Goal: Task Accomplishment & Management: Manage account settings

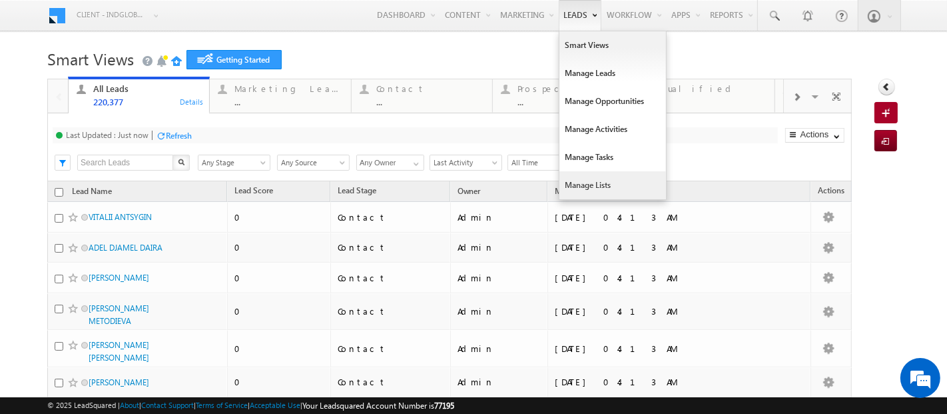
click at [567, 188] on link "Manage Lists" at bounding box center [613, 185] width 107 height 28
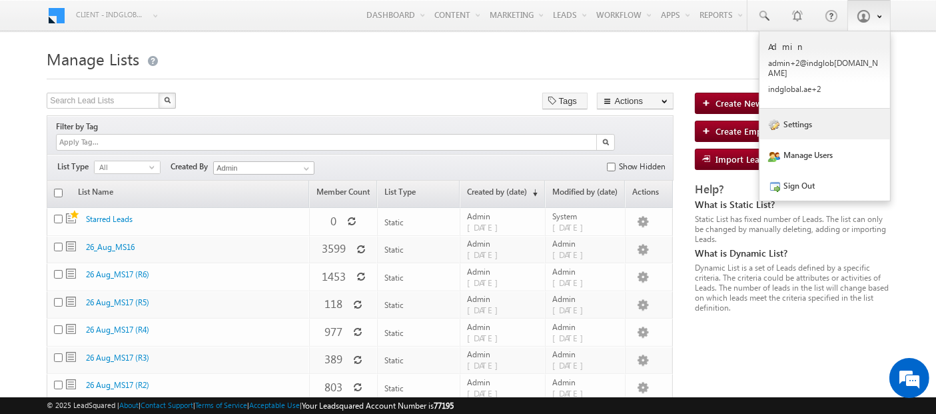
click at [795, 119] on link "Settings" at bounding box center [825, 124] width 131 height 31
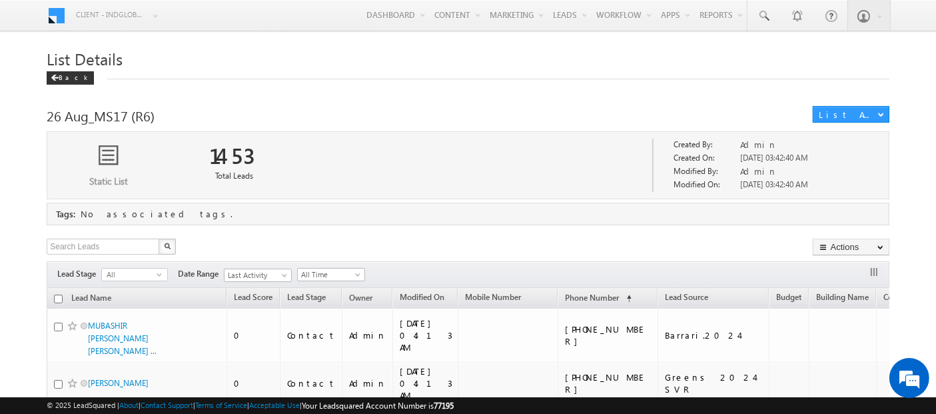
click at [57, 296] on input "checkbox" at bounding box center [58, 298] width 9 height 9
checkbox input "true"
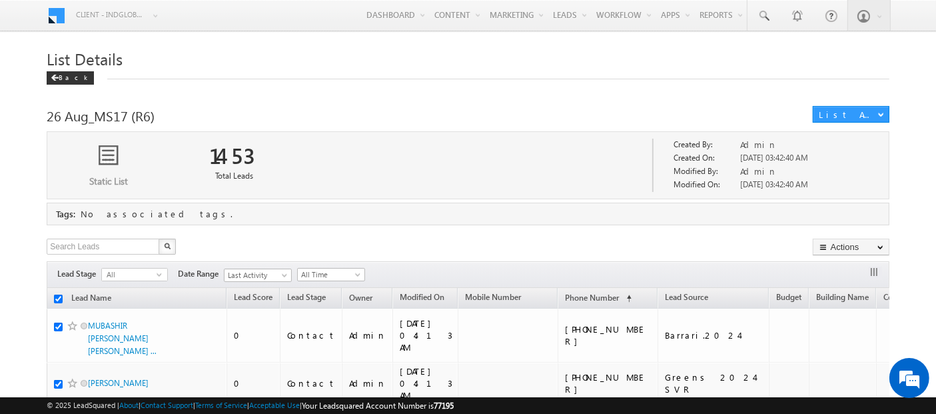
checkbox input "true"
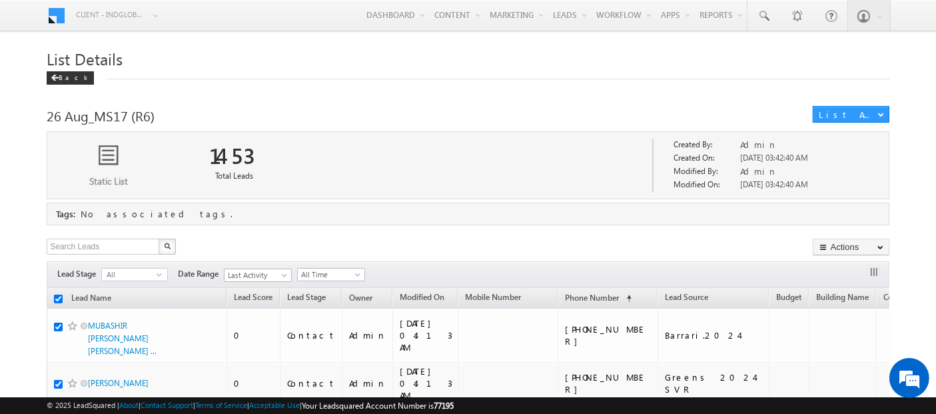
checkbox input "true"
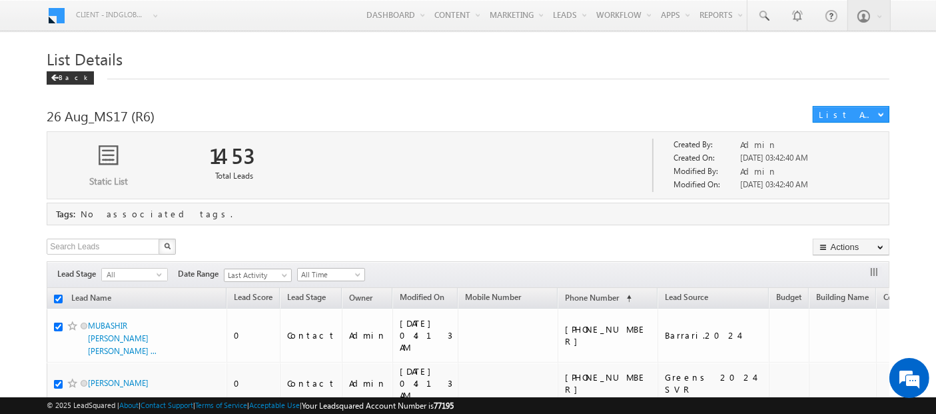
checkbox input "true"
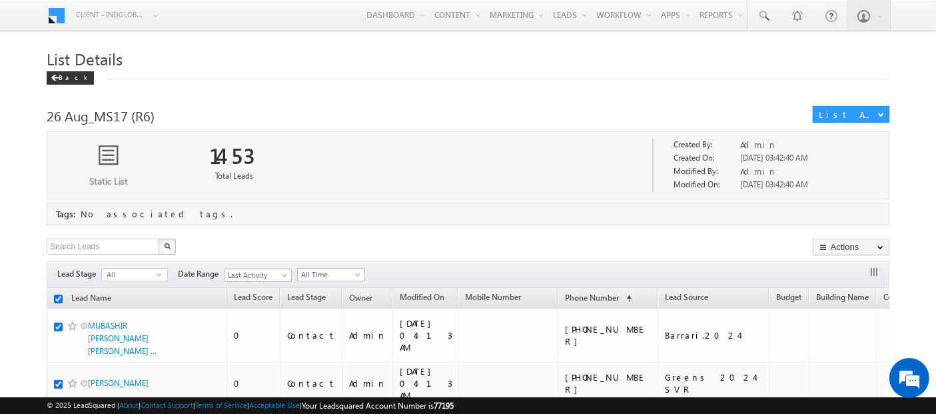
checkbox input "true"
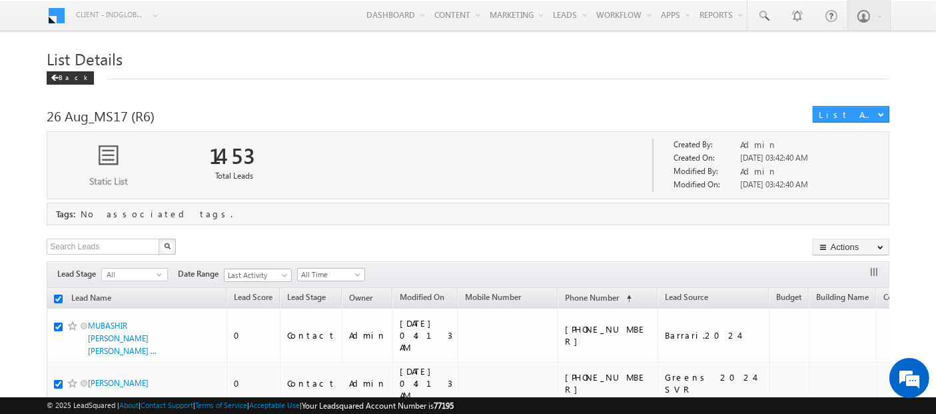
checkbox input "true"
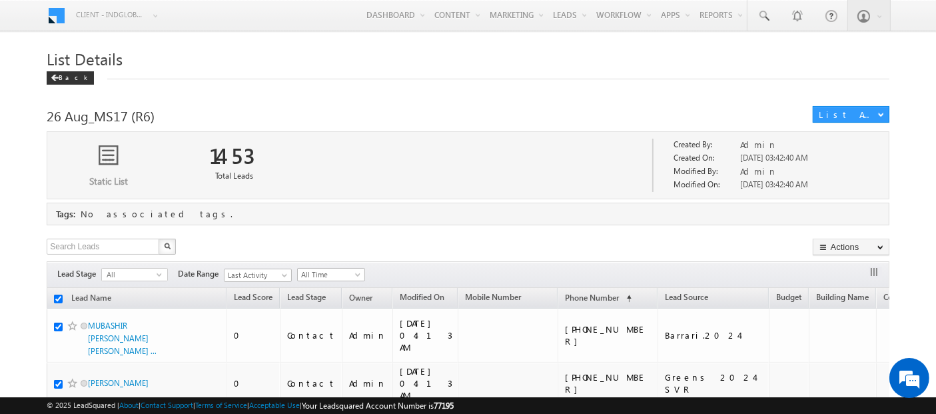
checkbox input "true"
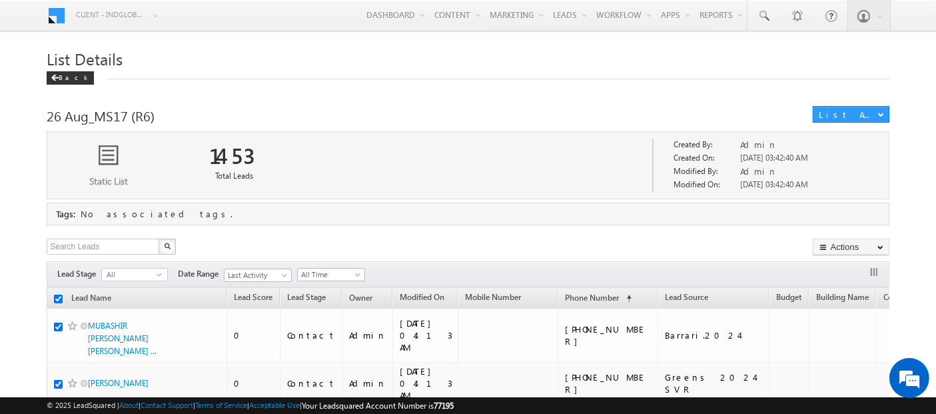
checkbox input "true"
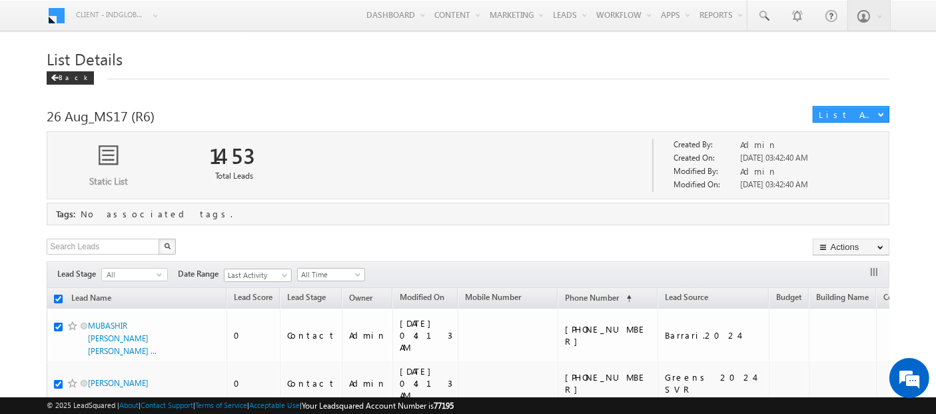
checkbox input "true"
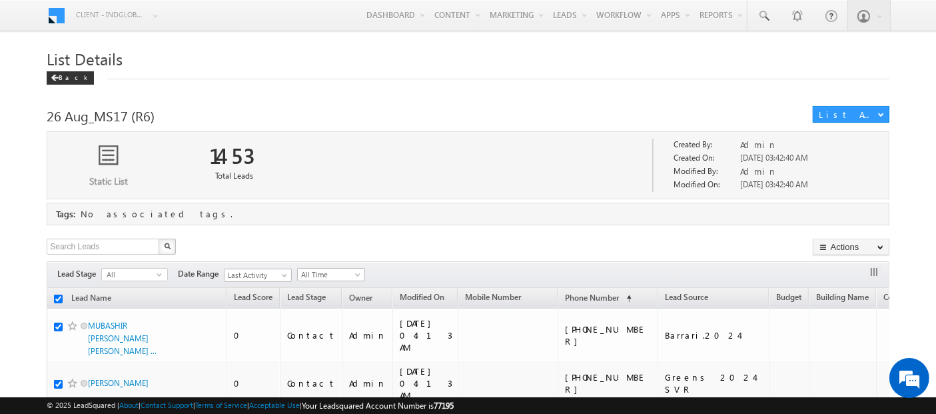
checkbox input "true"
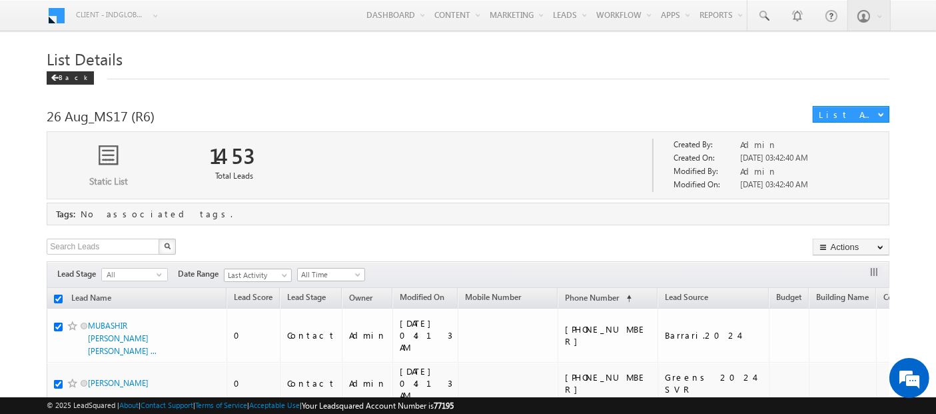
checkbox input "true"
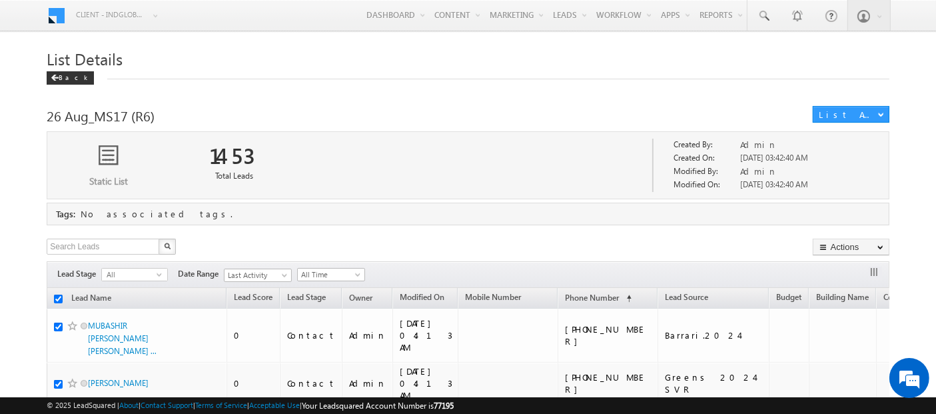
checkbox input "true"
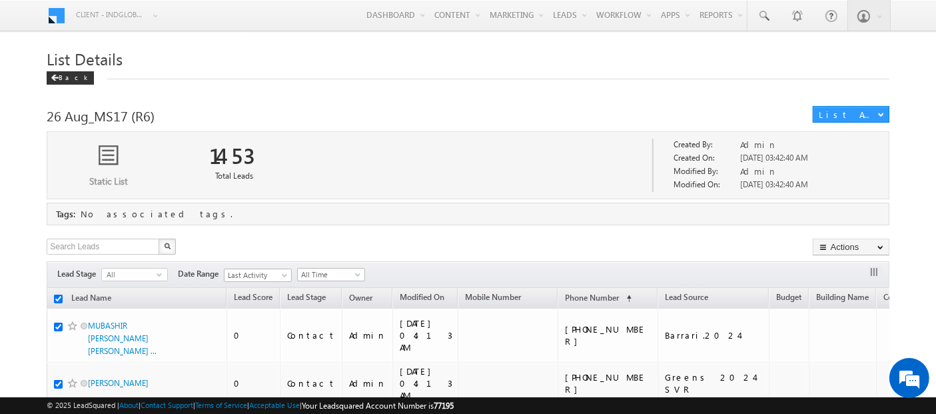
checkbox input "true"
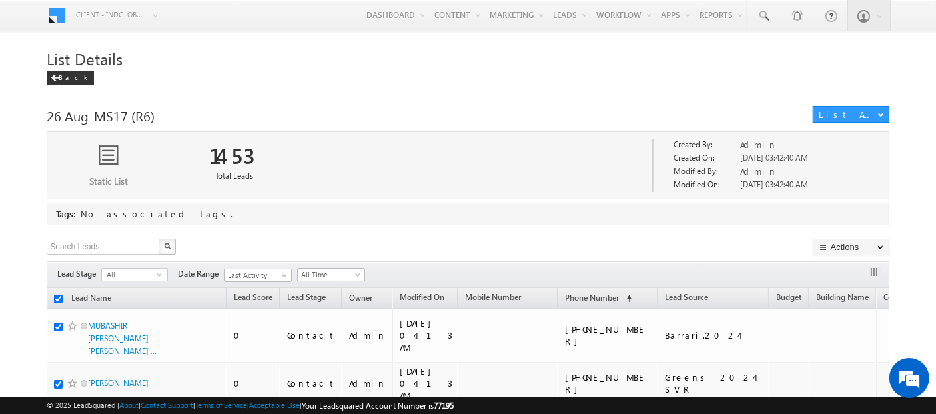
checkbox input "true"
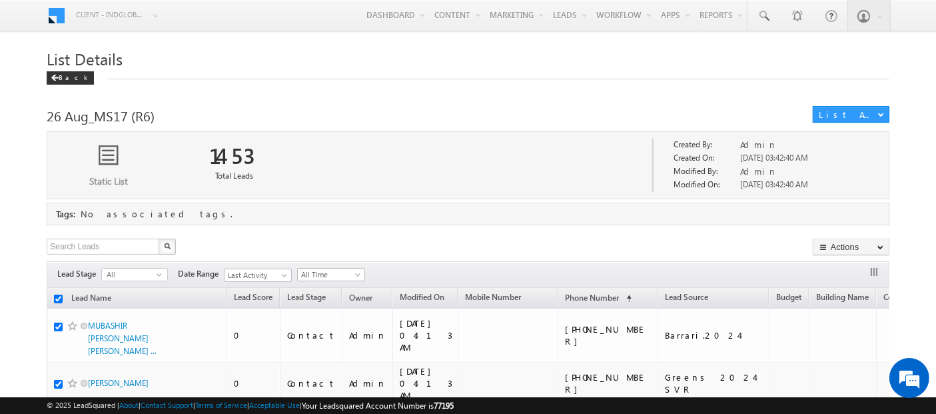
checkbox input "true"
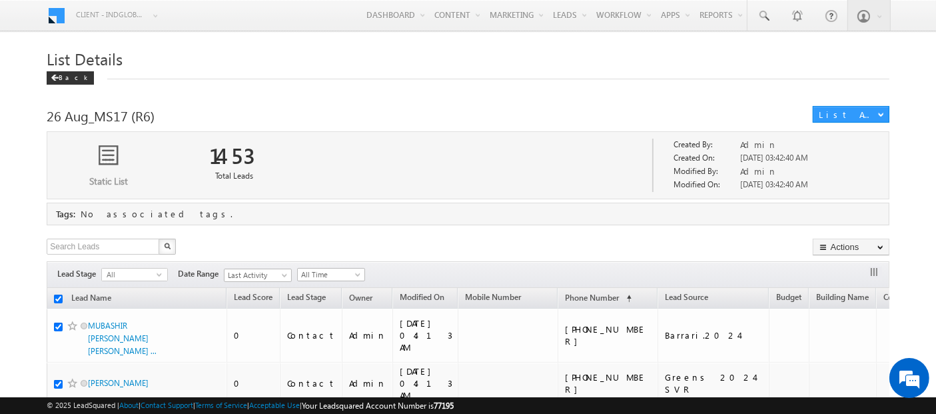
checkbox input "true"
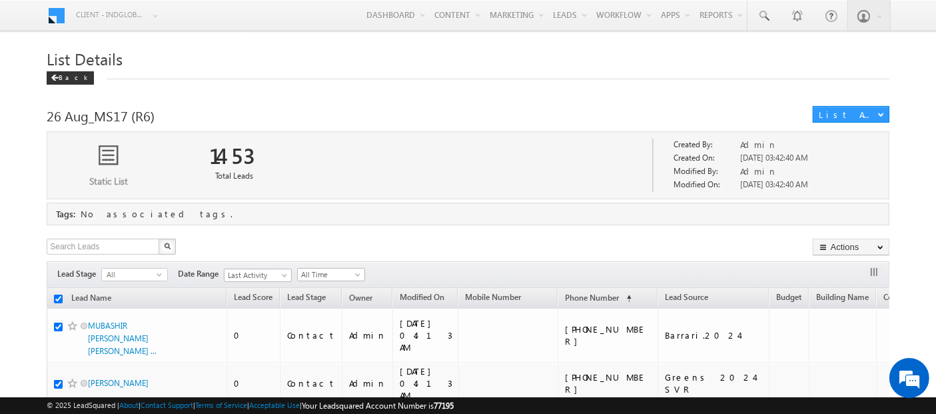
checkbox input "true"
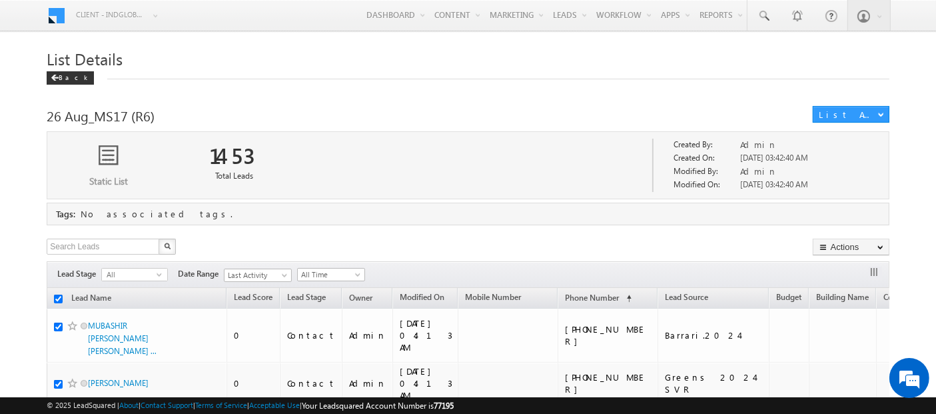
checkbox input "true"
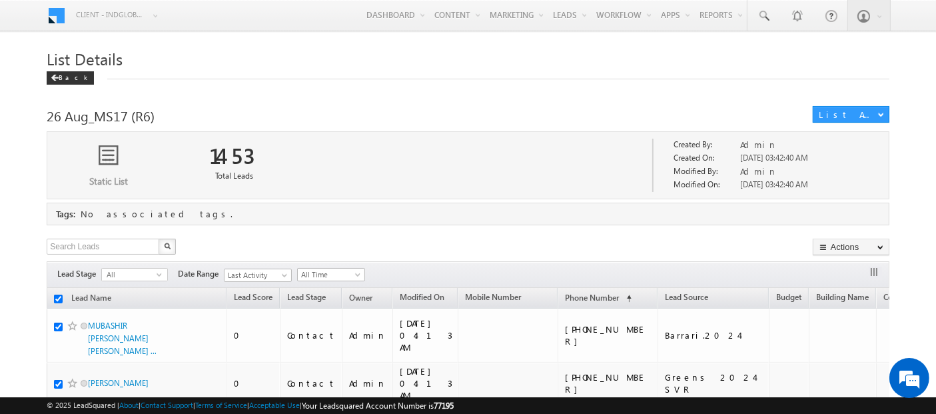
checkbox input "true"
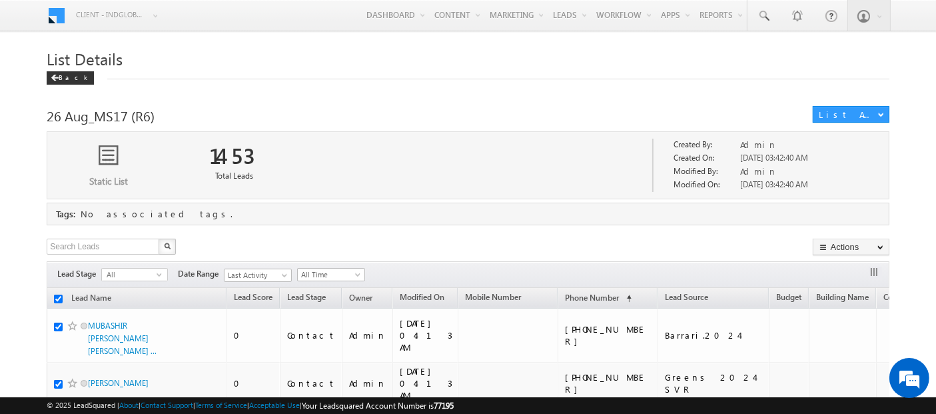
checkbox input "true"
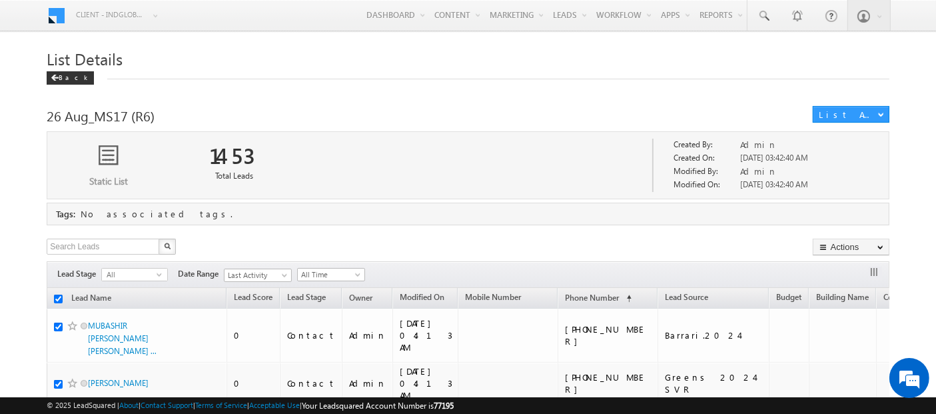
checkbox input "true"
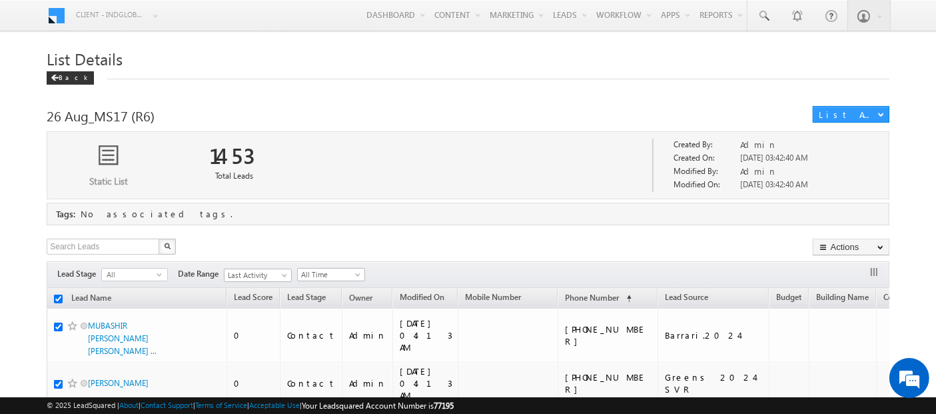
checkbox input "true"
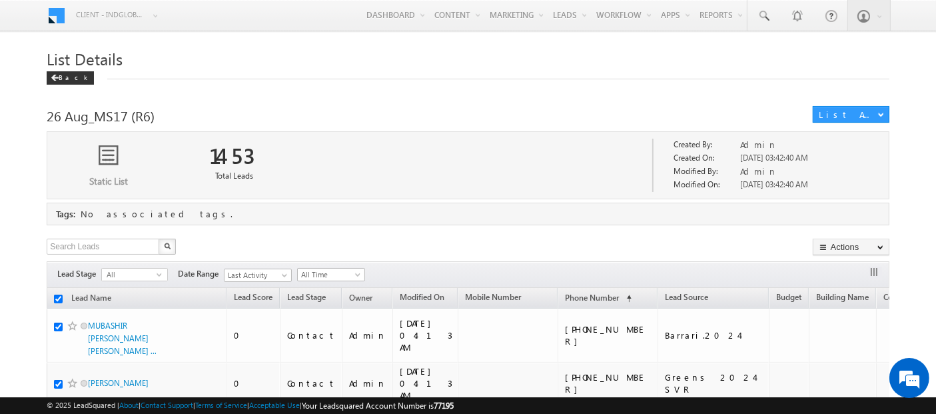
checkbox input "true"
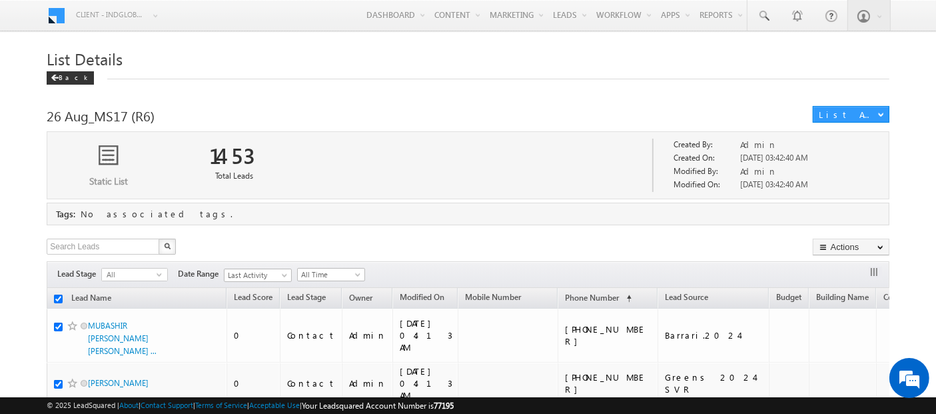
checkbox input "true"
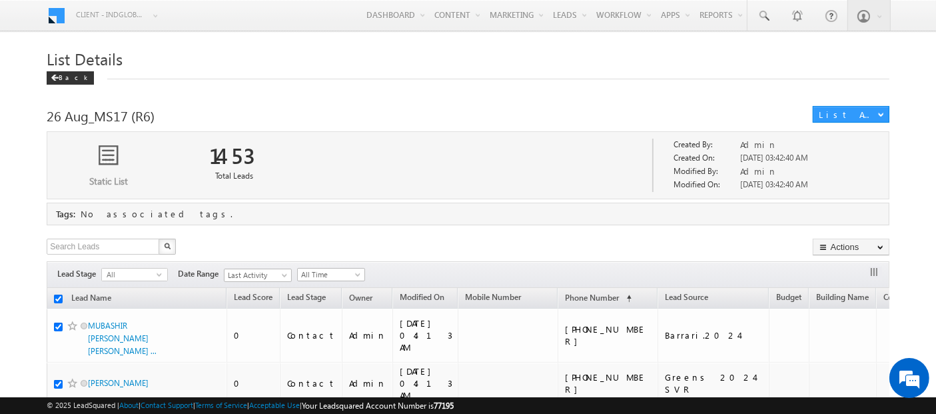
checkbox input "true"
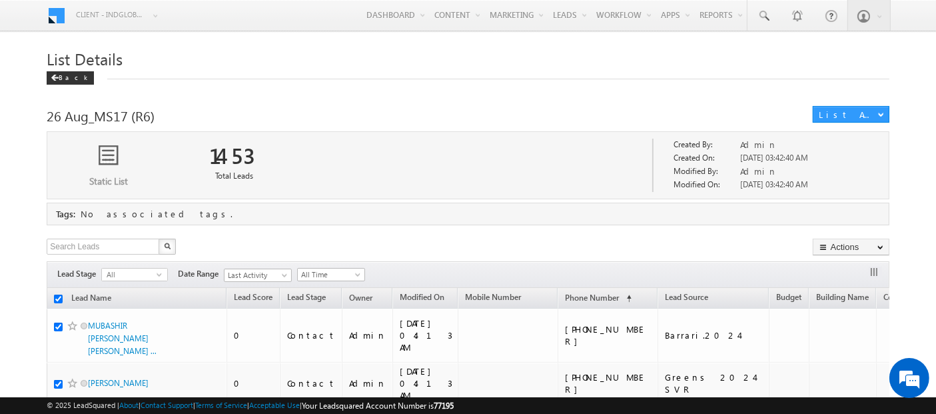
checkbox input "true"
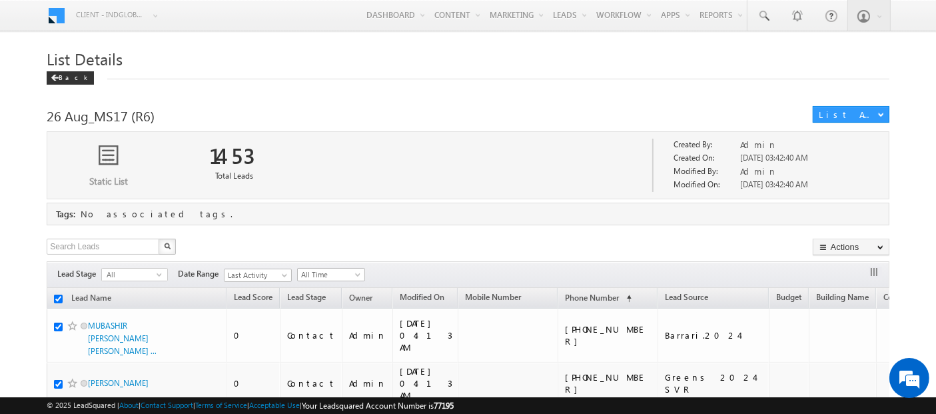
checkbox input "true"
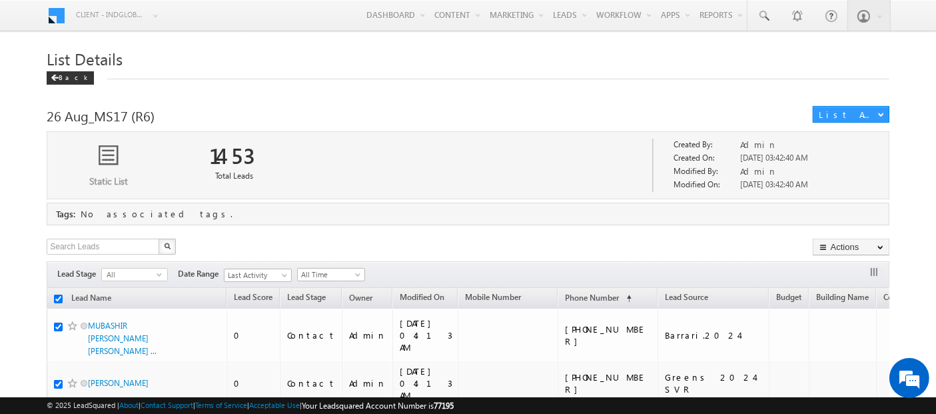
checkbox input "true"
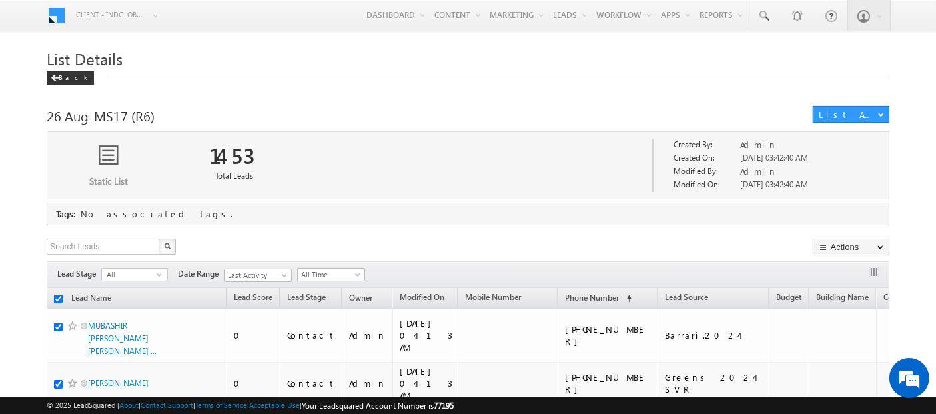
checkbox input "true"
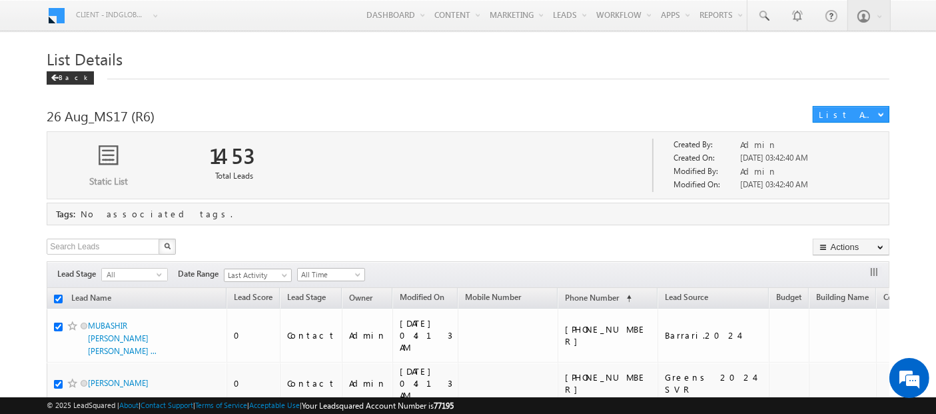
checkbox input "true"
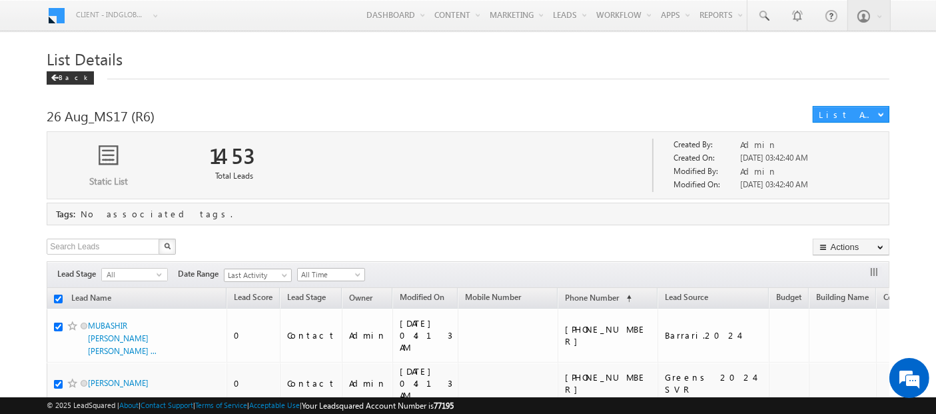
checkbox input "true"
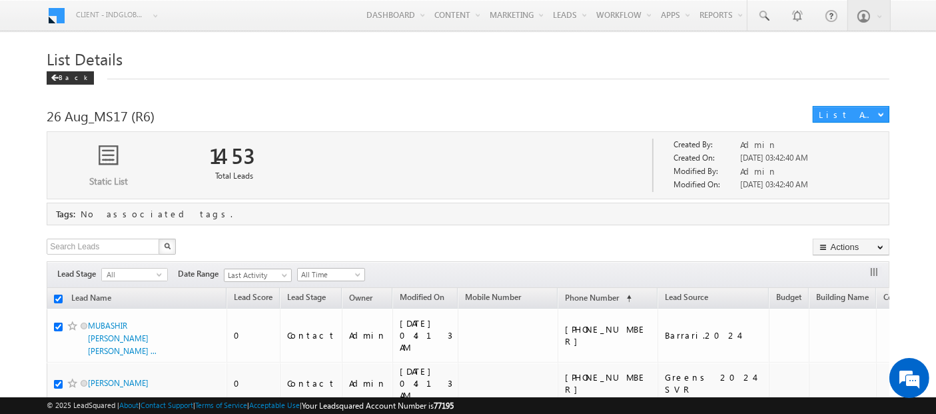
checkbox input "true"
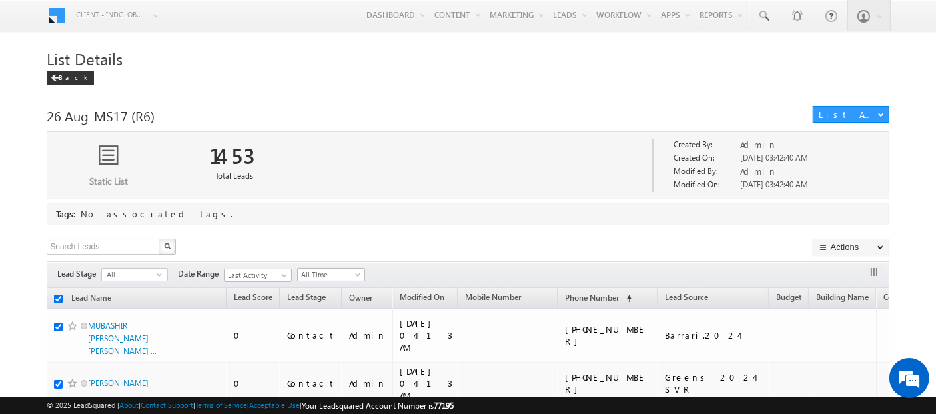
checkbox input "true"
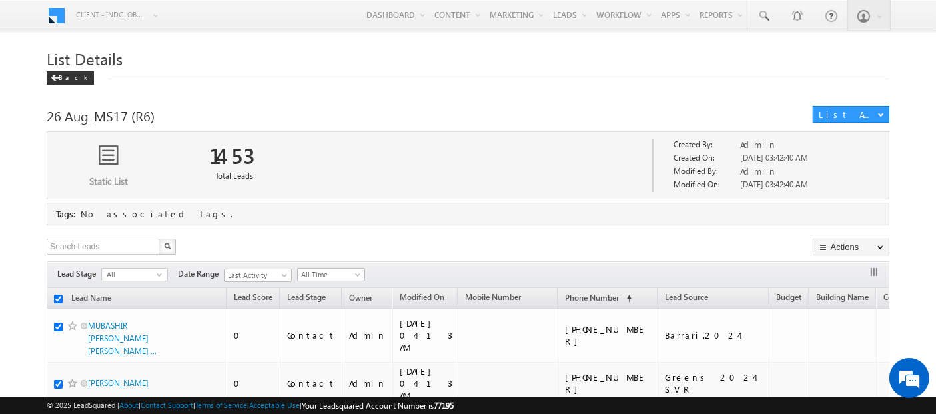
checkbox input "true"
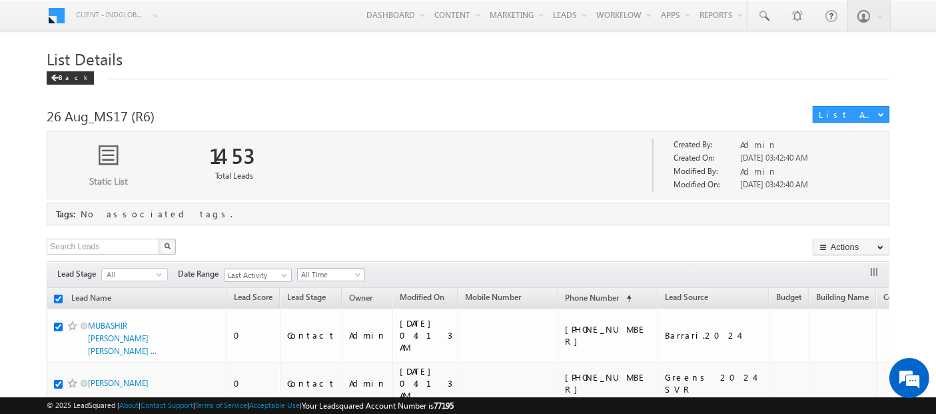
checkbox input "true"
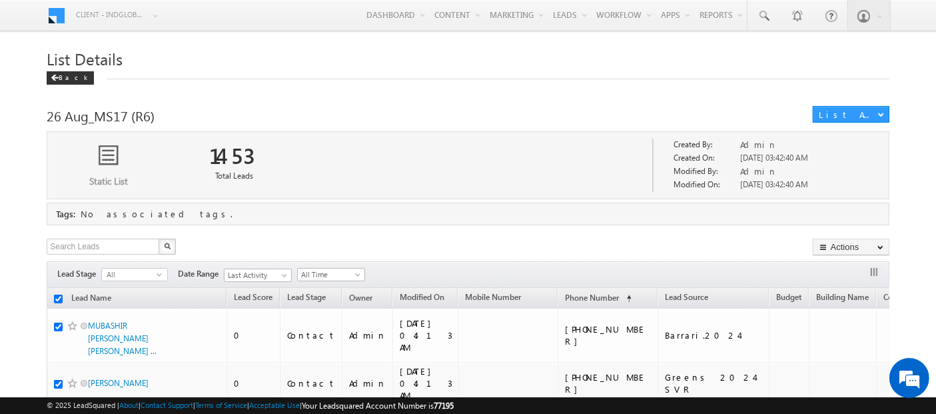
checkbox input "true"
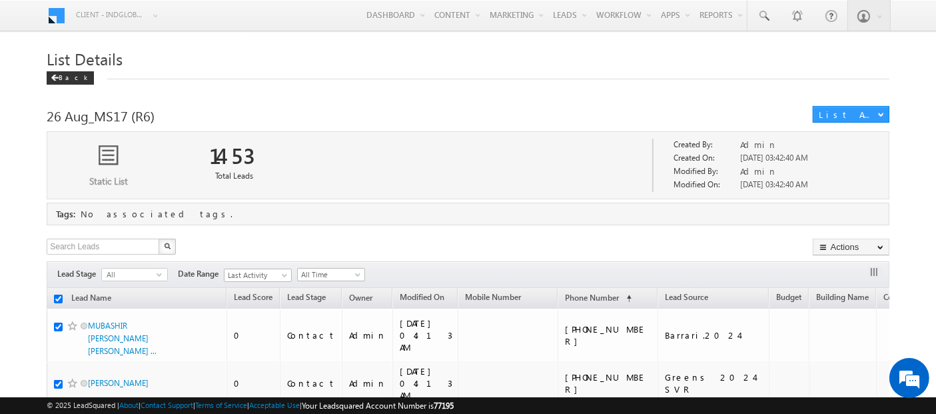
checkbox input "true"
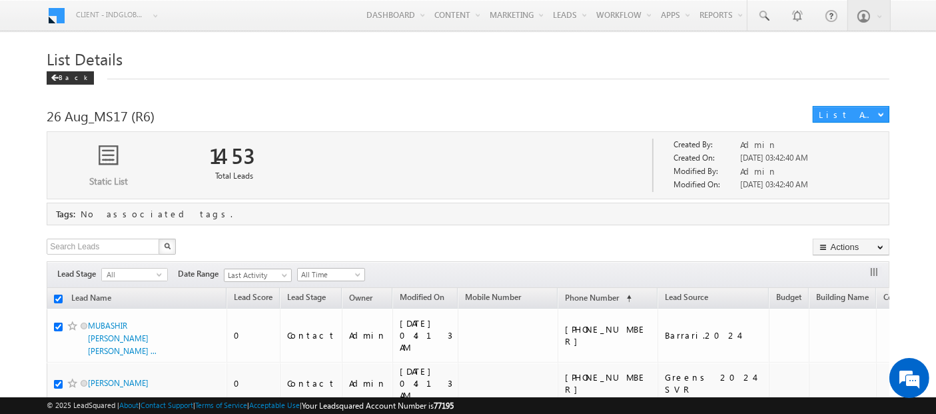
checkbox input "true"
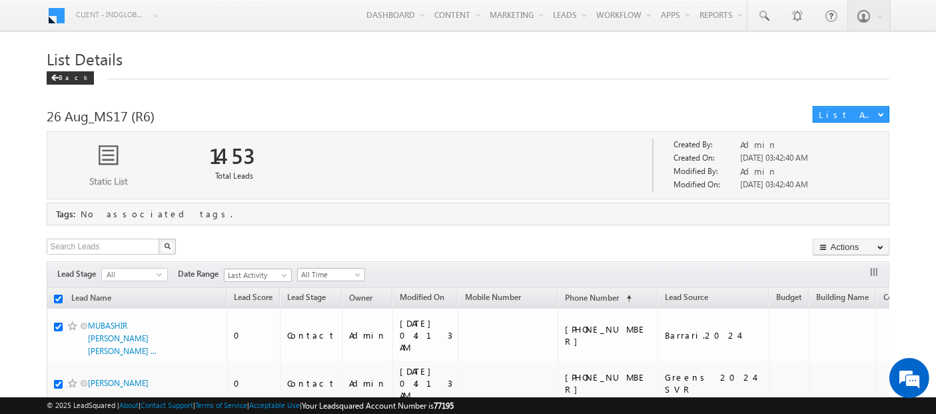
checkbox input "true"
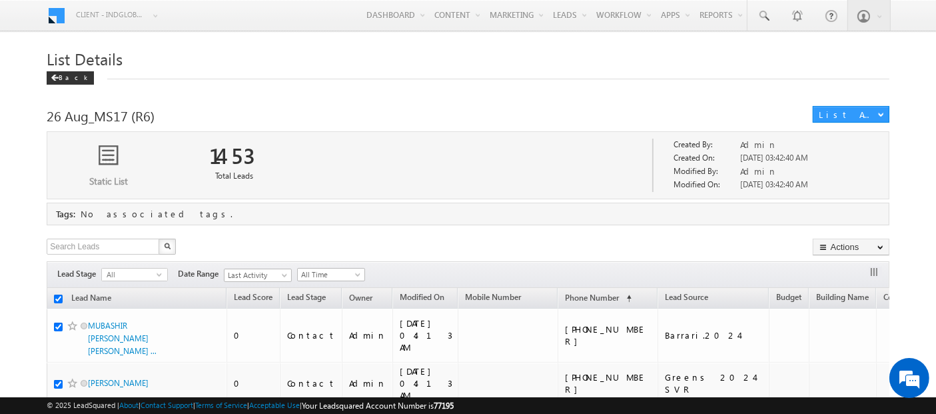
checkbox input "true"
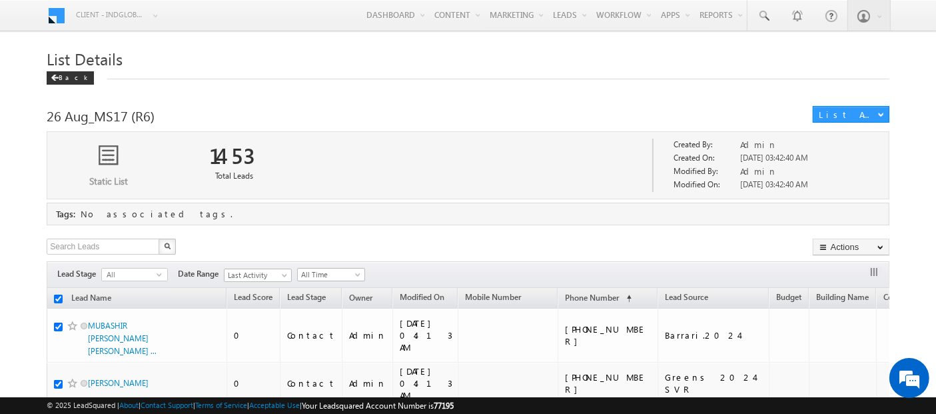
checkbox input "true"
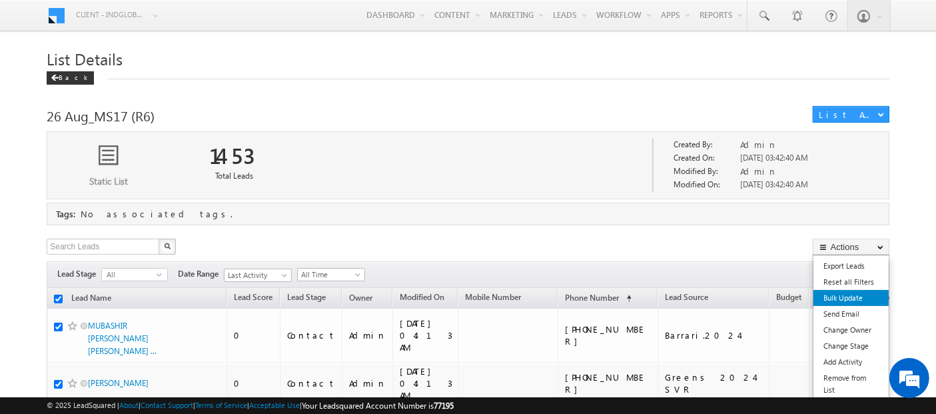
click at [851, 299] on link "Bulk Update" at bounding box center [851, 298] width 75 height 16
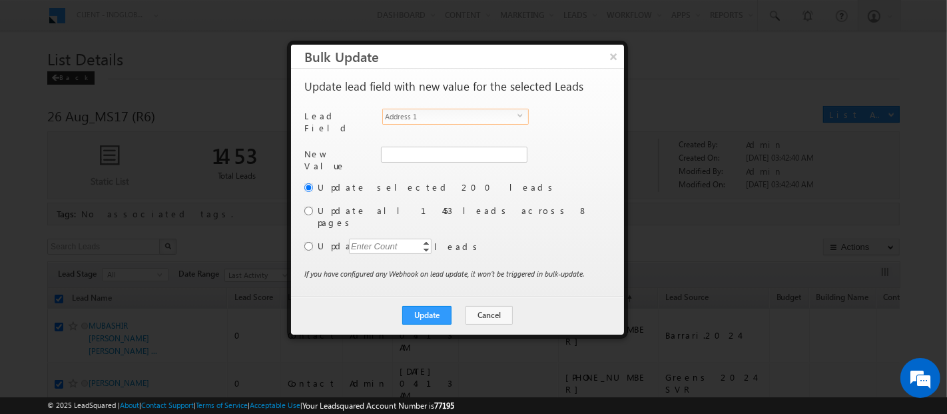
click at [474, 117] on span "Address 1" at bounding box center [450, 116] width 135 height 15
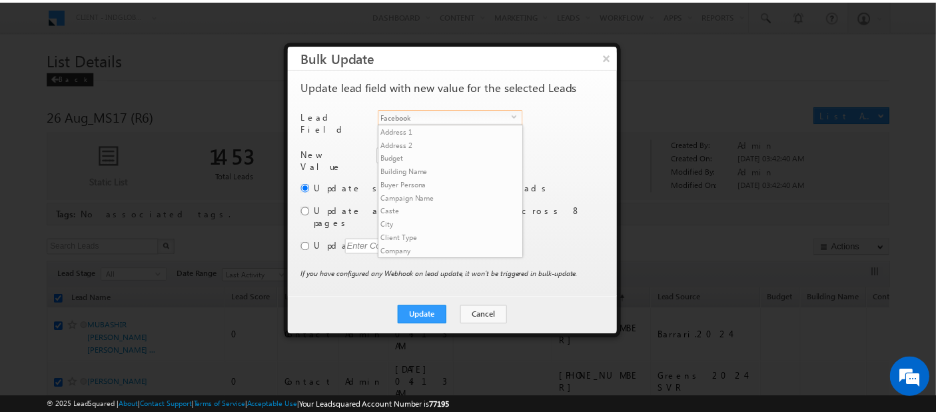
scroll to position [200, 0]
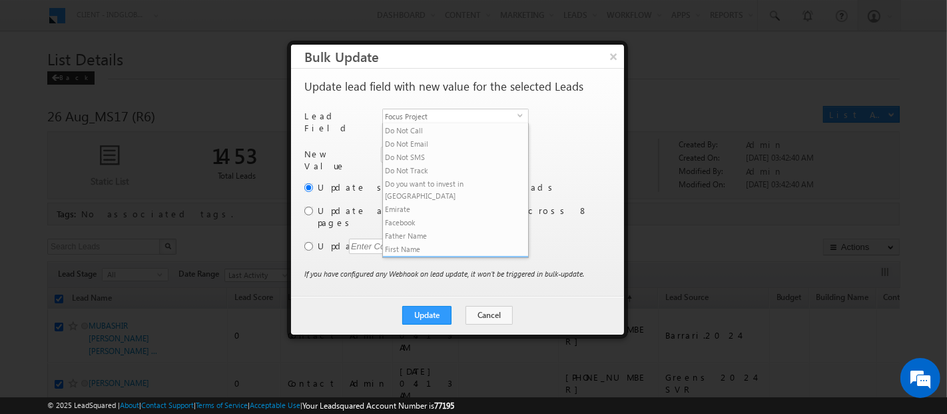
click at [468, 256] on li "Focus Project" at bounding box center [455, 262] width 145 height 13
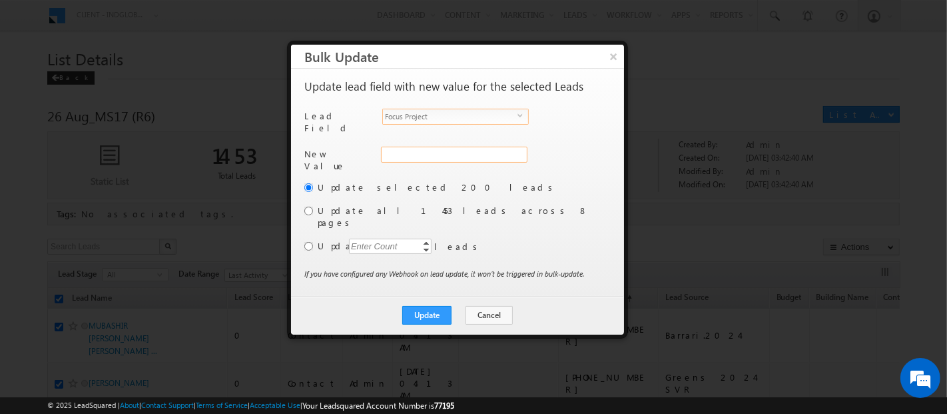
click at [412, 147] on input "Focus Project" at bounding box center [454, 155] width 147 height 16
paste input "Masaar"
click at [308, 207] on input "radio" at bounding box center [308, 211] width 9 height 9
click at [433, 306] on button "Update" at bounding box center [426, 315] width 49 height 19
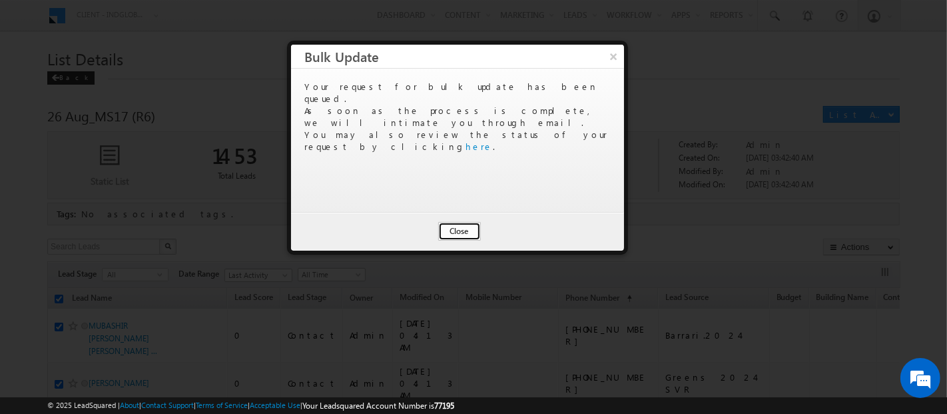
click at [466, 229] on button "Close" at bounding box center [459, 231] width 43 height 19
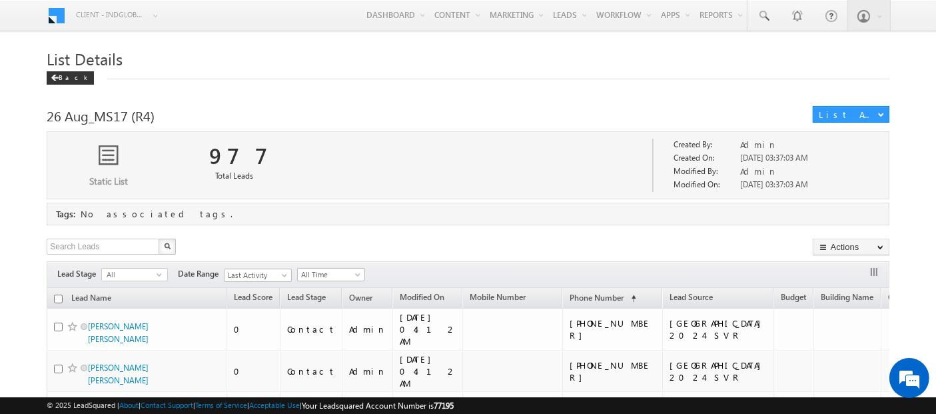
click at [56, 301] on th "Lead Name" at bounding box center [137, 298] width 180 height 21
click at [57, 294] on input "checkbox" at bounding box center [58, 298] width 9 height 9
checkbox input "true"
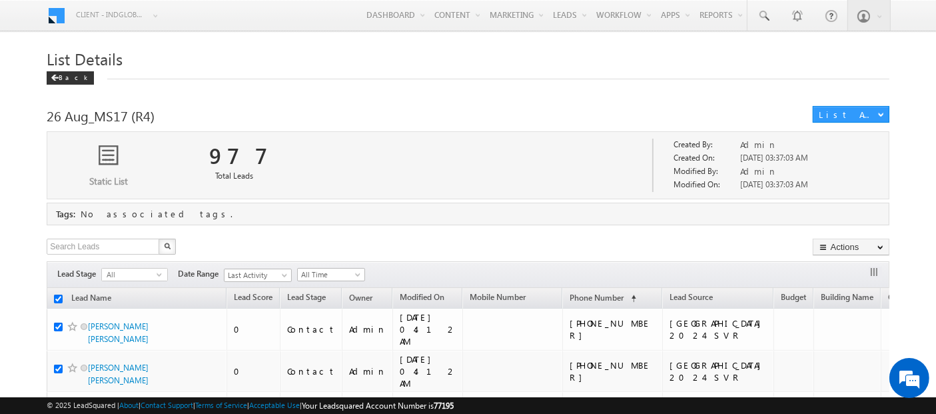
checkbox input "true"
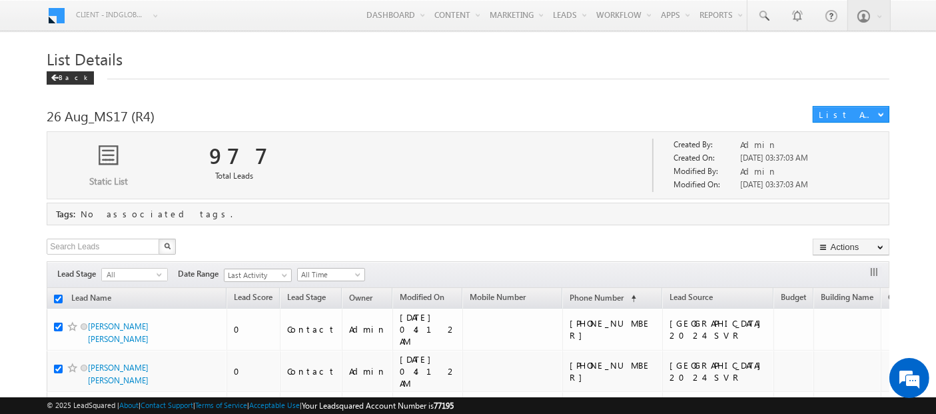
checkbox input "true"
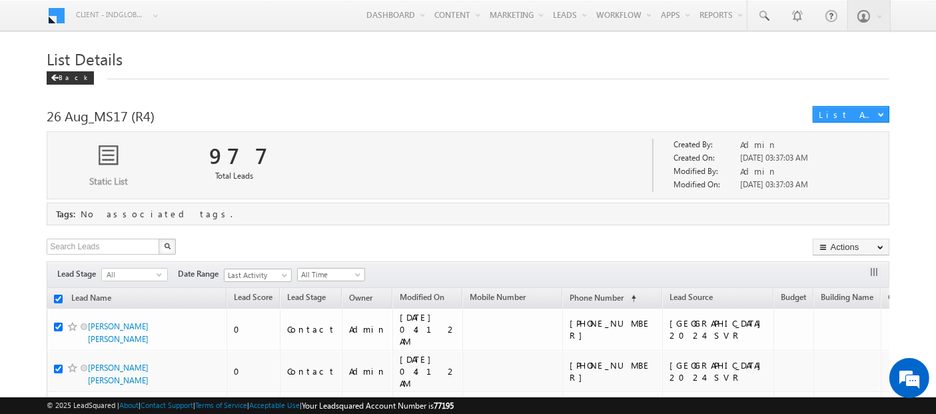
checkbox input "true"
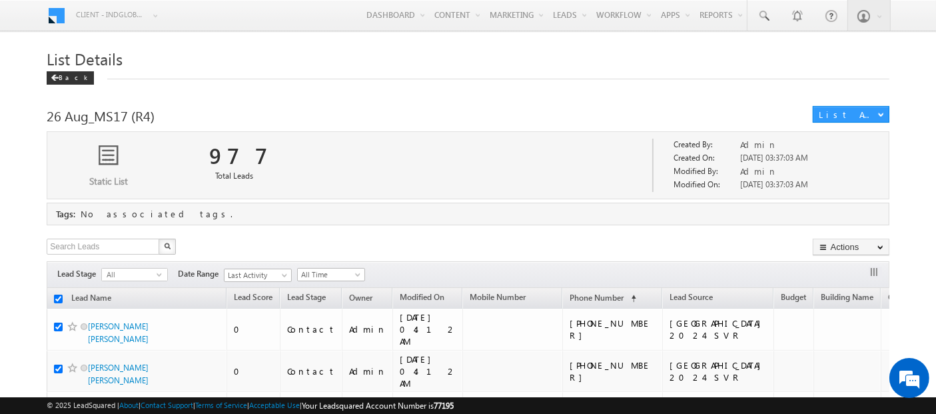
checkbox input "true"
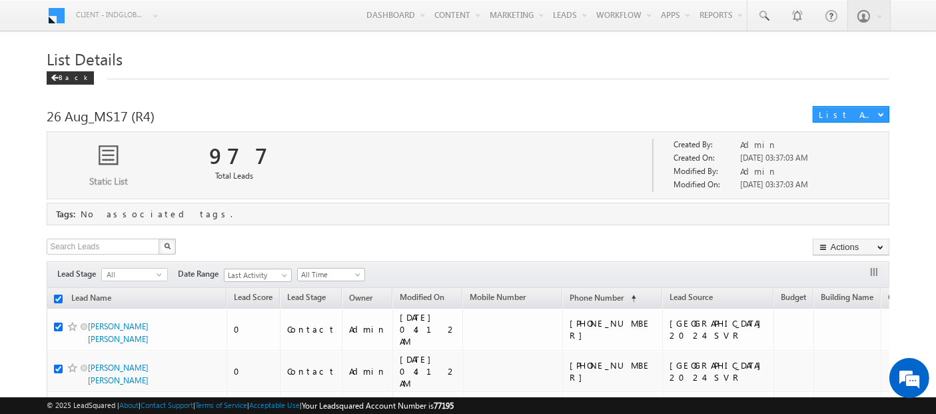
checkbox input "true"
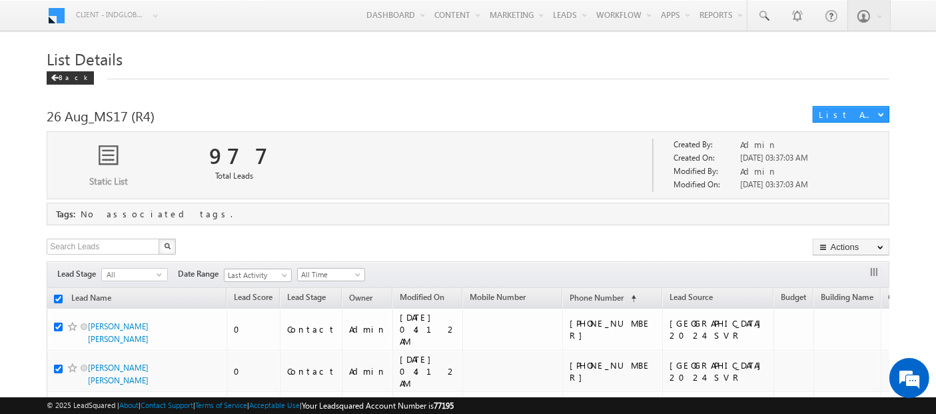
checkbox input "true"
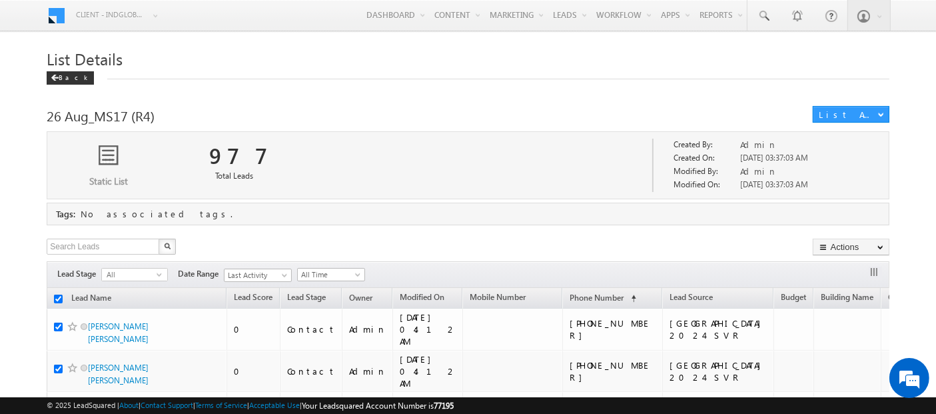
checkbox input "true"
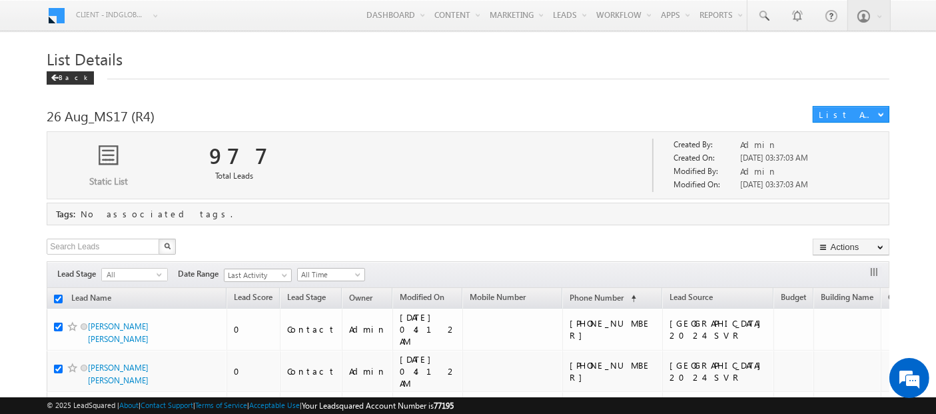
checkbox input "true"
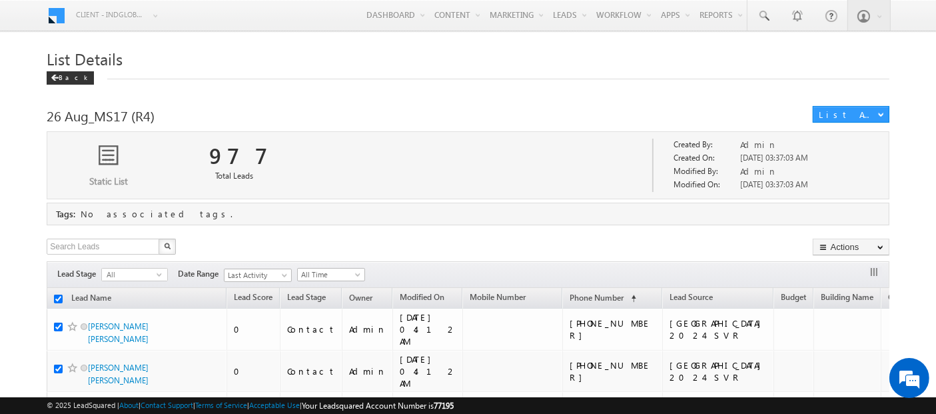
checkbox input "true"
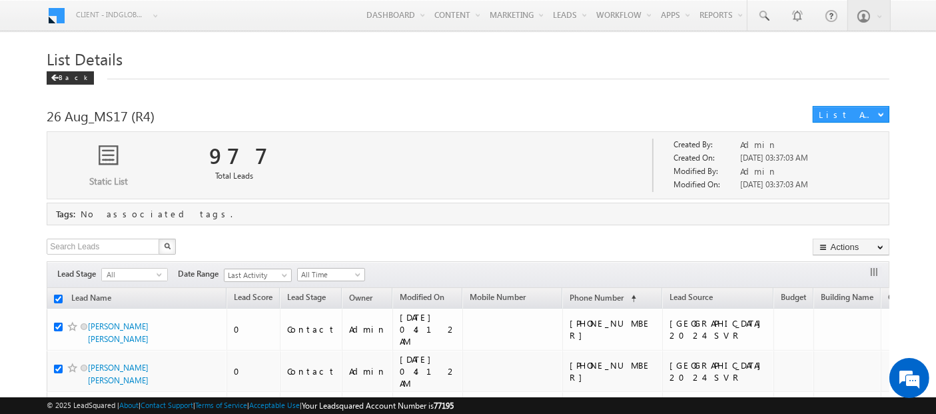
checkbox input "true"
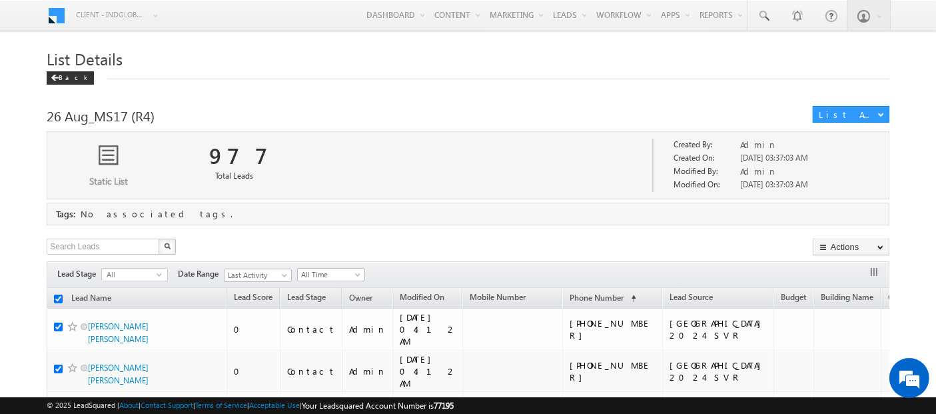
checkbox input "true"
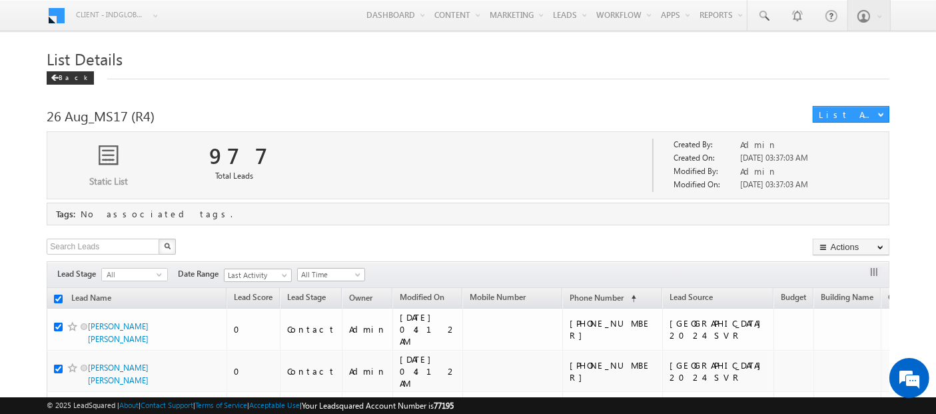
checkbox input "true"
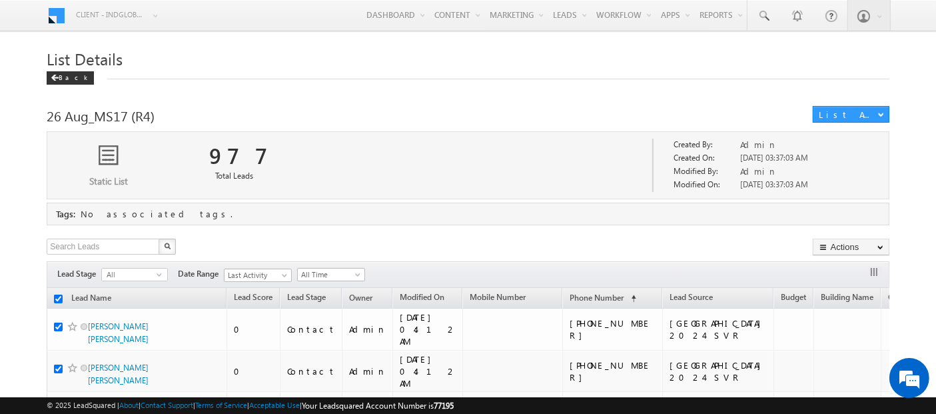
checkbox input "true"
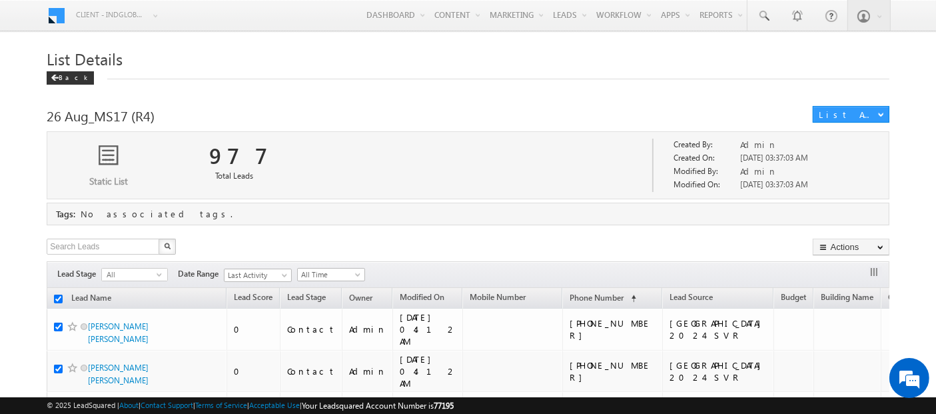
checkbox input "true"
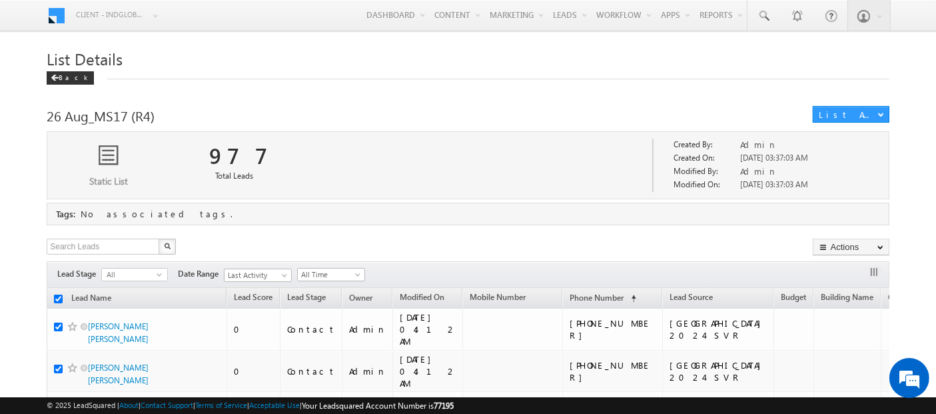
checkbox input "true"
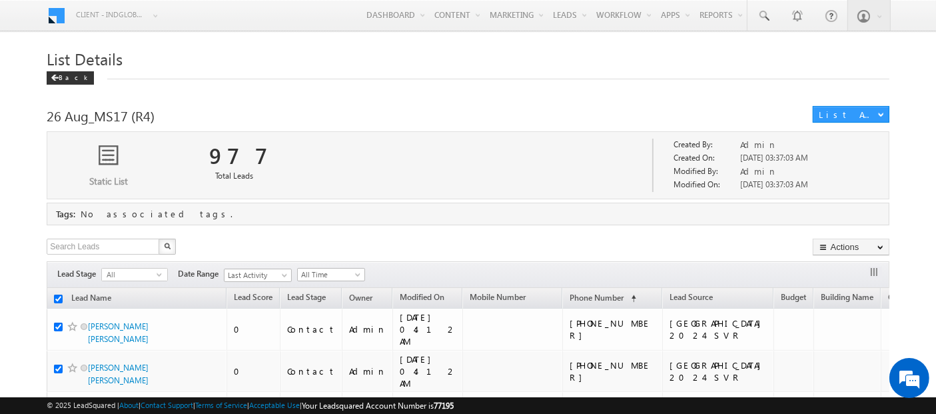
checkbox input "true"
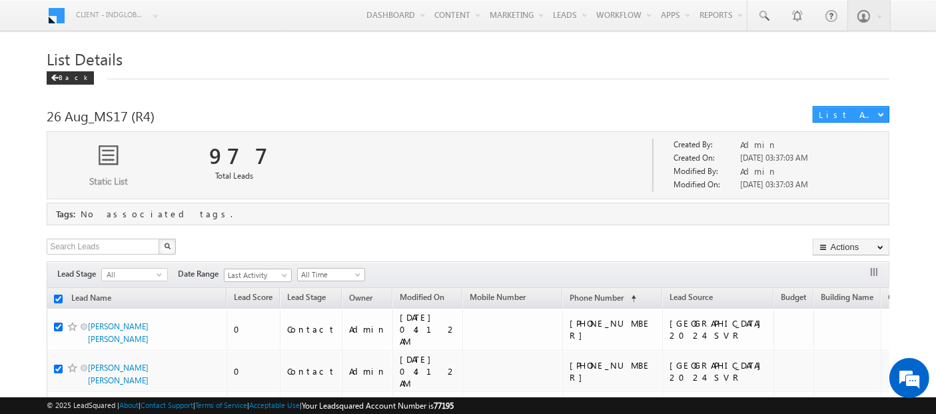
checkbox input "true"
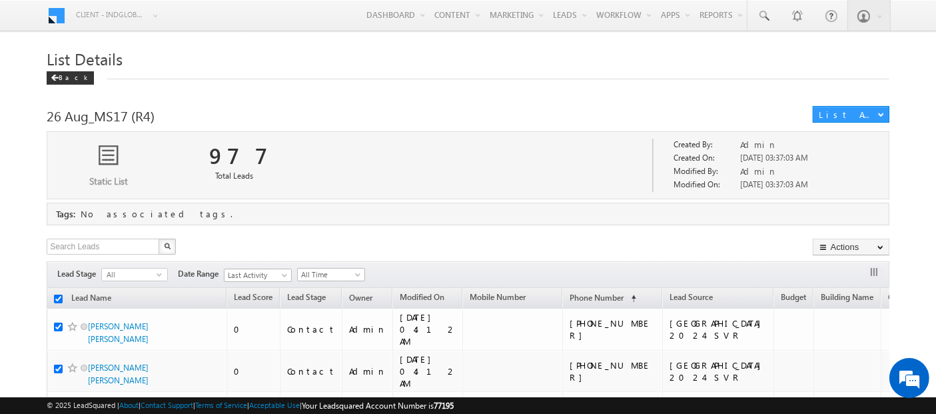
checkbox input "true"
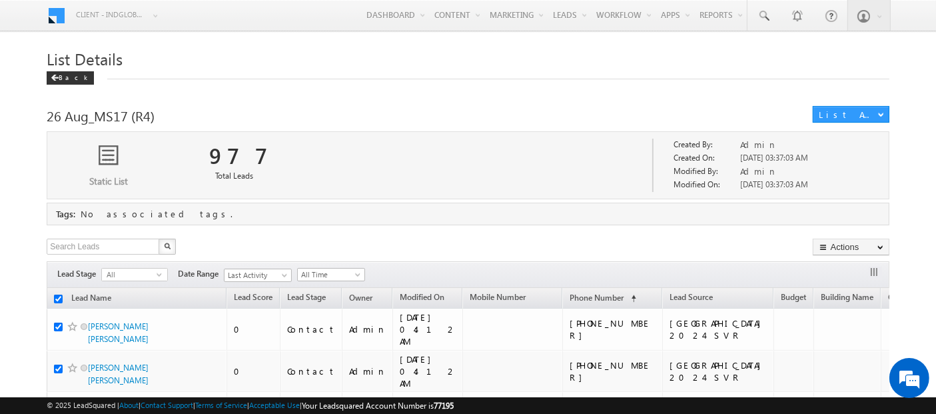
checkbox input "true"
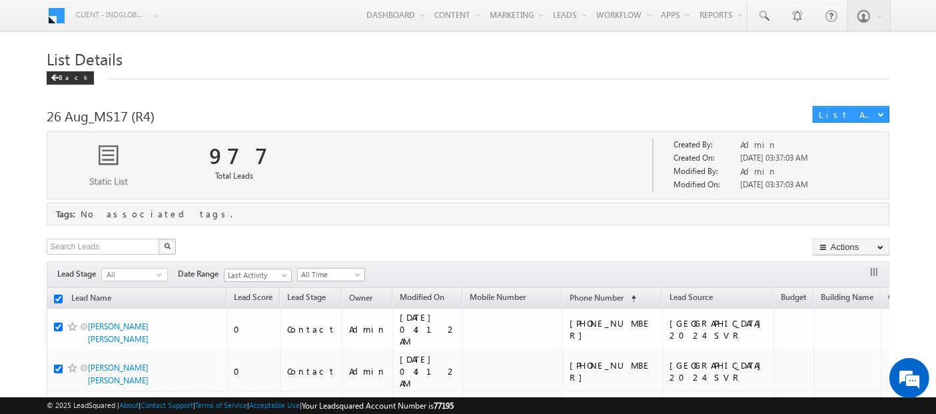
checkbox input "true"
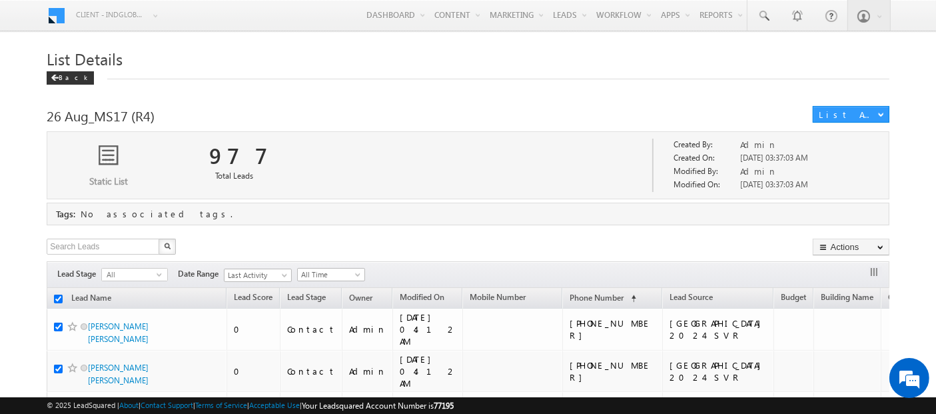
checkbox input "true"
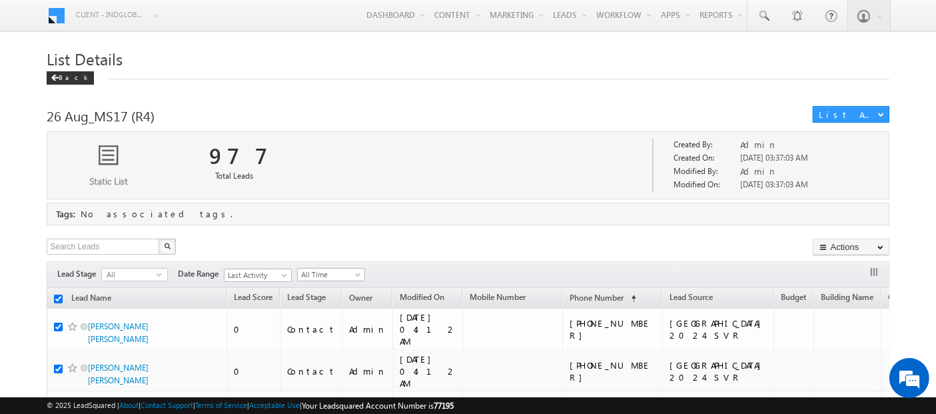
checkbox input "true"
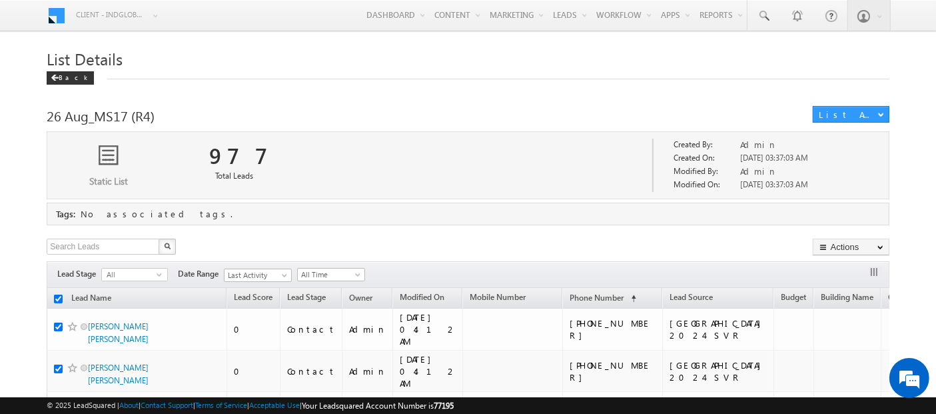
checkbox input "true"
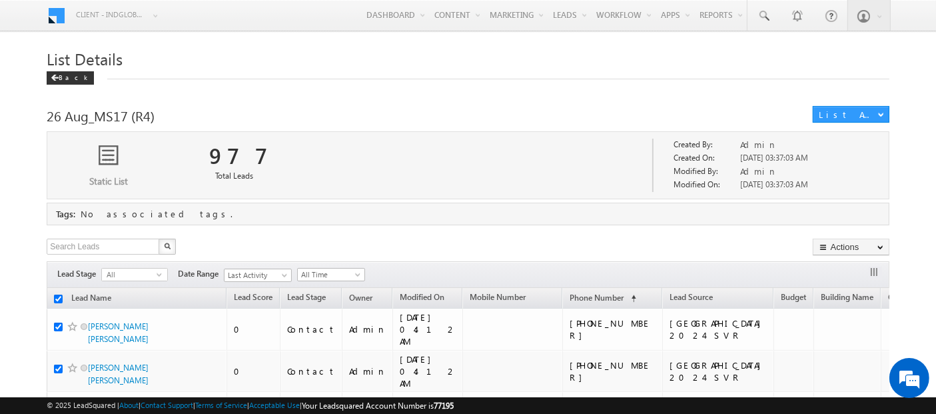
checkbox input "true"
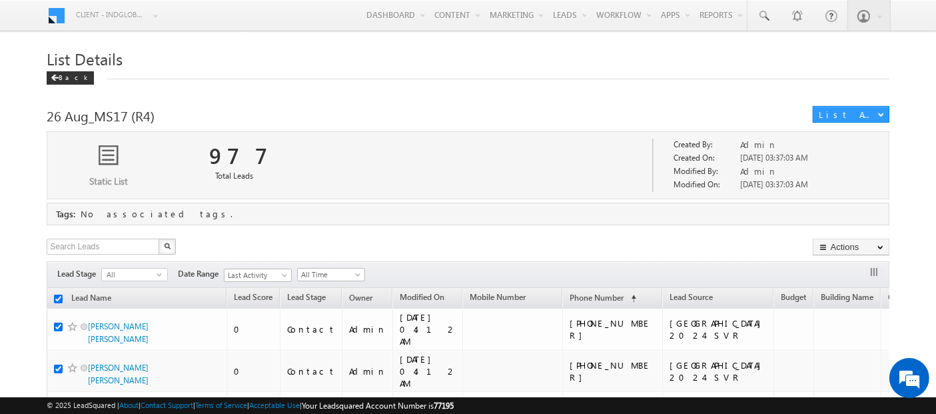
checkbox input "true"
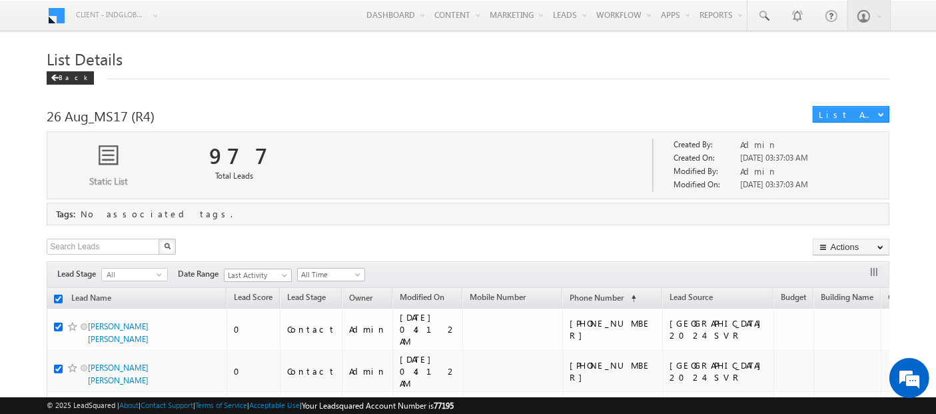
checkbox input "true"
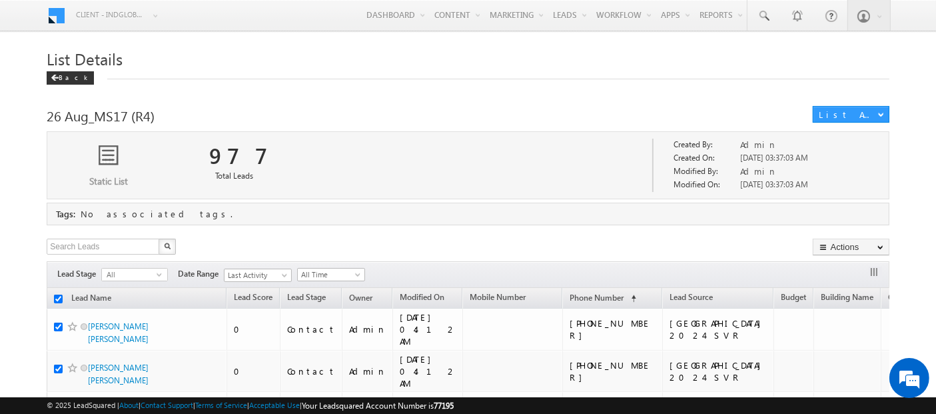
checkbox input "true"
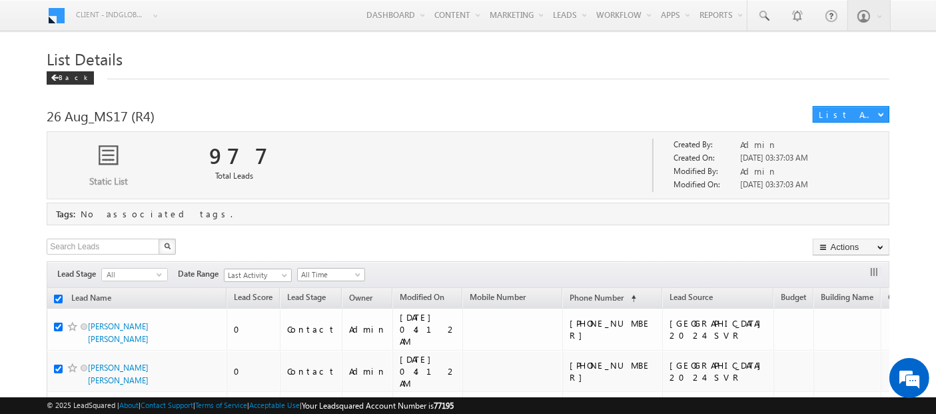
checkbox input "true"
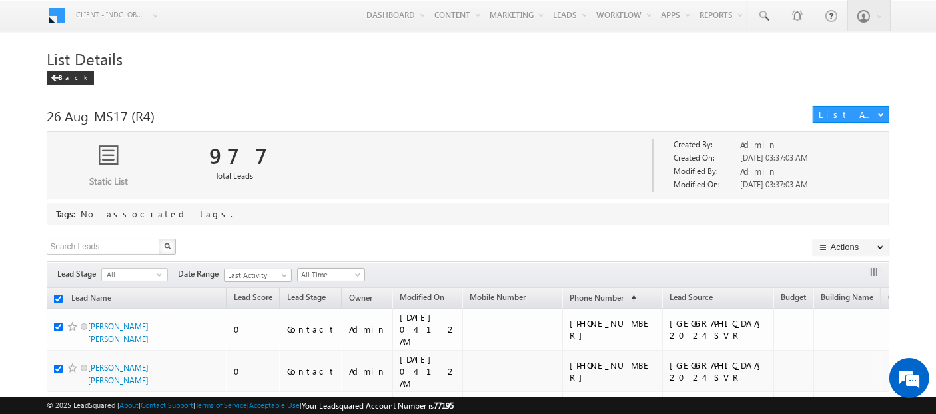
checkbox input "true"
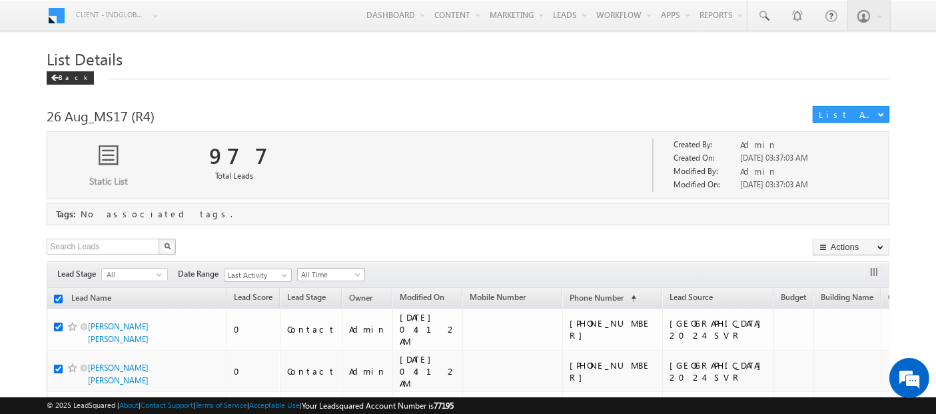
checkbox input "true"
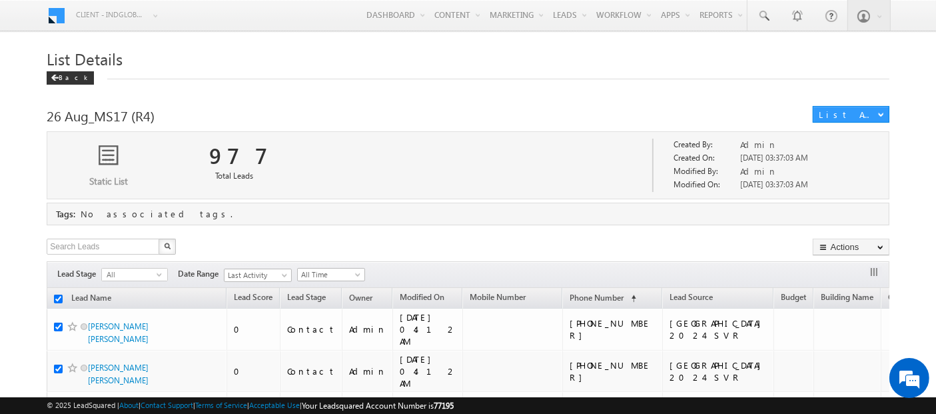
checkbox input "true"
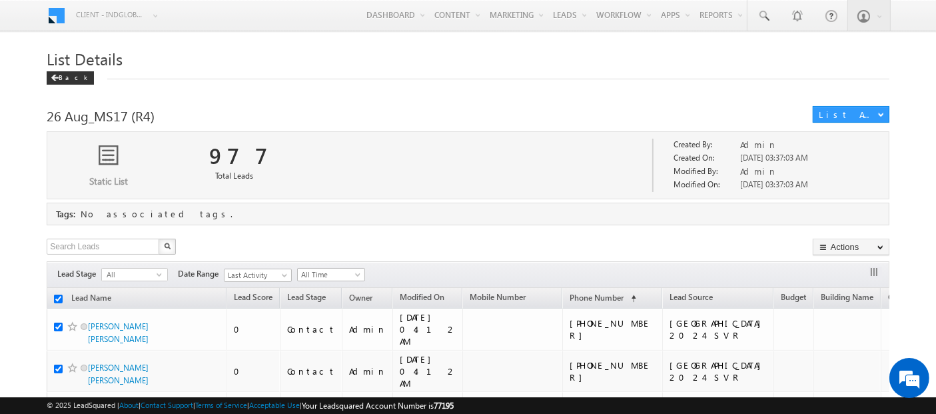
checkbox input "true"
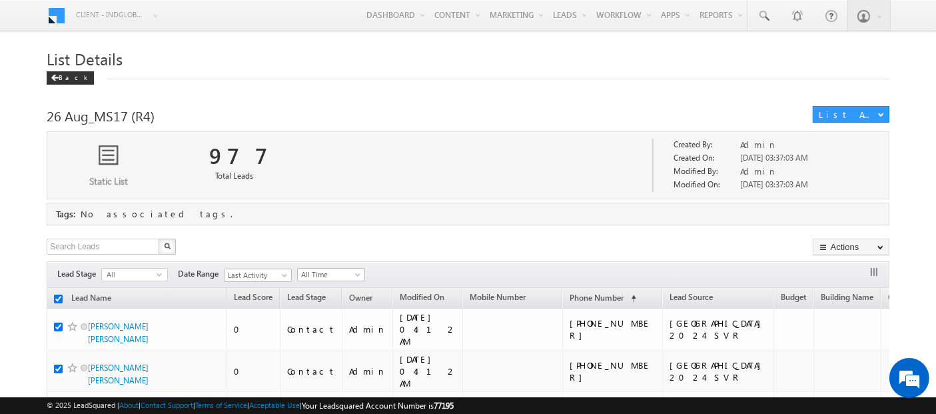
checkbox input "true"
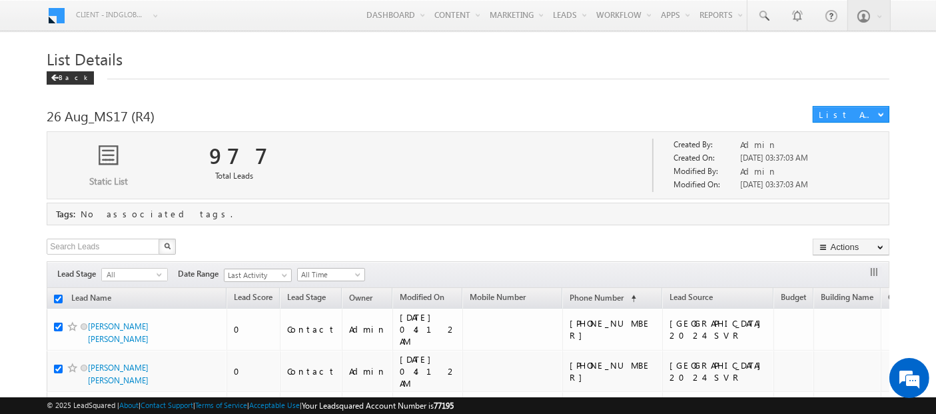
checkbox input "true"
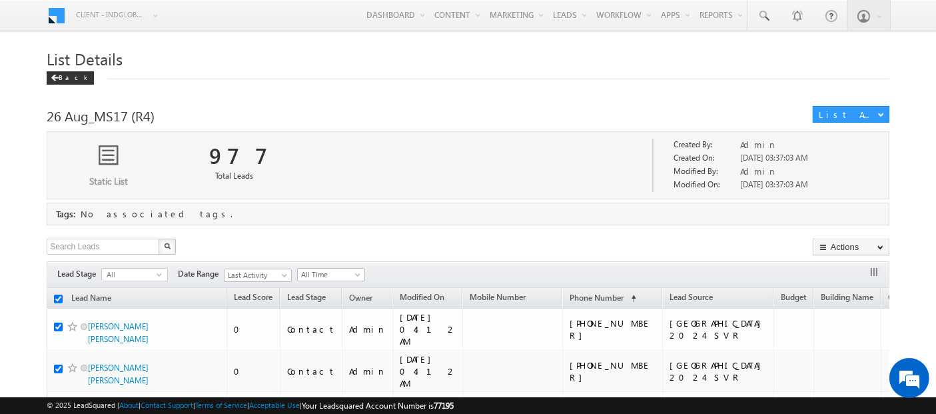
checkbox input "true"
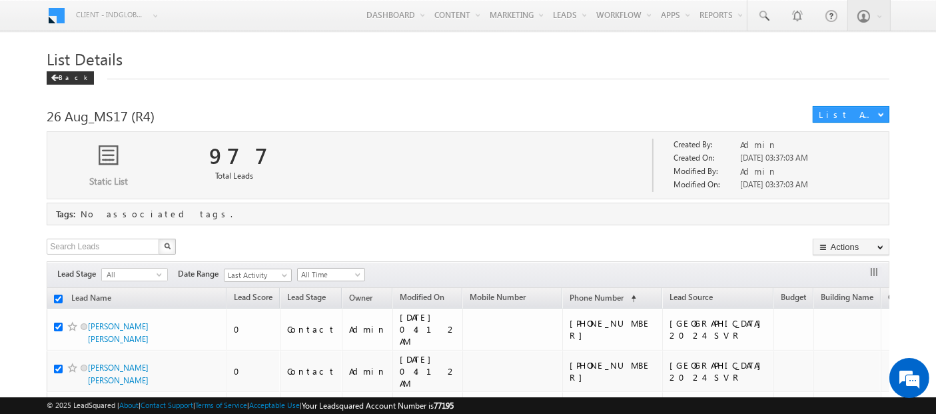
checkbox input "true"
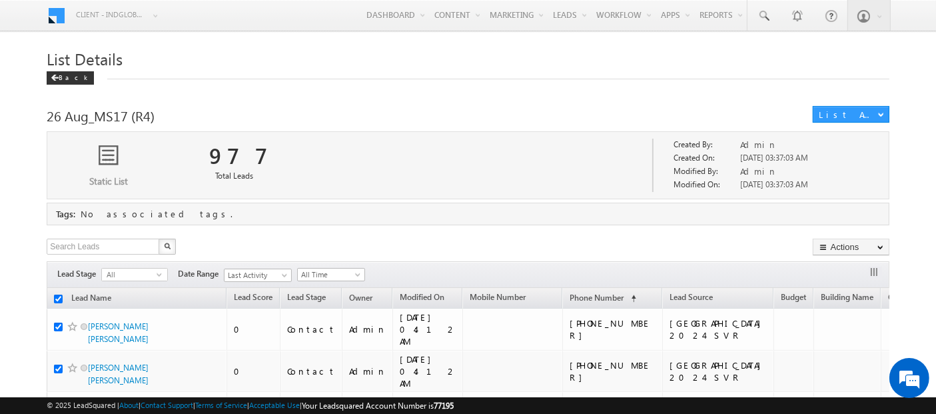
checkbox input "true"
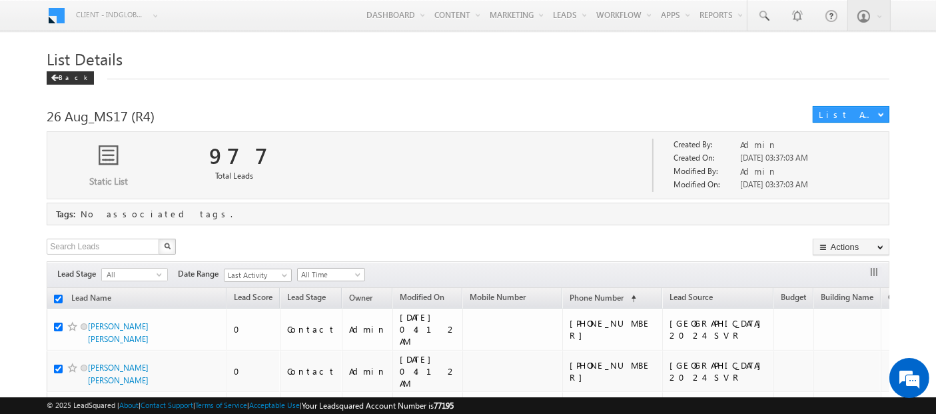
checkbox input "true"
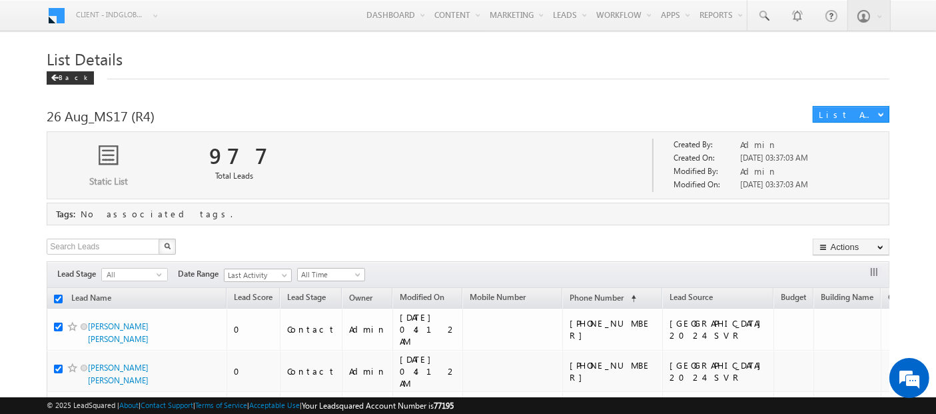
checkbox input "true"
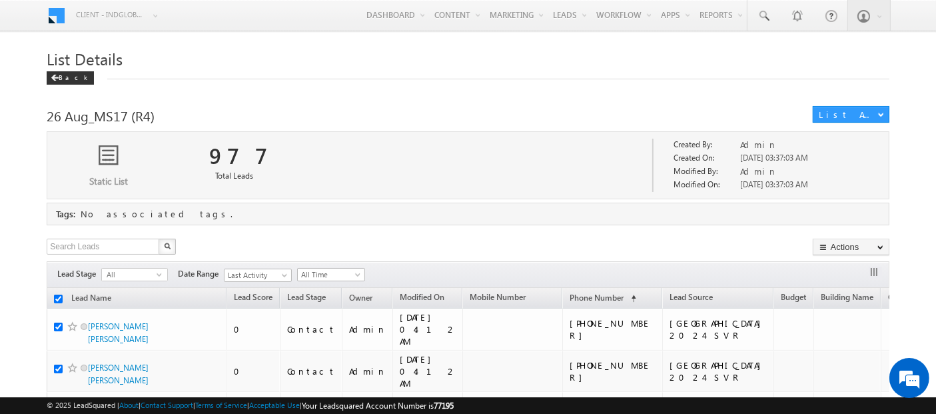
checkbox input "true"
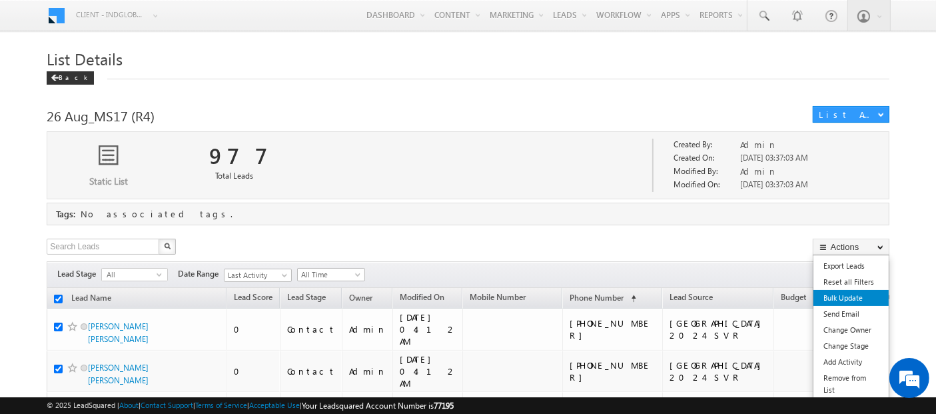
click at [840, 296] on link "Bulk Update" at bounding box center [851, 298] width 75 height 16
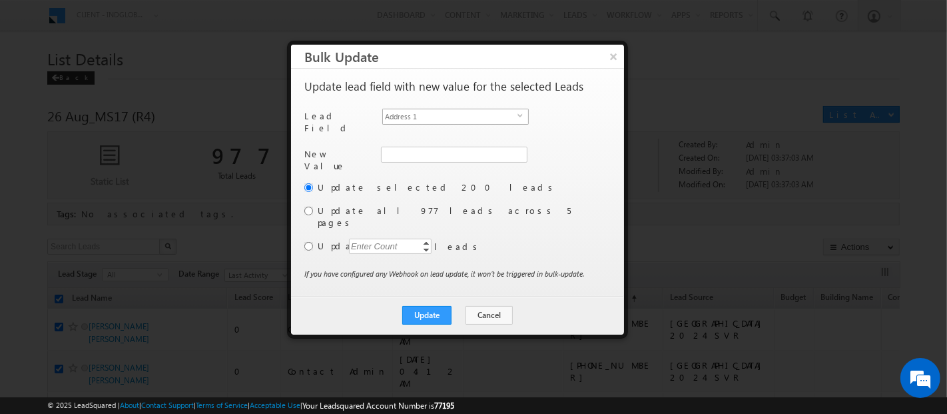
click at [462, 115] on span "Address 1" at bounding box center [450, 116] width 135 height 15
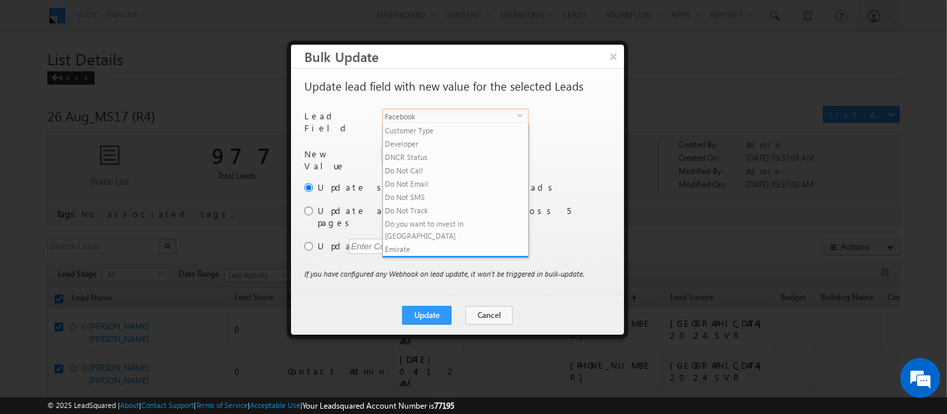
scroll to position [200, 0]
click at [440, 256] on li "Focus Project" at bounding box center [455, 262] width 145 height 13
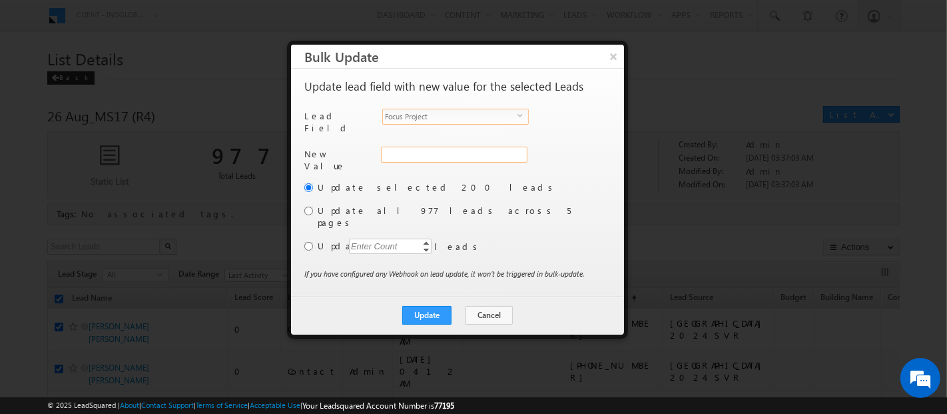
click at [417, 153] on input "Focus Project" at bounding box center [454, 155] width 147 height 16
paste input "Masaar"
click at [308, 207] on input "radio" at bounding box center [308, 211] width 9 height 9
click at [430, 306] on button "Update" at bounding box center [426, 315] width 49 height 19
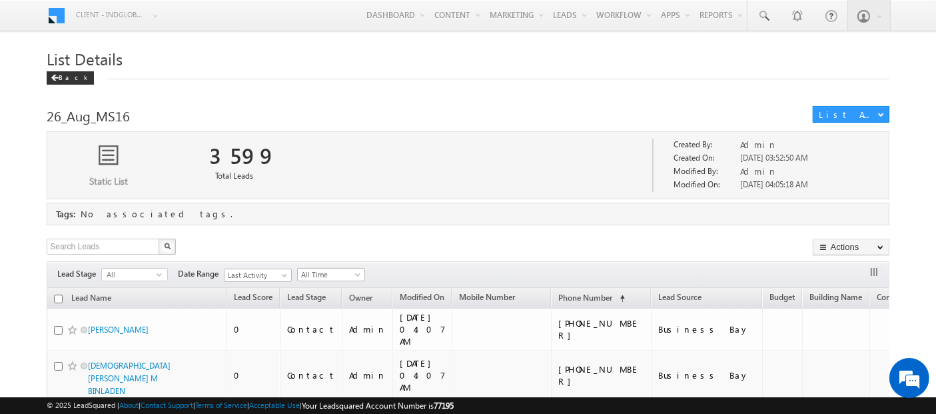
click at [58, 296] on input "checkbox" at bounding box center [58, 298] width 9 height 9
checkbox input "true"
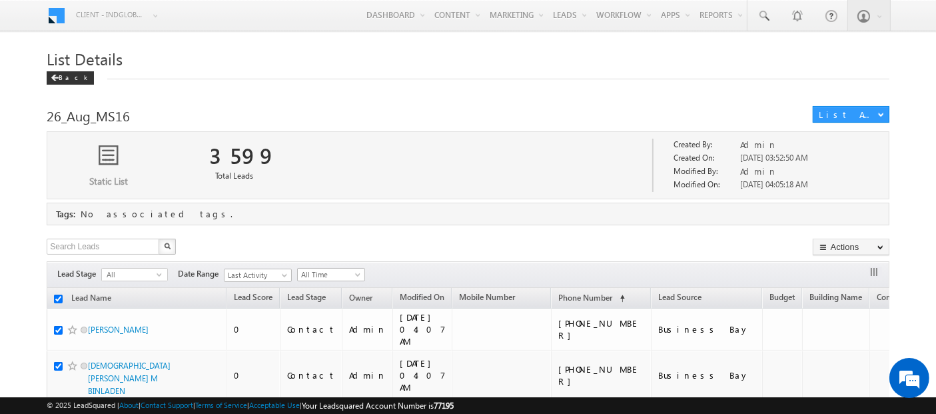
checkbox input "true"
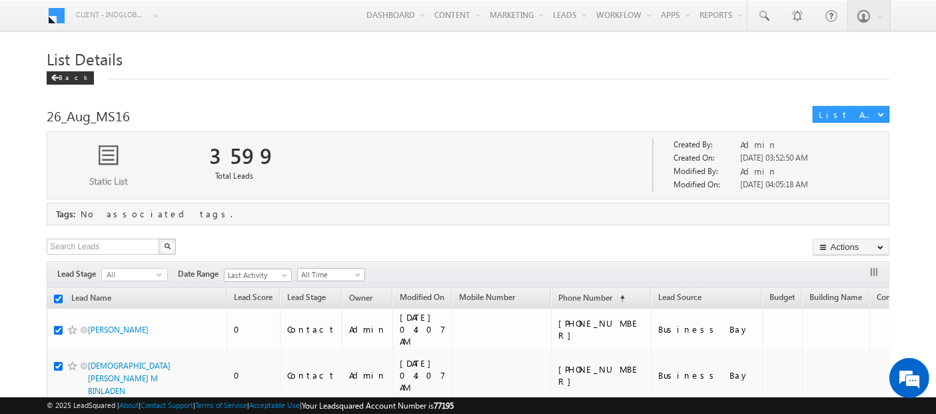
checkbox input "true"
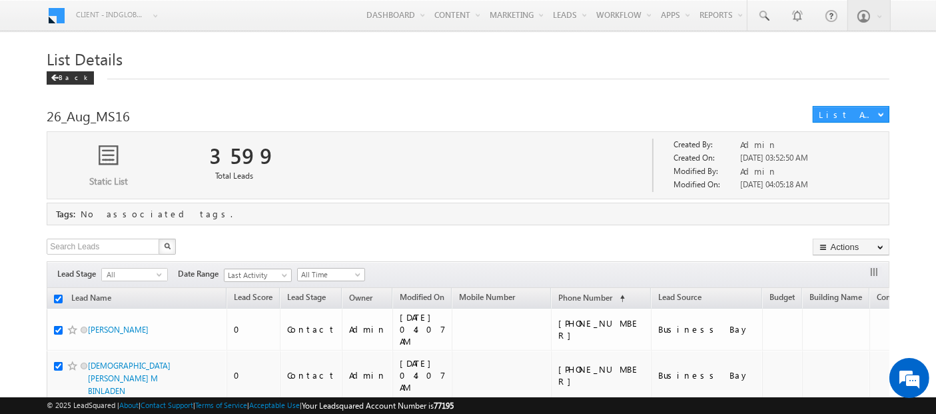
checkbox input "true"
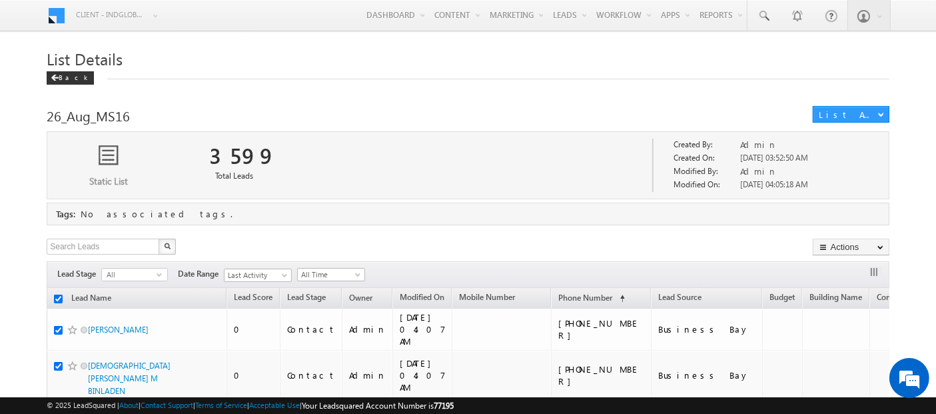
checkbox input "true"
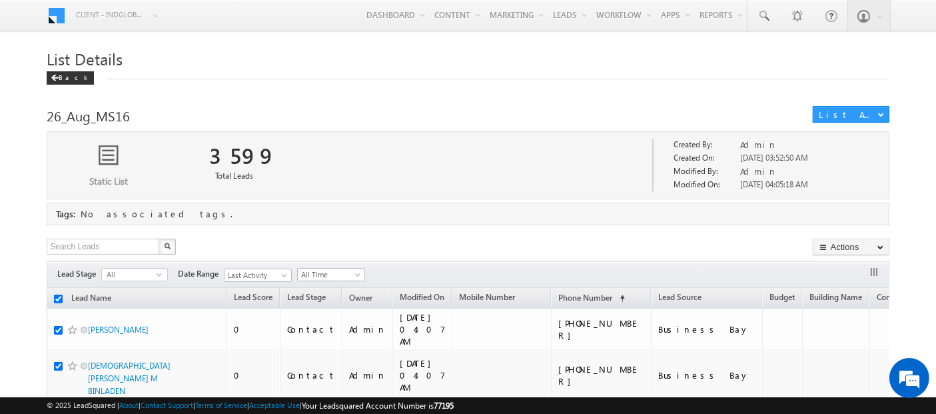
checkbox input "true"
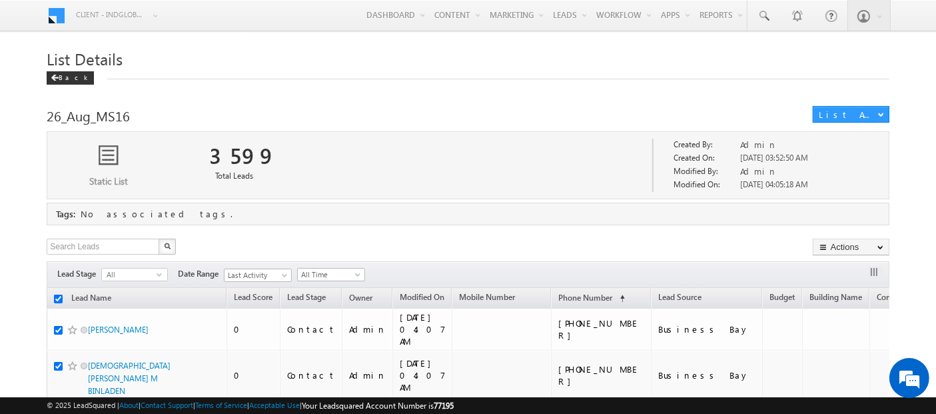
checkbox input "true"
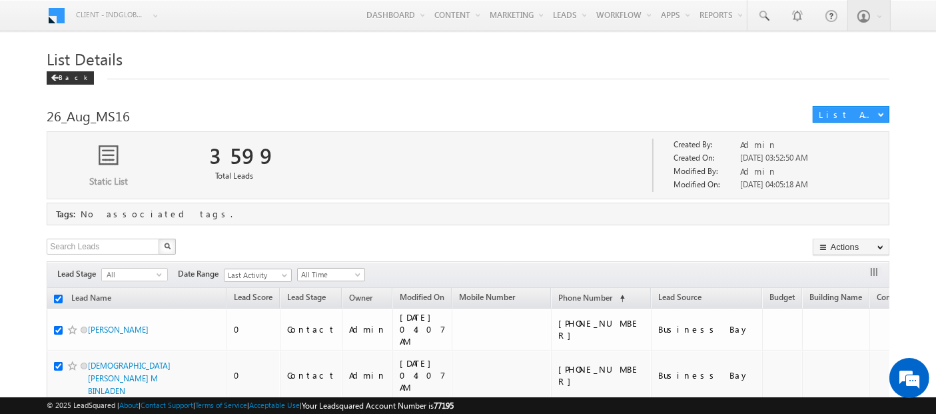
checkbox input "true"
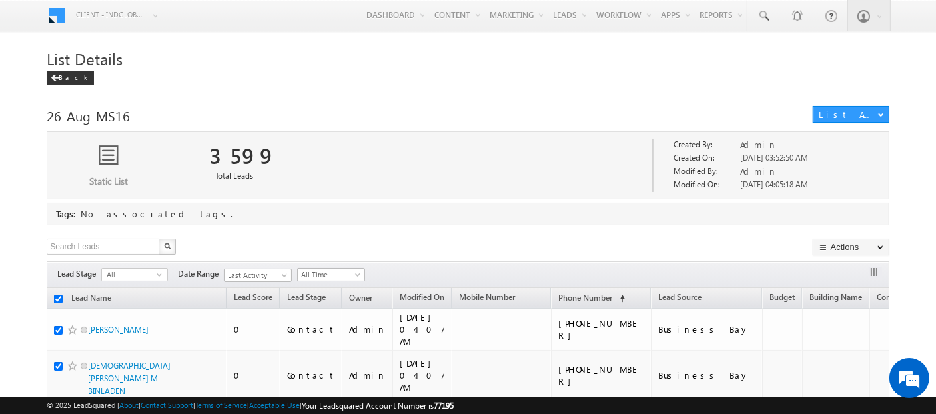
checkbox input "true"
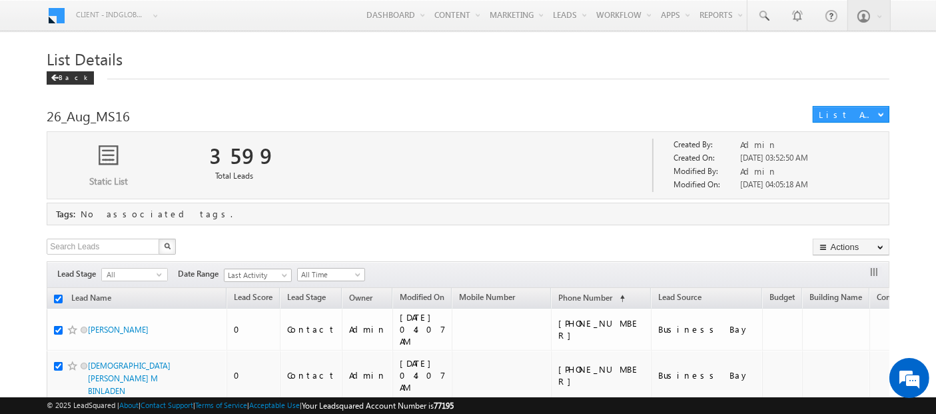
checkbox input "true"
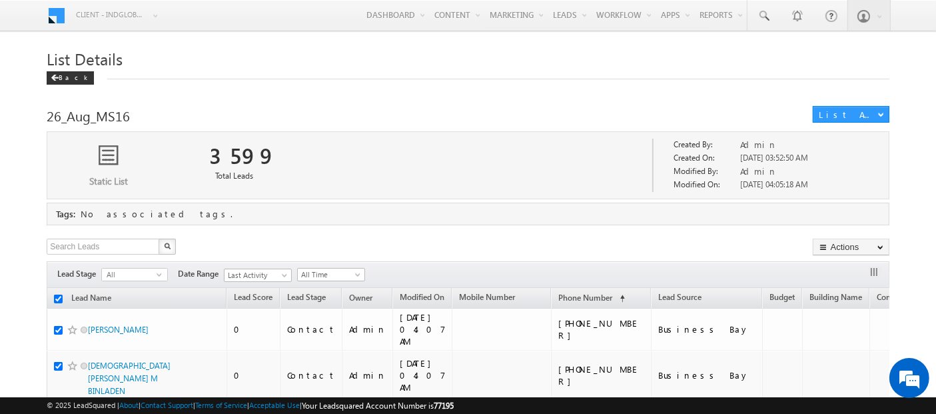
checkbox input "true"
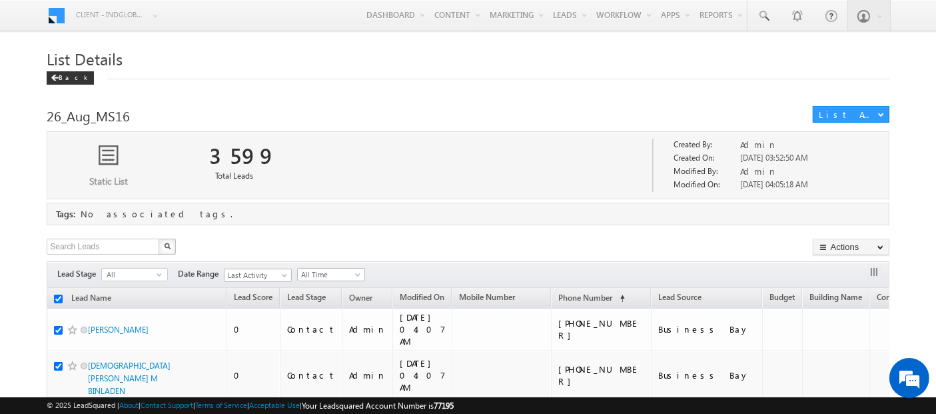
checkbox input "true"
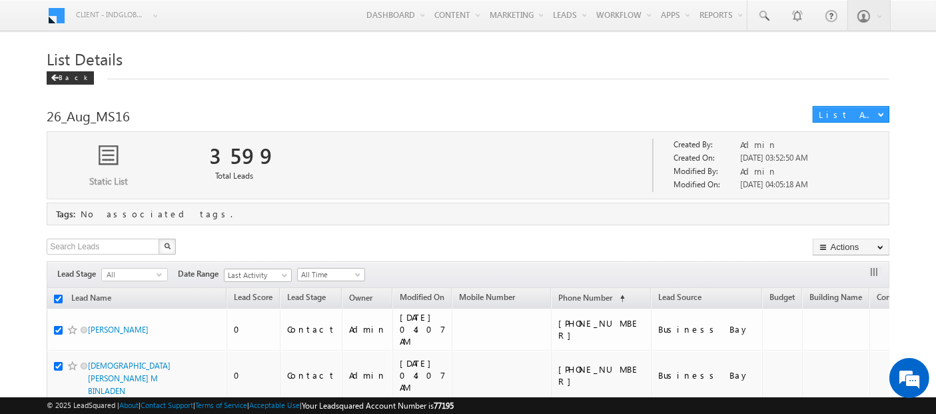
checkbox input "true"
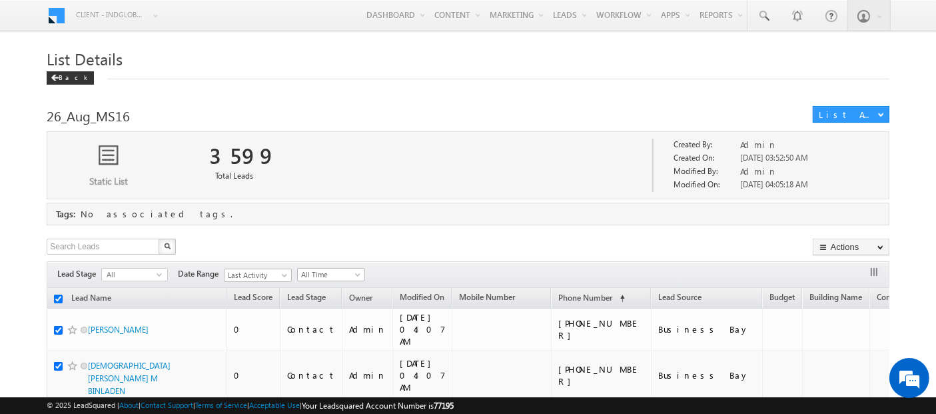
checkbox input "true"
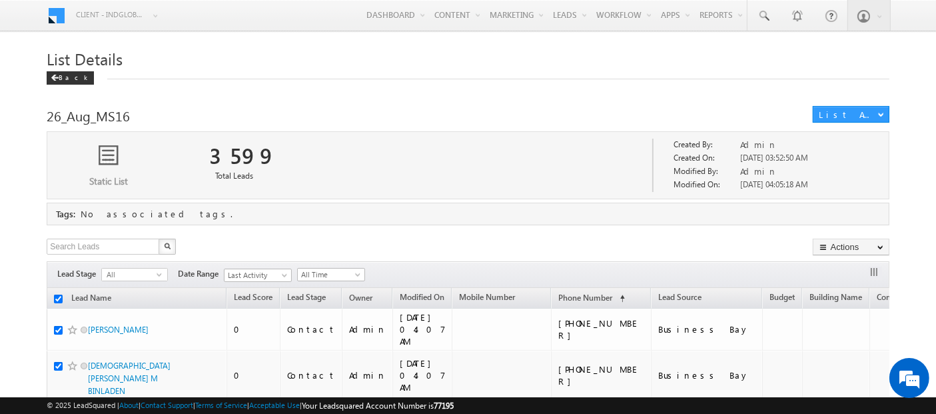
checkbox input "true"
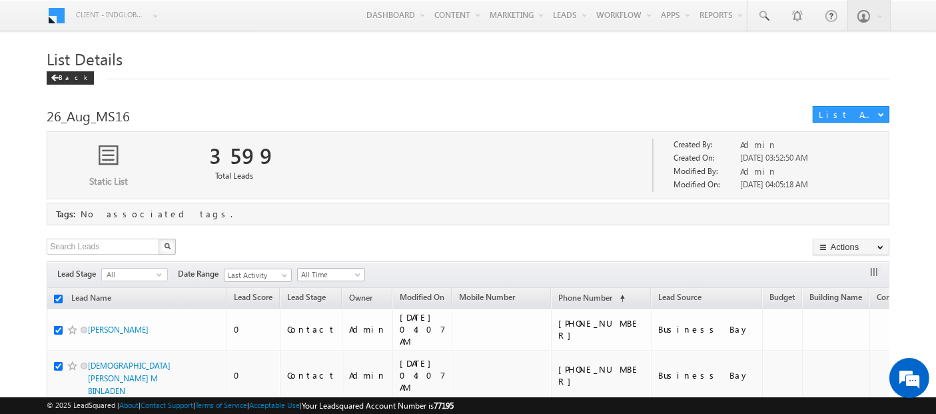
checkbox input "true"
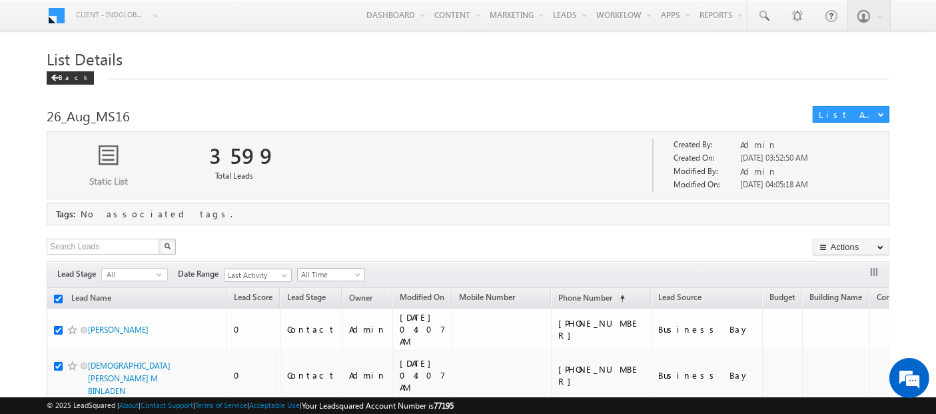
checkbox input "true"
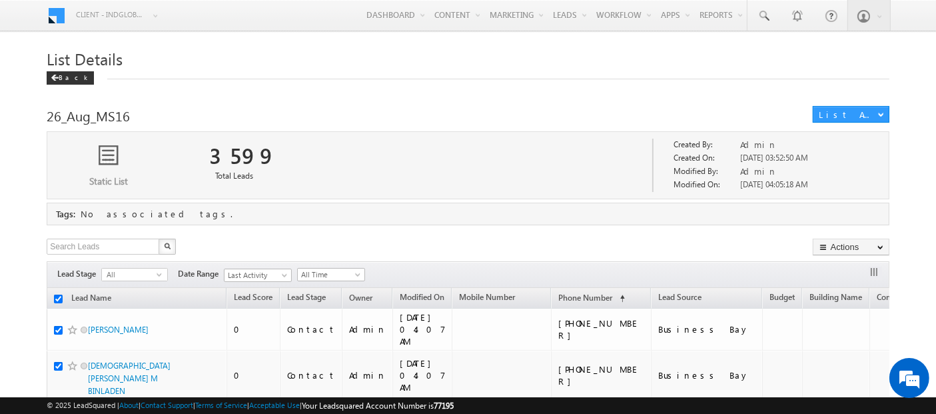
checkbox input "true"
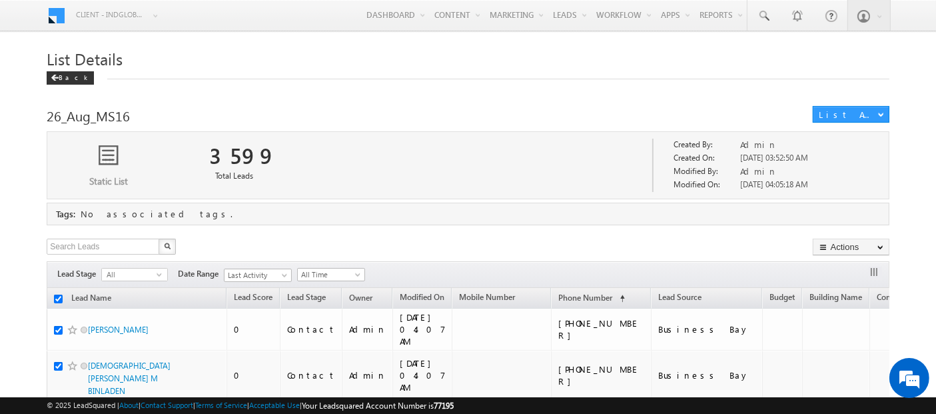
checkbox input "true"
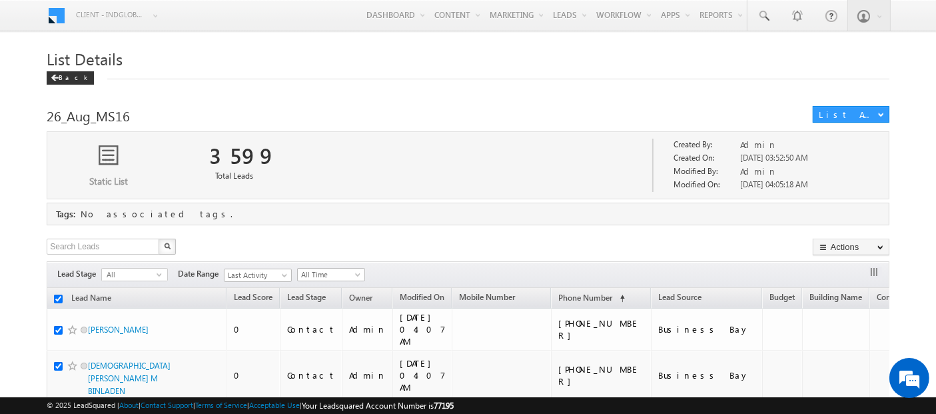
checkbox input "true"
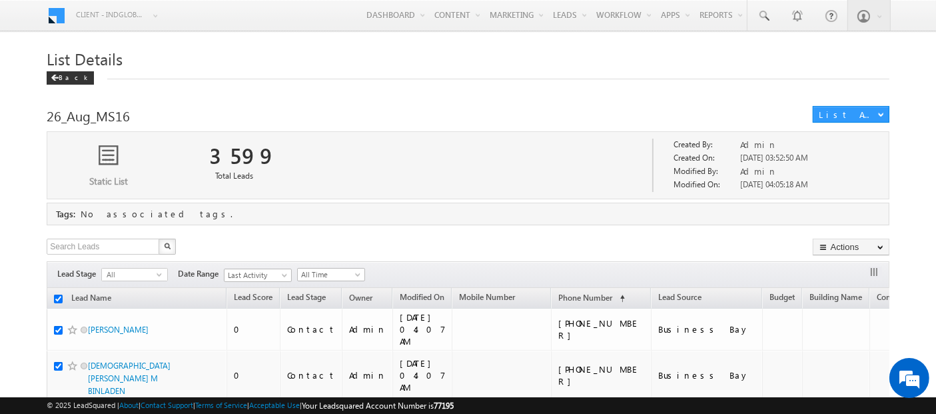
checkbox input "true"
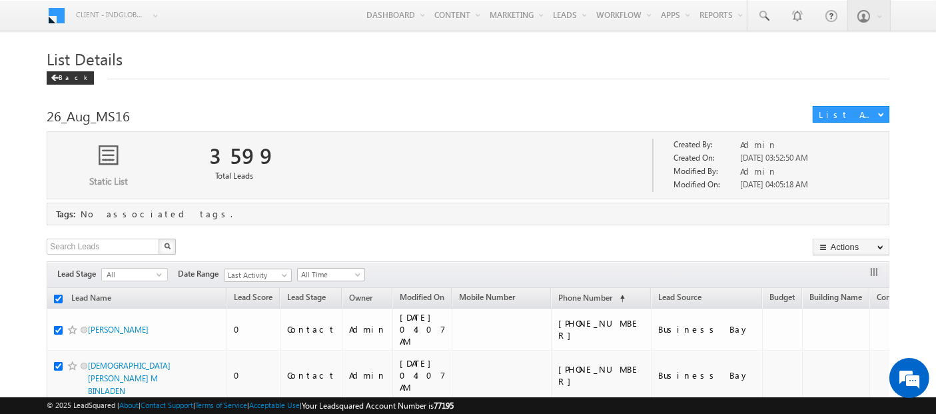
checkbox input "true"
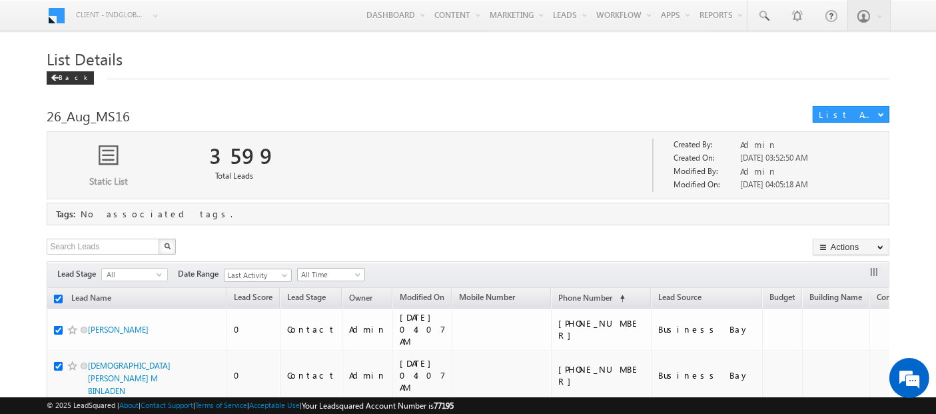
checkbox input "true"
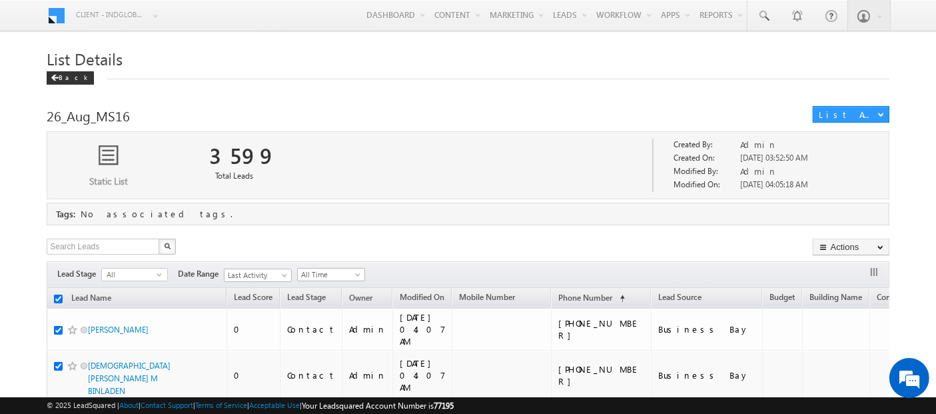
checkbox input "true"
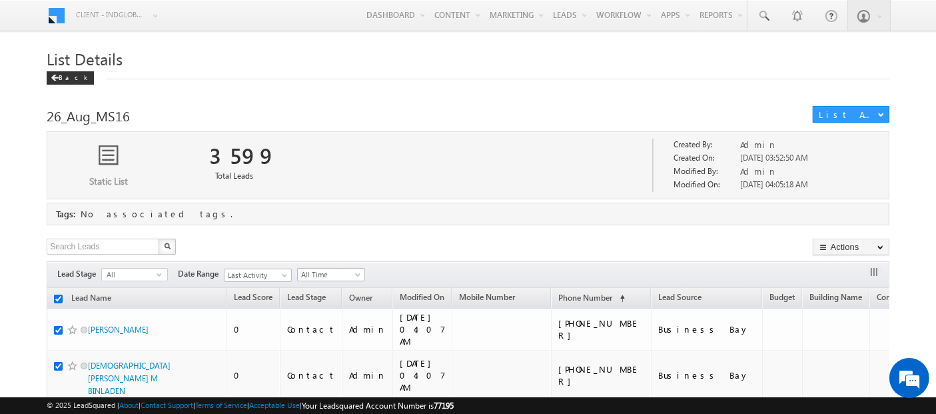
checkbox input "true"
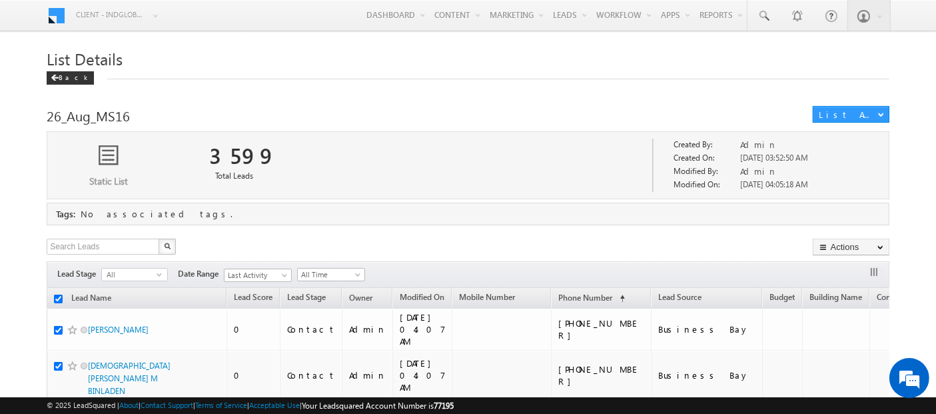
checkbox input "true"
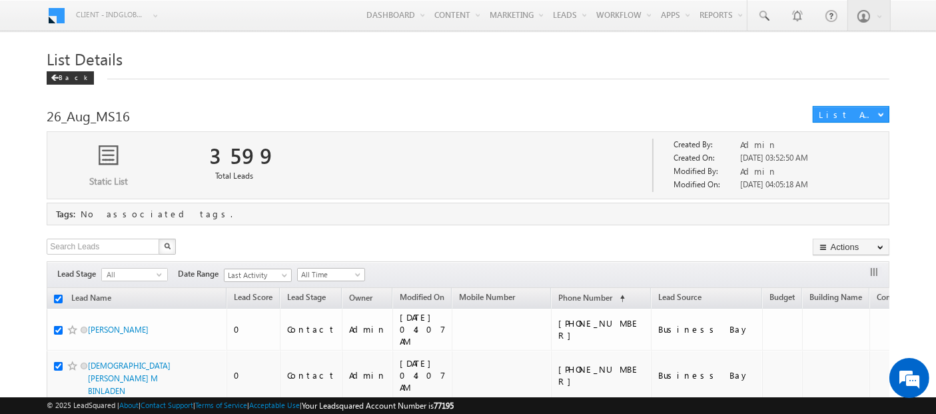
checkbox input "true"
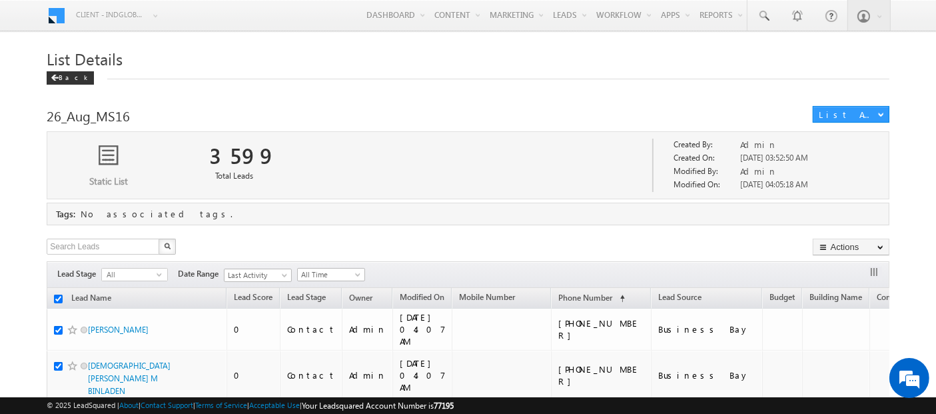
checkbox input "true"
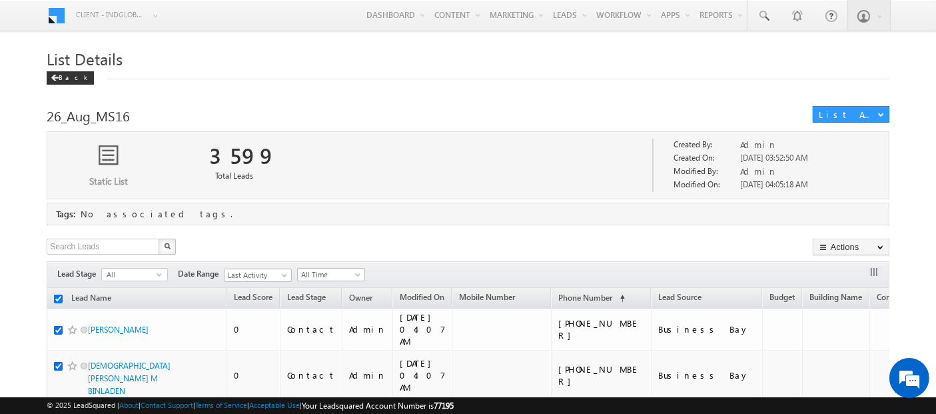
checkbox input "true"
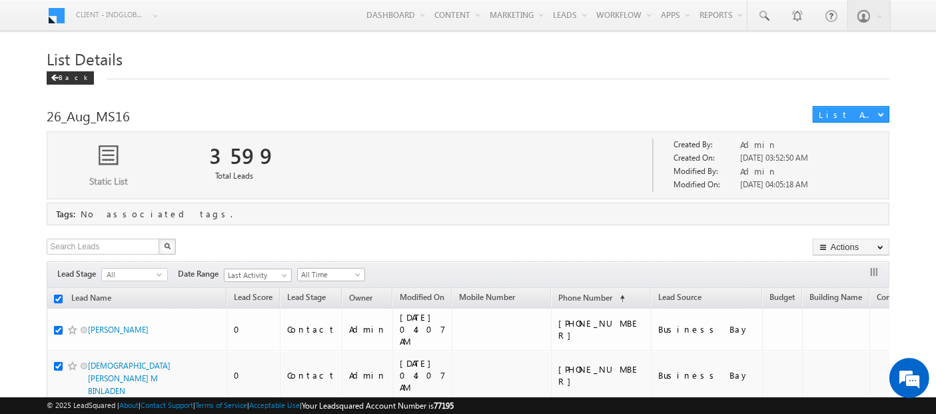
checkbox input "true"
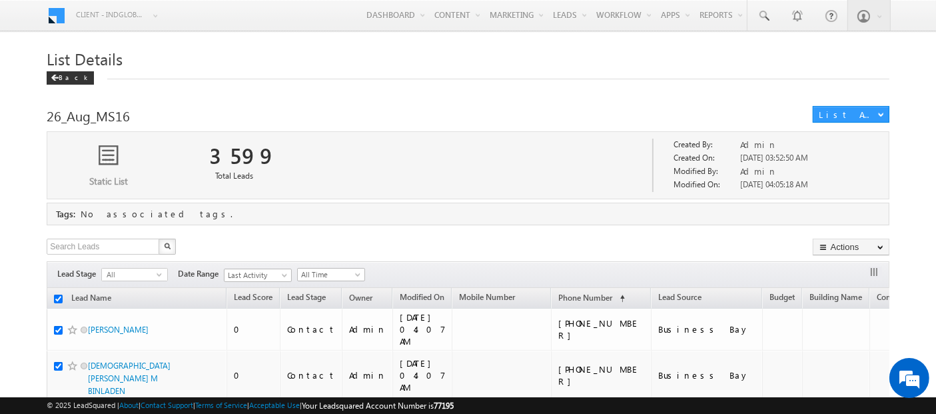
checkbox input "true"
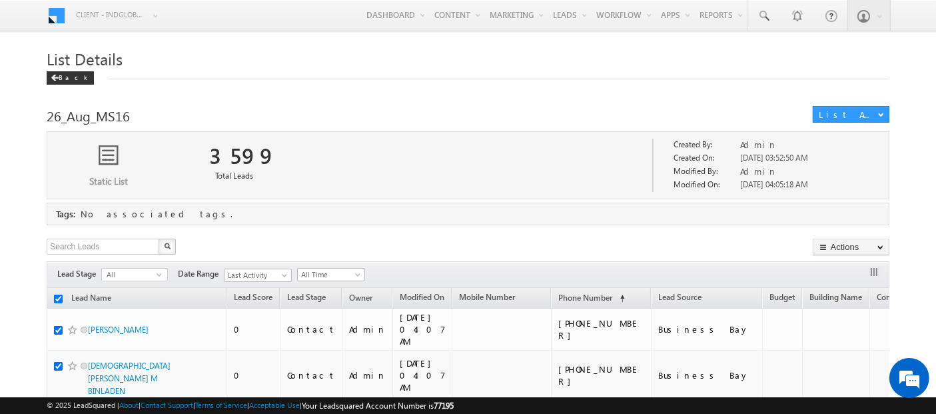
checkbox input "true"
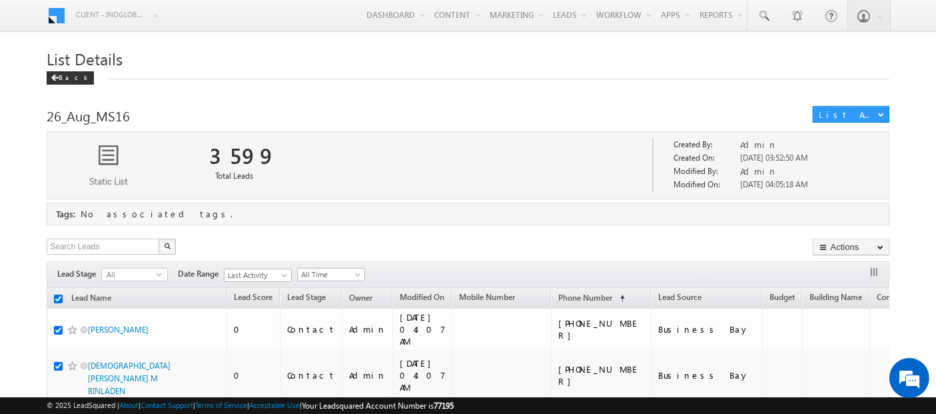
checkbox input "true"
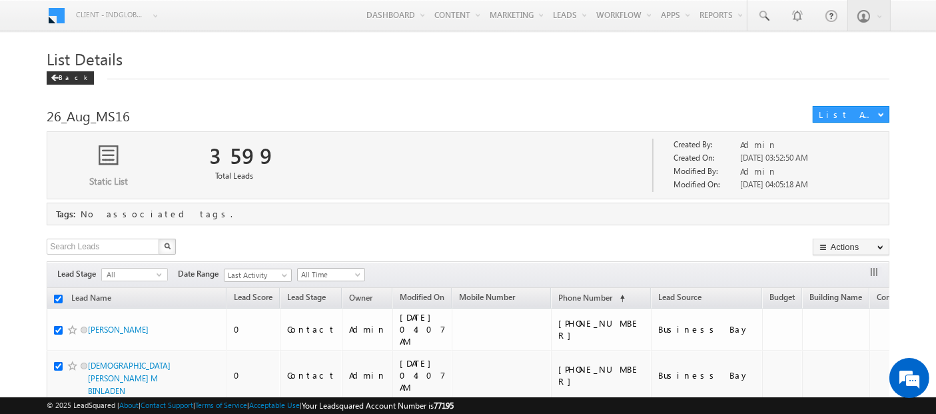
checkbox input "true"
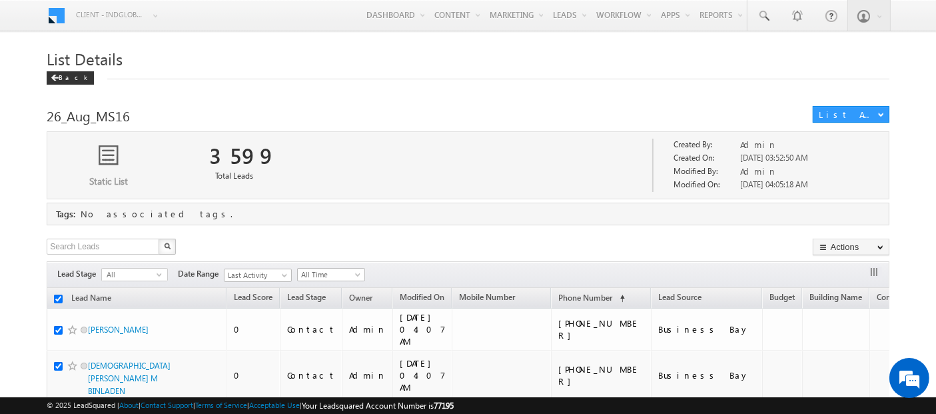
checkbox input "true"
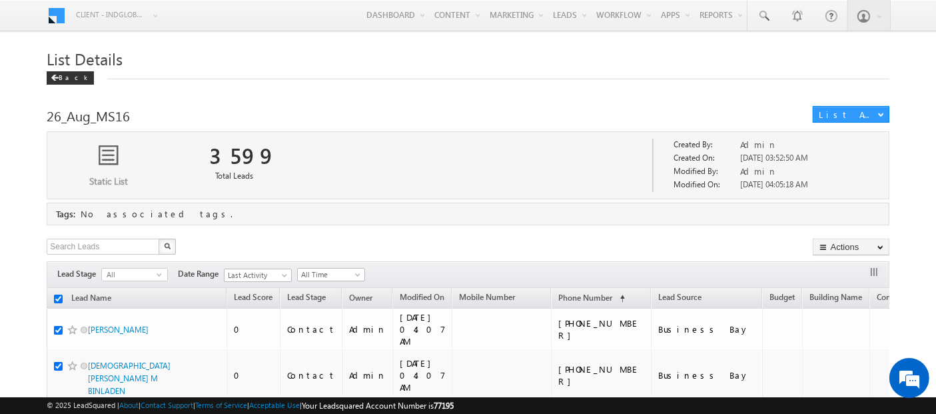
checkbox input "true"
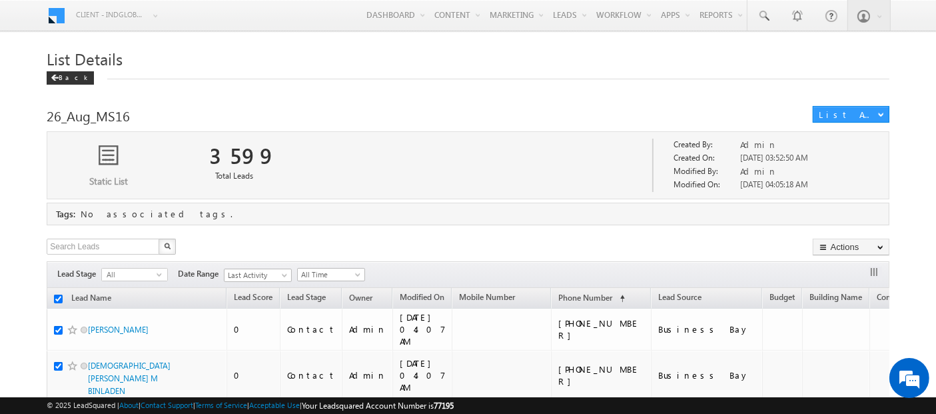
checkbox input "true"
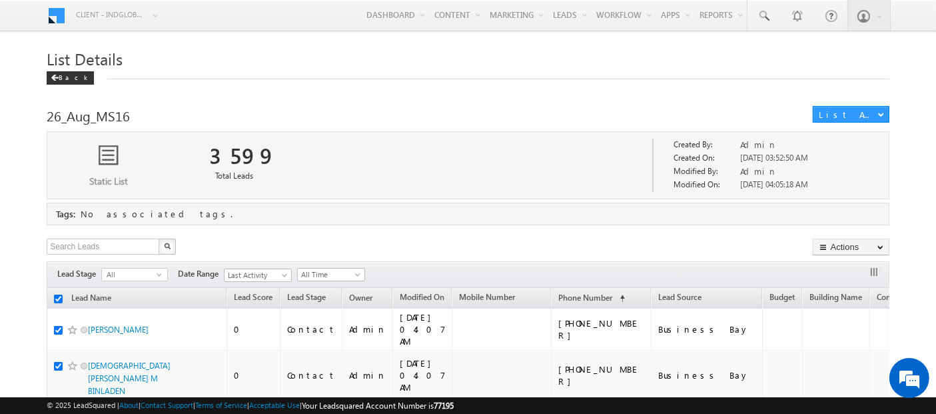
checkbox input "true"
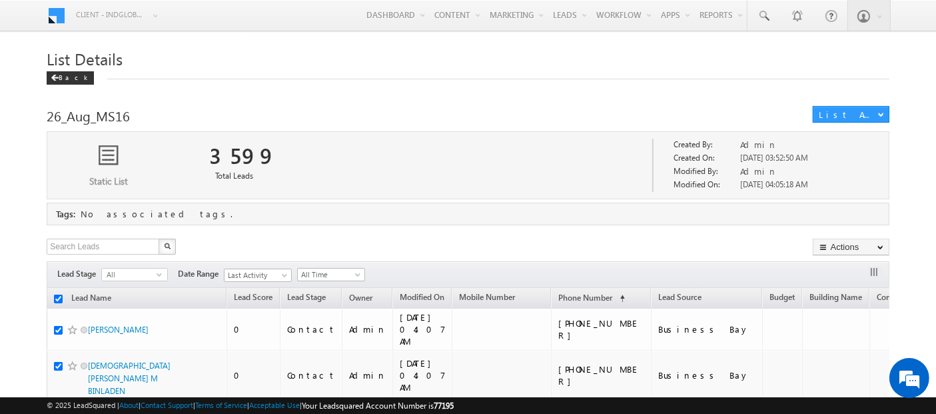
checkbox input "true"
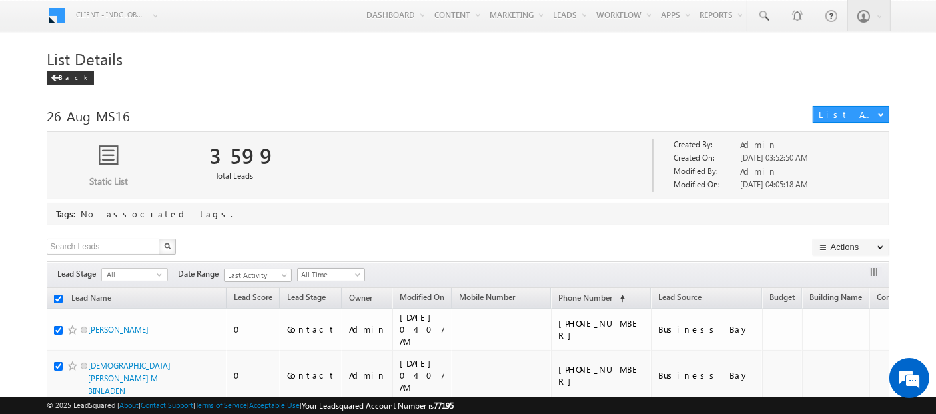
checkbox input "true"
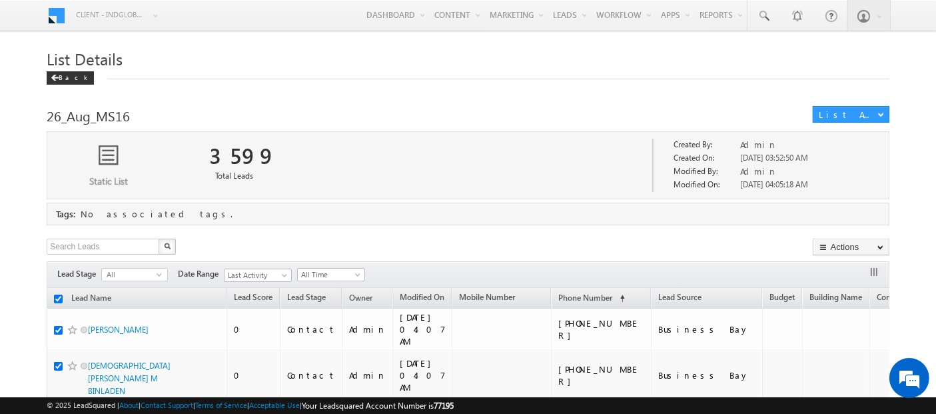
checkbox input "true"
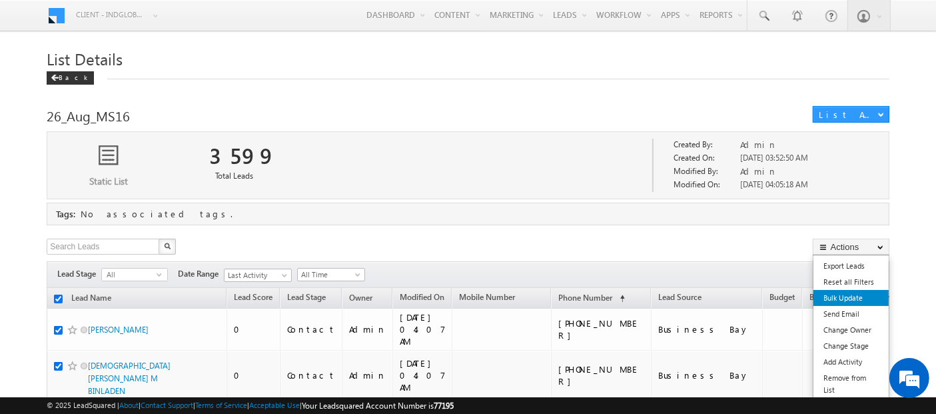
click at [840, 294] on link "Bulk Update" at bounding box center [851, 298] width 75 height 16
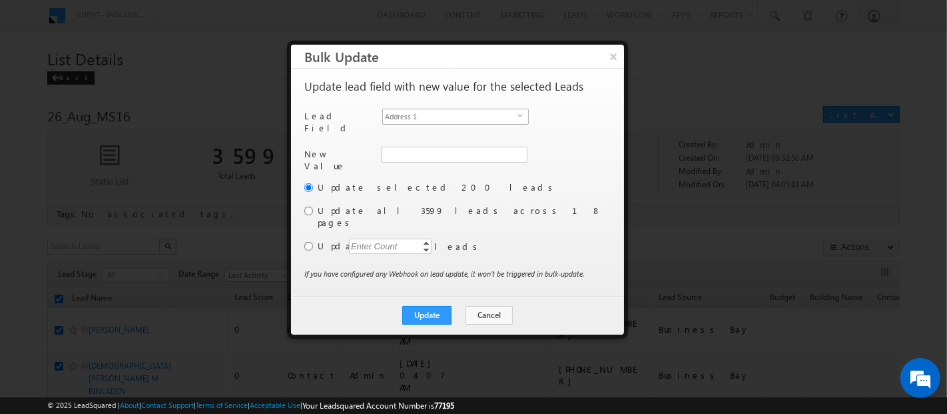
click at [488, 118] on span "Address 1" at bounding box center [450, 116] width 135 height 15
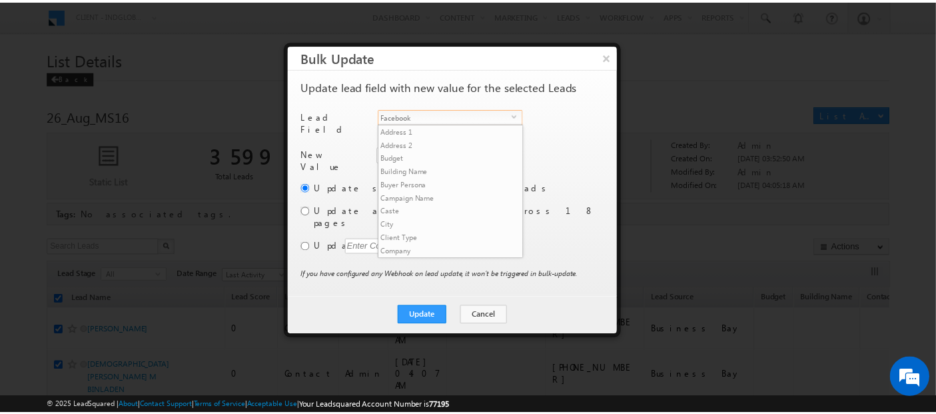
scroll to position [200, 0]
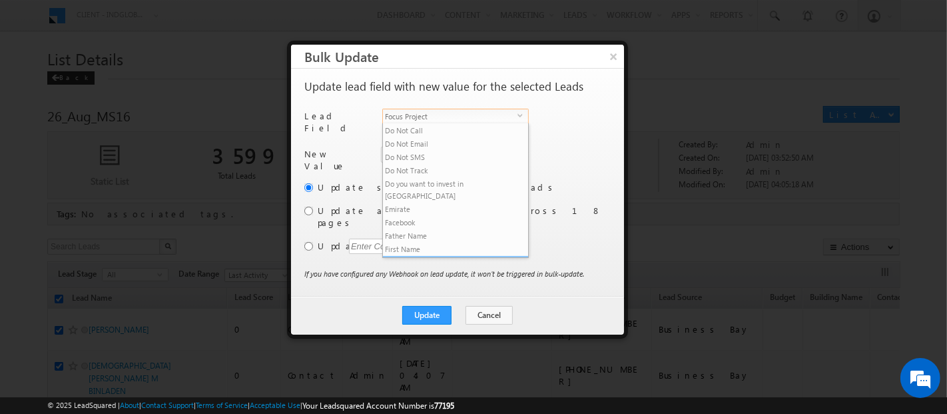
click at [444, 256] on li "Focus Project" at bounding box center [455, 262] width 145 height 13
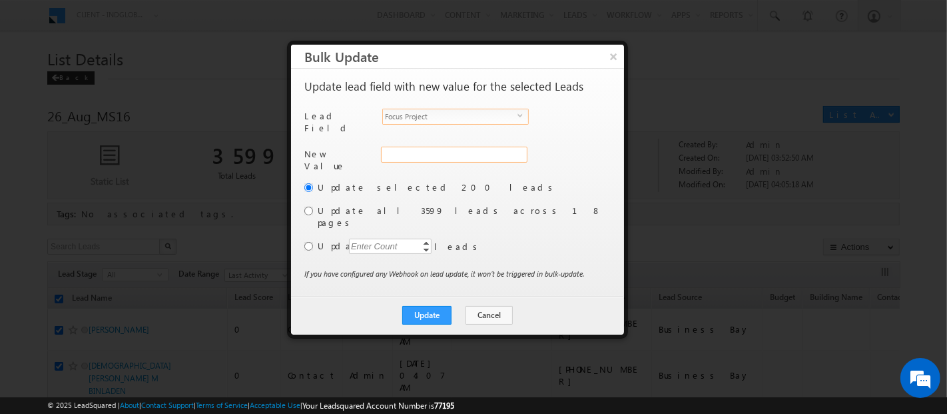
click at [406, 153] on input "Focus Project" at bounding box center [454, 155] width 147 height 16
paste input "afeef.mohammad@indglobal.ae"
click at [308, 207] on input "radio" at bounding box center [308, 211] width 9 height 9
click at [436, 306] on button "Update" at bounding box center [426, 315] width 49 height 19
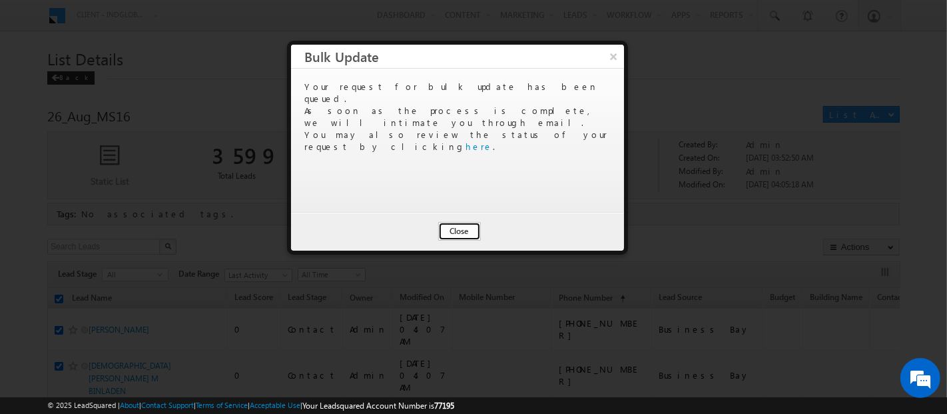
click at [447, 235] on button "Close" at bounding box center [459, 231] width 43 height 19
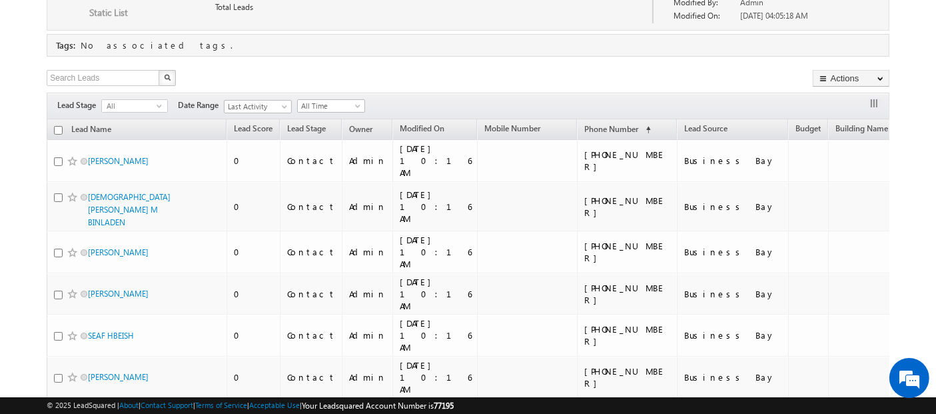
scroll to position [0, 0]
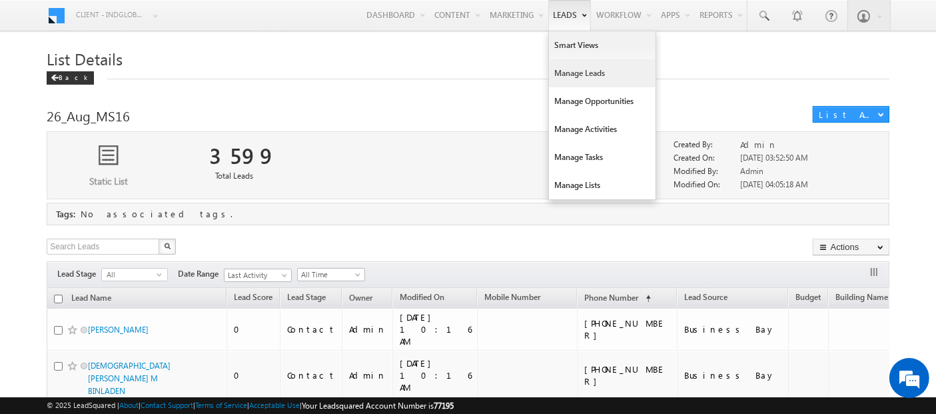
click at [561, 77] on link "Manage Leads" at bounding box center [602, 73] width 107 height 28
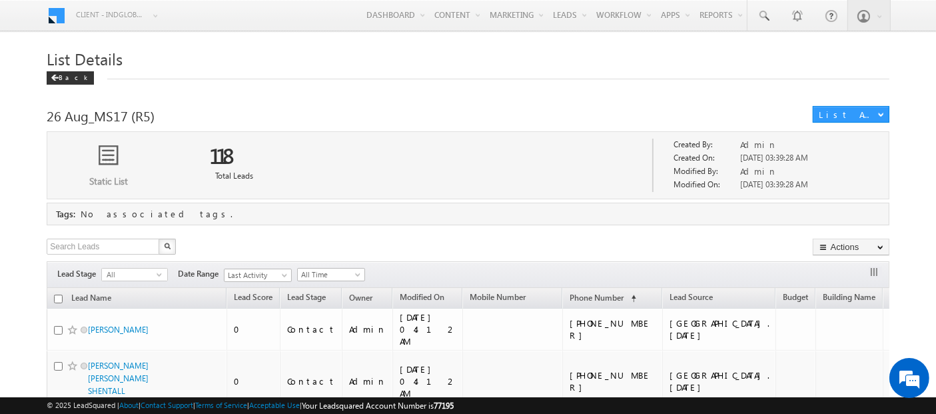
click at [57, 300] on input "checkbox" at bounding box center [58, 298] width 9 height 9
checkbox input "true"
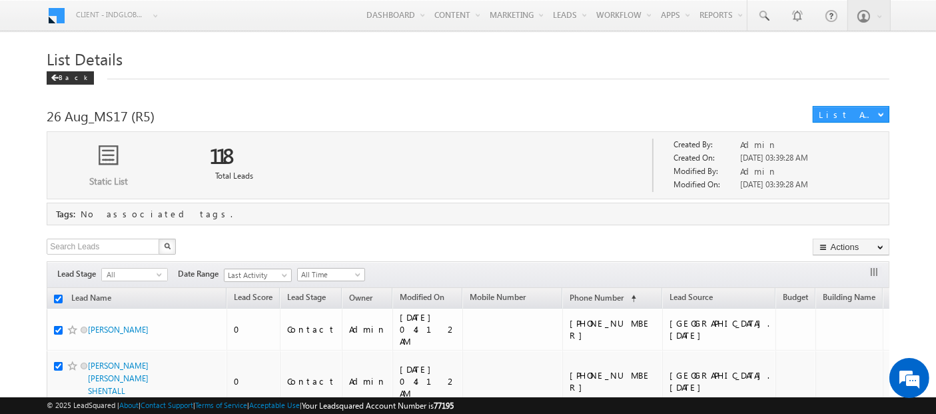
checkbox input "true"
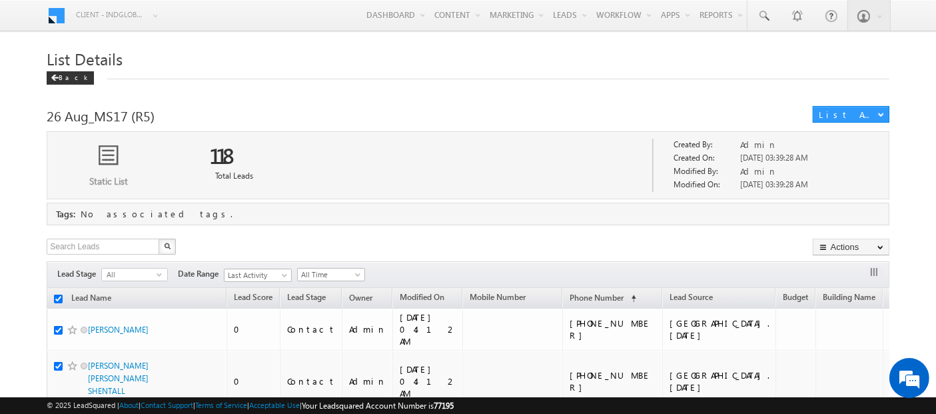
checkbox input "true"
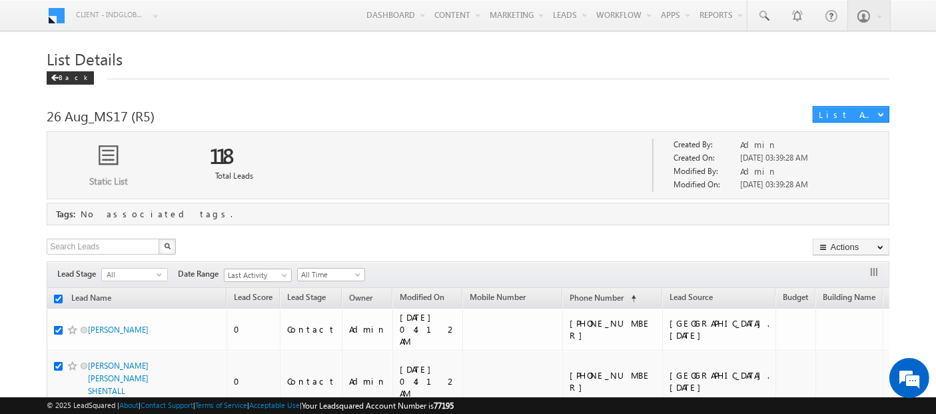
checkbox input "true"
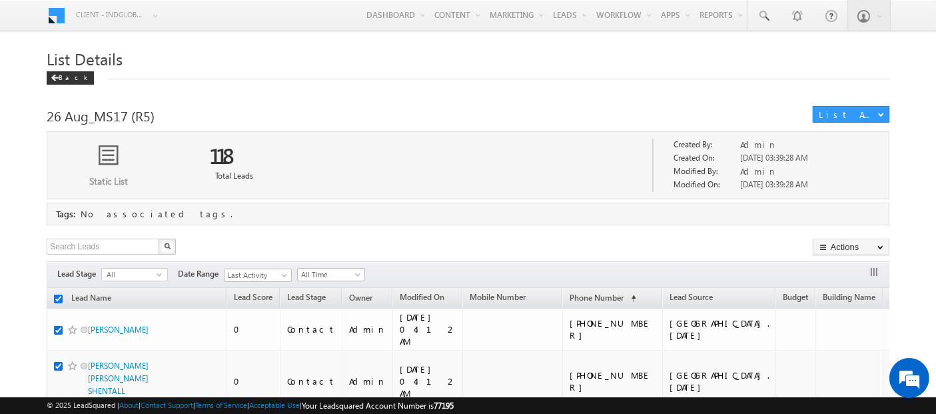
checkbox input "true"
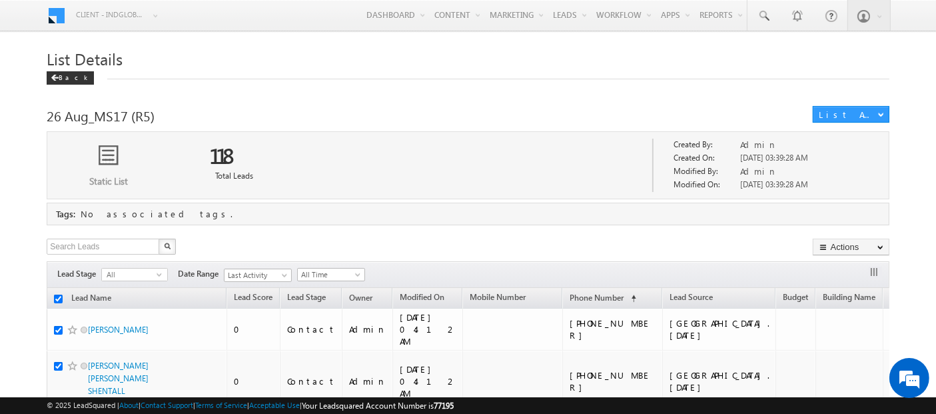
checkbox input "true"
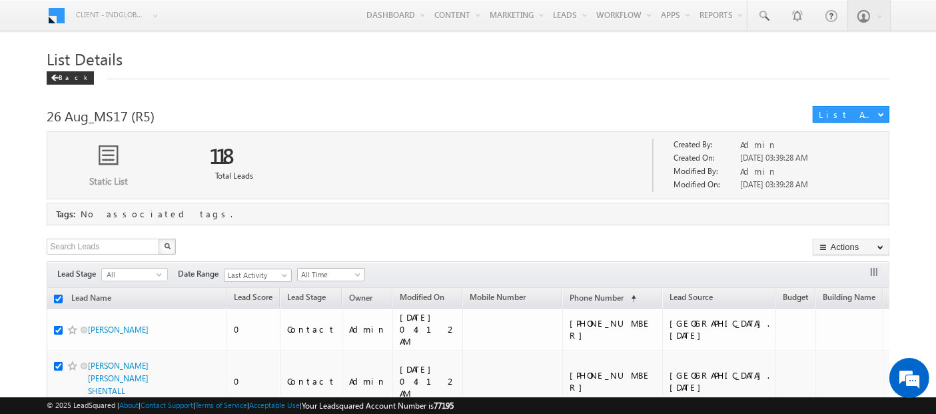
checkbox input "true"
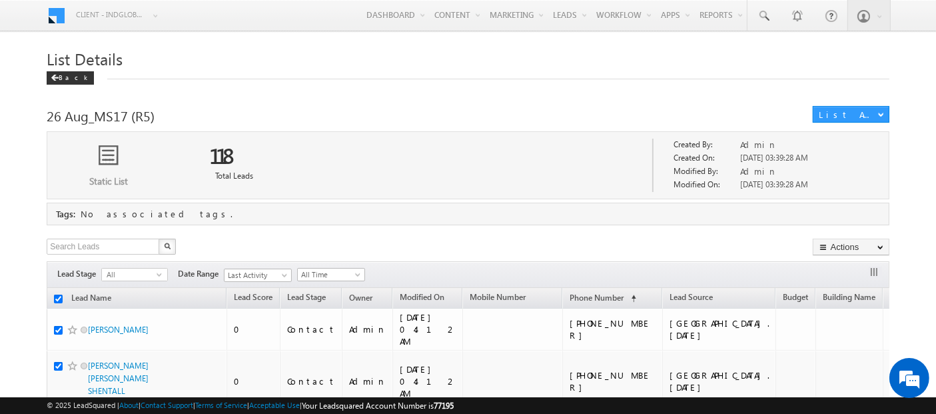
checkbox input "true"
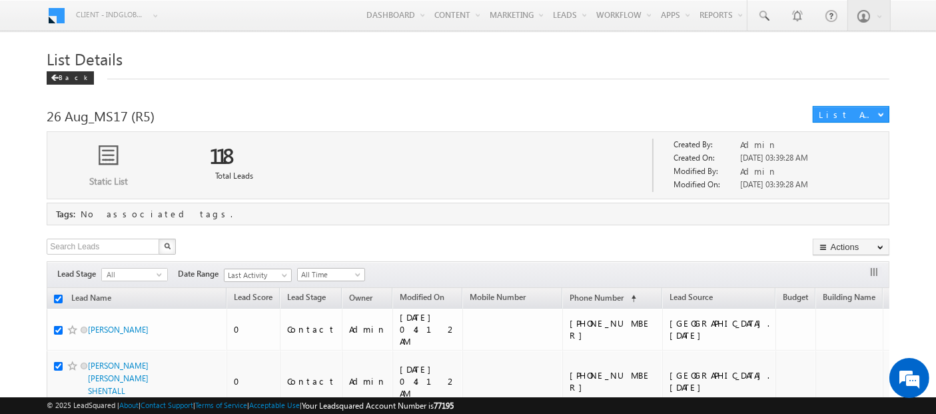
checkbox input "true"
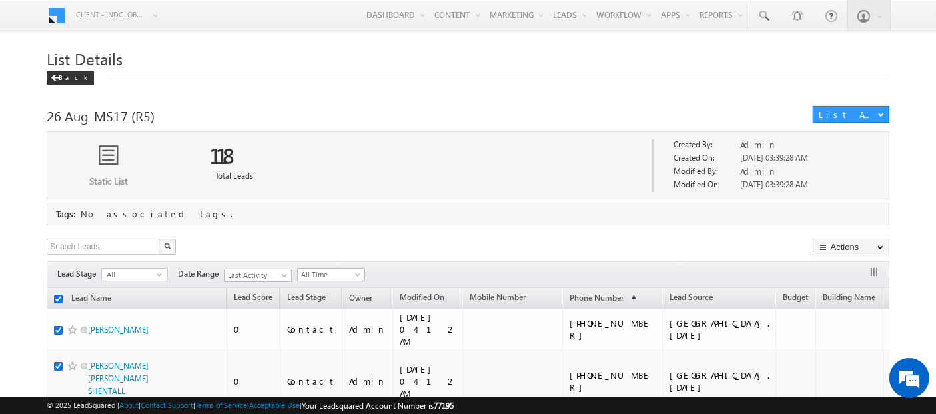
checkbox input "true"
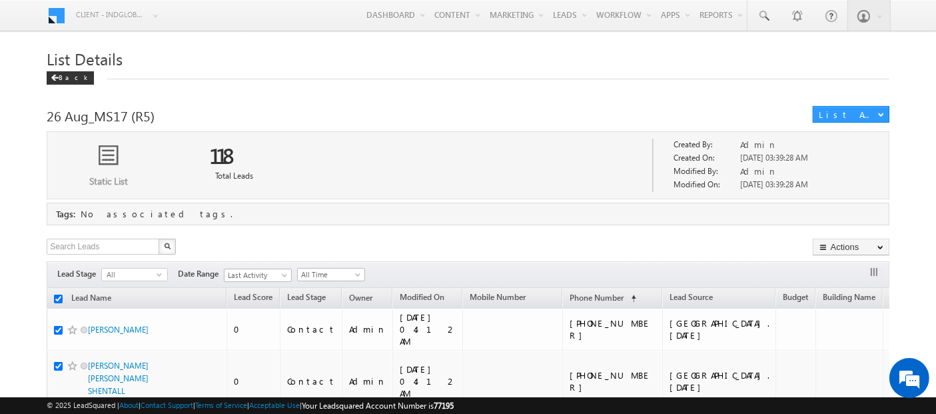
checkbox input "true"
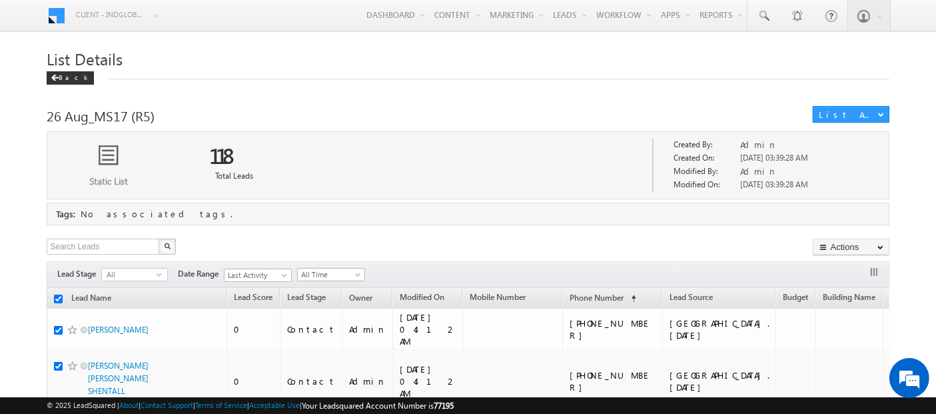
checkbox input "true"
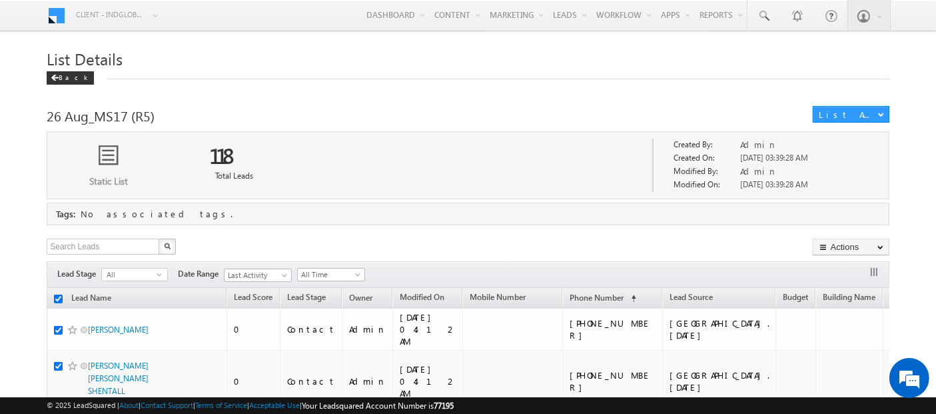
checkbox input "true"
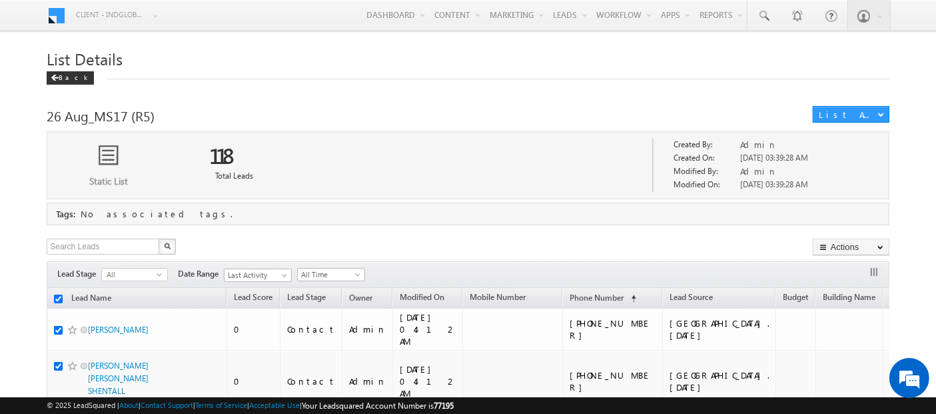
checkbox input "true"
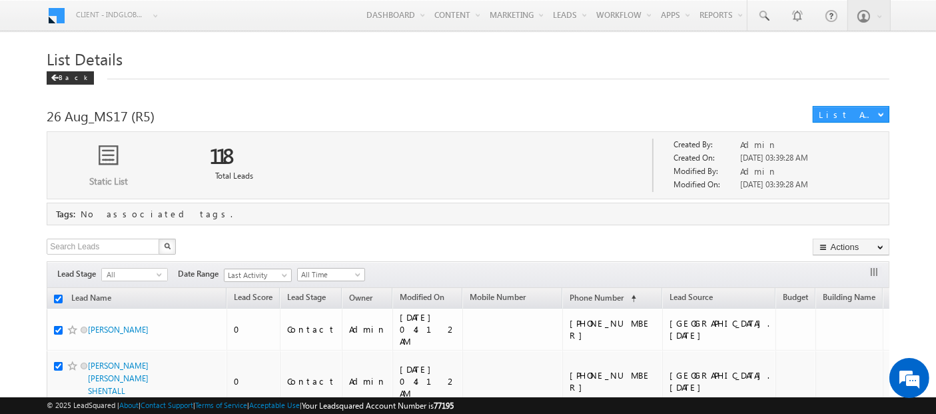
checkbox input "true"
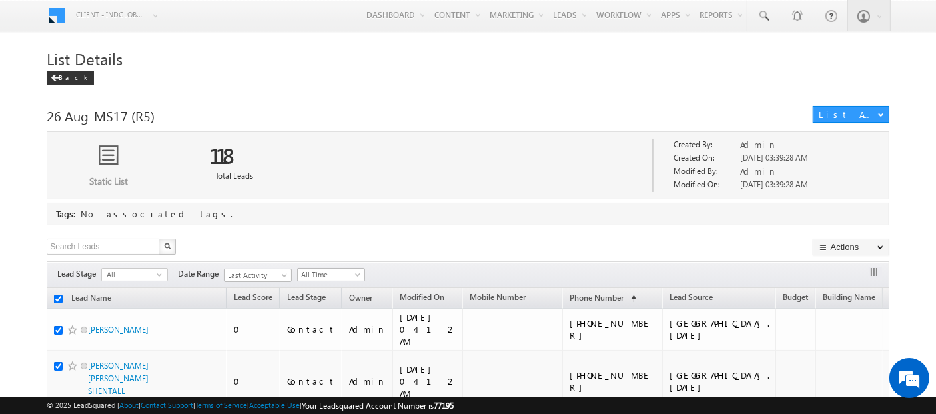
checkbox input "true"
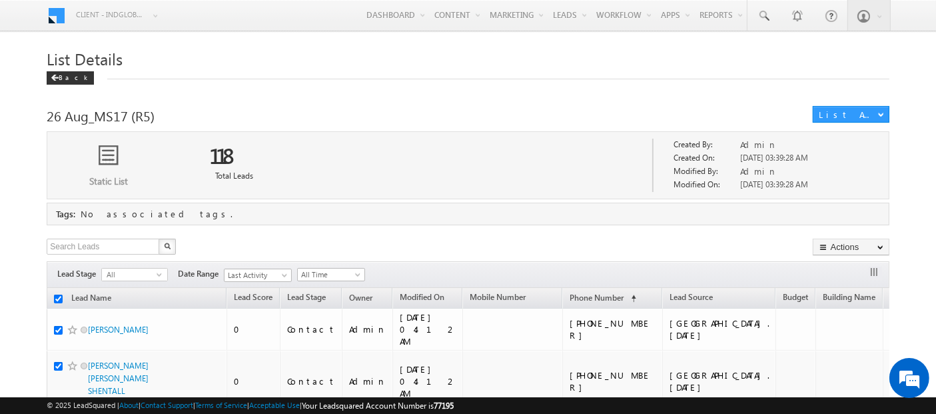
checkbox input "true"
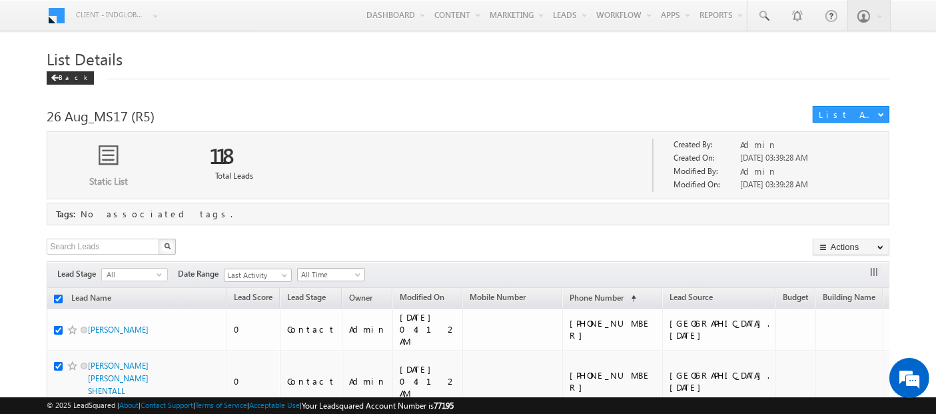
checkbox input "true"
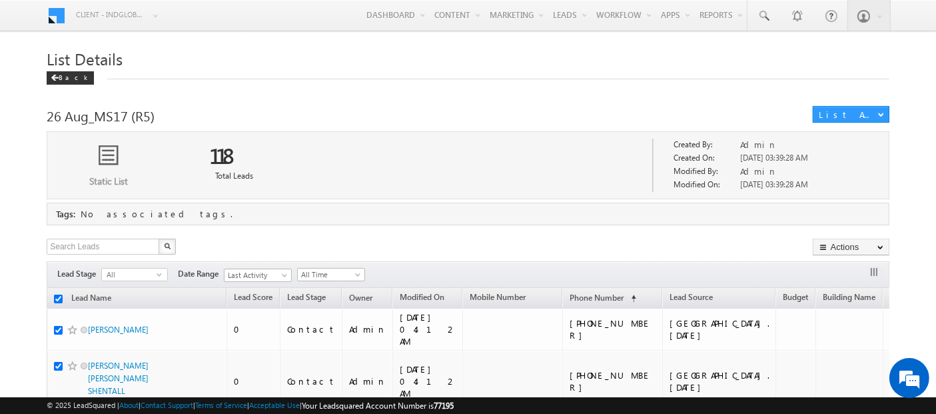
checkbox input "true"
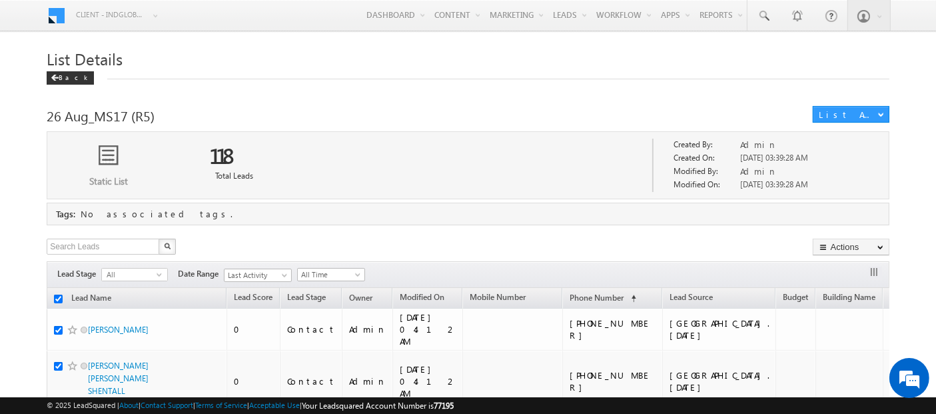
checkbox input "true"
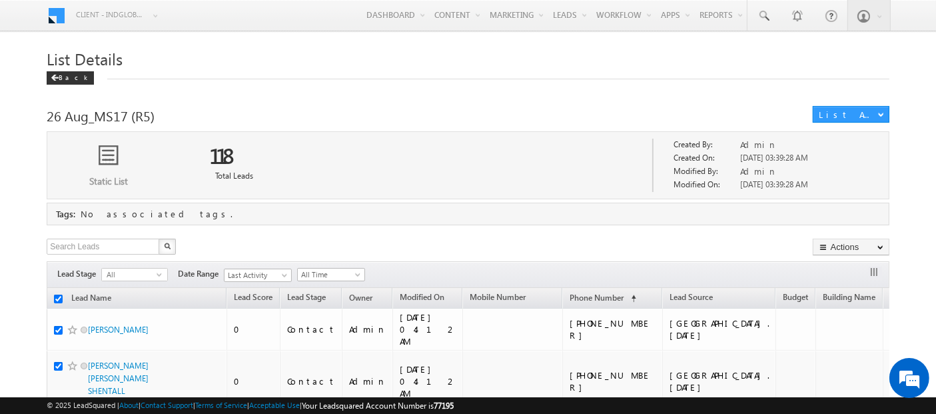
checkbox input "true"
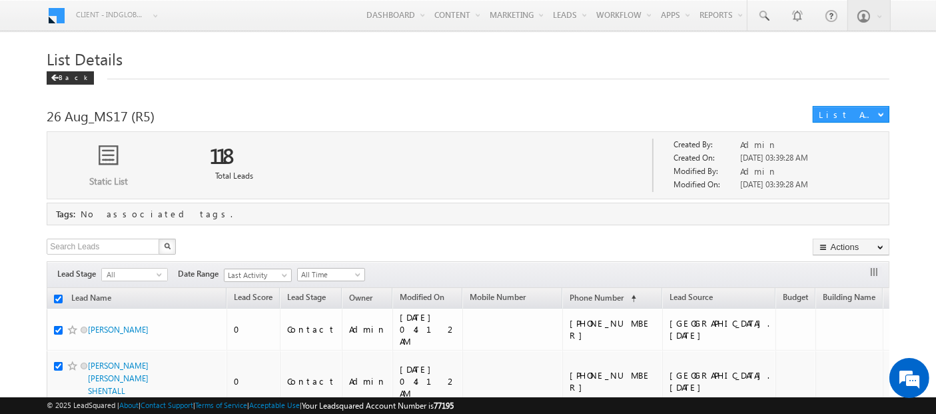
checkbox input "true"
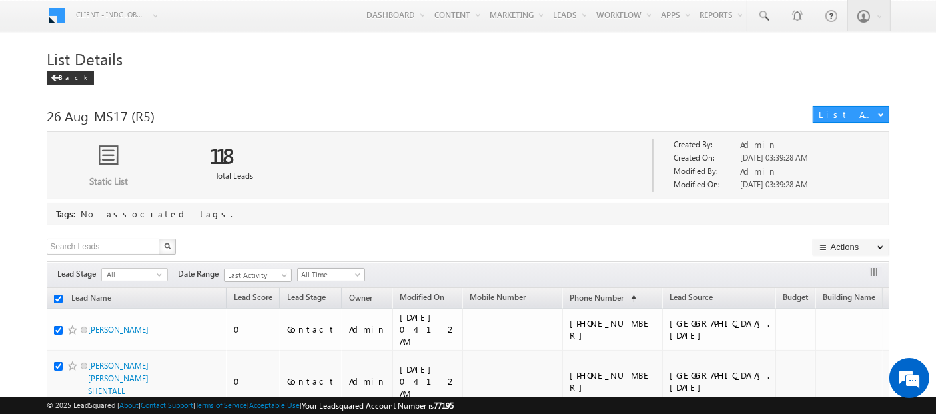
checkbox input "true"
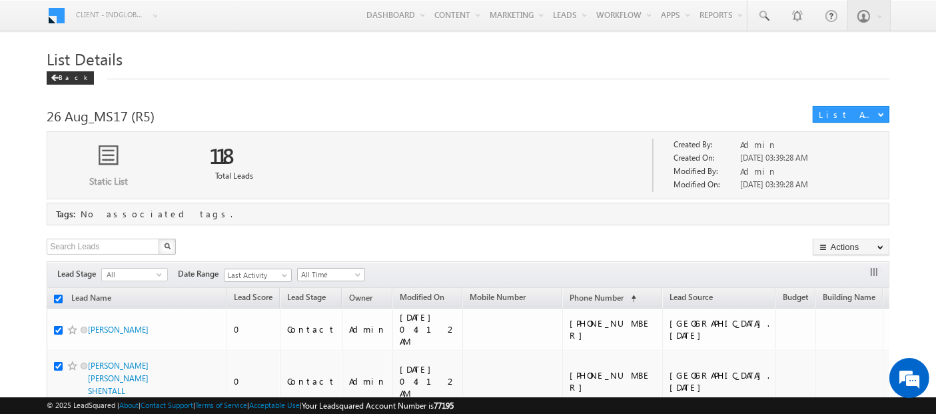
checkbox input "true"
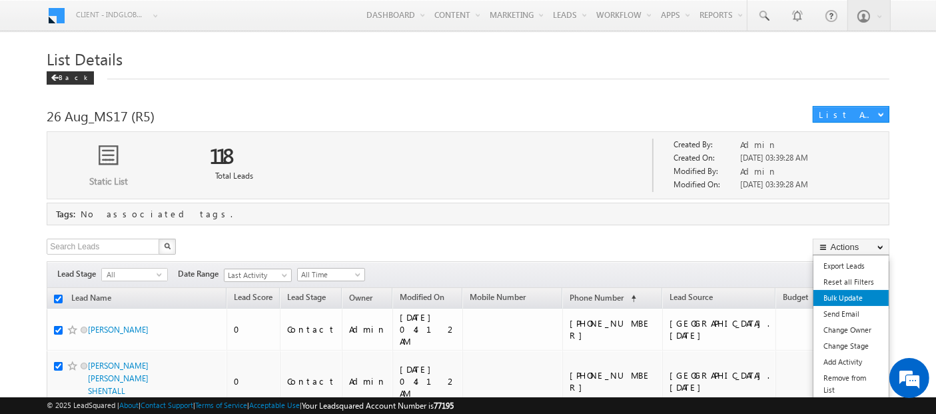
click at [840, 300] on link "Bulk Update" at bounding box center [851, 298] width 75 height 16
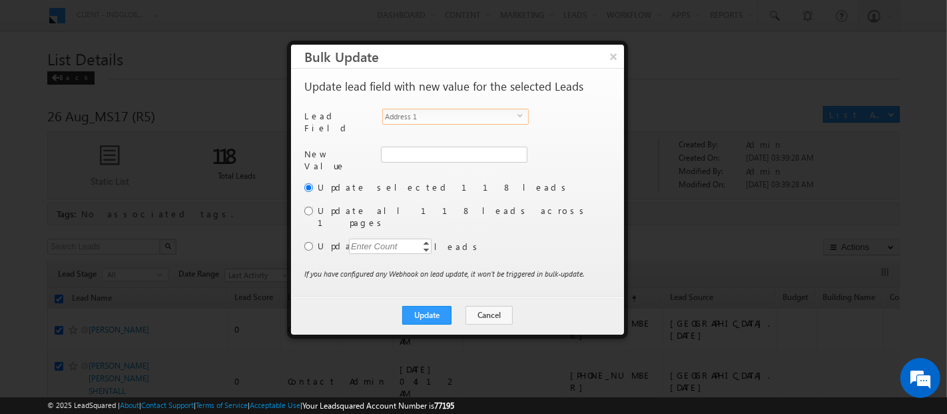
click at [462, 111] on span "Address 1" at bounding box center [450, 116] width 135 height 15
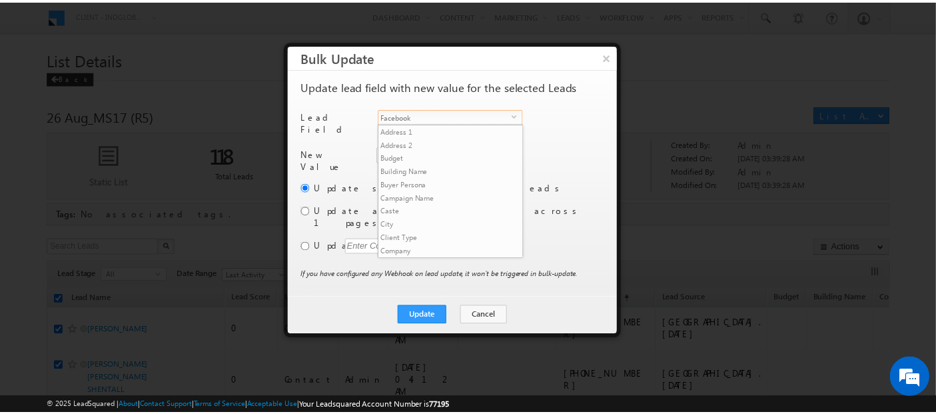
scroll to position [200, 0]
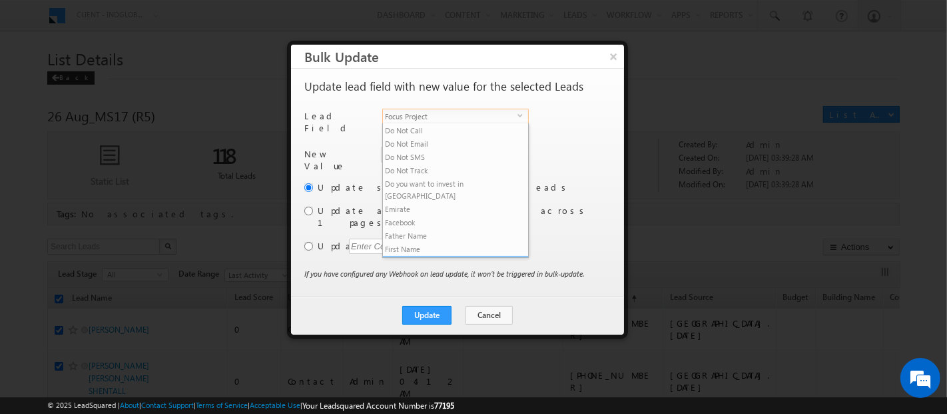
click at [451, 256] on li "Focus Project" at bounding box center [455, 262] width 145 height 13
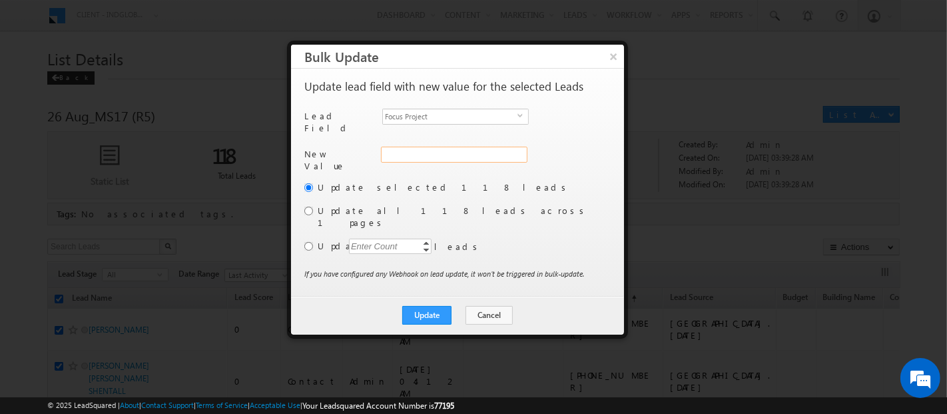
click at [411, 147] on input "Focus Project" at bounding box center [454, 155] width 147 height 16
paste input "Masaar"
type input "Masaar"
click at [312, 207] on input "radio" at bounding box center [308, 211] width 9 height 9
radio input "true"
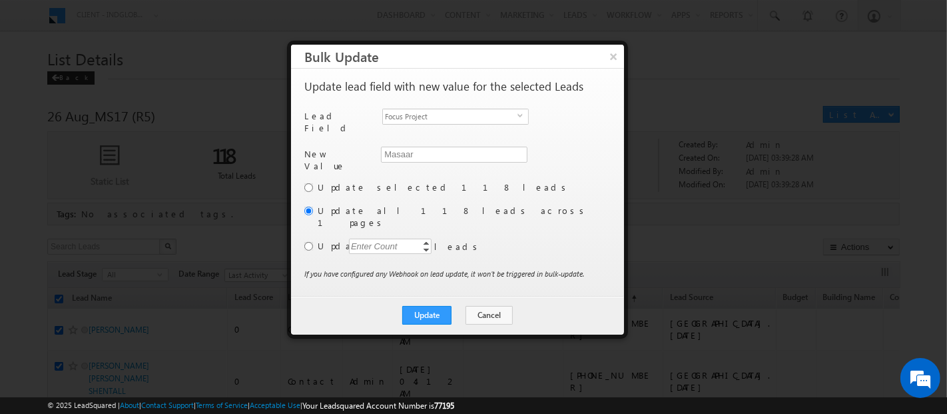
click at [438, 309] on div "Update Cancel Close" at bounding box center [457, 315] width 333 height 39
click at [430, 306] on button "Update" at bounding box center [426, 315] width 49 height 19
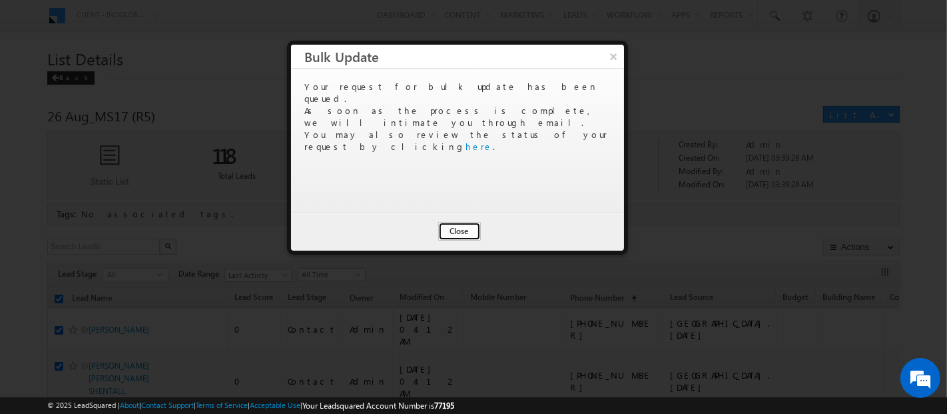
click at [462, 226] on button "Close" at bounding box center [459, 231] width 43 height 19
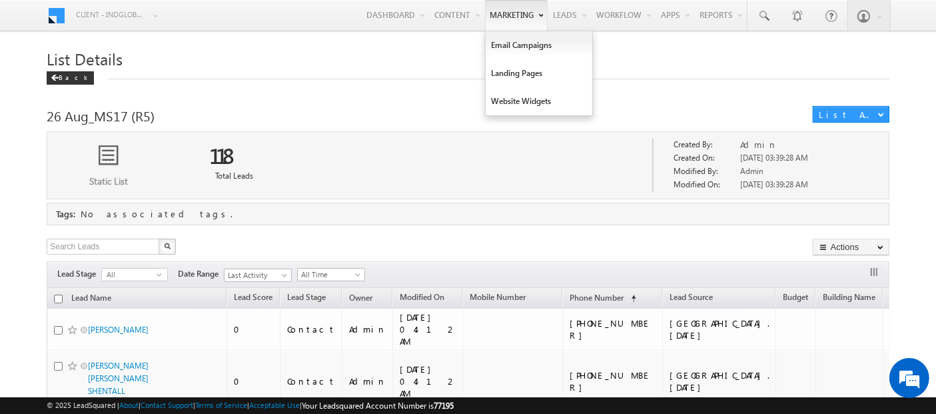
checkbox input "false"
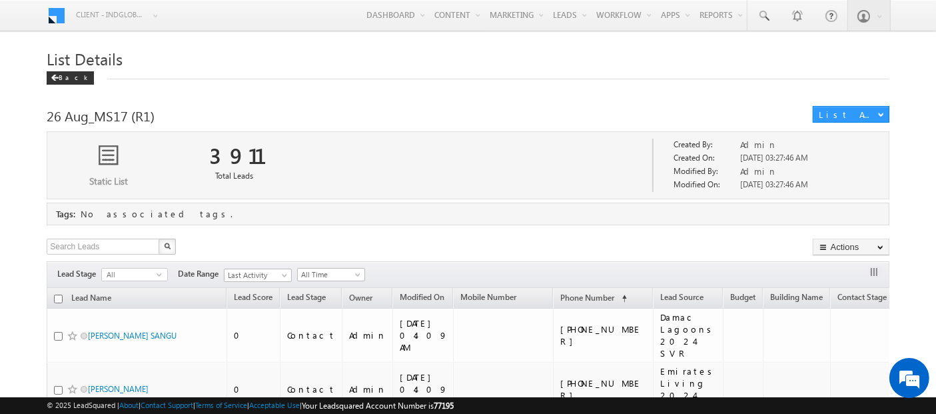
click at [57, 296] on input "checkbox" at bounding box center [58, 298] width 9 height 9
checkbox input "true"
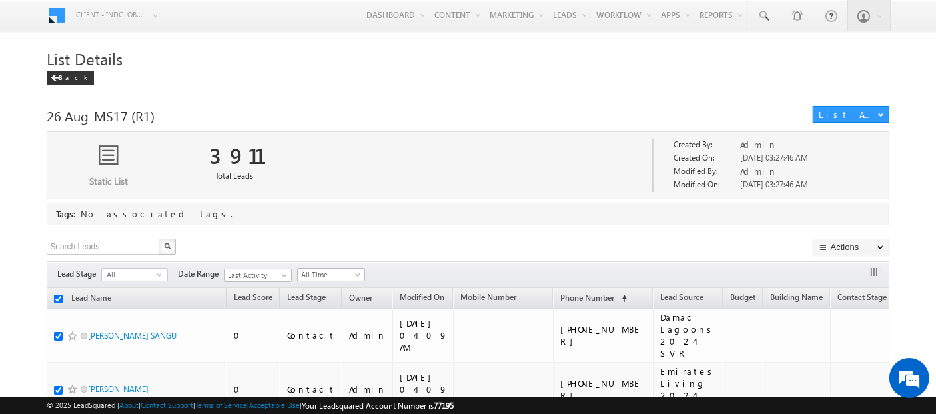
checkbox input "true"
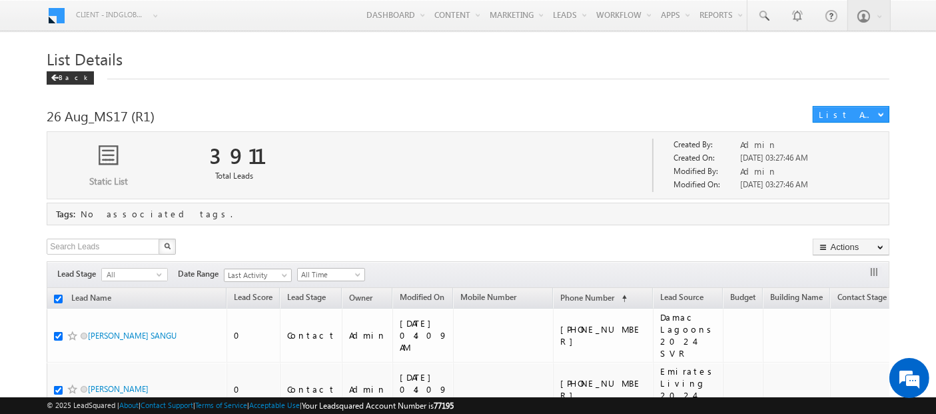
checkbox input "true"
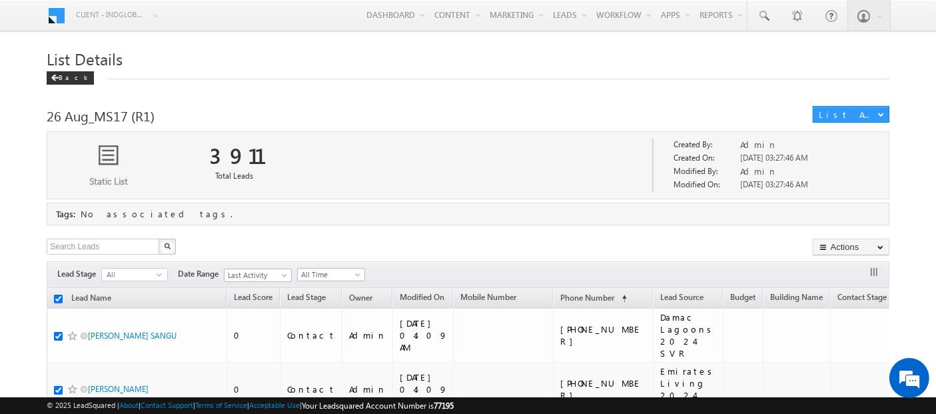
checkbox input "true"
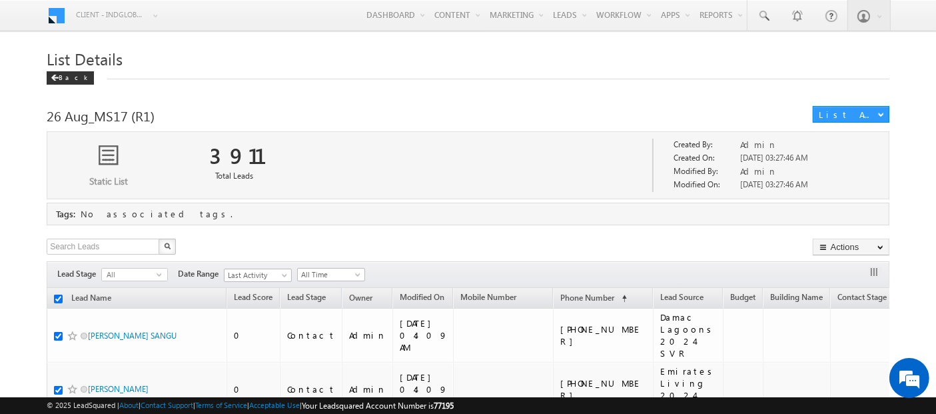
checkbox input "true"
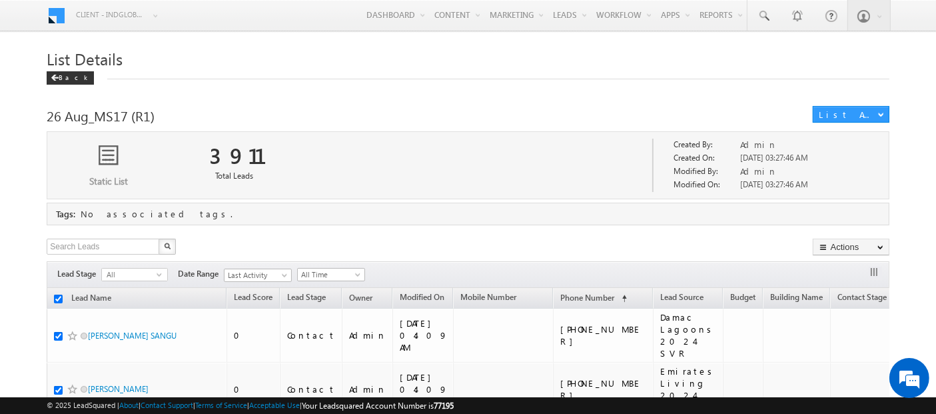
checkbox input "true"
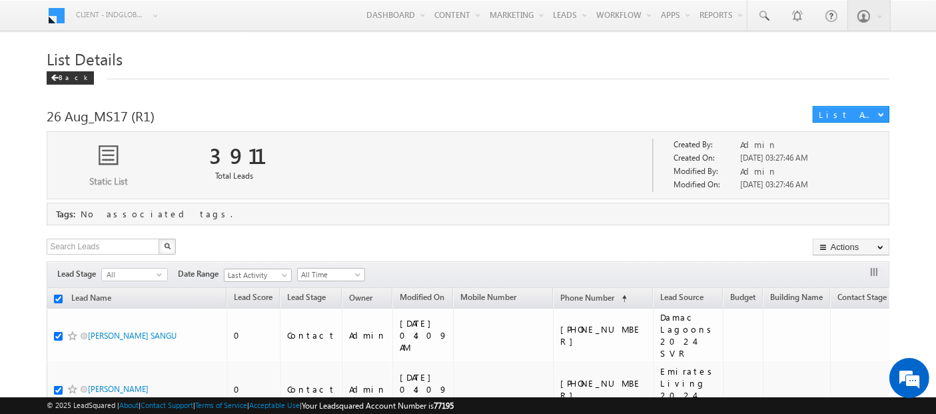
checkbox input "true"
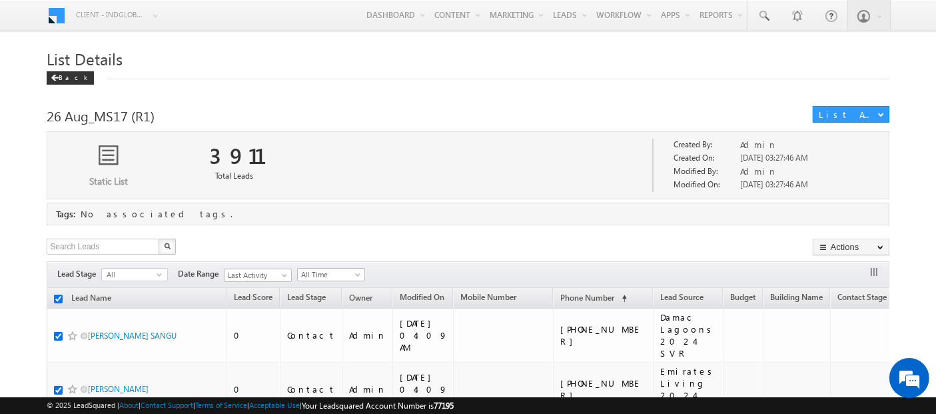
checkbox input "true"
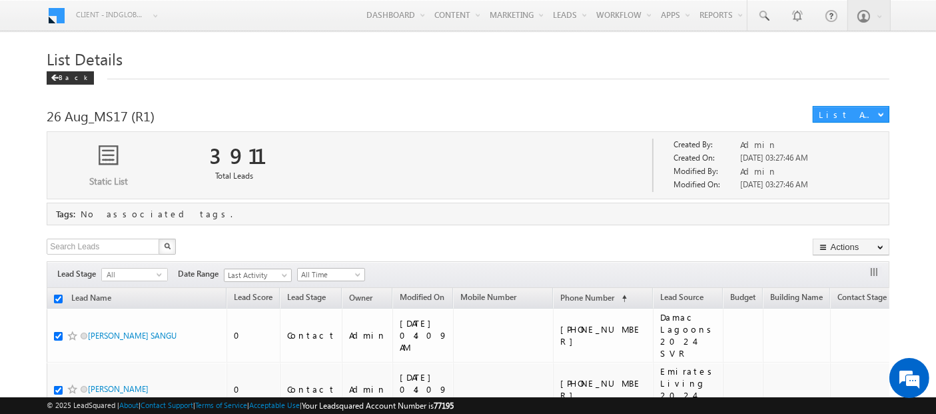
checkbox input "true"
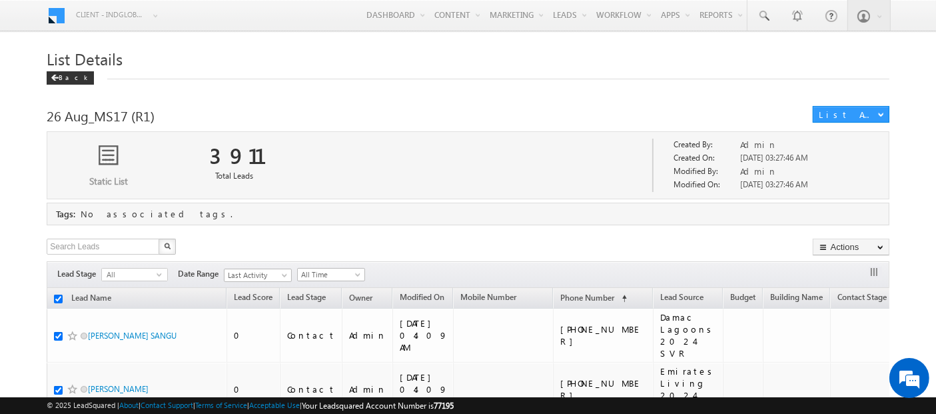
checkbox input "true"
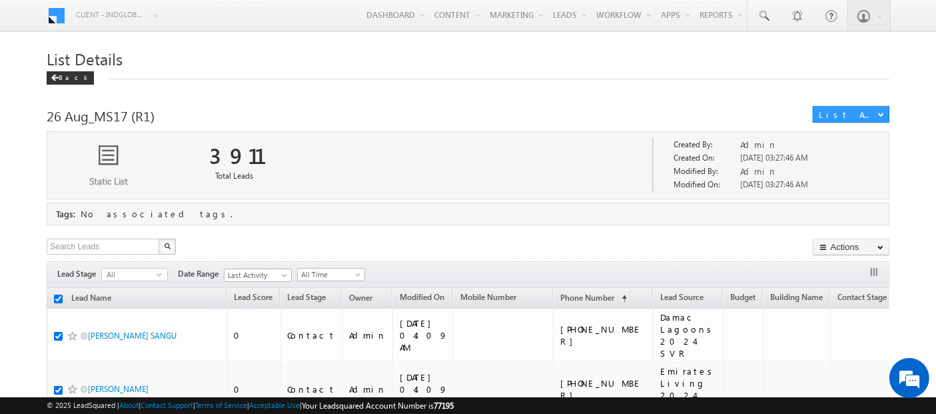
checkbox input "true"
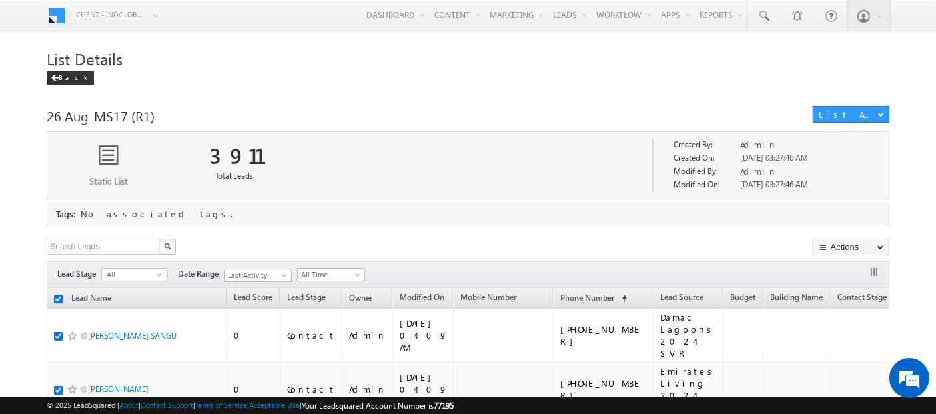
checkbox input "true"
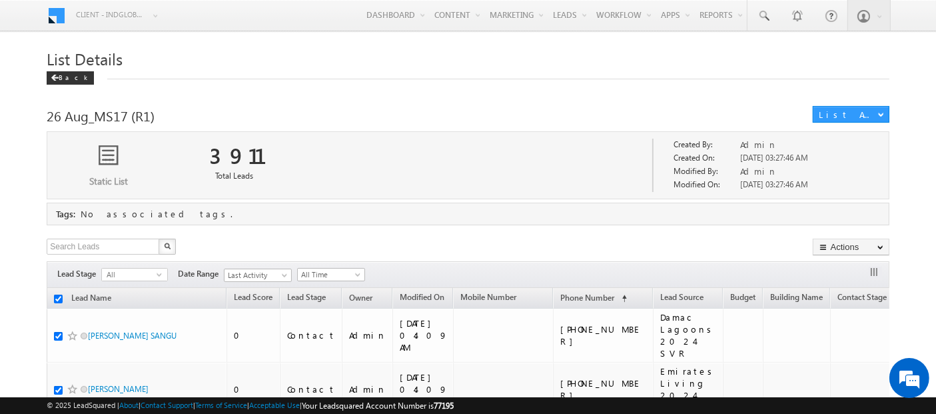
checkbox input "true"
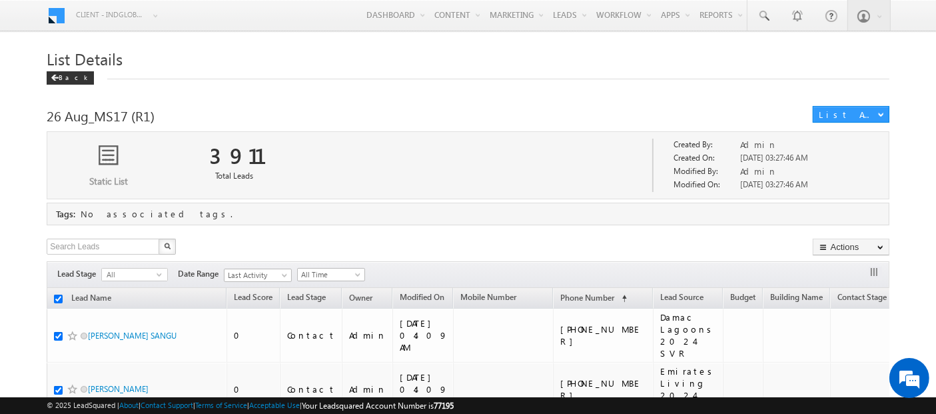
checkbox input "true"
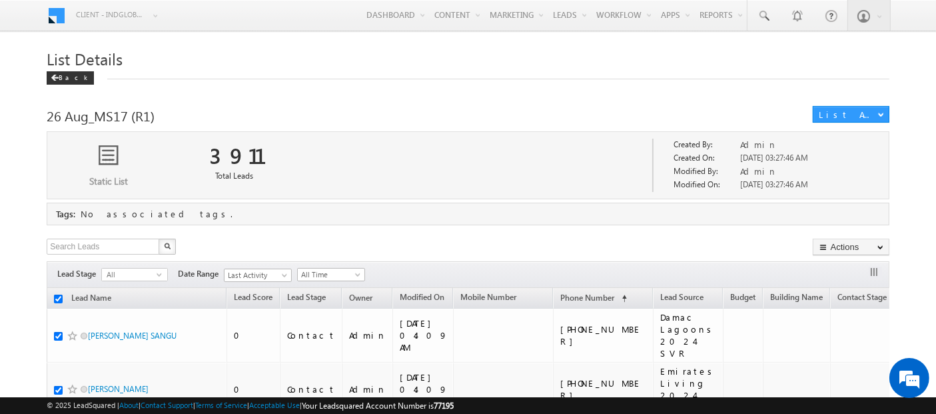
checkbox input "true"
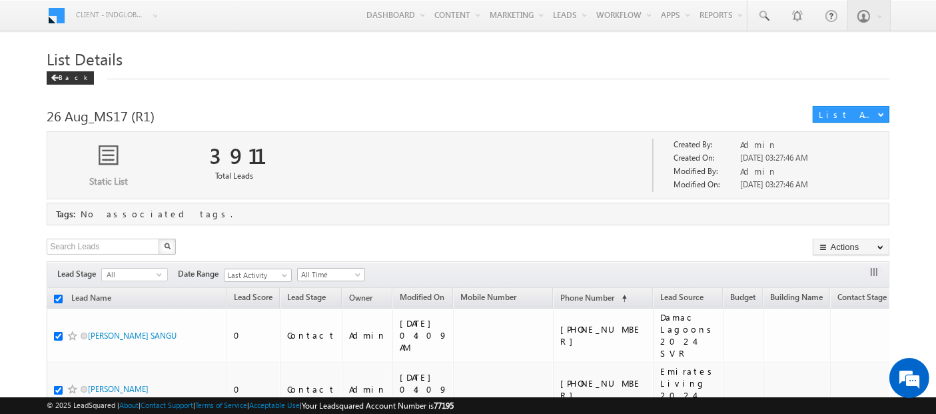
checkbox input "true"
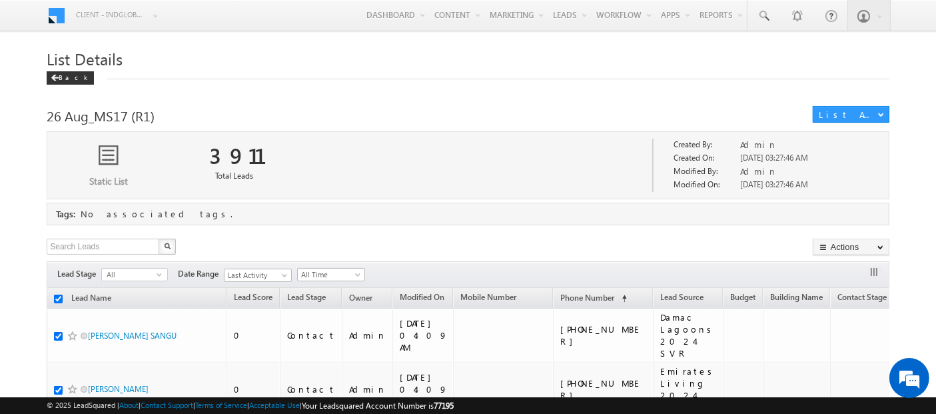
checkbox input "true"
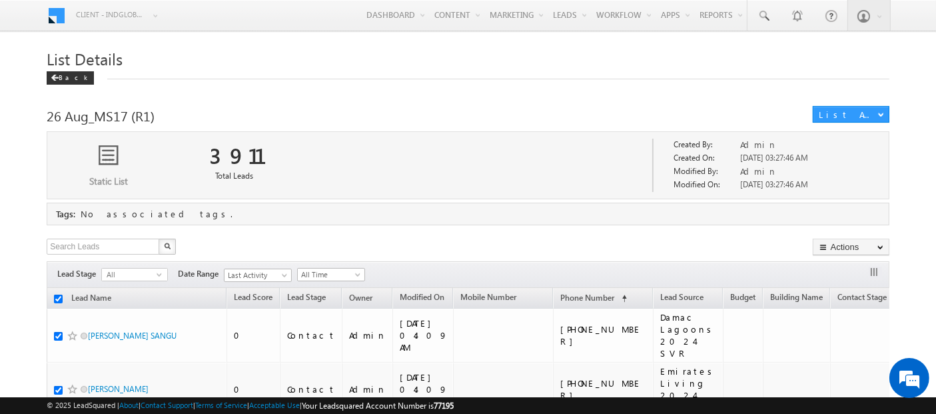
checkbox input "true"
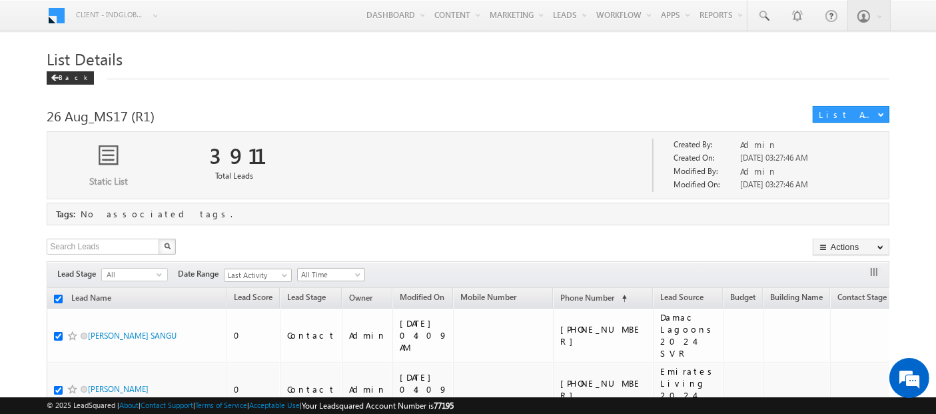
checkbox input "true"
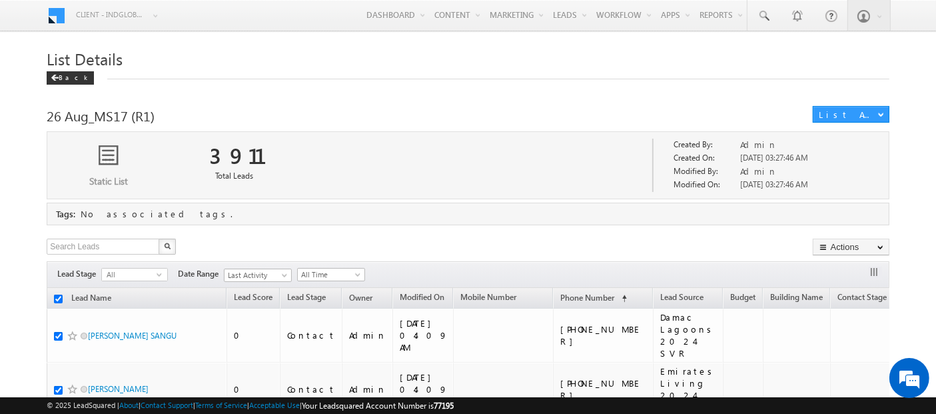
checkbox input "true"
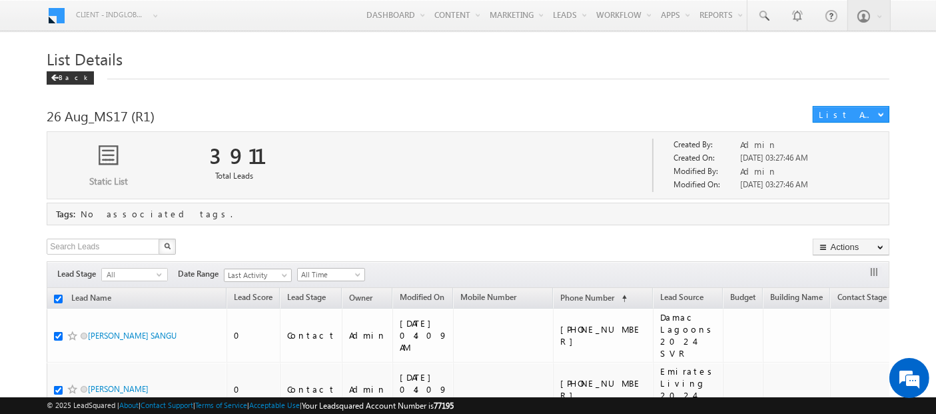
checkbox input "true"
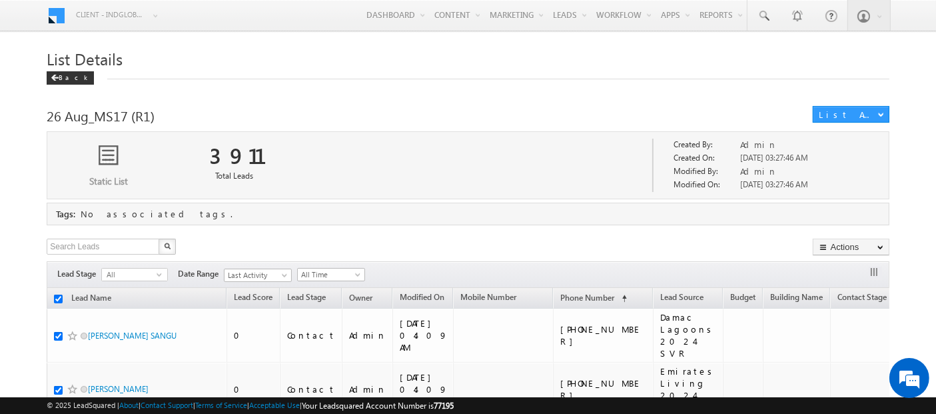
checkbox input "true"
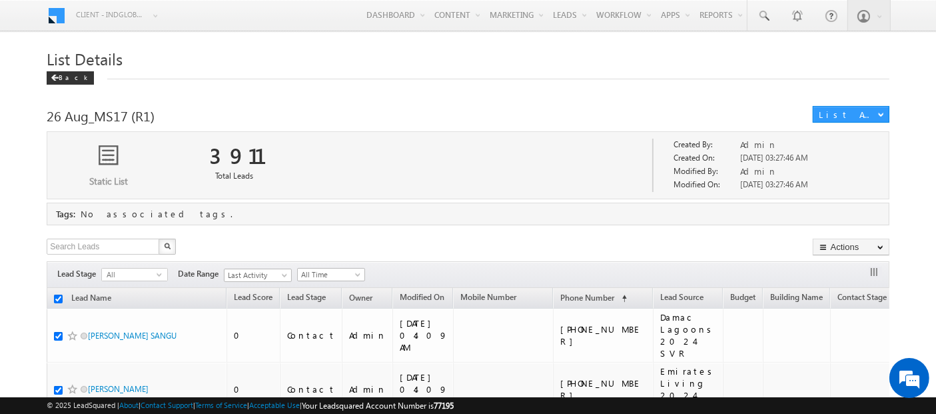
checkbox input "true"
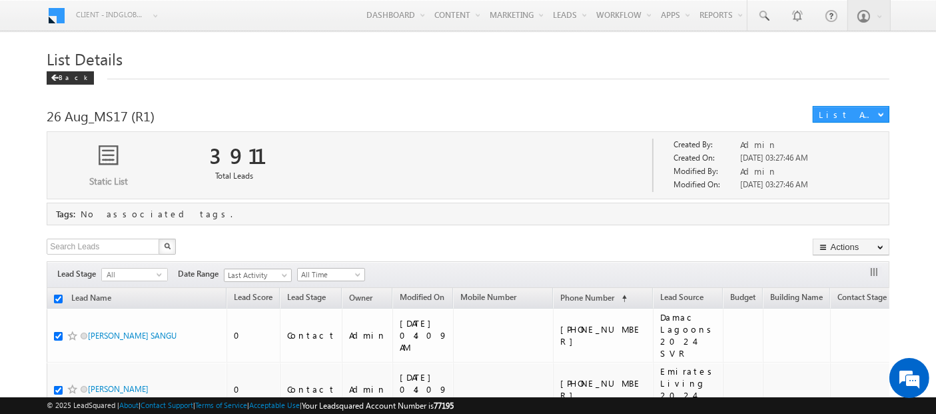
checkbox input "true"
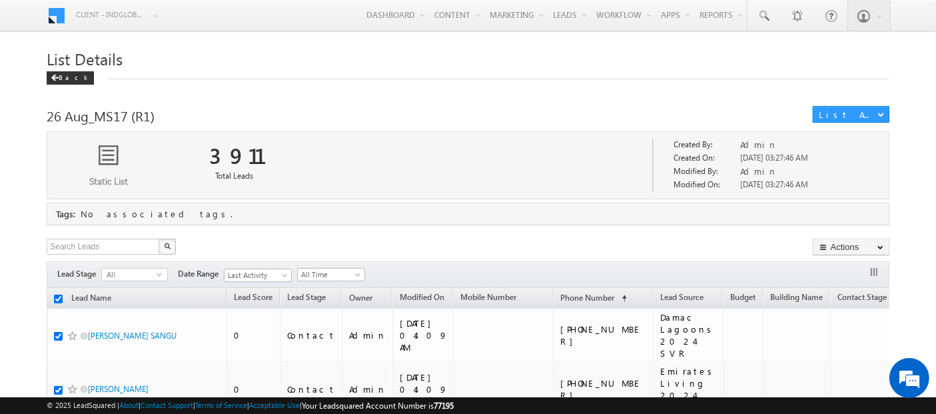
checkbox input "true"
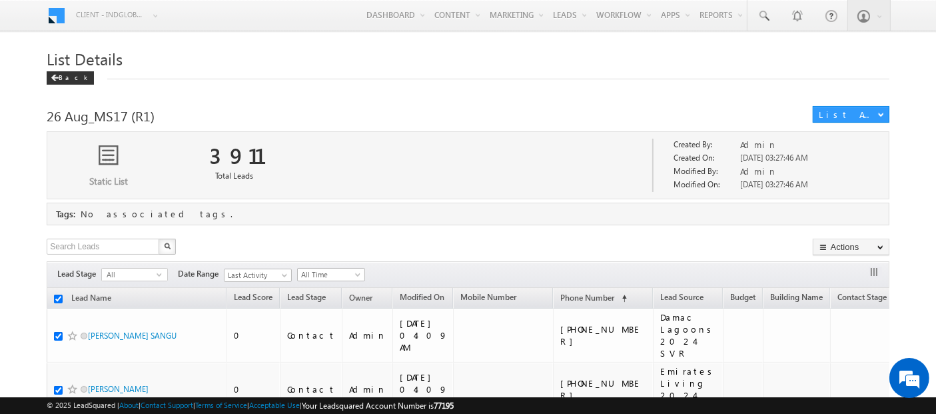
checkbox input "true"
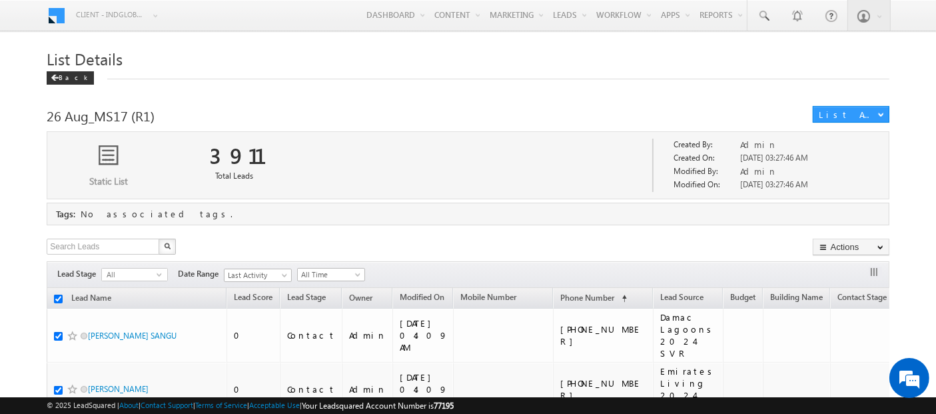
checkbox input "true"
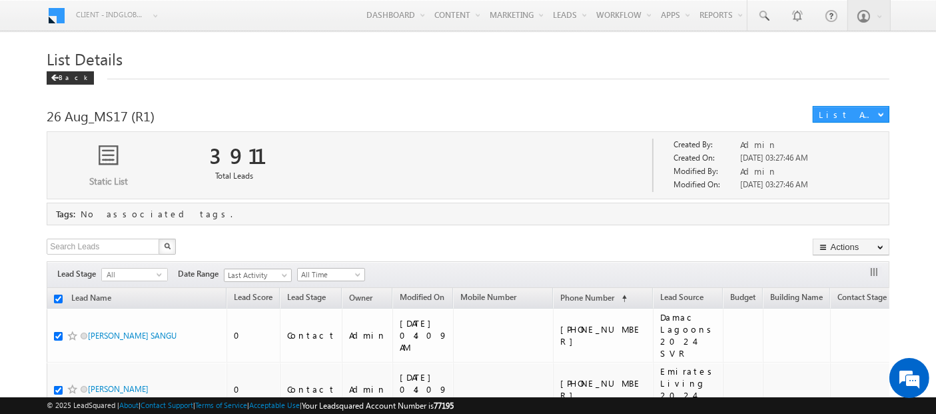
checkbox input "true"
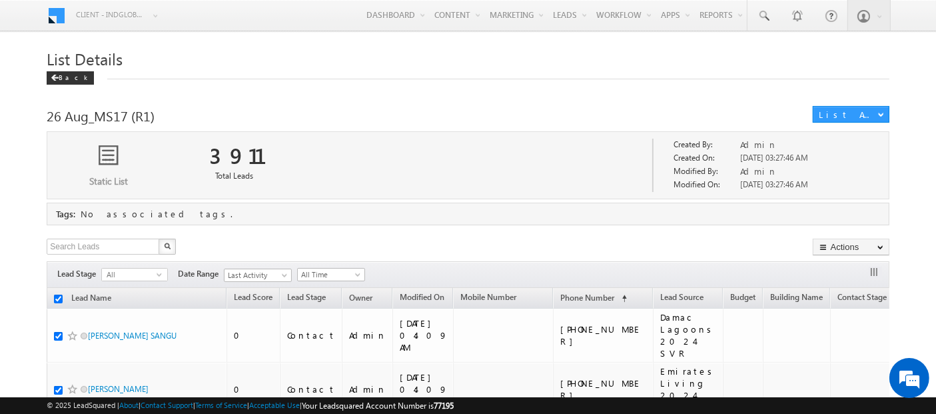
checkbox input "true"
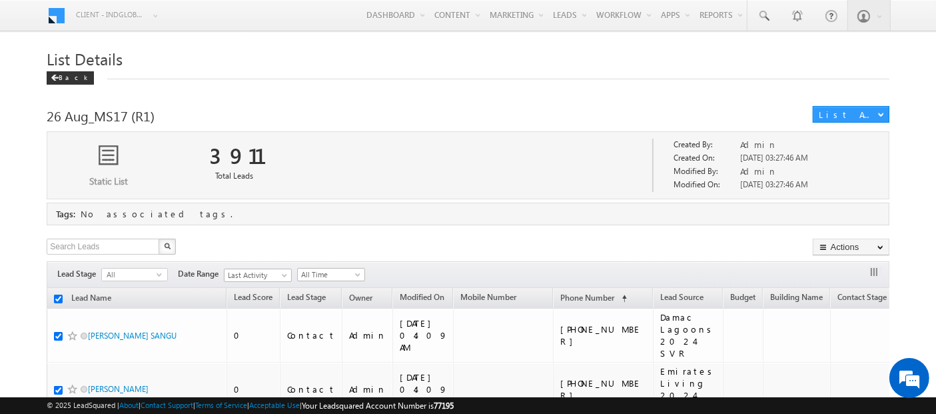
checkbox input "true"
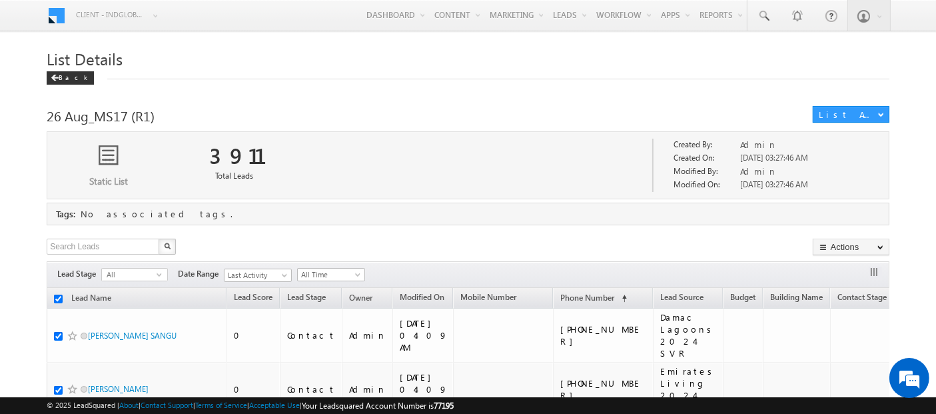
checkbox input "true"
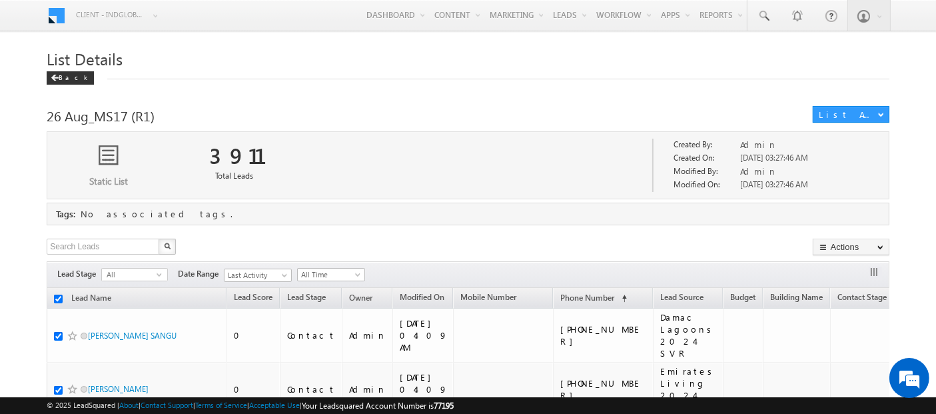
checkbox input "true"
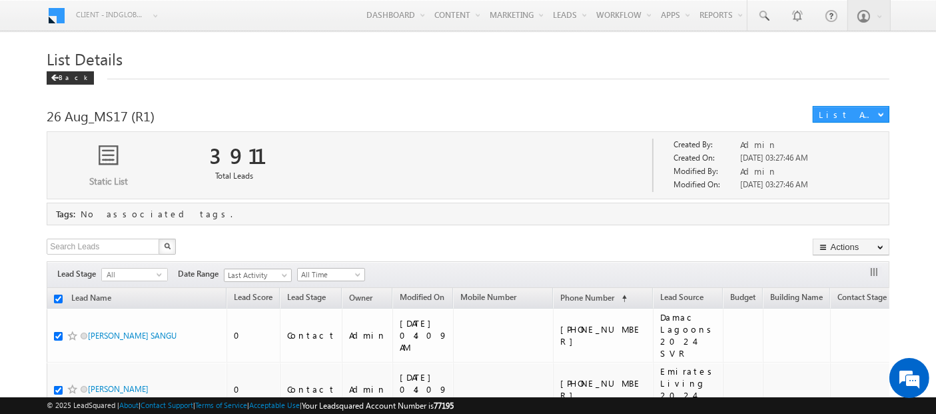
checkbox input "true"
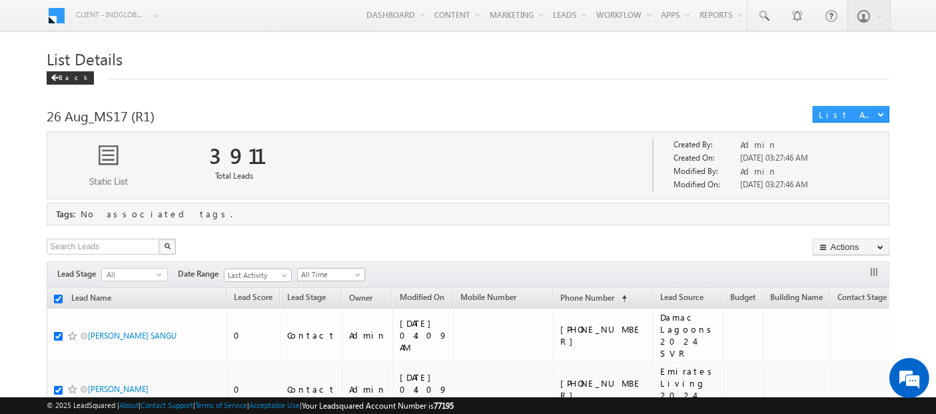
checkbox input "true"
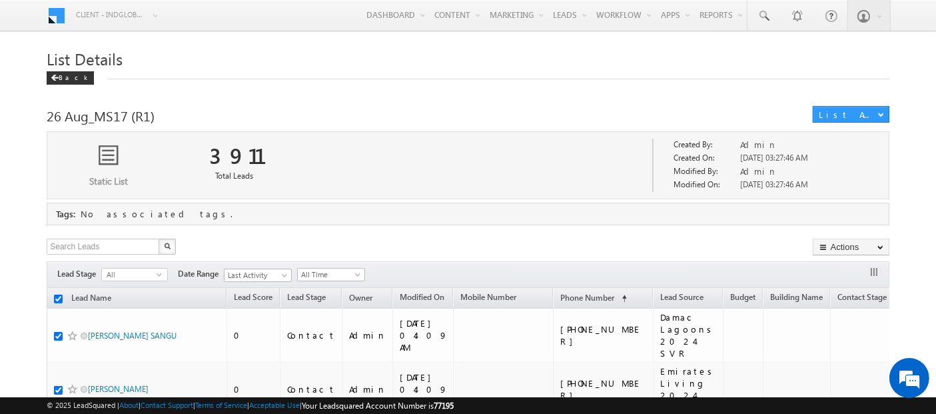
checkbox input "true"
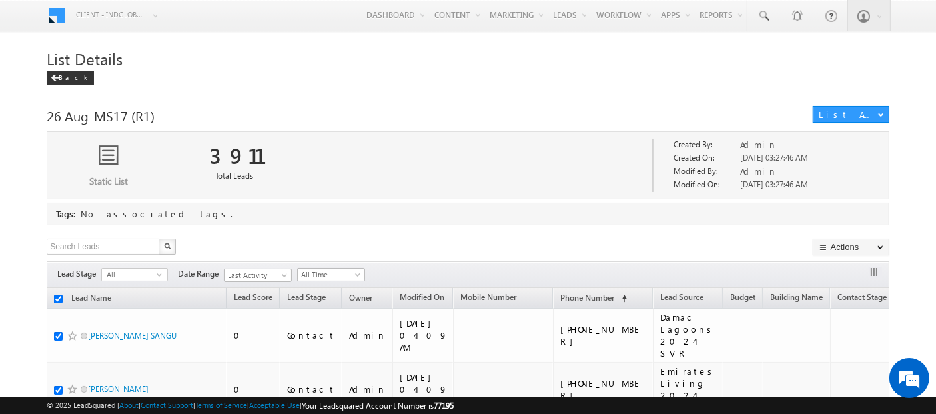
checkbox input "true"
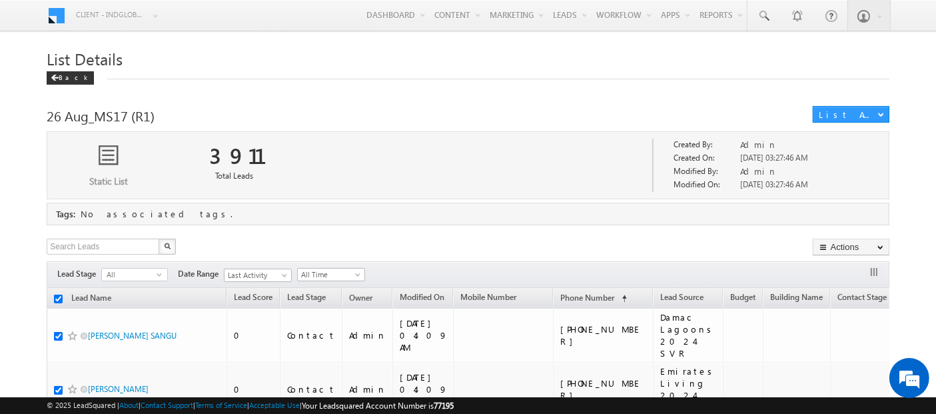
checkbox input "true"
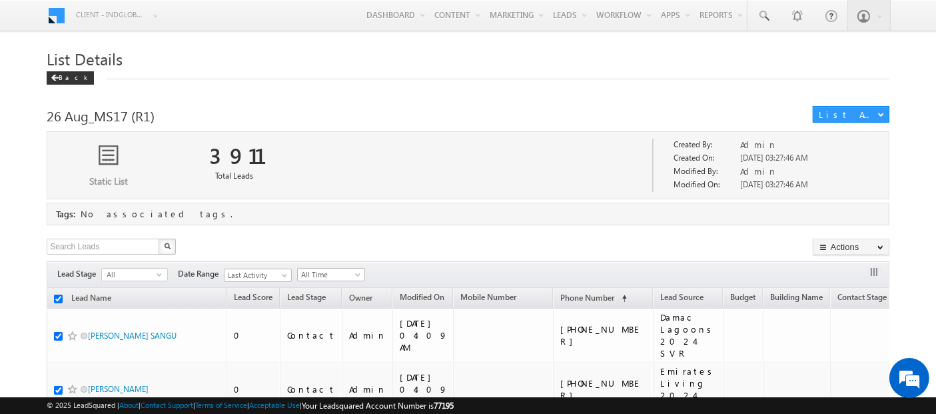
checkbox input "true"
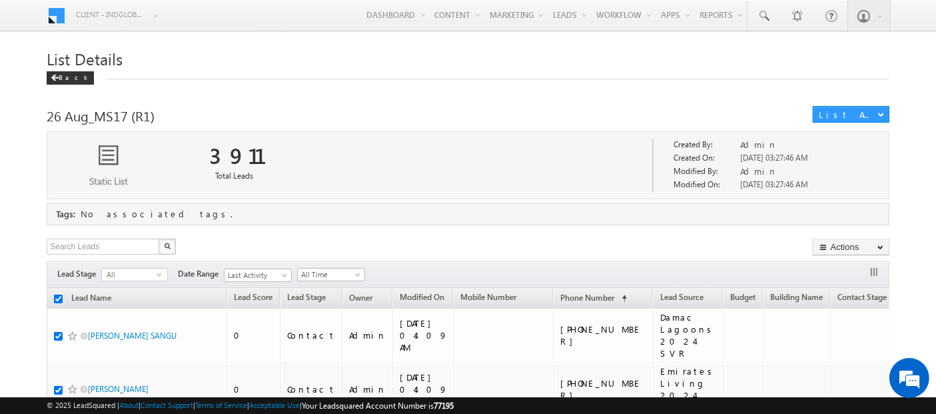
checkbox input "true"
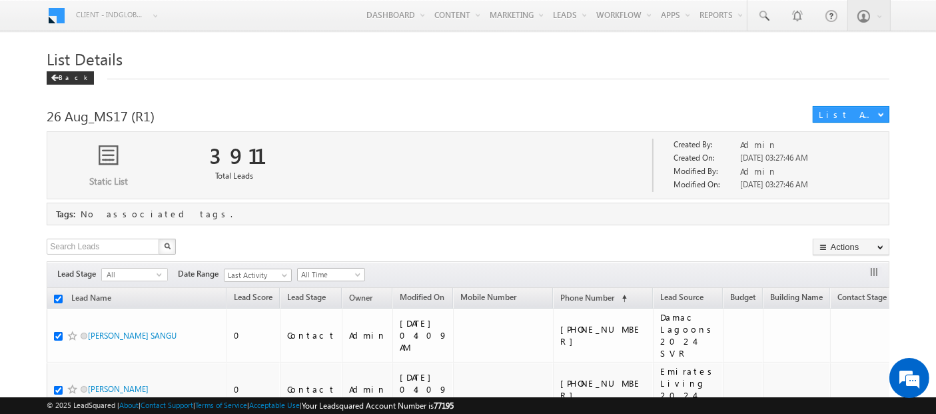
checkbox input "true"
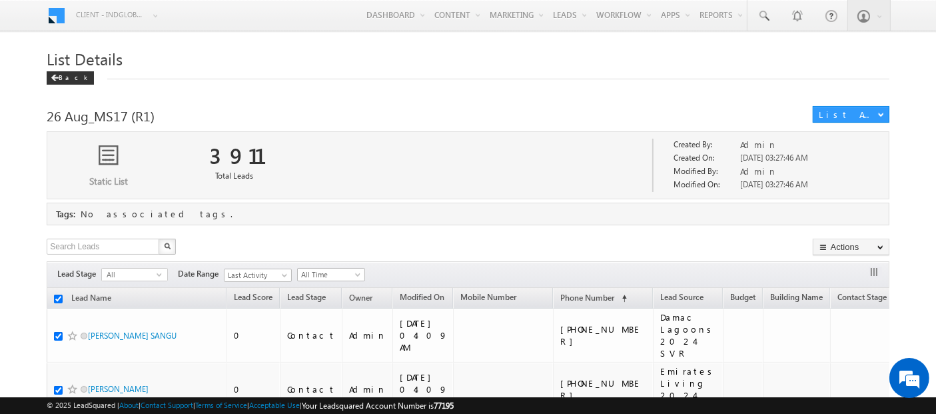
checkbox input "true"
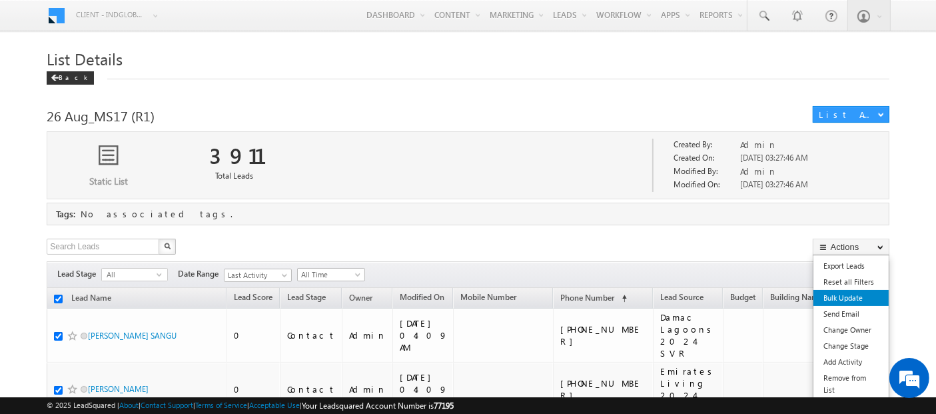
click at [832, 293] on link "Bulk Update" at bounding box center [851, 298] width 75 height 16
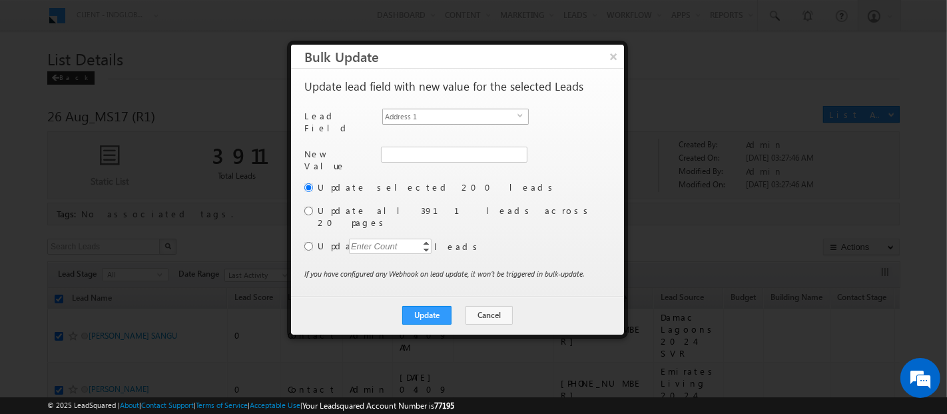
click at [468, 115] on span "Address 1" at bounding box center [450, 116] width 135 height 15
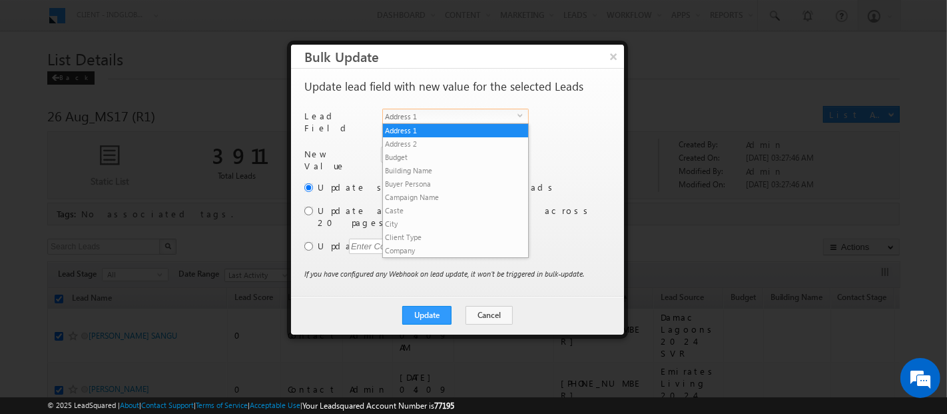
scroll to position [200, 0]
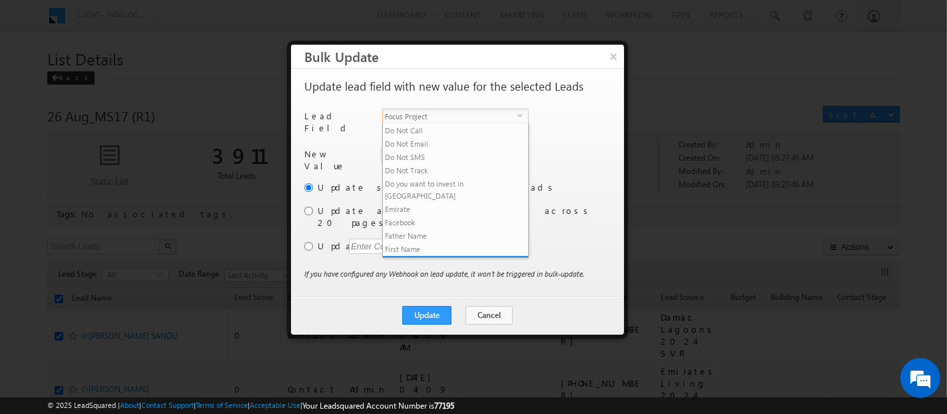
click at [447, 269] on li "Form Name" at bounding box center [455, 275] width 145 height 13
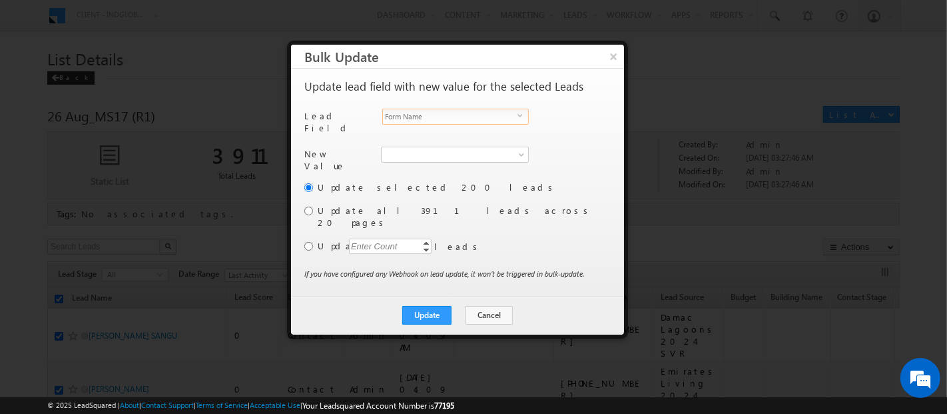
click at [406, 115] on span "Form Name" at bounding box center [450, 116] width 135 height 15
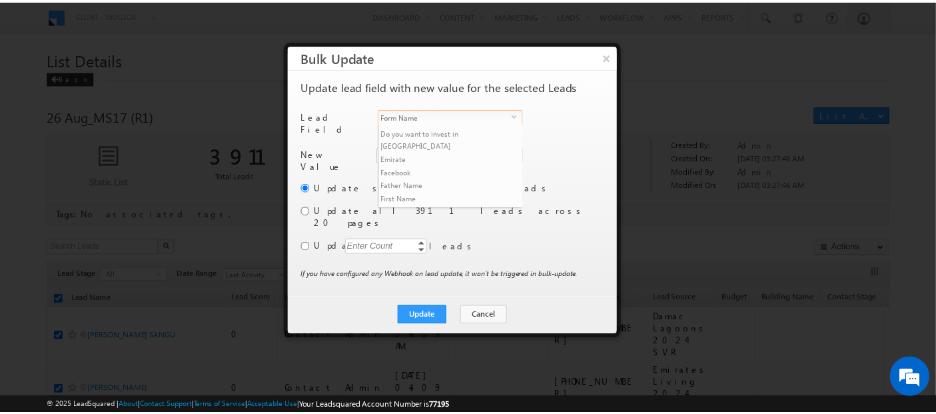
scroll to position [213, 0]
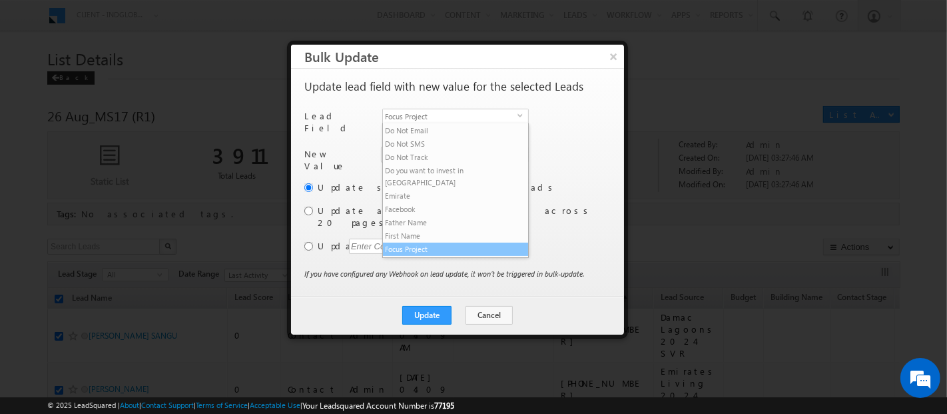
click at [407, 243] on li "Focus Project" at bounding box center [455, 249] width 145 height 13
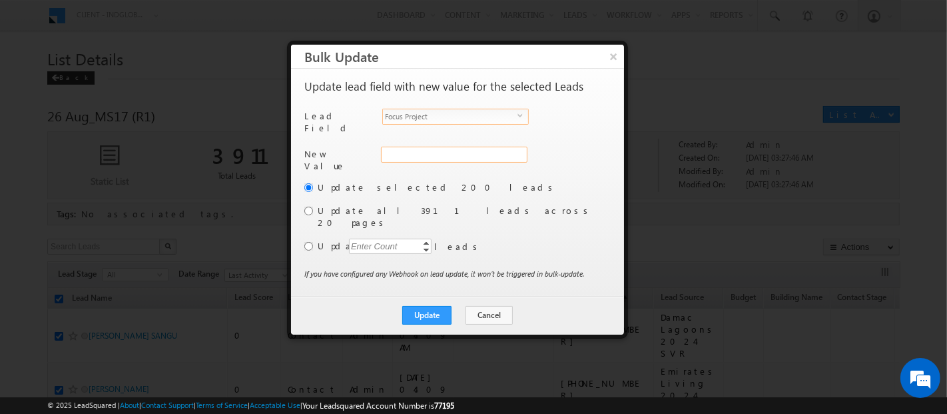
click at [399, 147] on input "Focus Project" at bounding box center [454, 155] width 147 height 16
paste input "Masaar"
click at [307, 207] on input "radio" at bounding box center [308, 211] width 9 height 9
click at [431, 306] on button "Update" at bounding box center [426, 315] width 49 height 19
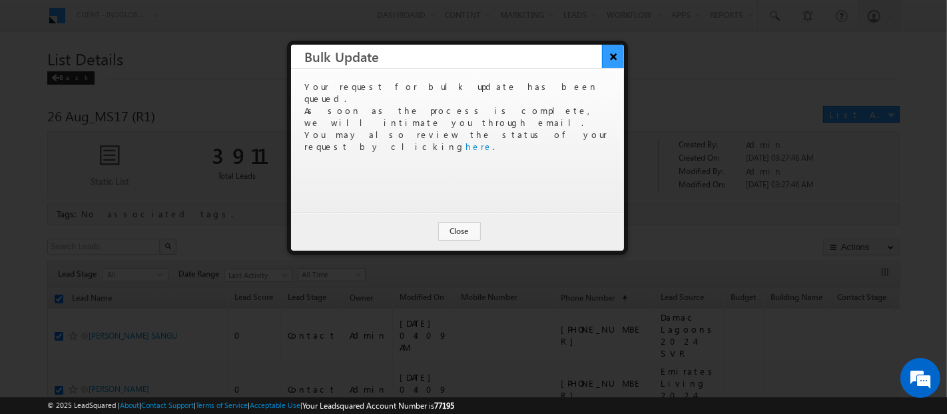
click at [610, 59] on button "×" at bounding box center [613, 56] width 22 height 23
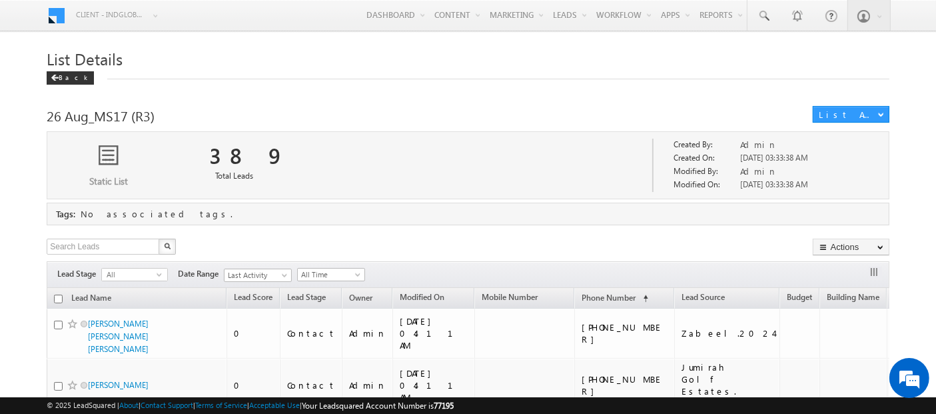
click at [59, 298] on input "checkbox" at bounding box center [58, 298] width 9 height 9
checkbox input "true"
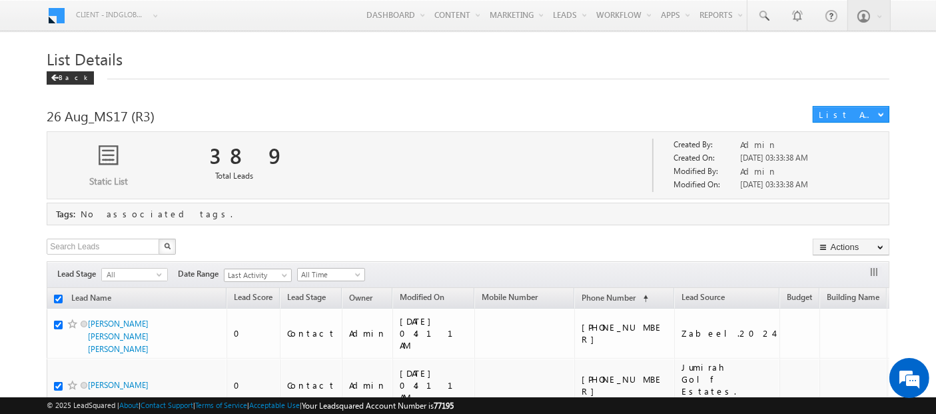
checkbox input "true"
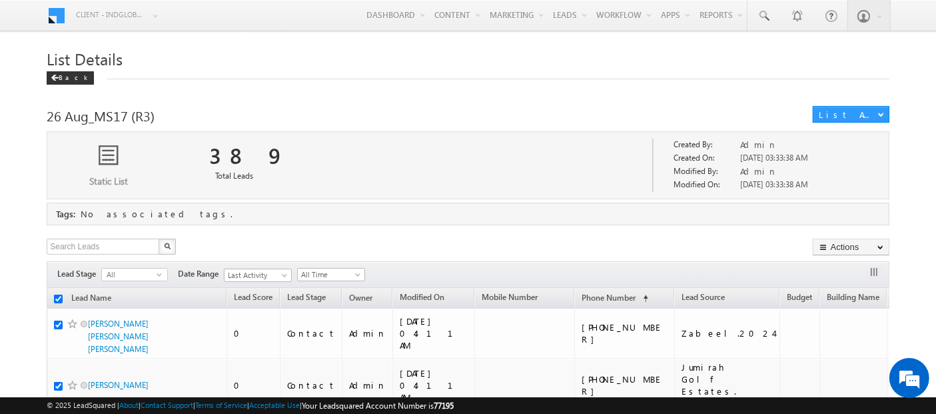
checkbox input "true"
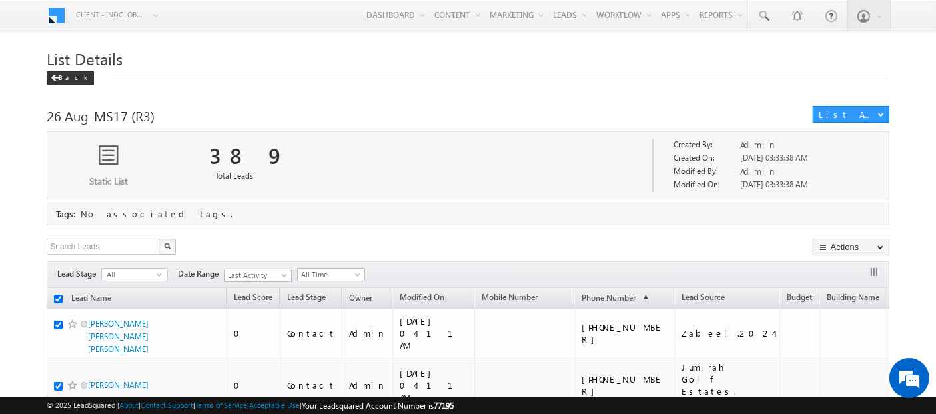
checkbox input "true"
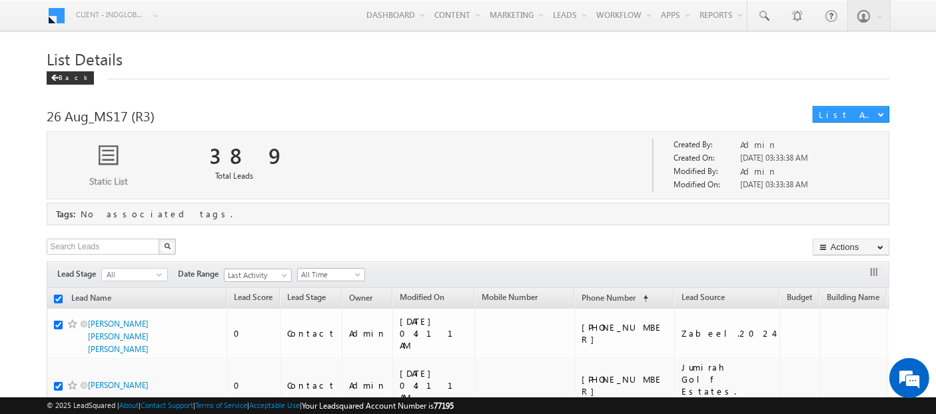
checkbox input "true"
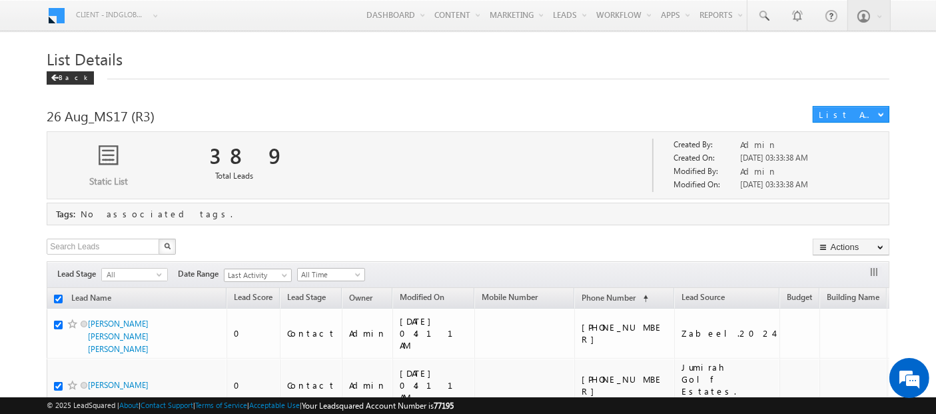
checkbox input "true"
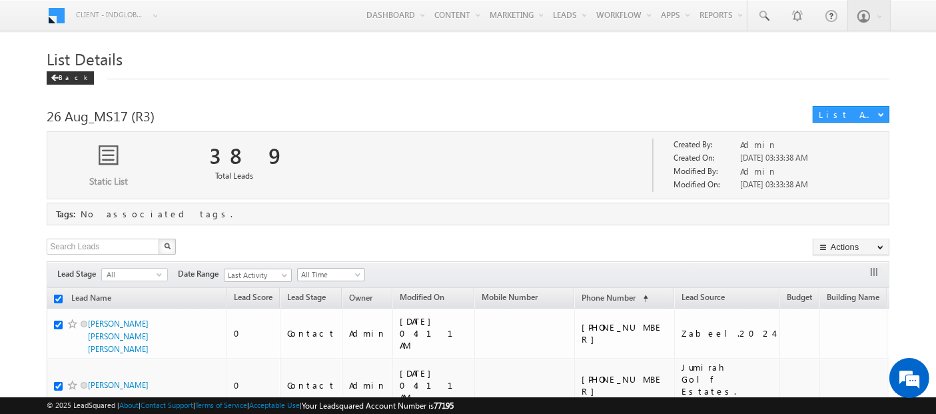
checkbox input "true"
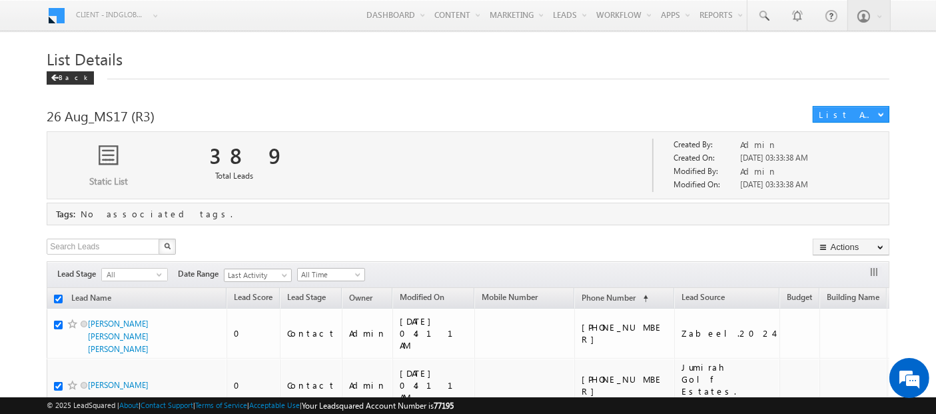
checkbox input "true"
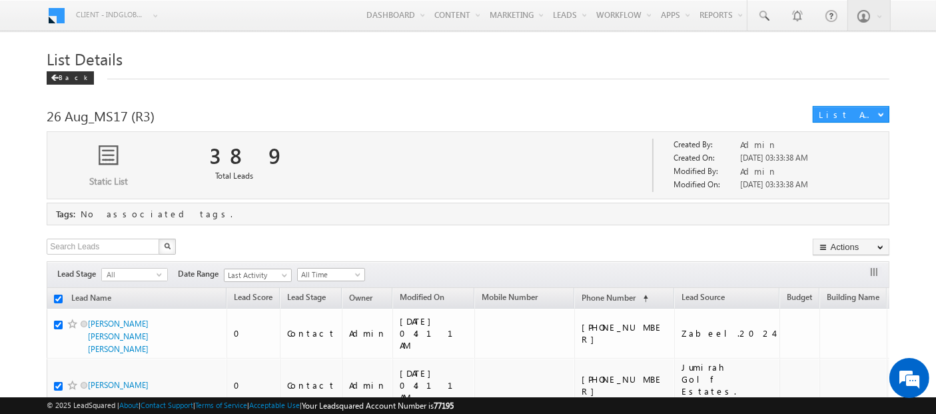
checkbox input "true"
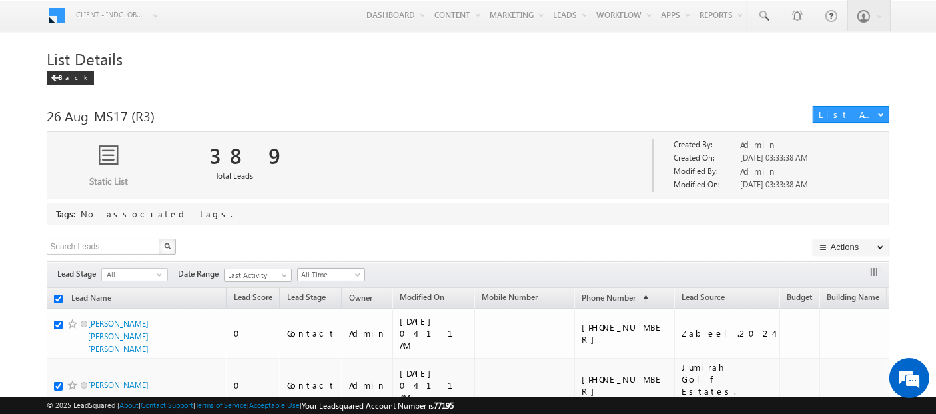
checkbox input "true"
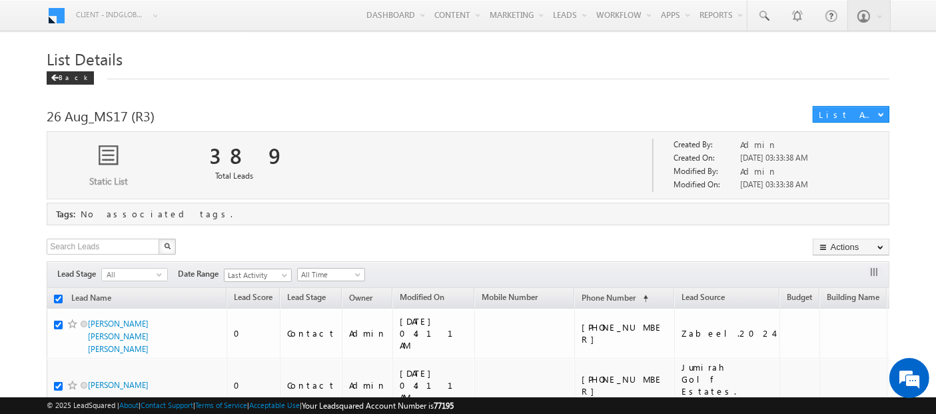
checkbox input "true"
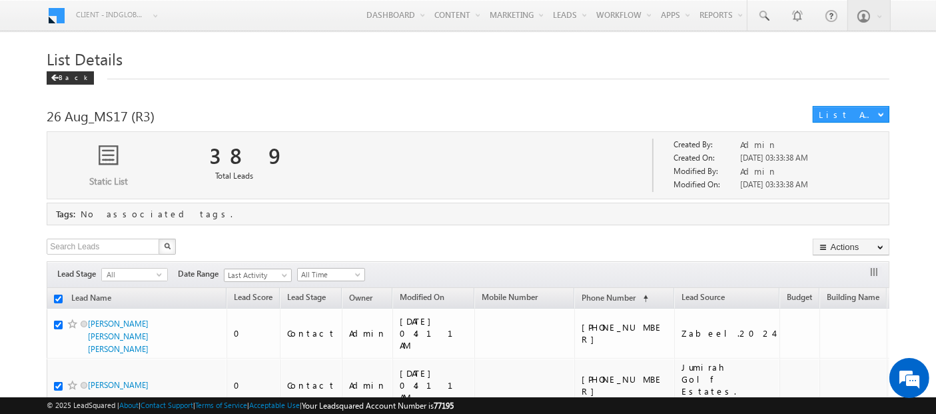
checkbox input "true"
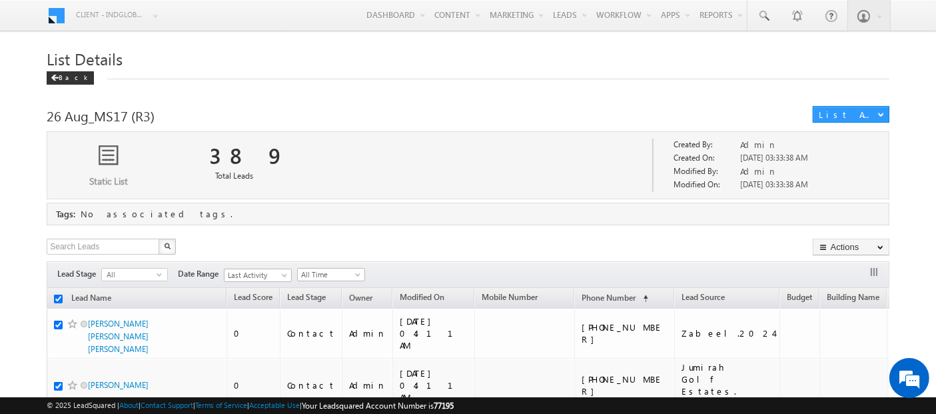
checkbox input "true"
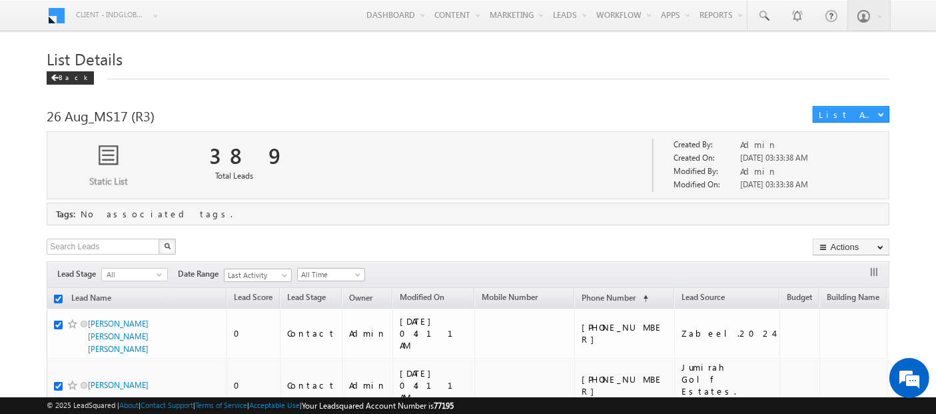
checkbox input "true"
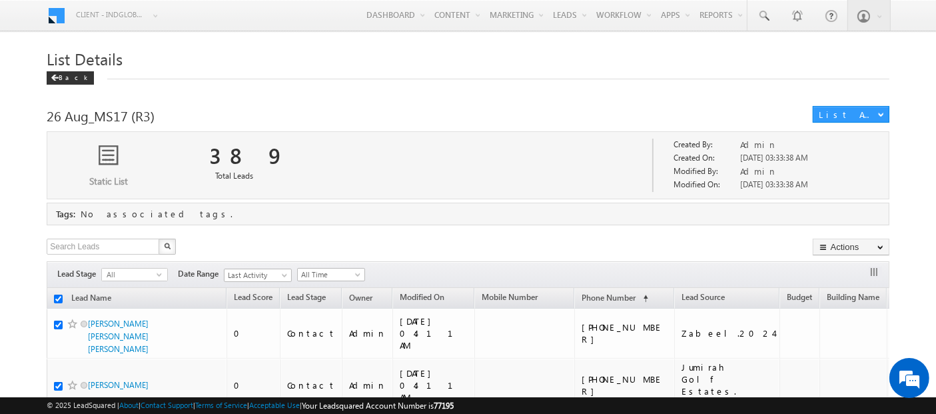
checkbox input "true"
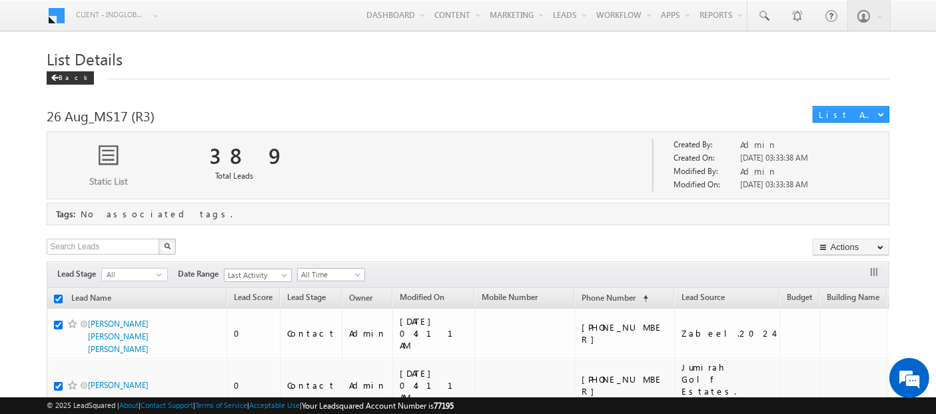
checkbox input "true"
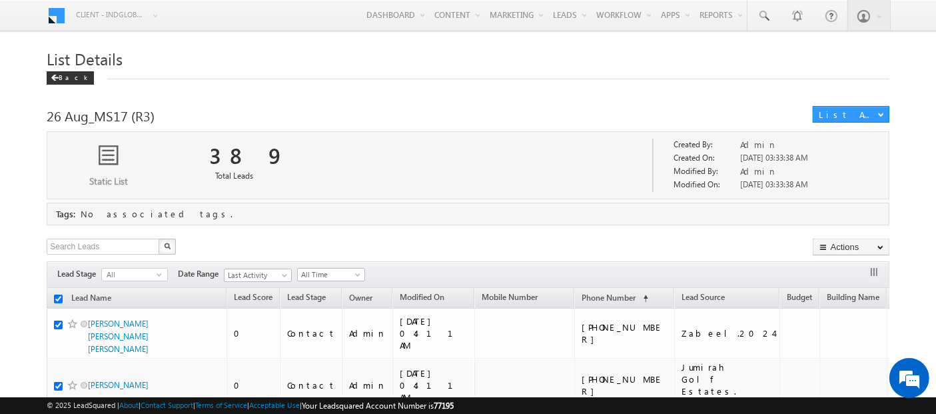
checkbox input "true"
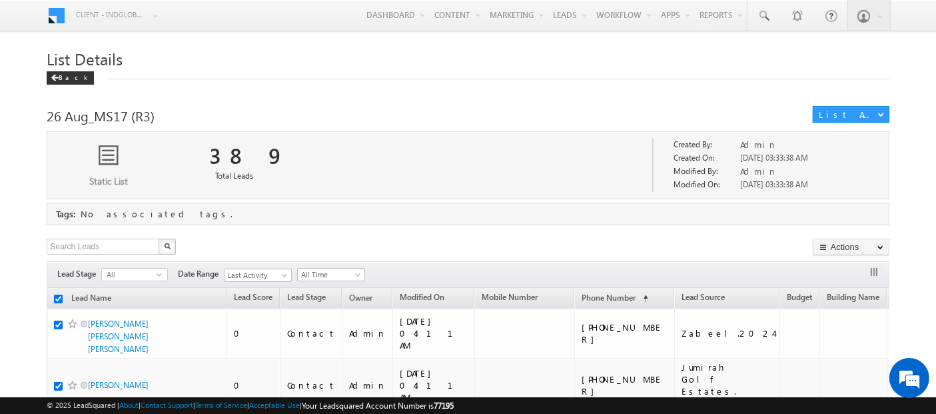
checkbox input "true"
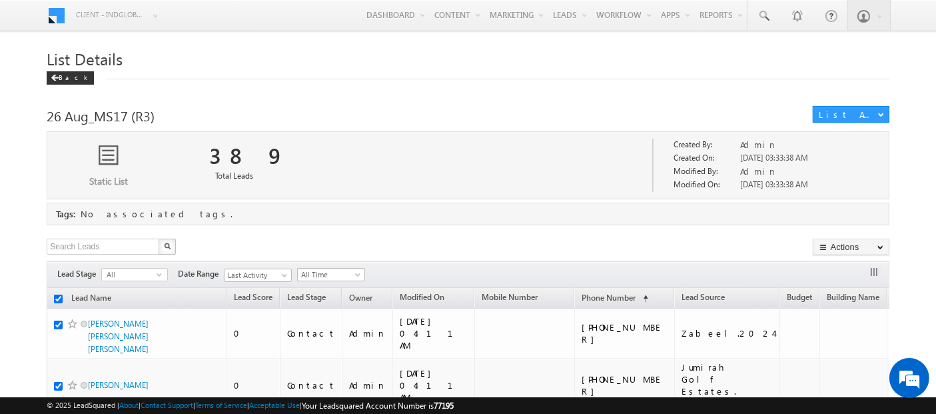
checkbox input "true"
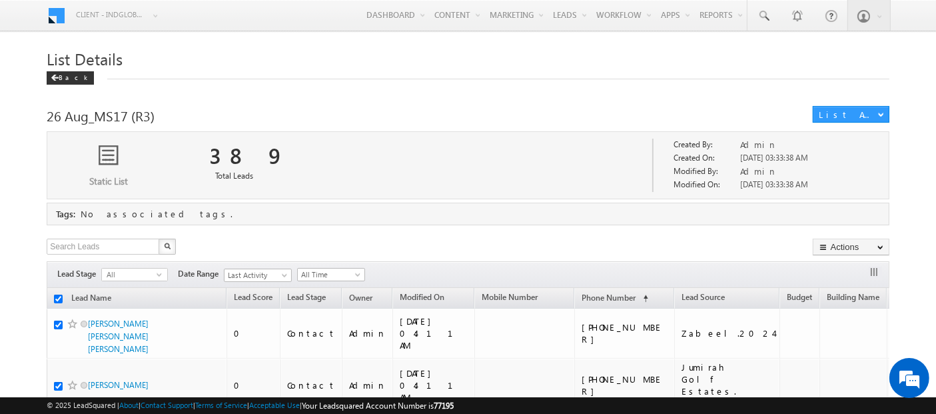
checkbox input "true"
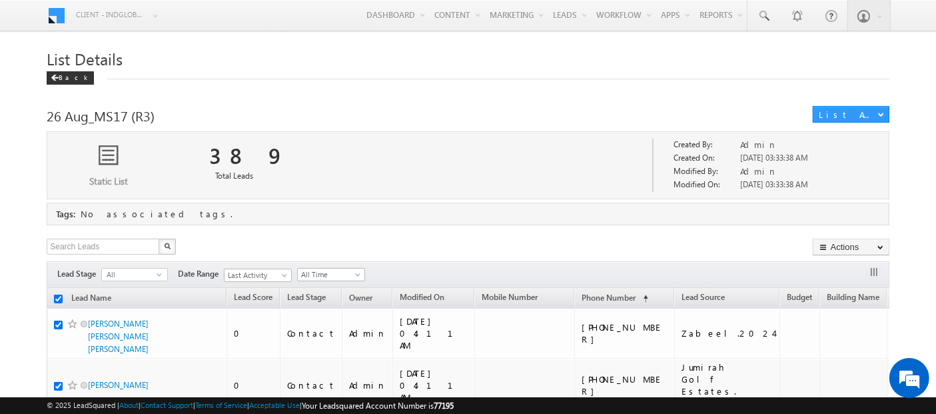
checkbox input "true"
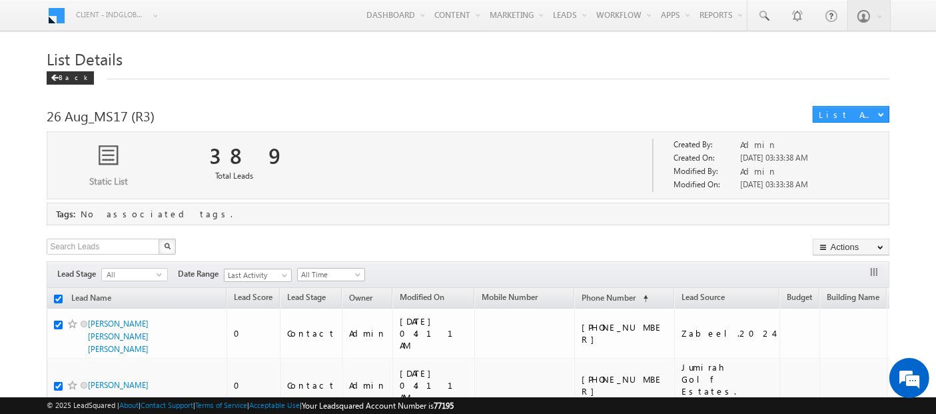
checkbox input "true"
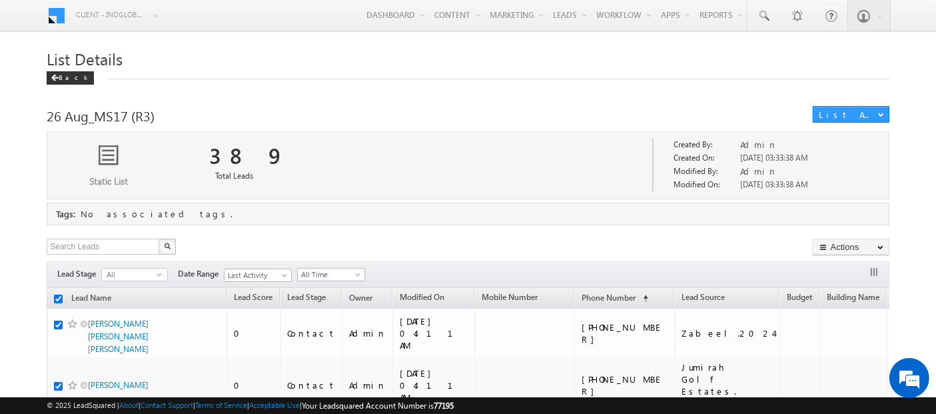
checkbox input "true"
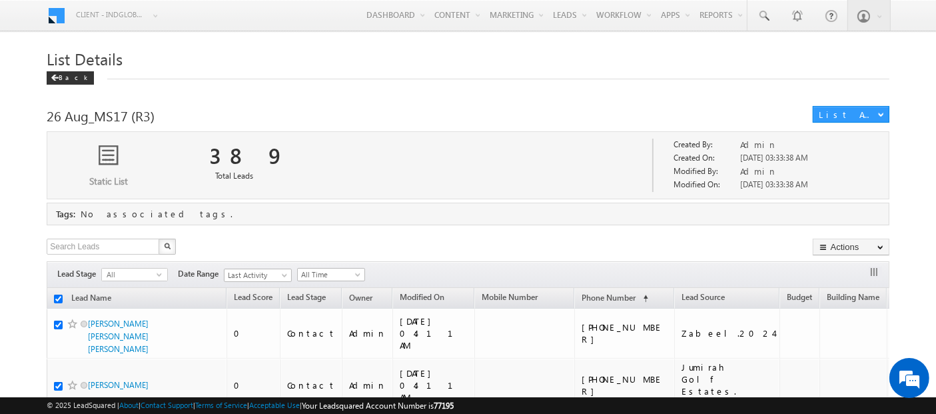
checkbox input "true"
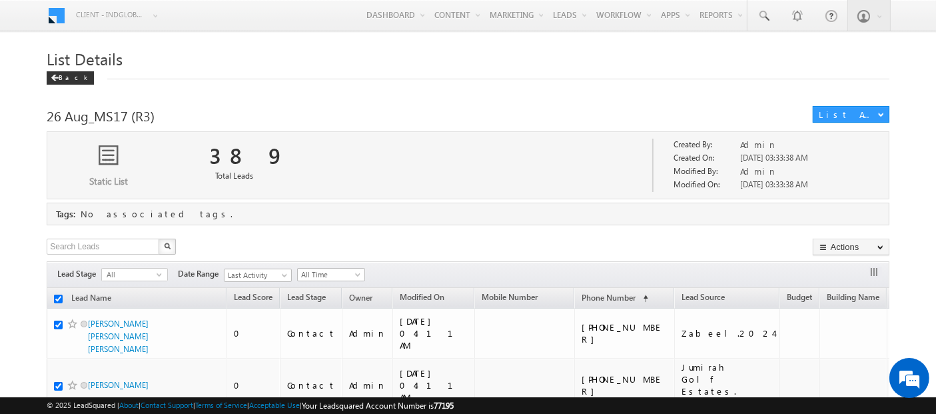
checkbox input "true"
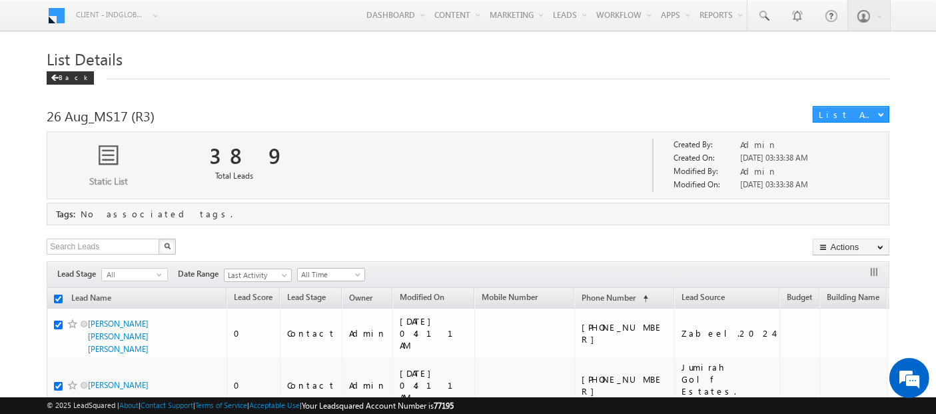
checkbox input "true"
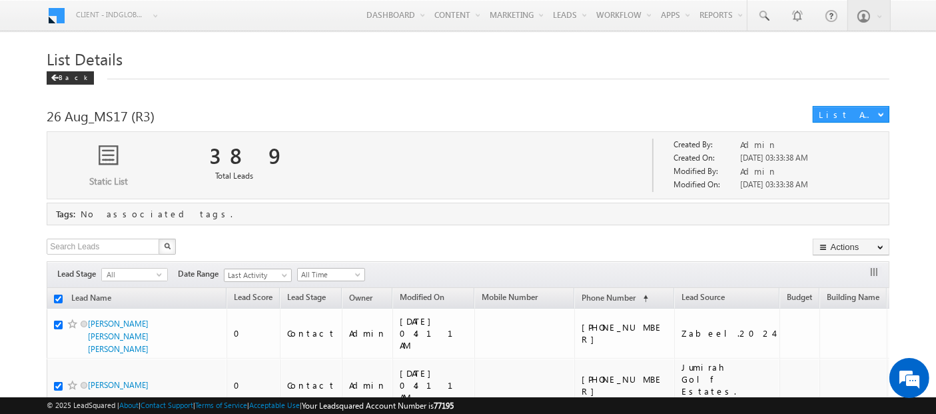
checkbox input "true"
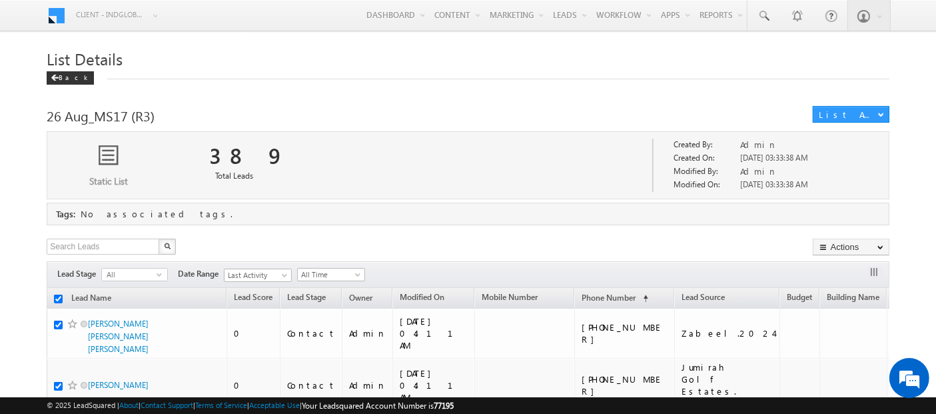
checkbox input "true"
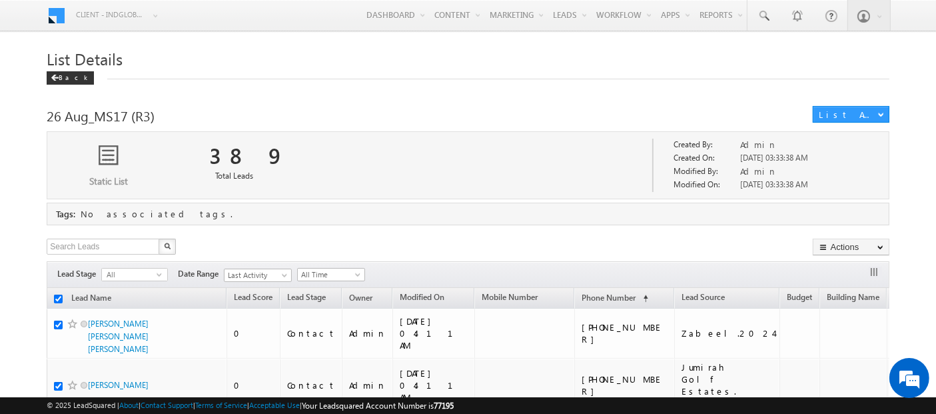
checkbox input "true"
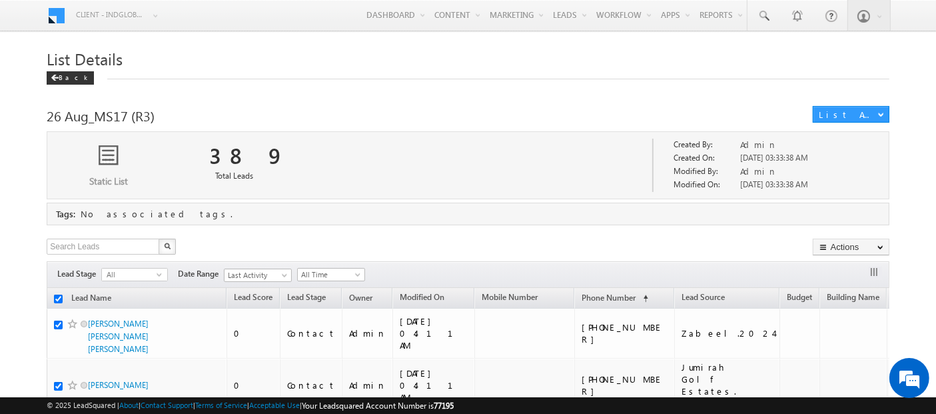
checkbox input "true"
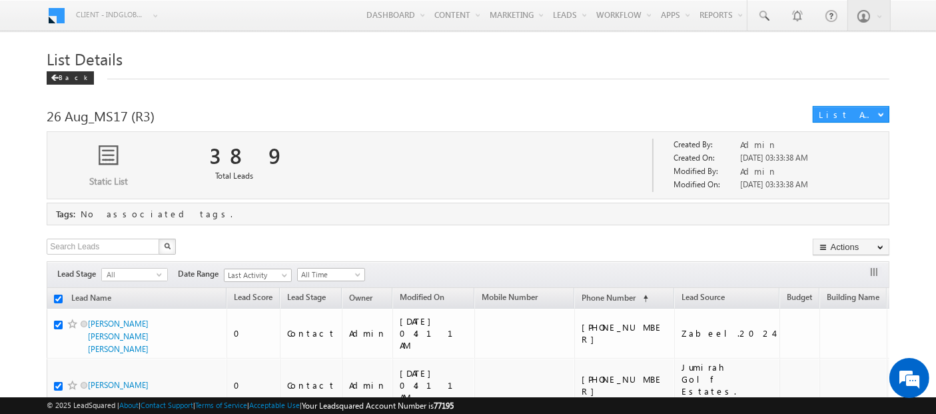
checkbox input "true"
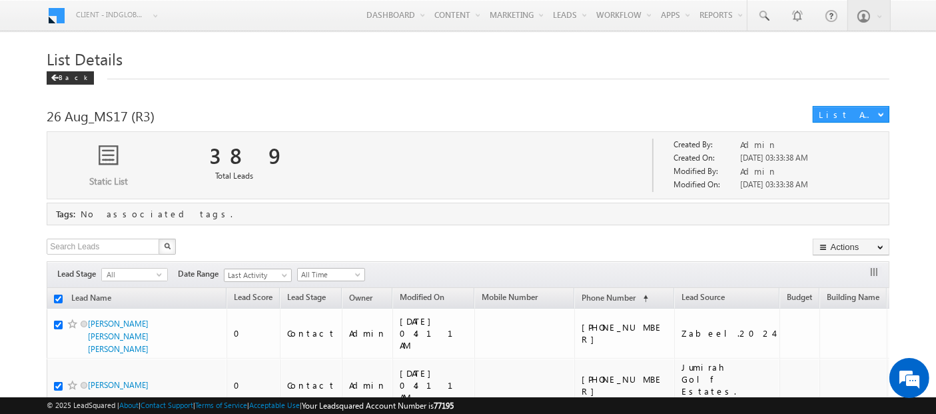
checkbox input "true"
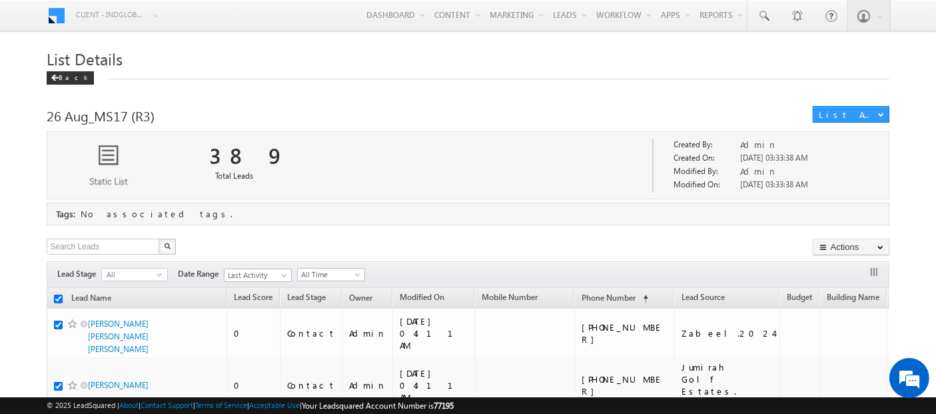
checkbox input "true"
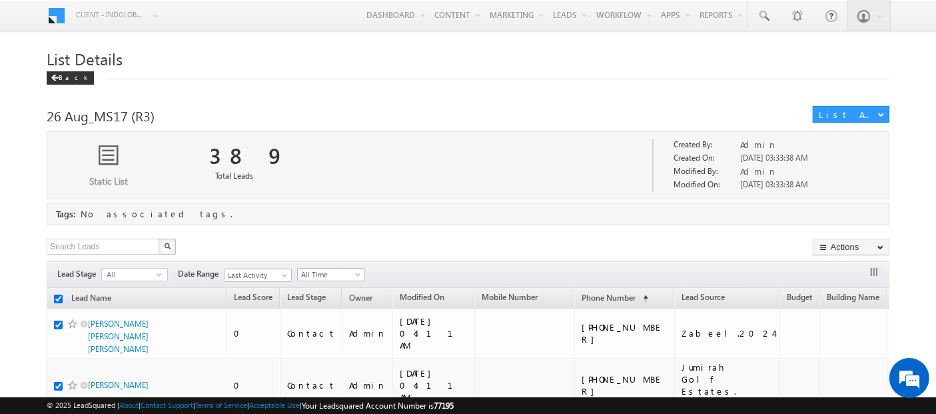
checkbox input "true"
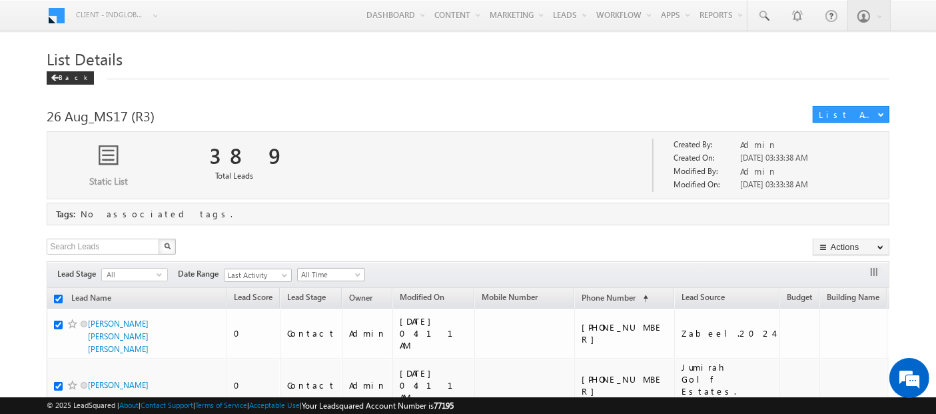
checkbox input "true"
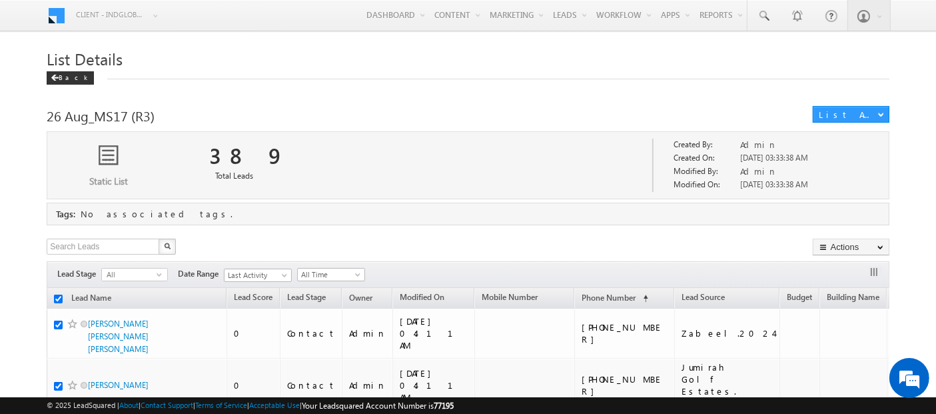
checkbox input "true"
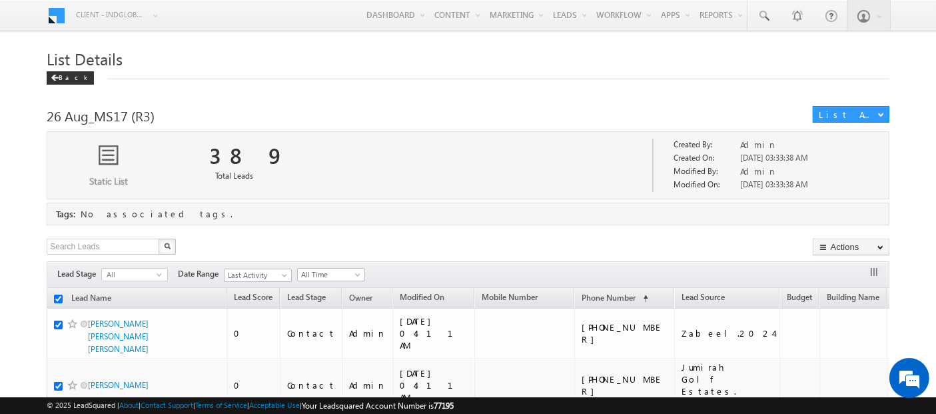
checkbox input "true"
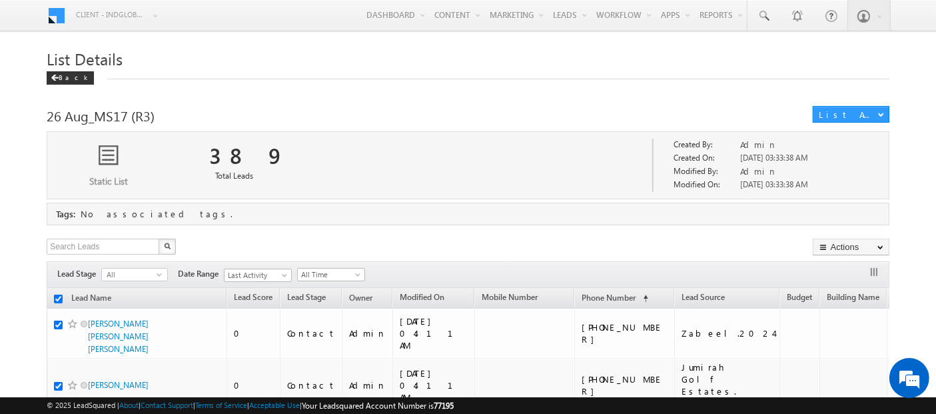
checkbox input "true"
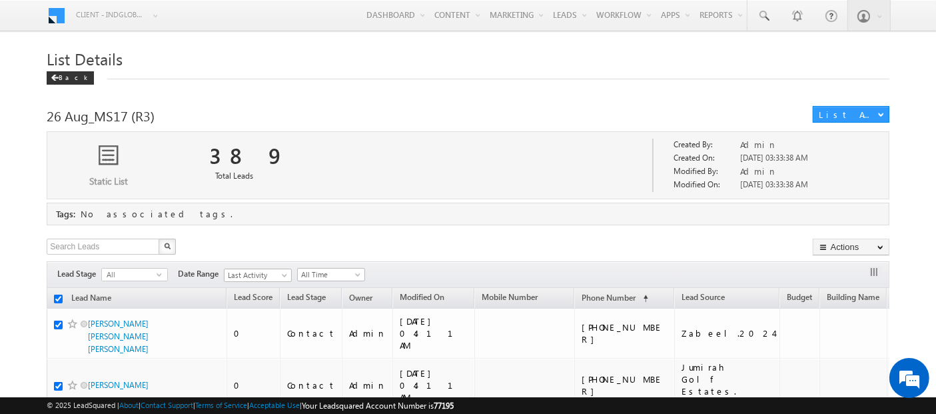
checkbox input "true"
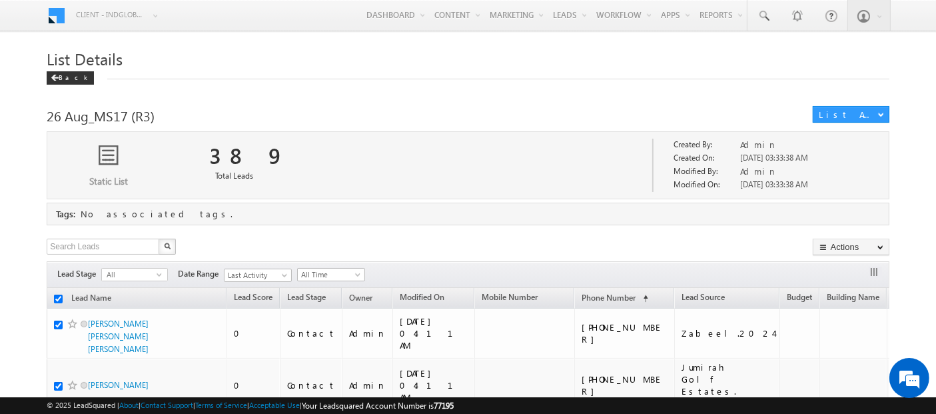
checkbox input "true"
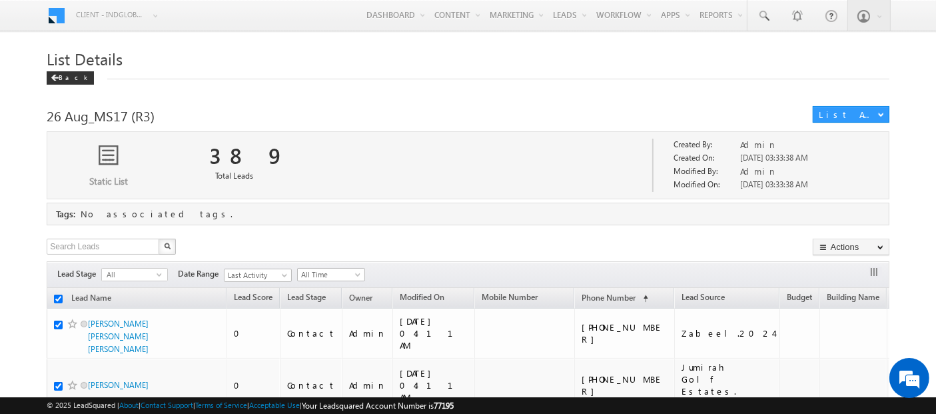
checkbox input "true"
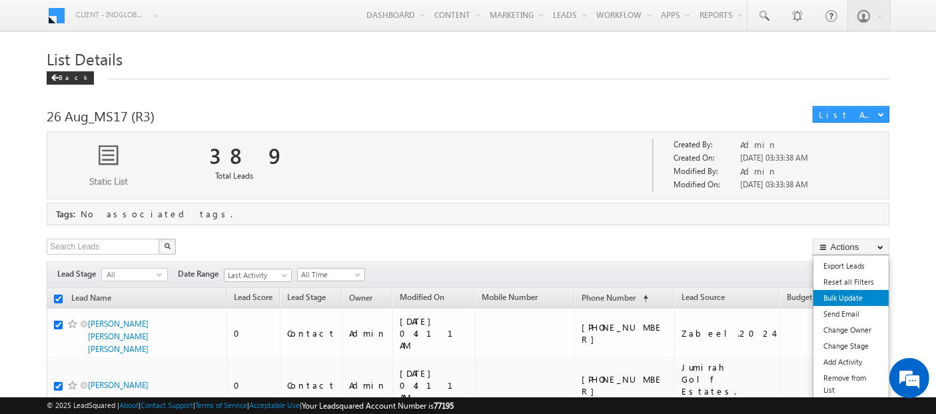
click at [842, 298] on link "Bulk Update" at bounding box center [851, 298] width 75 height 16
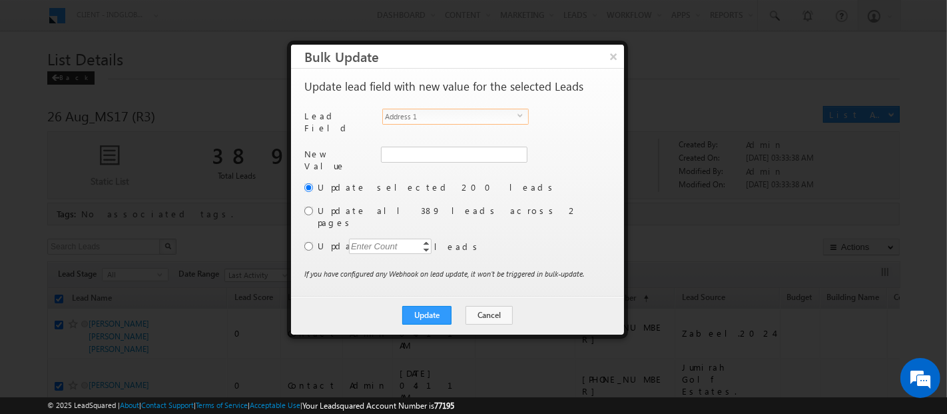
click at [467, 113] on span "Address 1" at bounding box center [450, 116] width 135 height 15
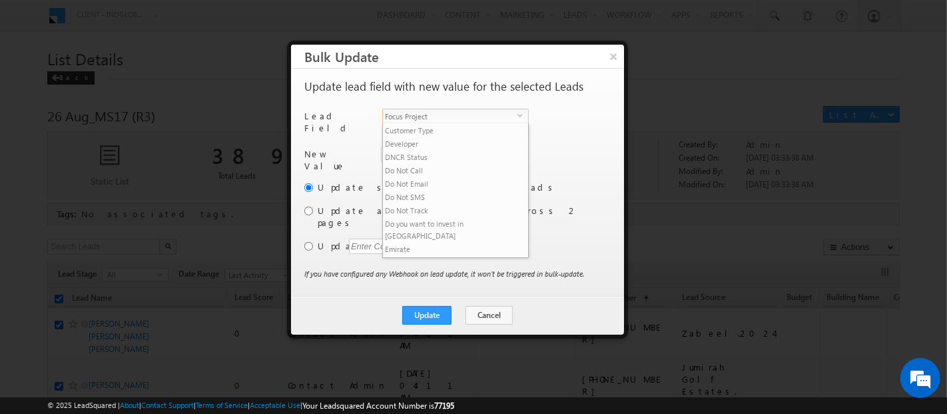
scroll to position [200, 0]
click at [414, 256] on li "Focus Project" at bounding box center [455, 262] width 145 height 13
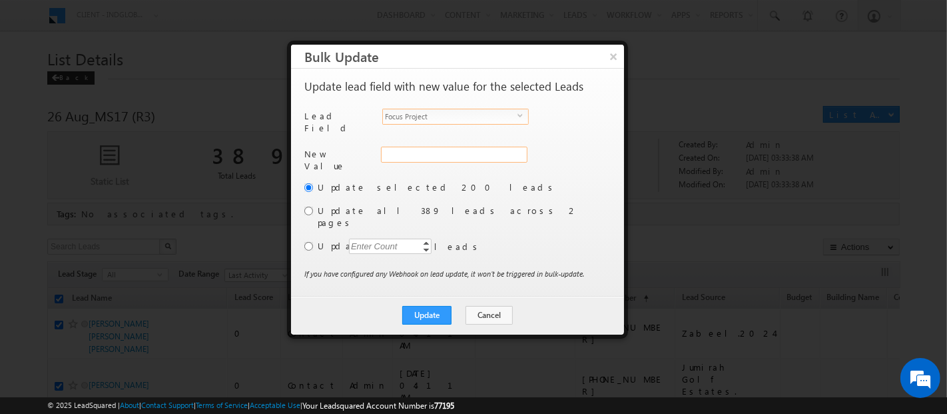
click at [413, 149] on input "Focus Project" at bounding box center [454, 155] width 147 height 16
paste input "Masaar"
click at [308, 207] on input "radio" at bounding box center [308, 211] width 9 height 9
click at [431, 306] on button "Update" at bounding box center [426, 315] width 49 height 19
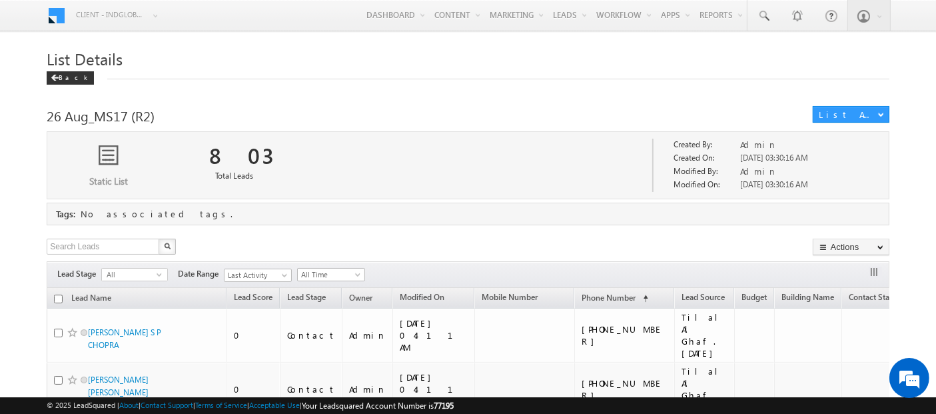
click at [61, 294] on input "checkbox" at bounding box center [58, 298] width 9 height 9
checkbox input "true"
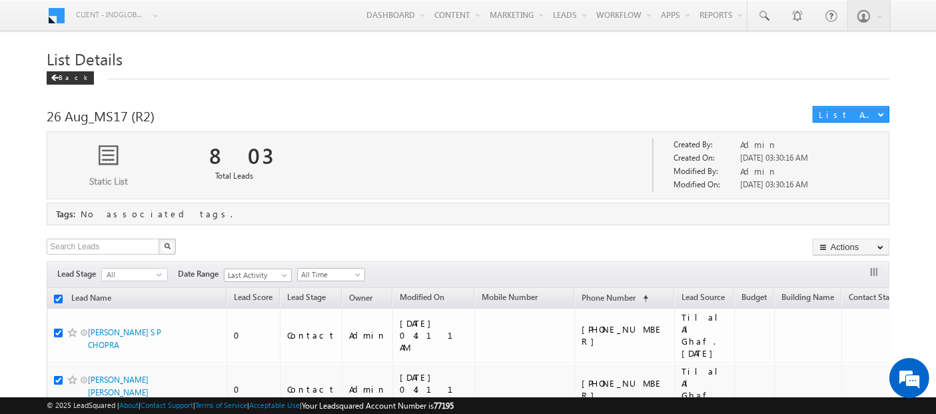
checkbox input "true"
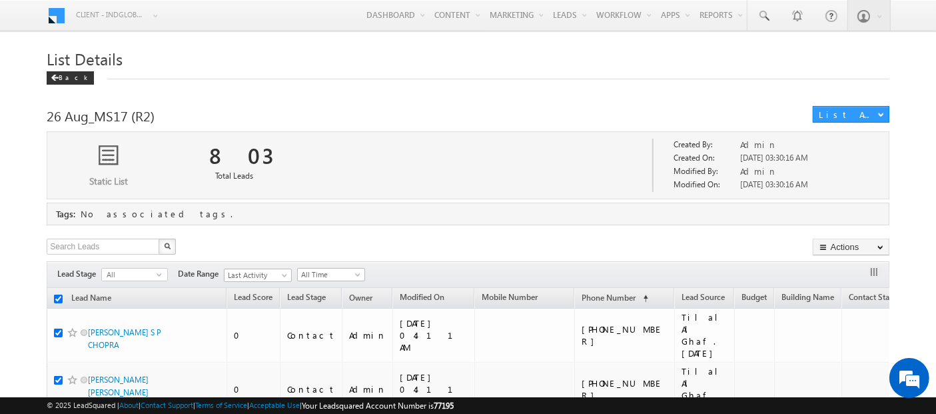
checkbox input "true"
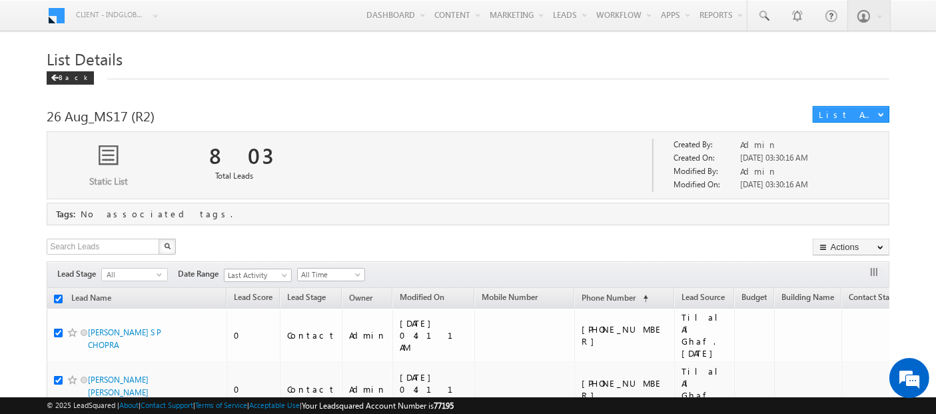
checkbox input "true"
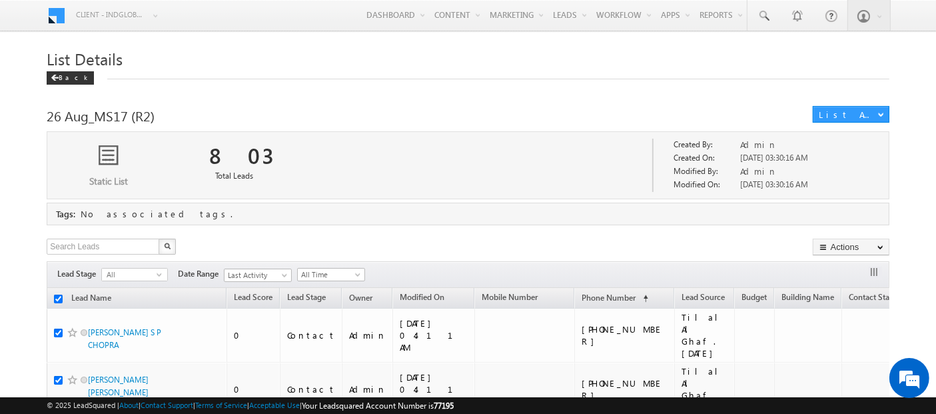
checkbox input "true"
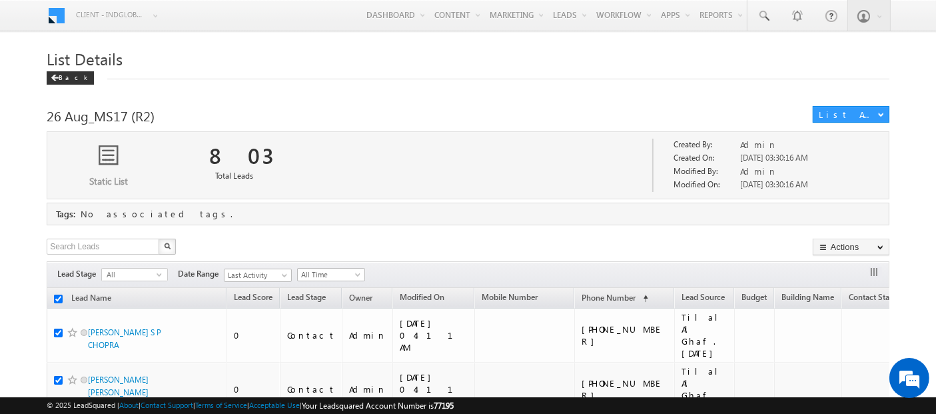
checkbox input "true"
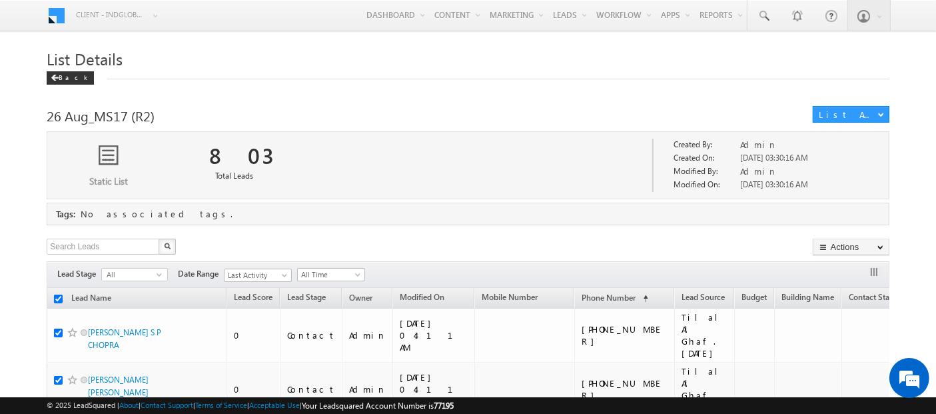
checkbox input "true"
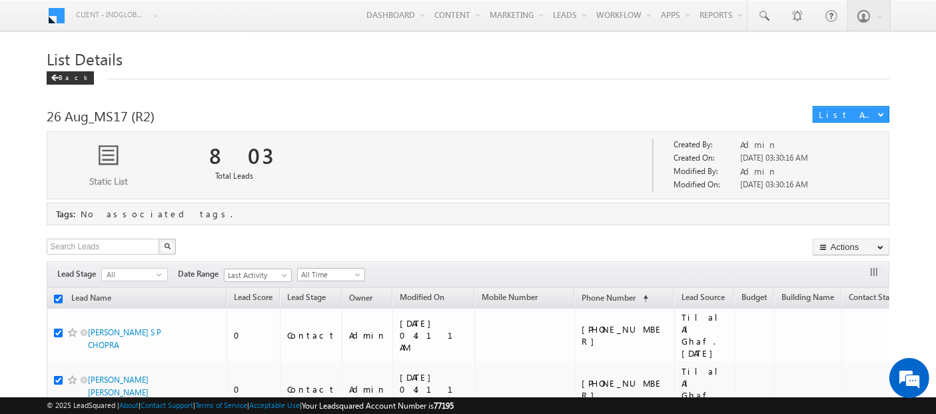
checkbox input "true"
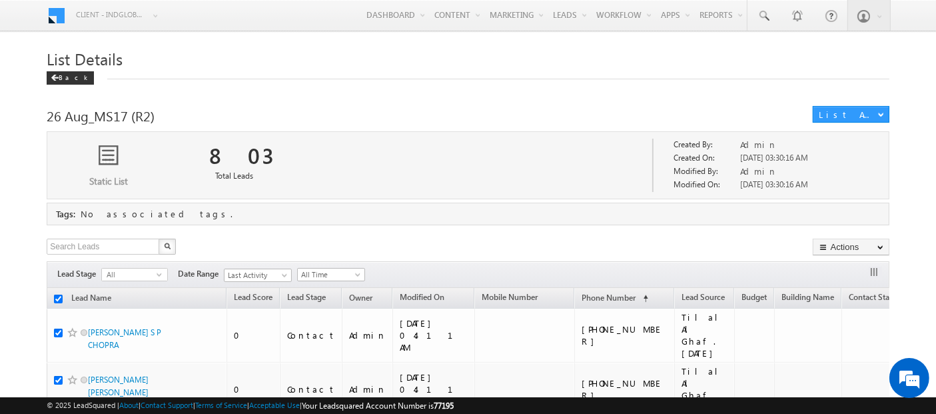
checkbox input "true"
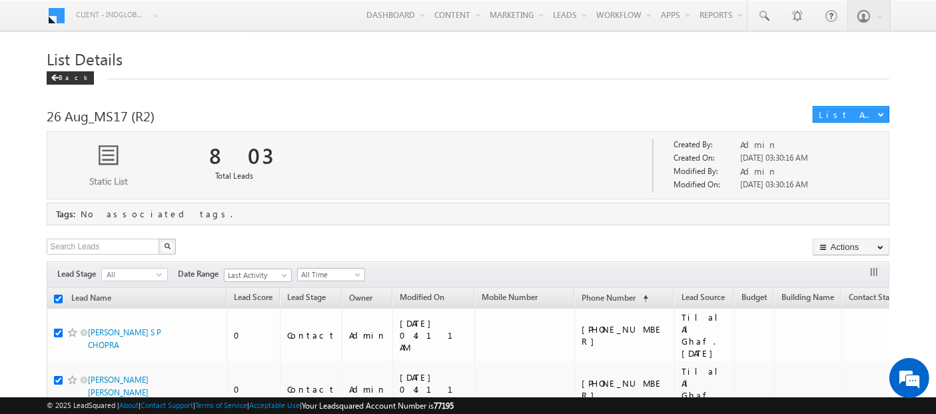
checkbox input "true"
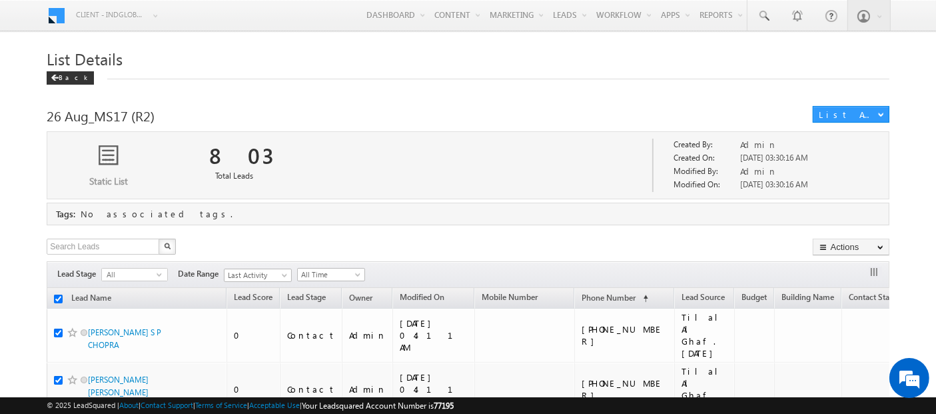
checkbox input "true"
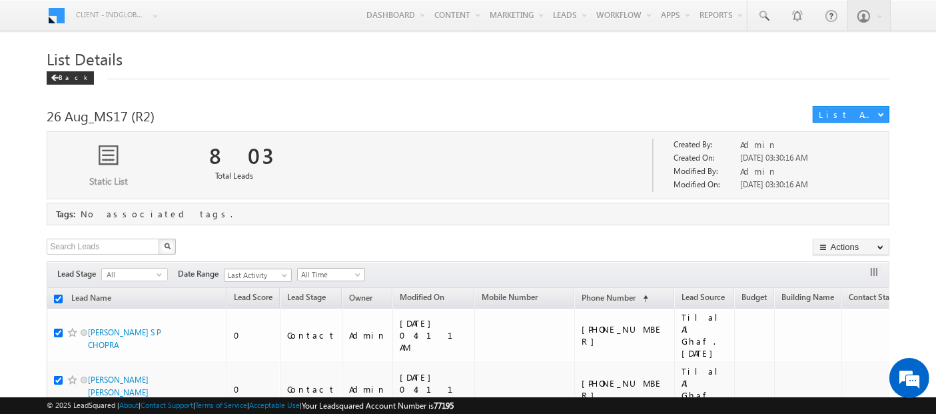
checkbox input "true"
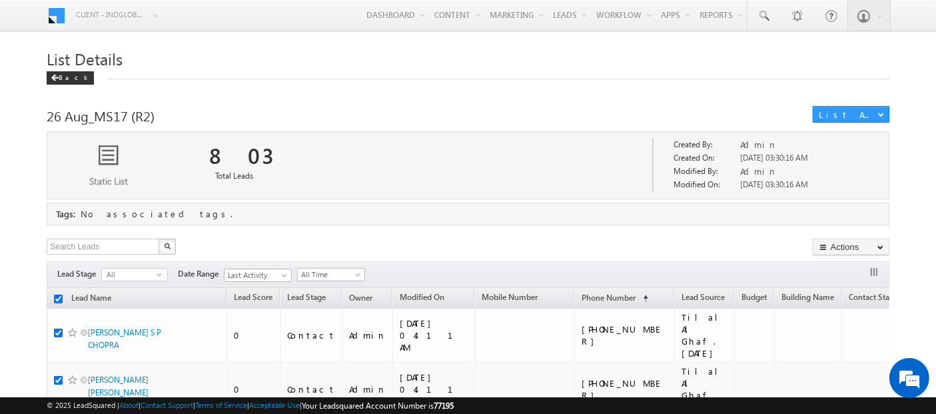
checkbox input "true"
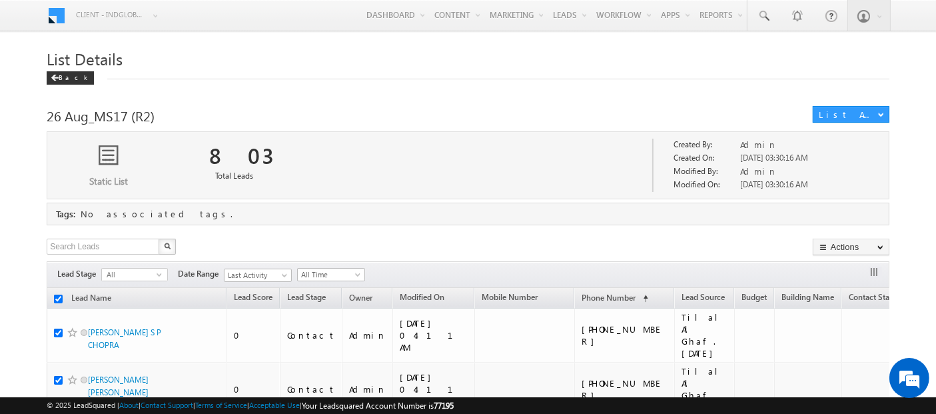
checkbox input "true"
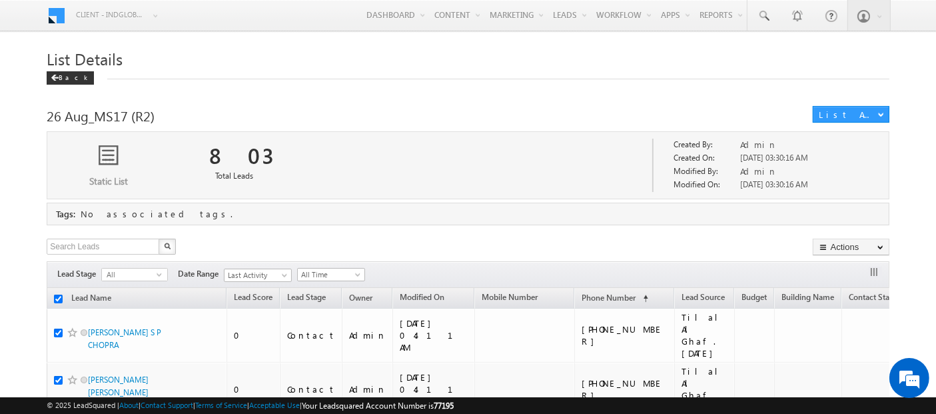
checkbox input "true"
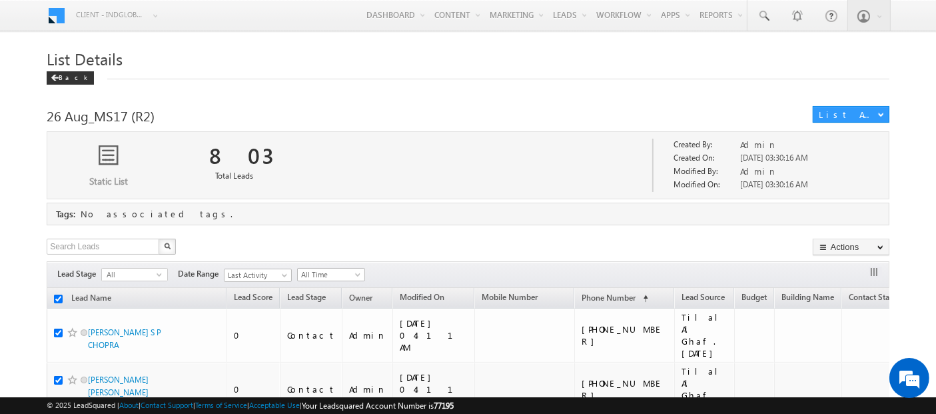
checkbox input "true"
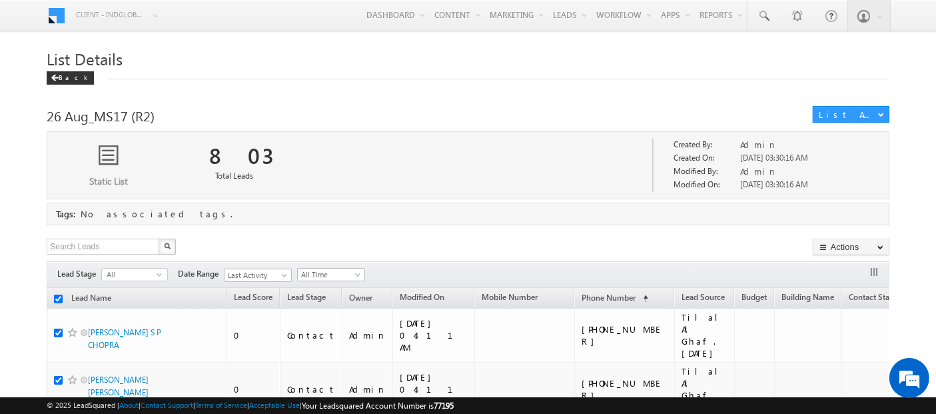
checkbox input "true"
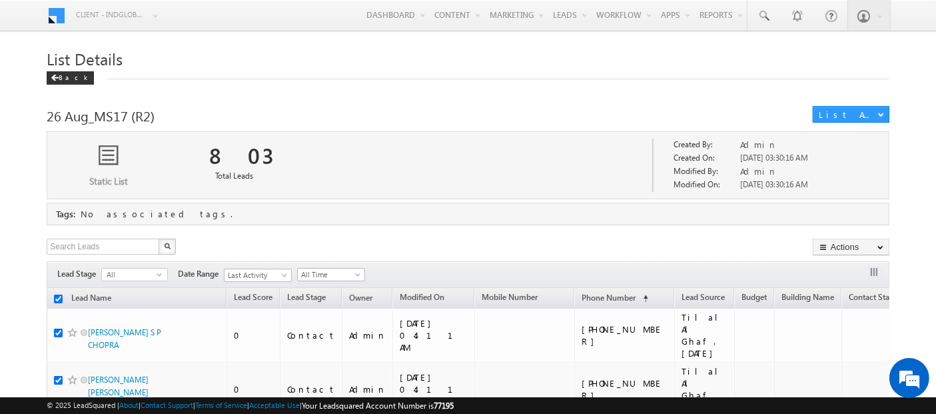
checkbox input "true"
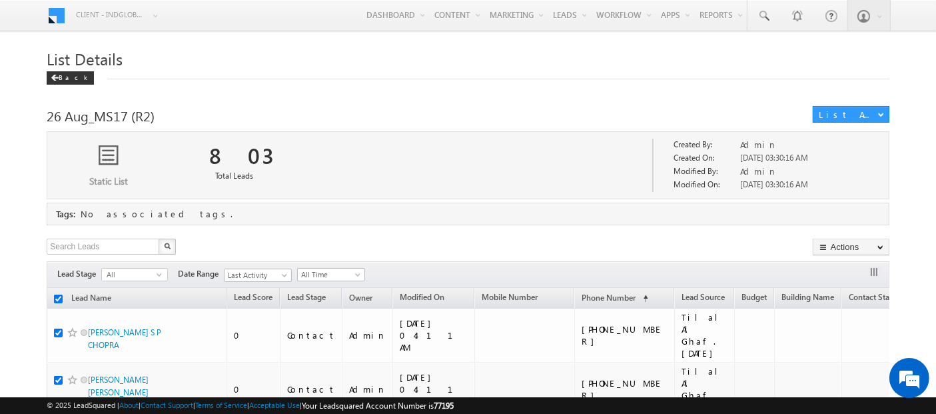
checkbox input "true"
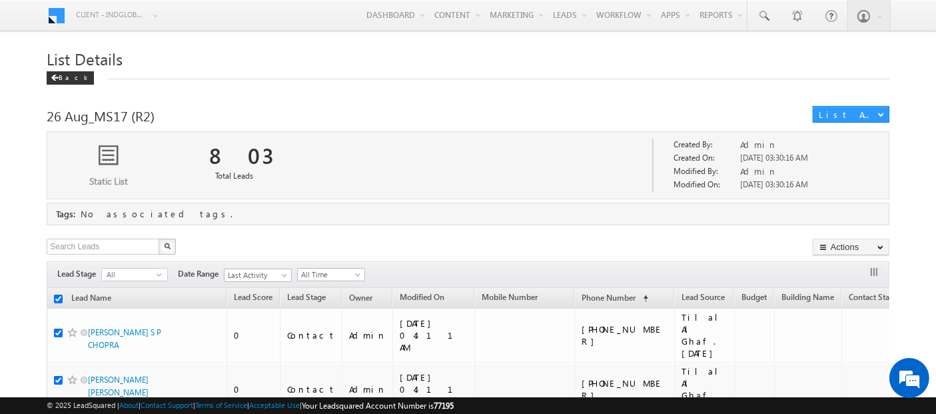
checkbox input "true"
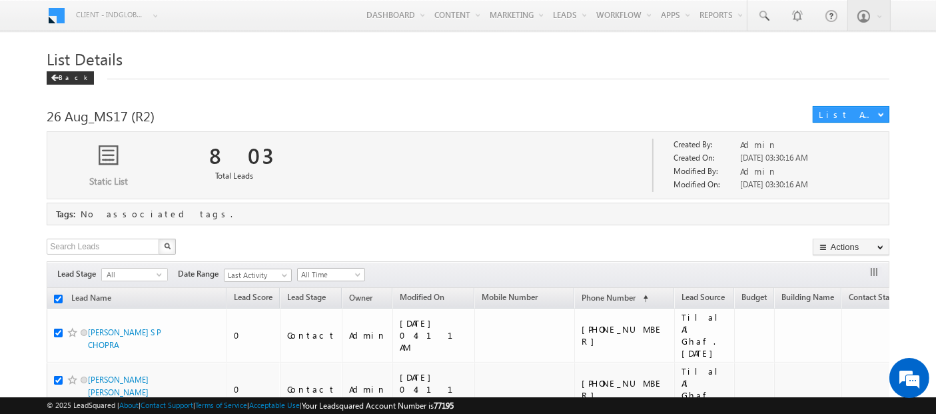
checkbox input "true"
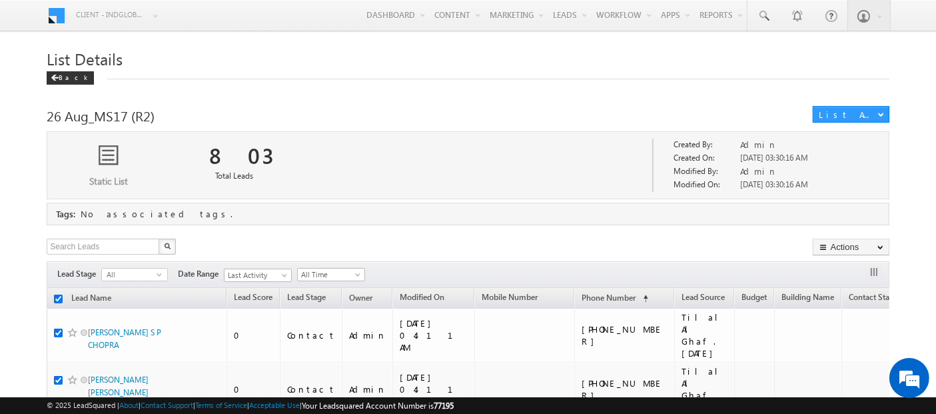
checkbox input "true"
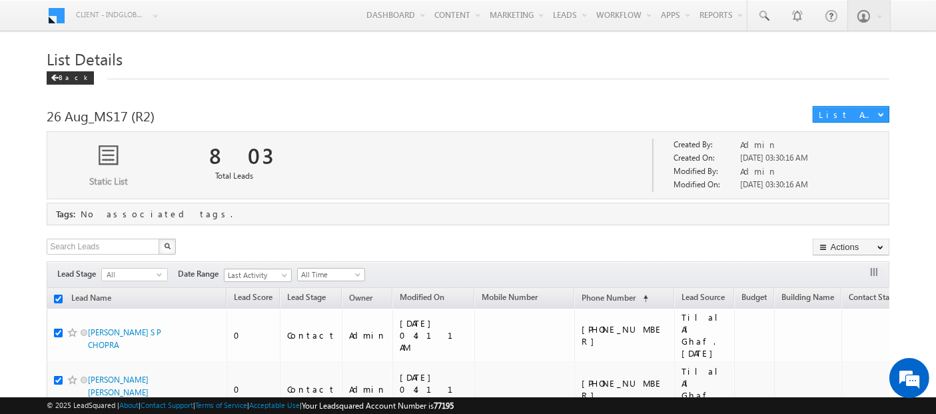
checkbox input "true"
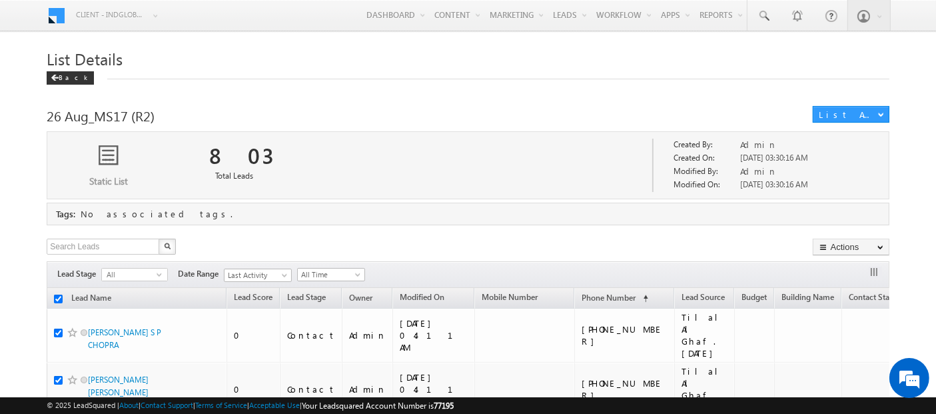
checkbox input "true"
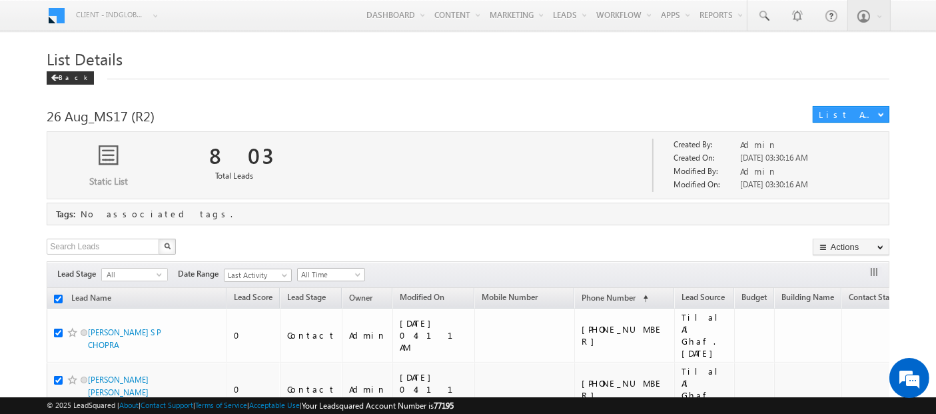
checkbox input "true"
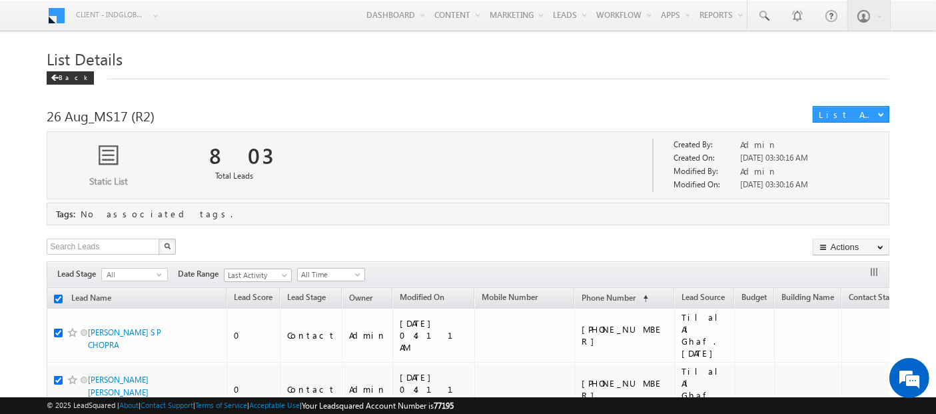
checkbox input "true"
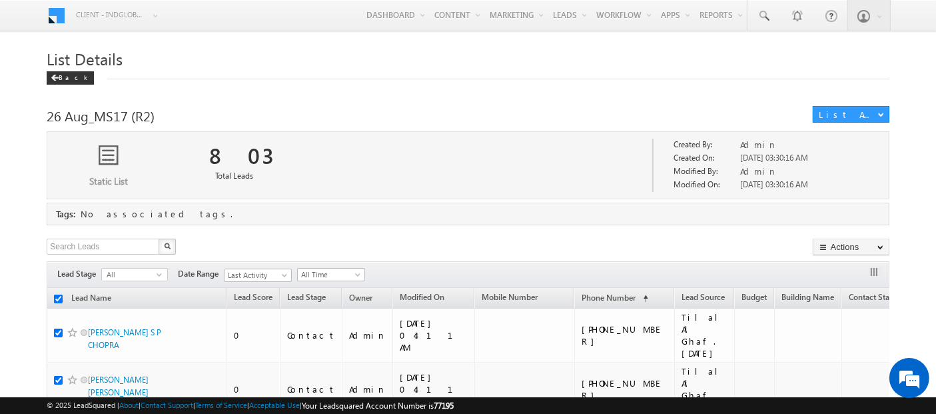
checkbox input "true"
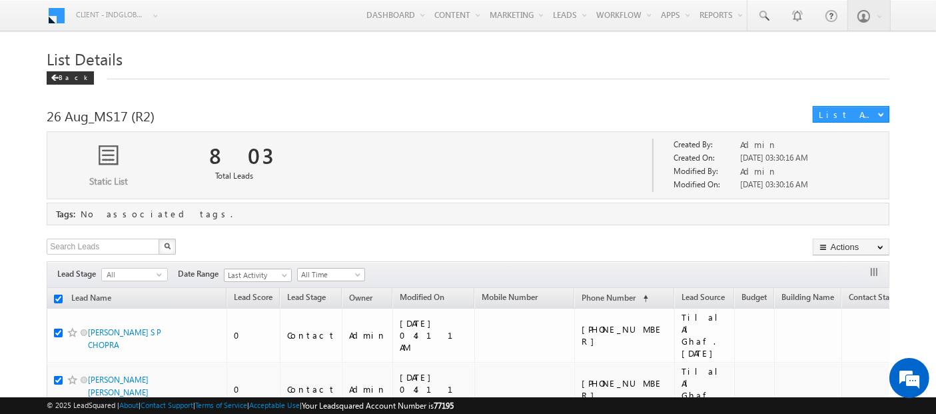
checkbox input "true"
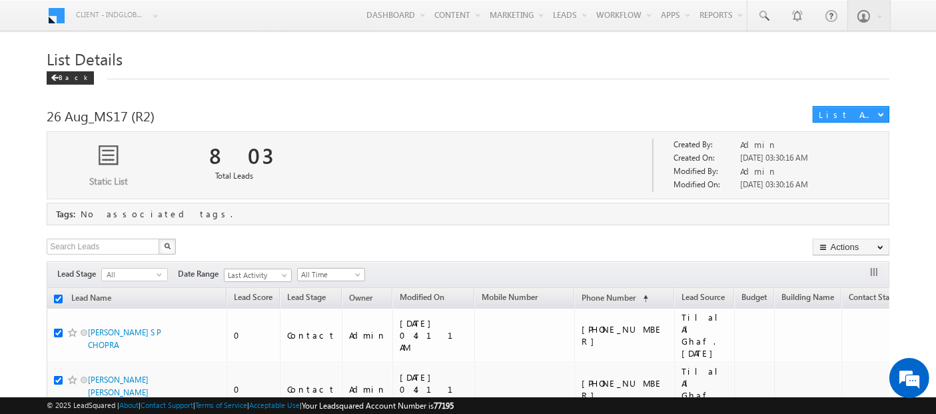
checkbox input "true"
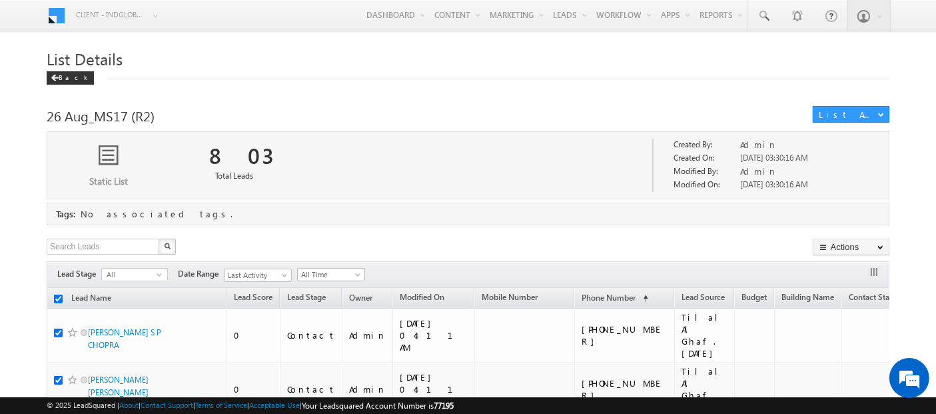
checkbox input "true"
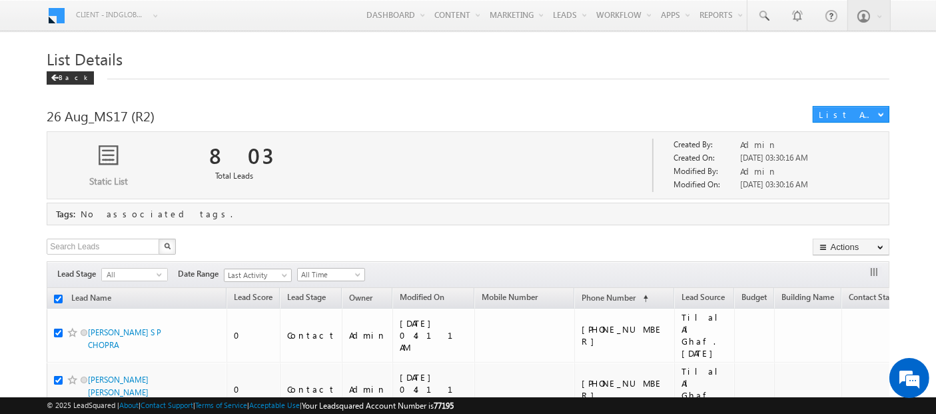
checkbox input "true"
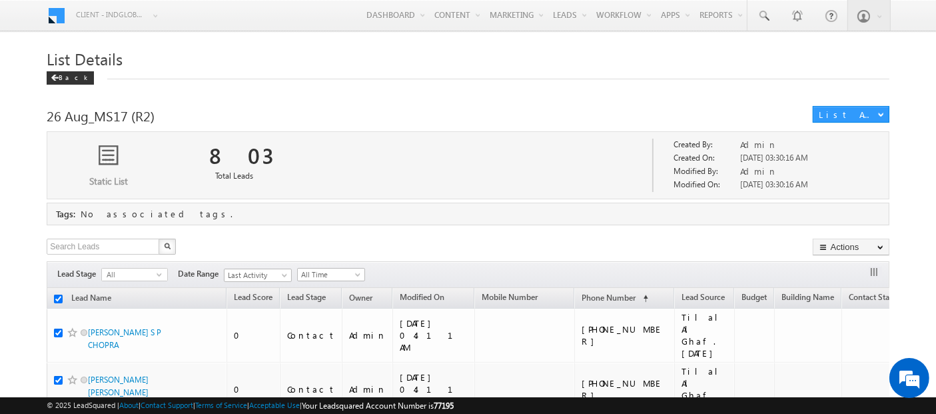
checkbox input "true"
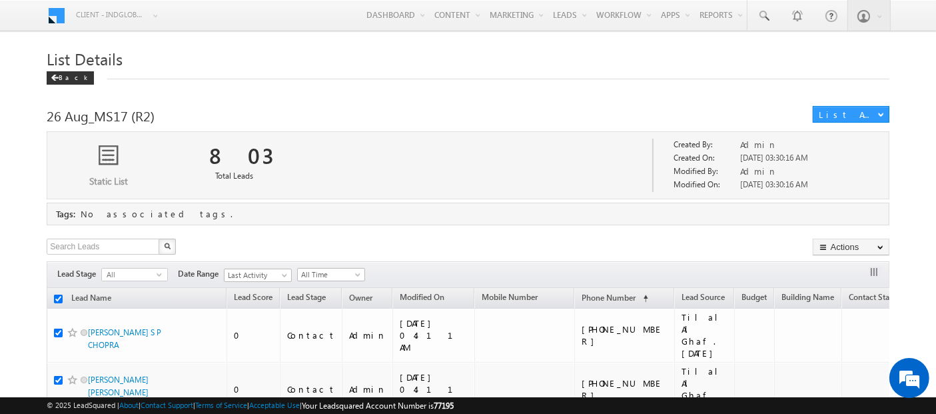
checkbox input "true"
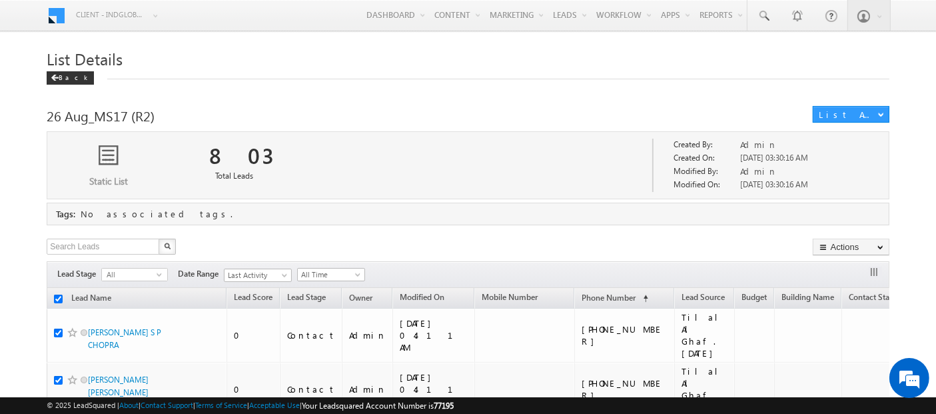
checkbox input "true"
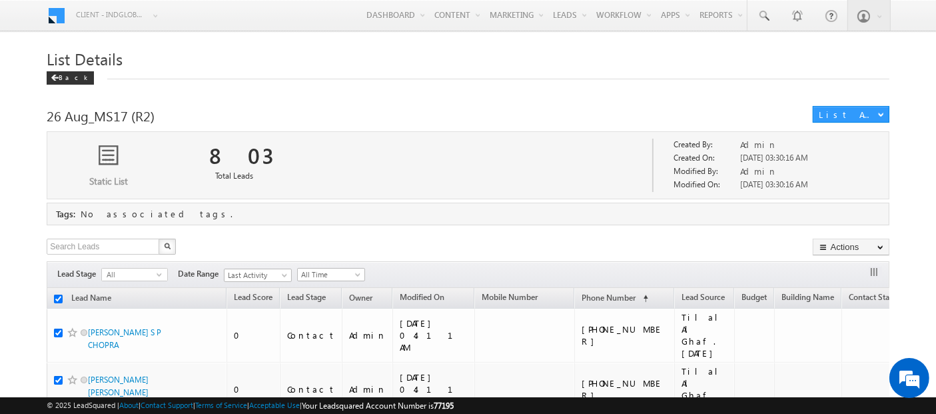
checkbox input "true"
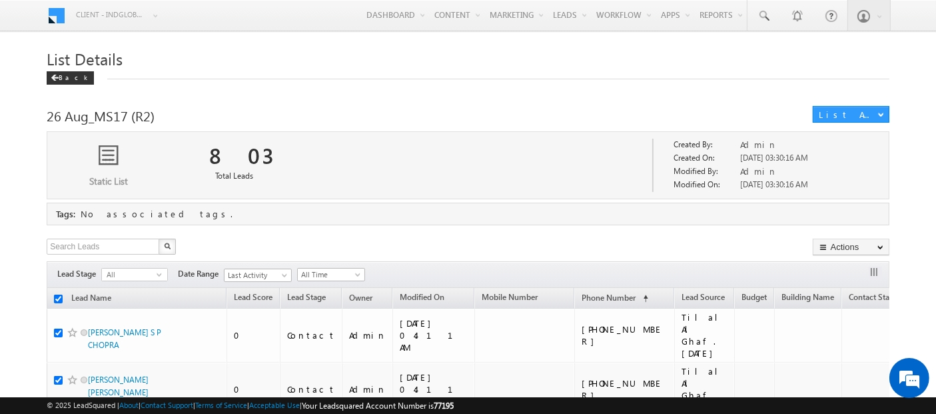
checkbox input "true"
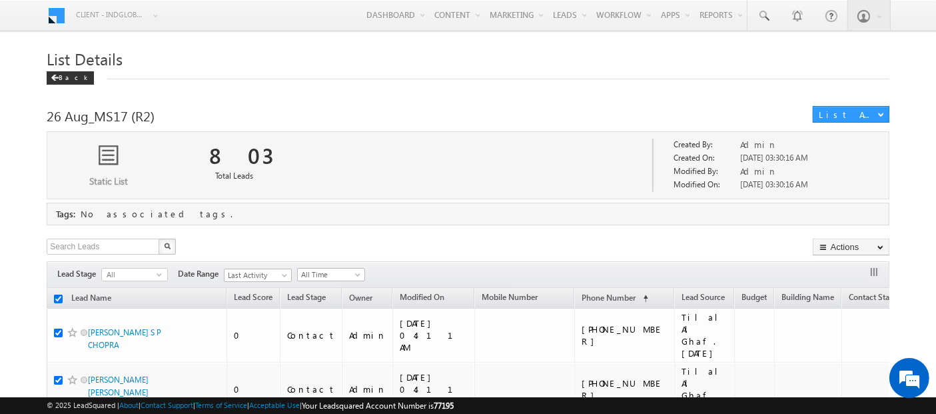
checkbox input "true"
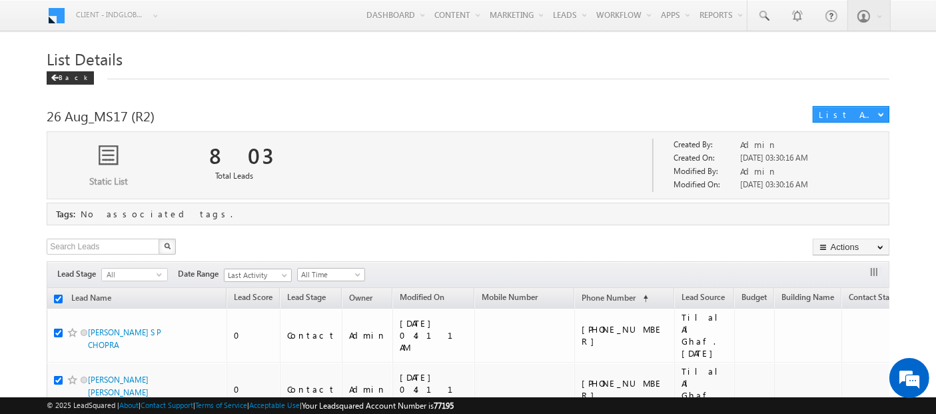
checkbox input "true"
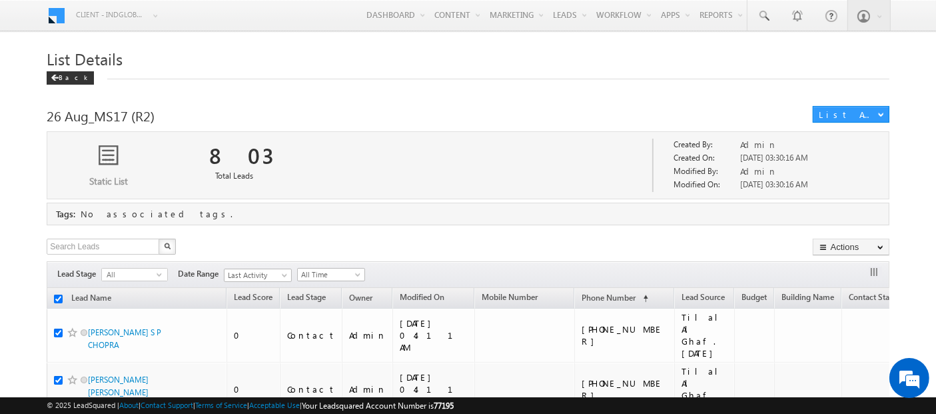
checkbox input "true"
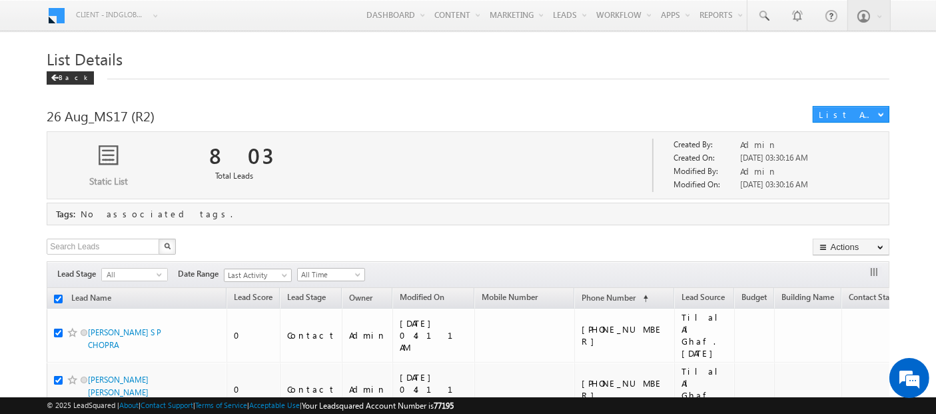
checkbox input "true"
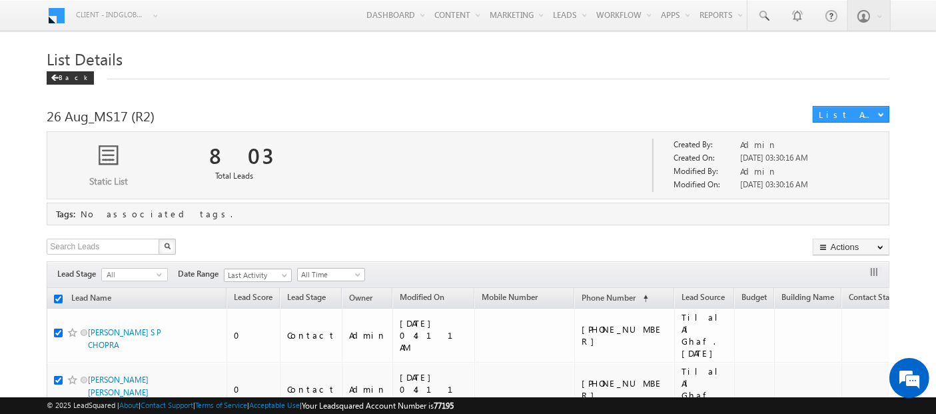
checkbox input "true"
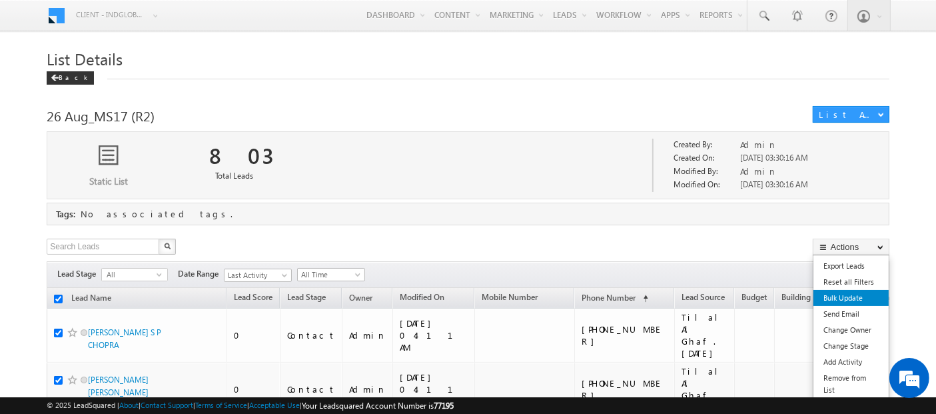
click at [838, 298] on link "Bulk Update" at bounding box center [851, 298] width 75 height 16
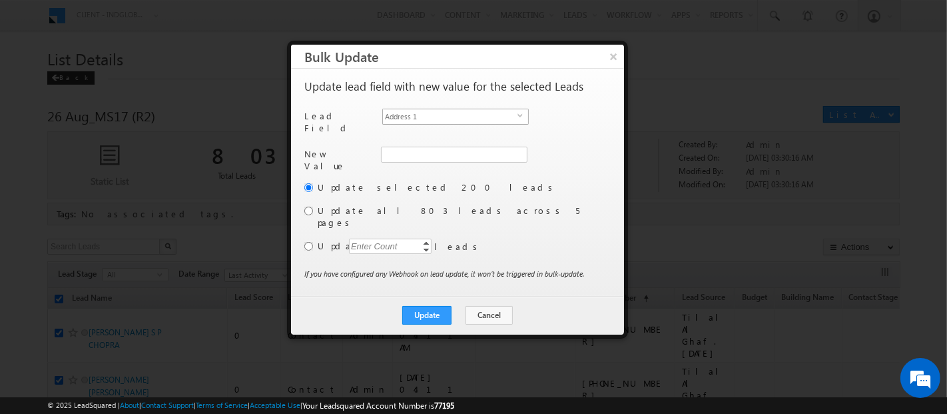
click at [418, 119] on span "Address 1" at bounding box center [450, 116] width 135 height 15
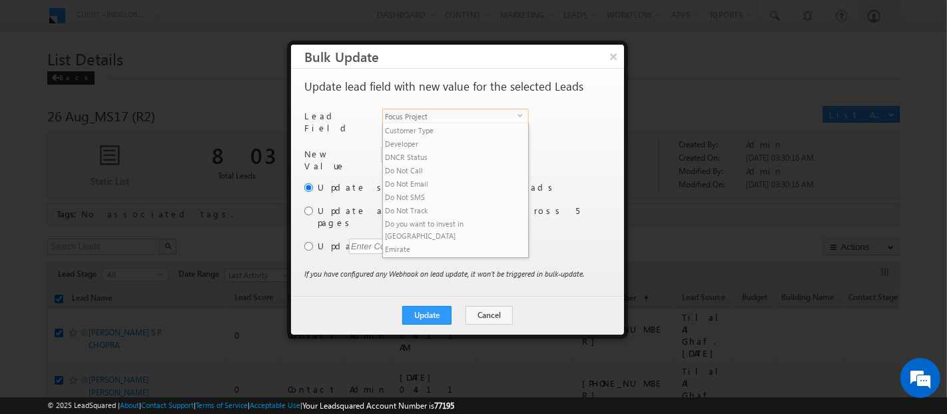
scroll to position [200, 0]
click at [416, 256] on li "Focus Project" at bounding box center [455, 262] width 145 height 13
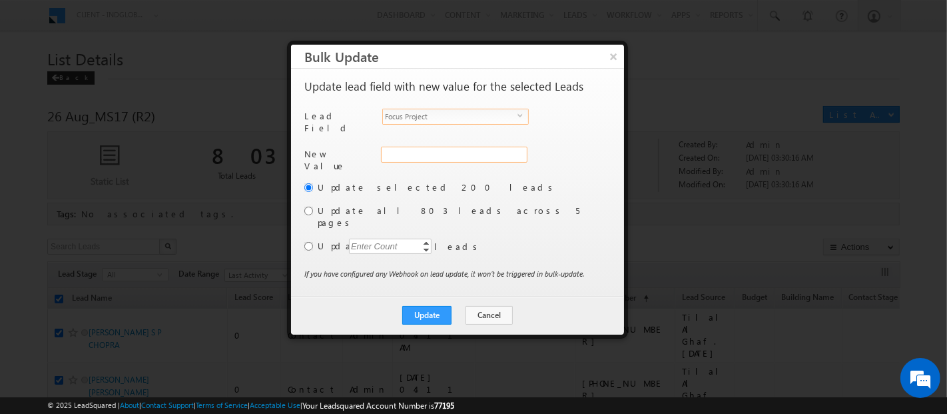
click at [400, 151] on input "Focus Project" at bounding box center [454, 155] width 147 height 16
paste input "Masaar"
click at [307, 197] on div "Update selected 200 leads Update all 803 leads across 5 pages Update Enter Coun…" at bounding box center [456, 224] width 304 height 87
click at [308, 207] on input "radio" at bounding box center [308, 211] width 9 height 9
click at [422, 306] on button "Update" at bounding box center [426, 315] width 49 height 19
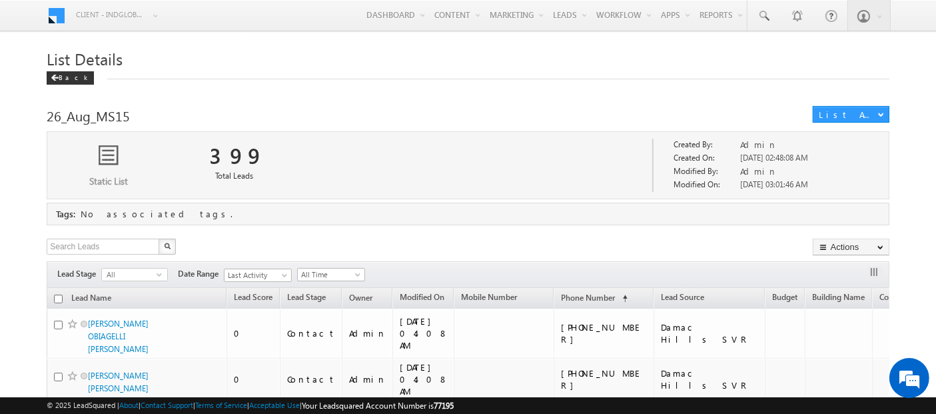
click at [57, 300] on input "checkbox" at bounding box center [58, 298] width 9 height 9
checkbox input "true"
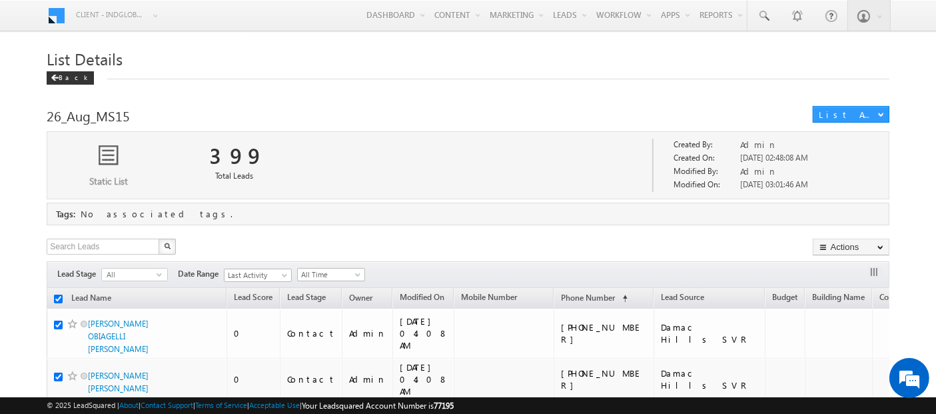
checkbox input "true"
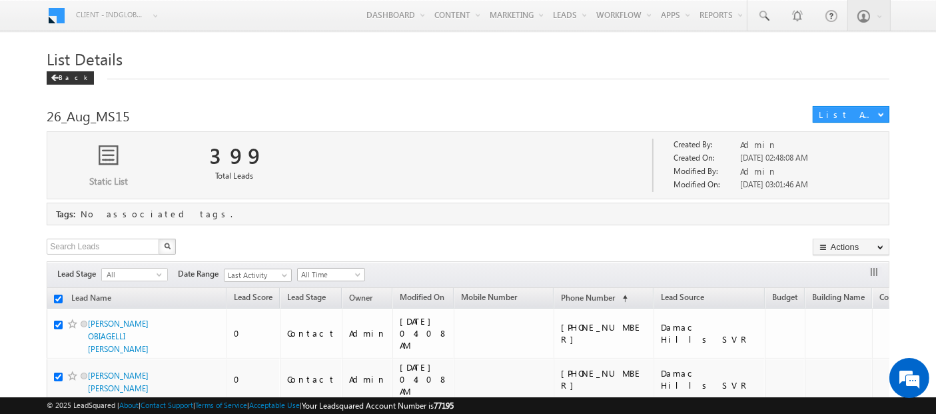
checkbox input "true"
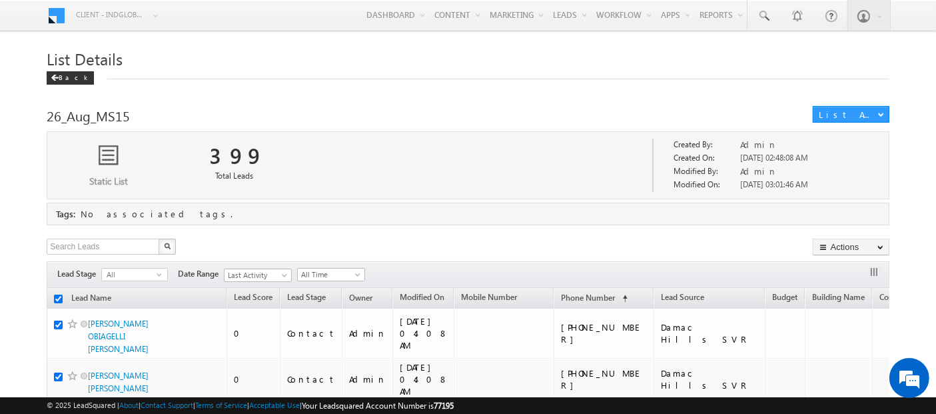
checkbox input "true"
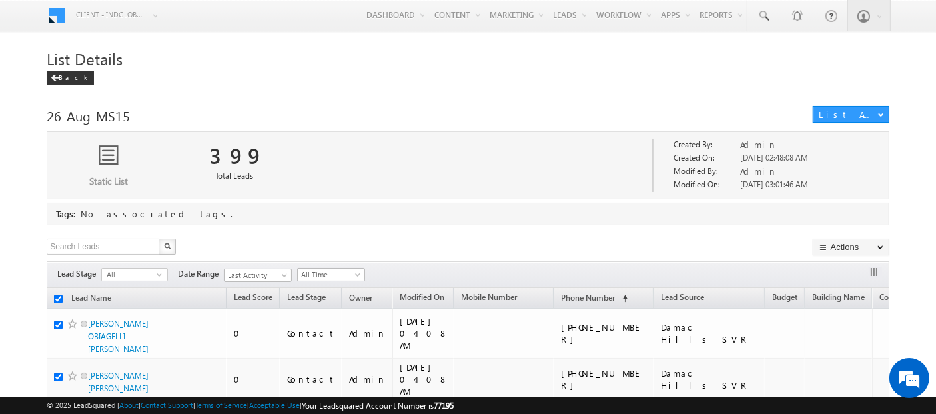
checkbox input "true"
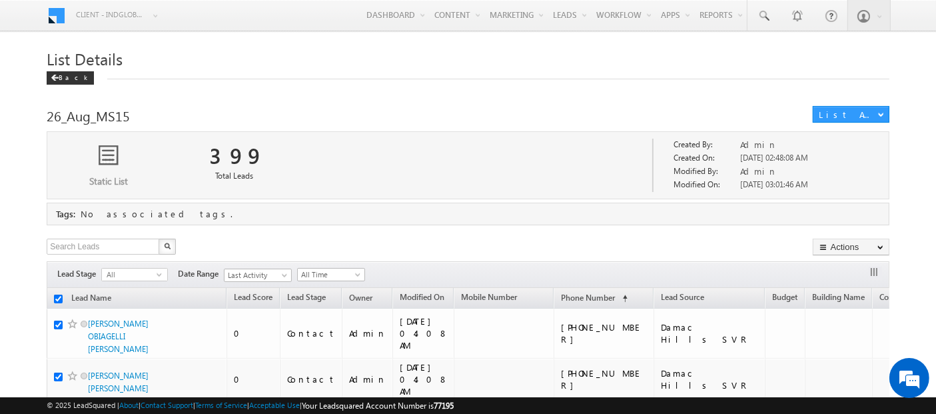
checkbox input "true"
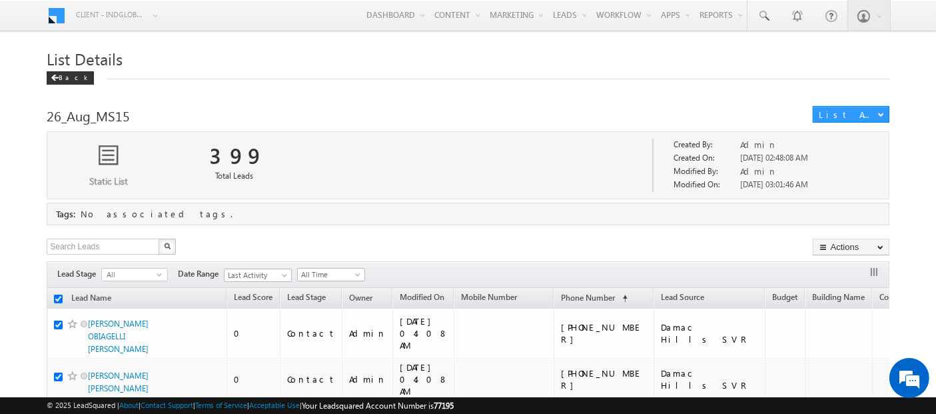
checkbox input "true"
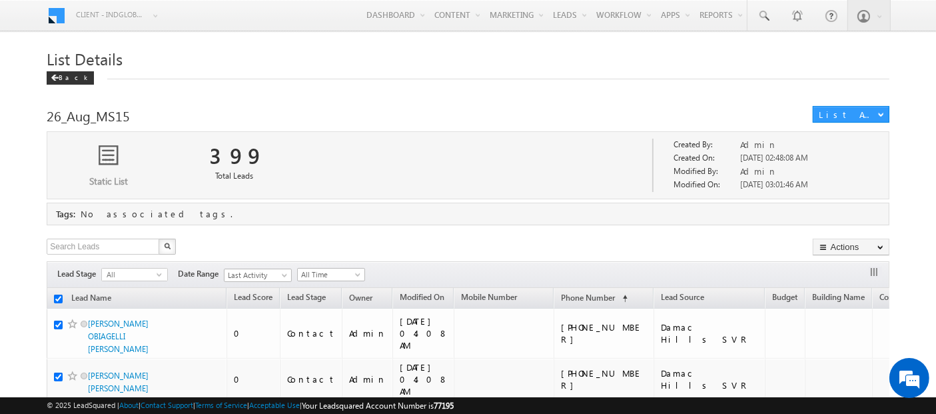
checkbox input "true"
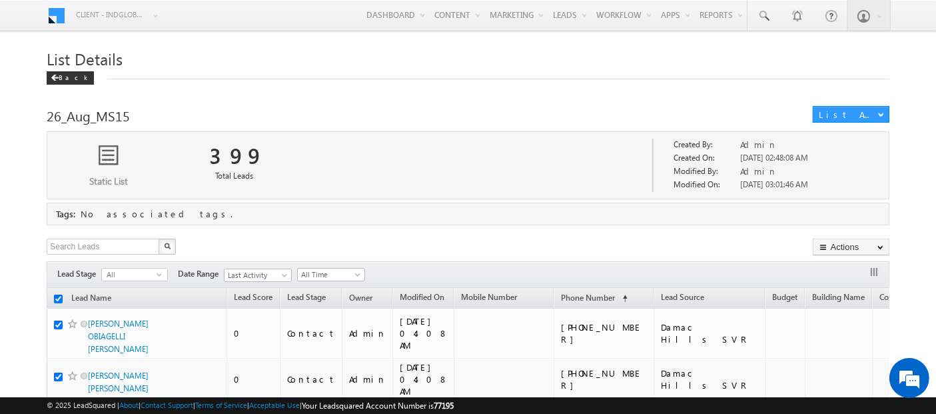
checkbox input "true"
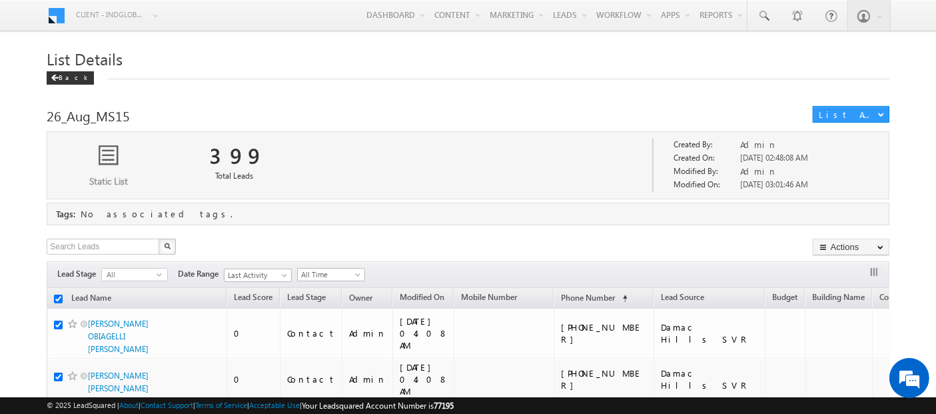
checkbox input "true"
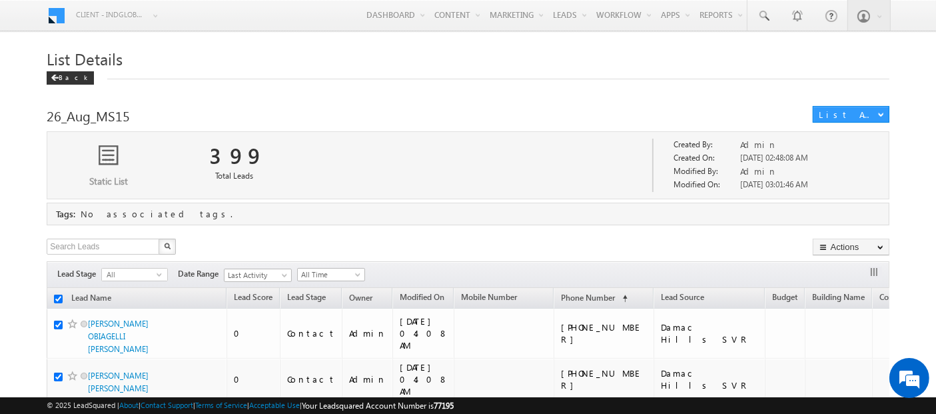
checkbox input "true"
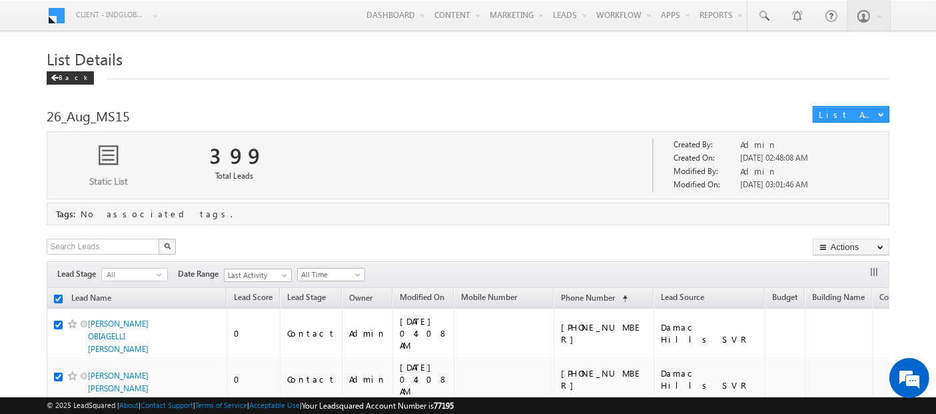
checkbox input "true"
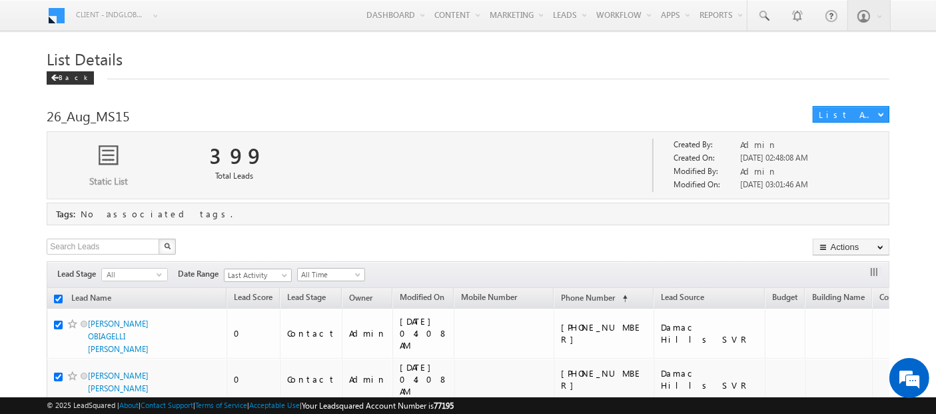
checkbox input "true"
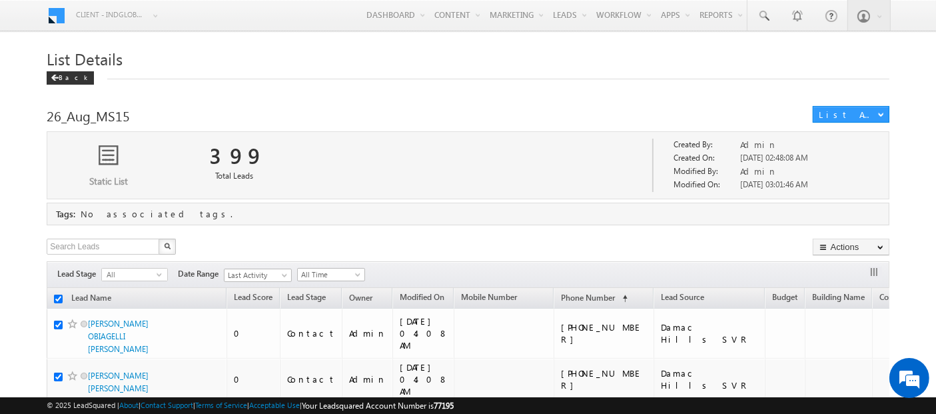
checkbox input "true"
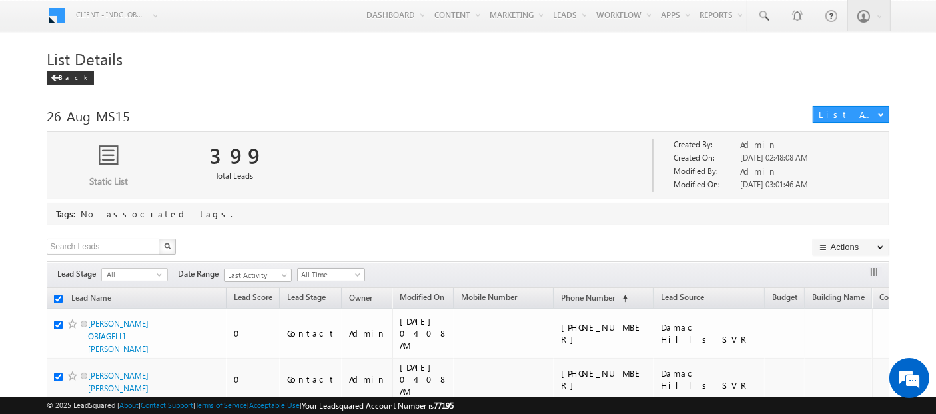
checkbox input "true"
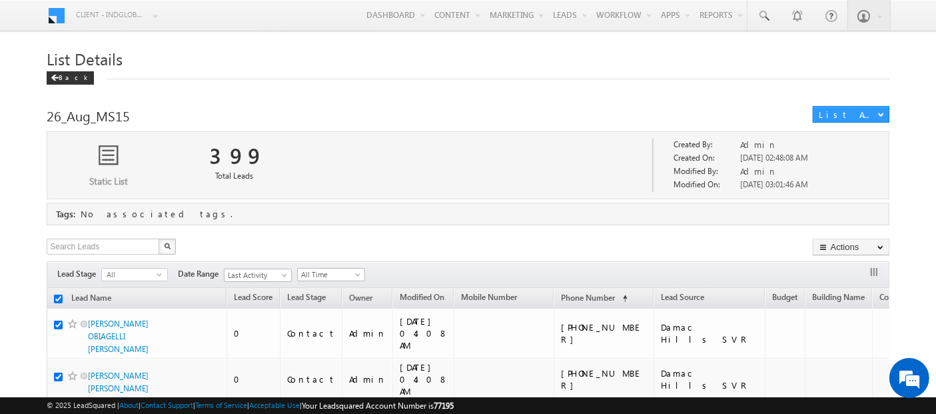
checkbox input "true"
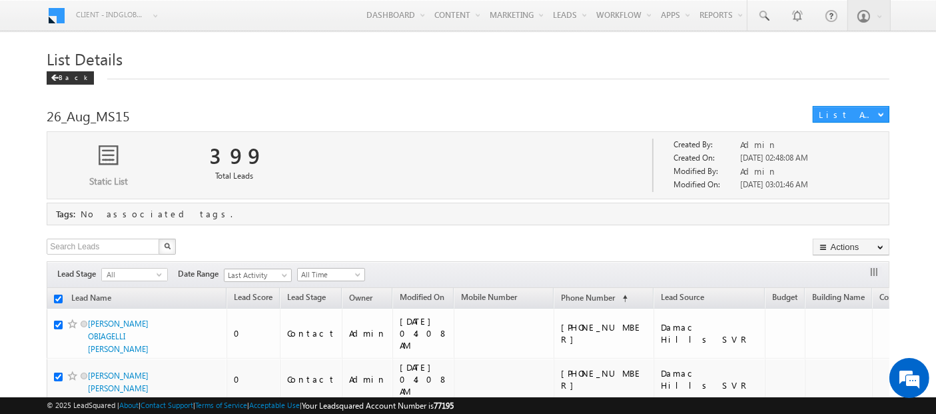
checkbox input "true"
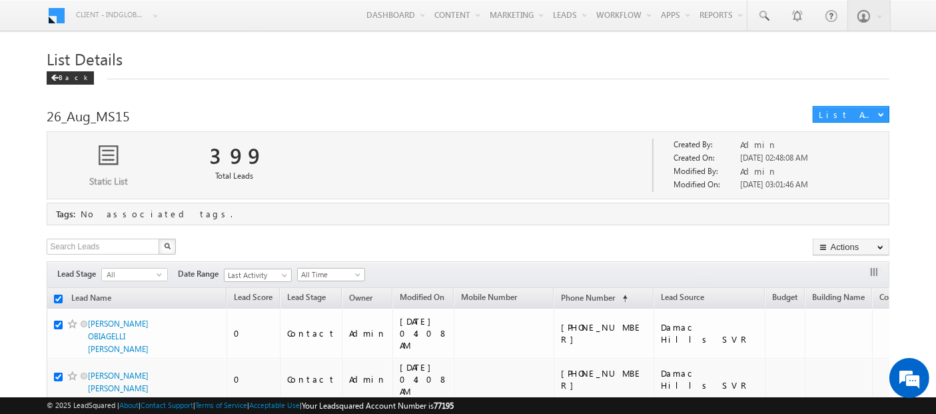
checkbox input "true"
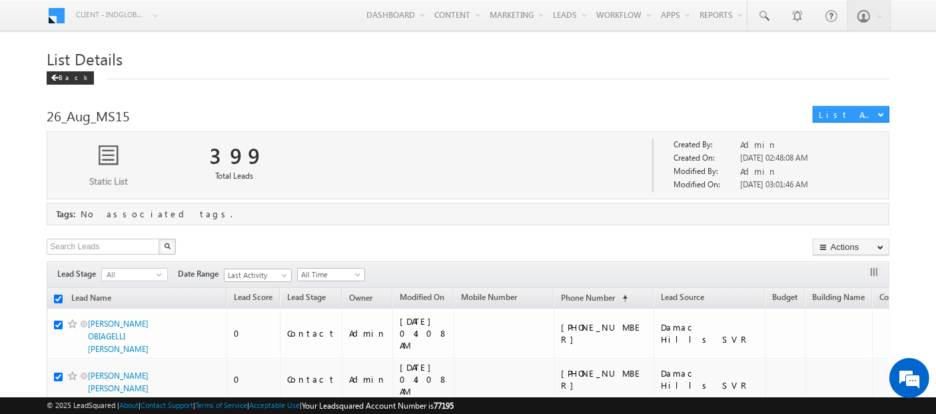
checkbox input "true"
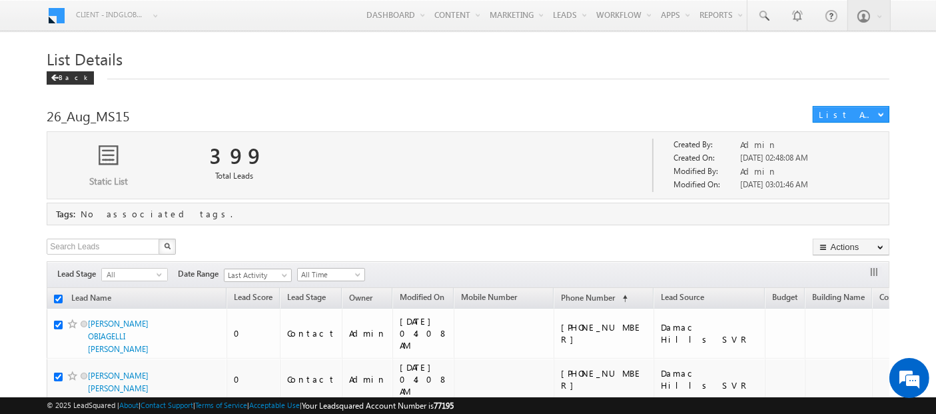
checkbox input "true"
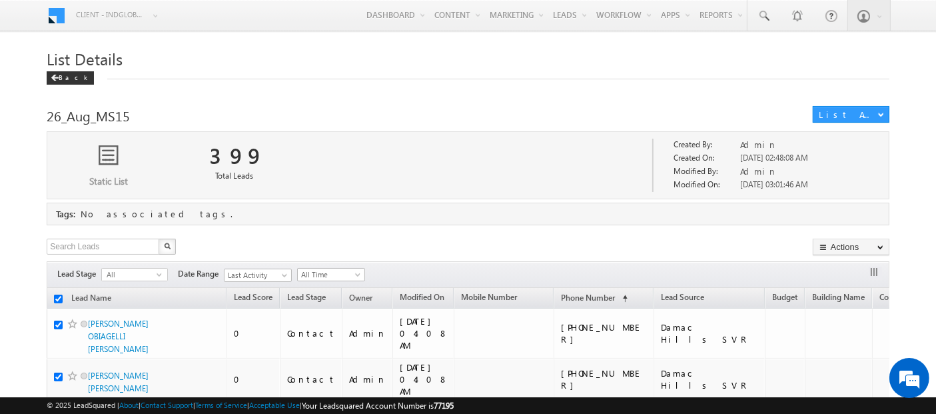
checkbox input "true"
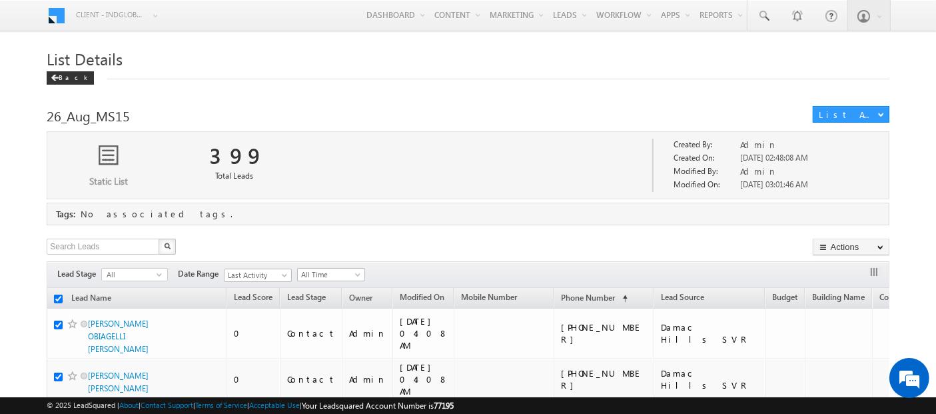
checkbox input "true"
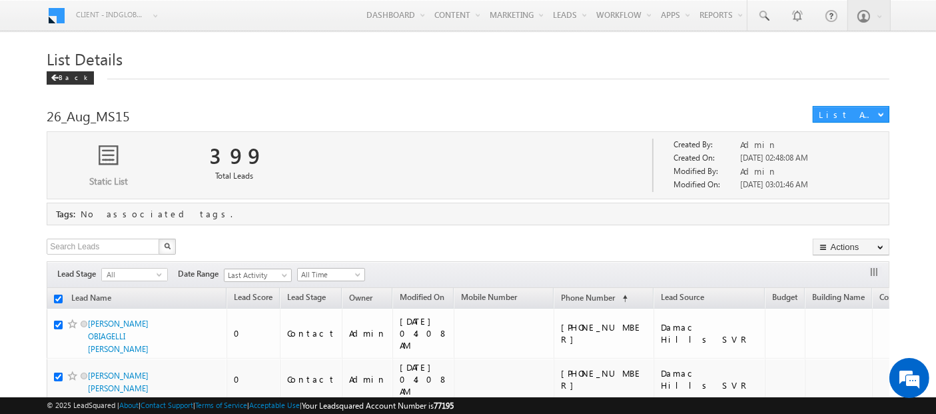
checkbox input "true"
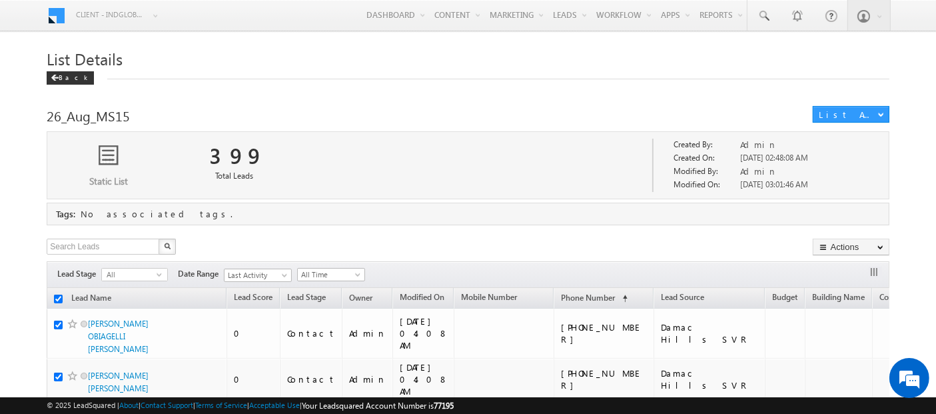
checkbox input "true"
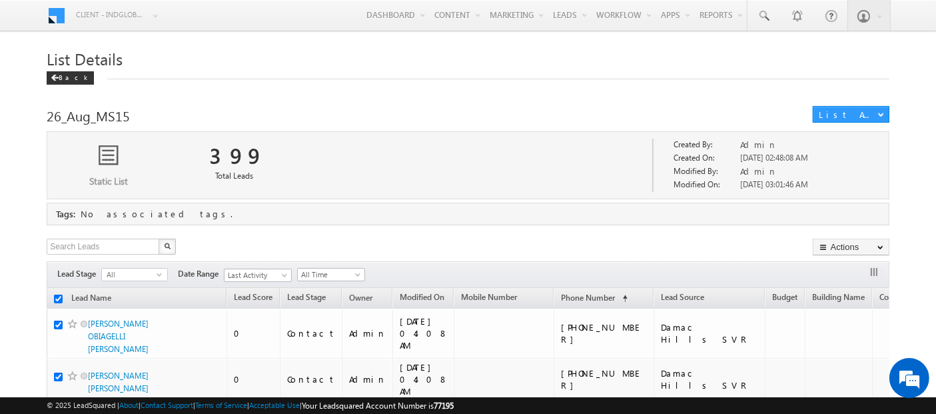
checkbox input "true"
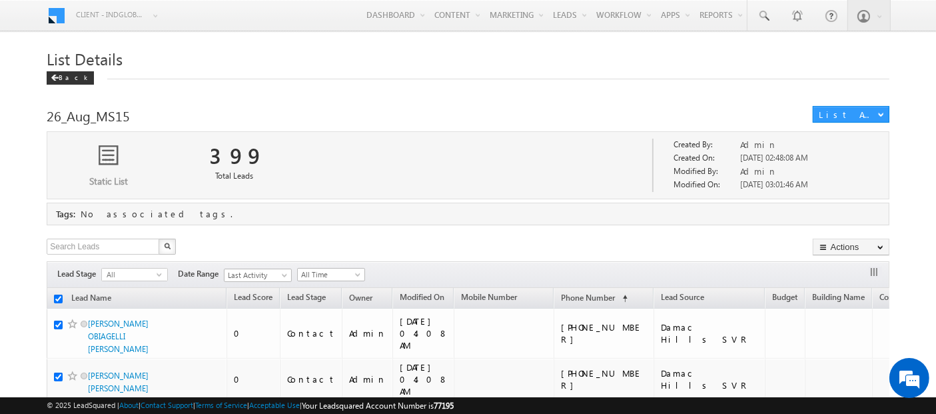
checkbox input "true"
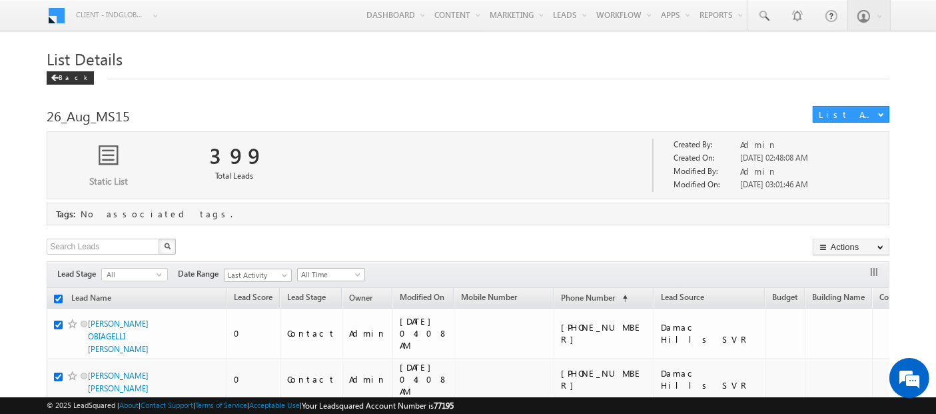
checkbox input "true"
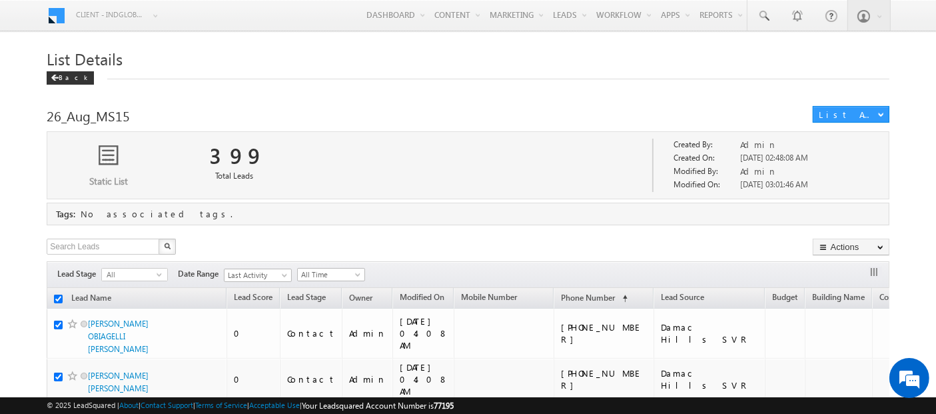
checkbox input "true"
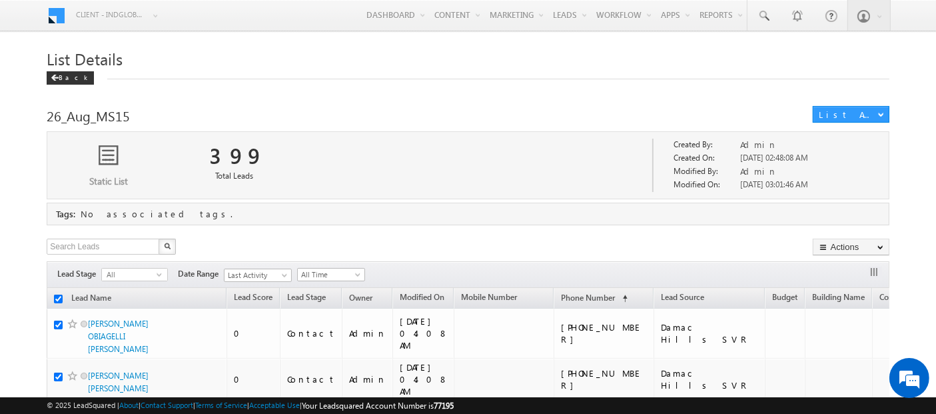
checkbox input "true"
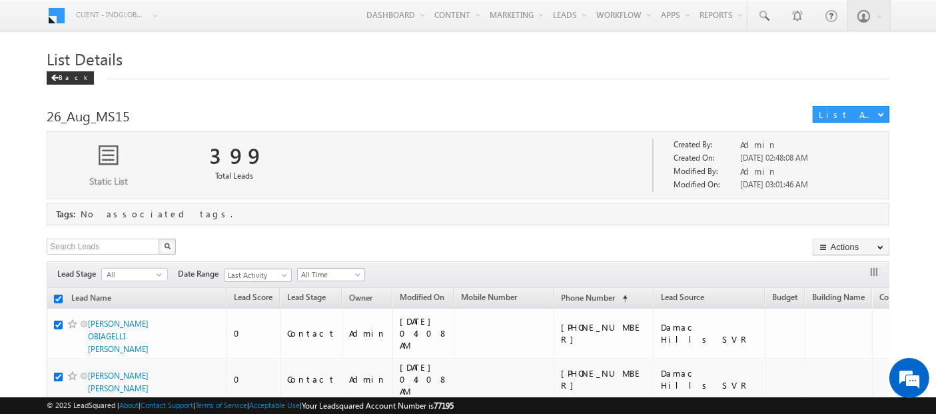
checkbox input "true"
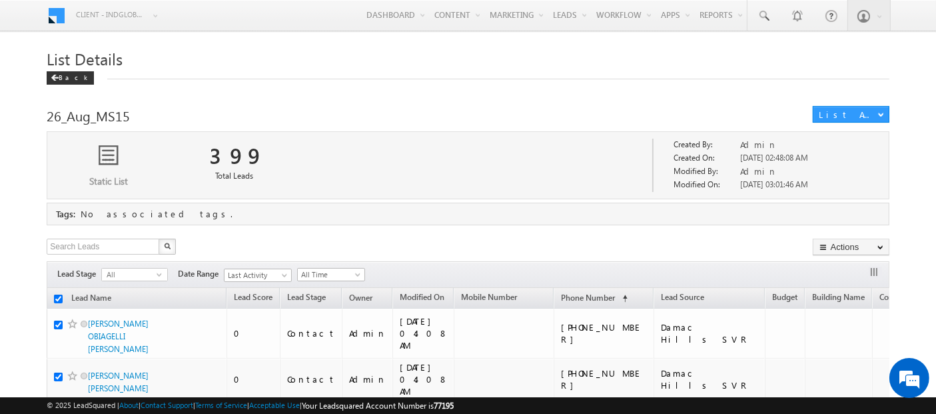
checkbox input "true"
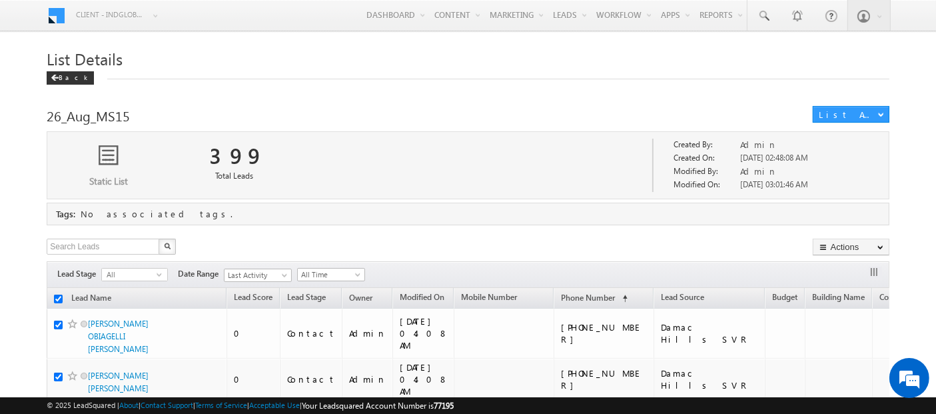
checkbox input "true"
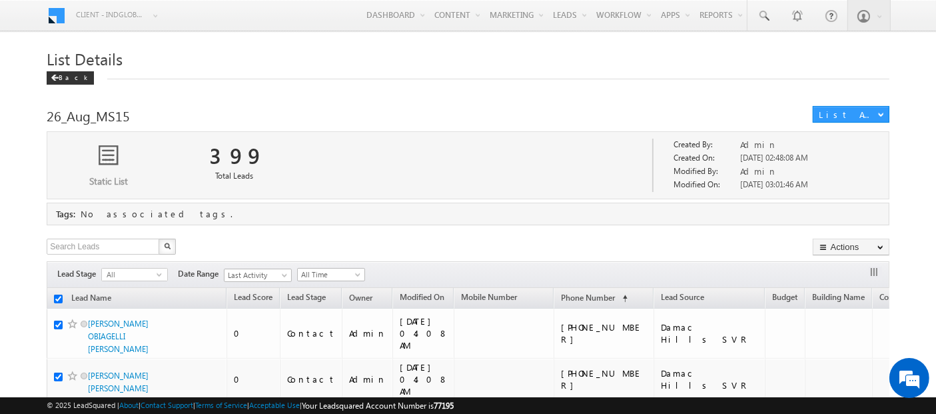
checkbox input "true"
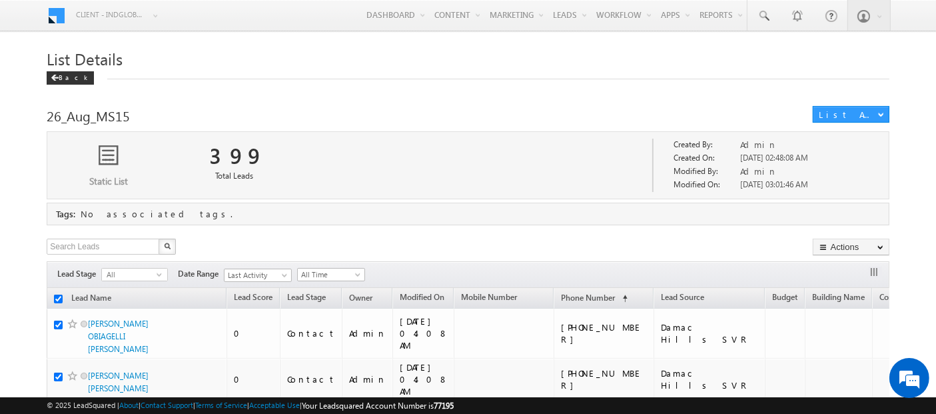
checkbox input "true"
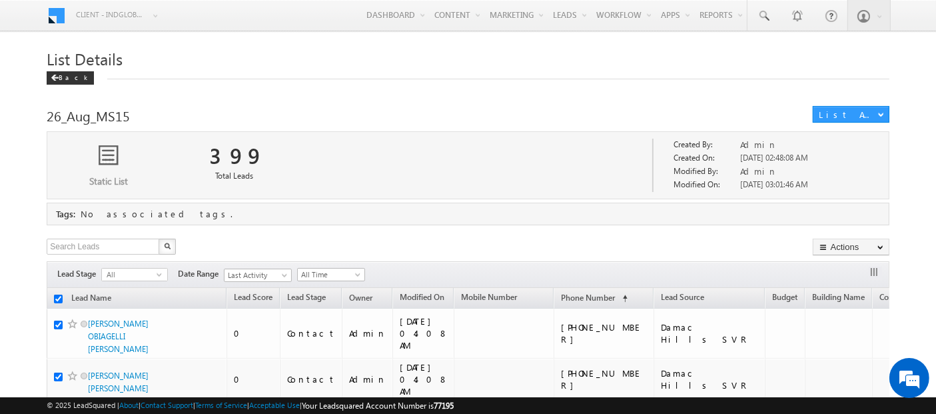
checkbox input "true"
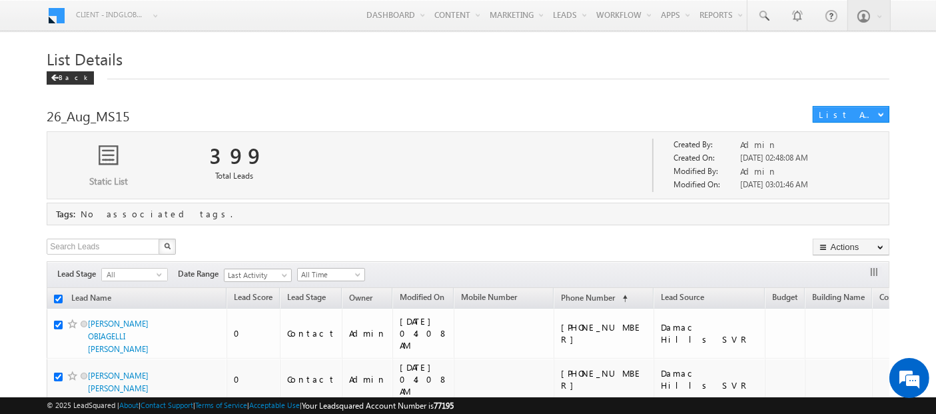
checkbox input "true"
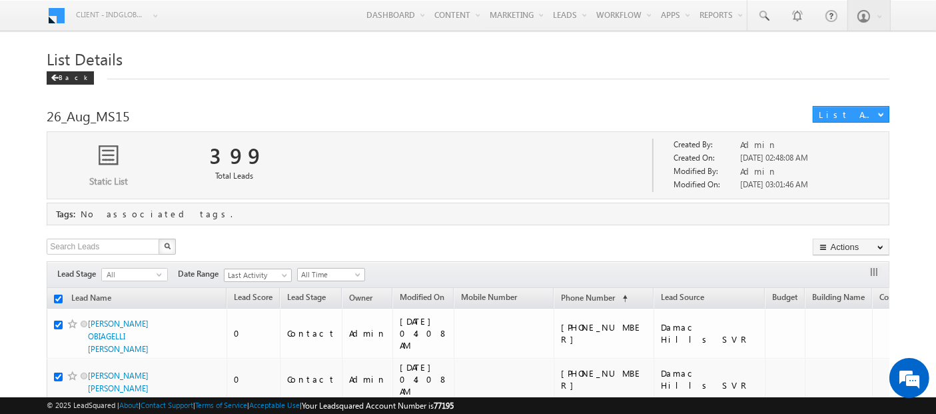
checkbox input "true"
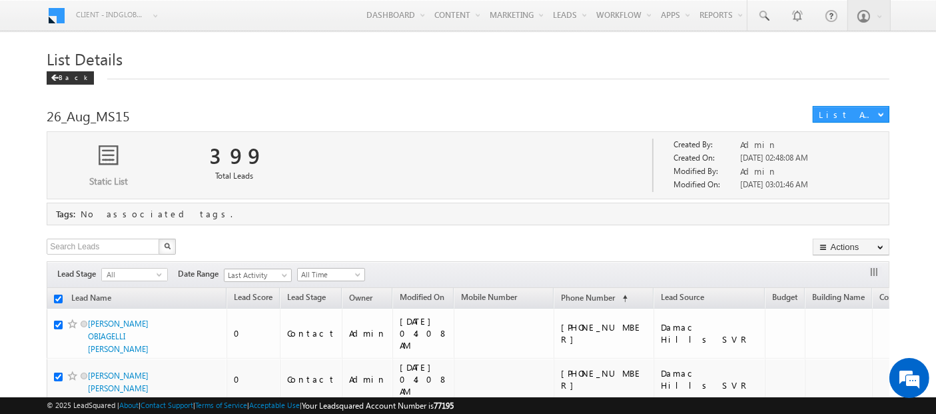
checkbox input "true"
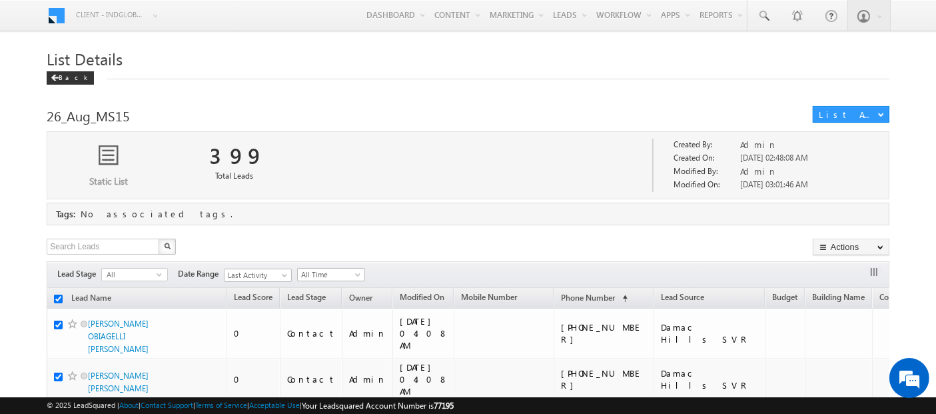
checkbox input "true"
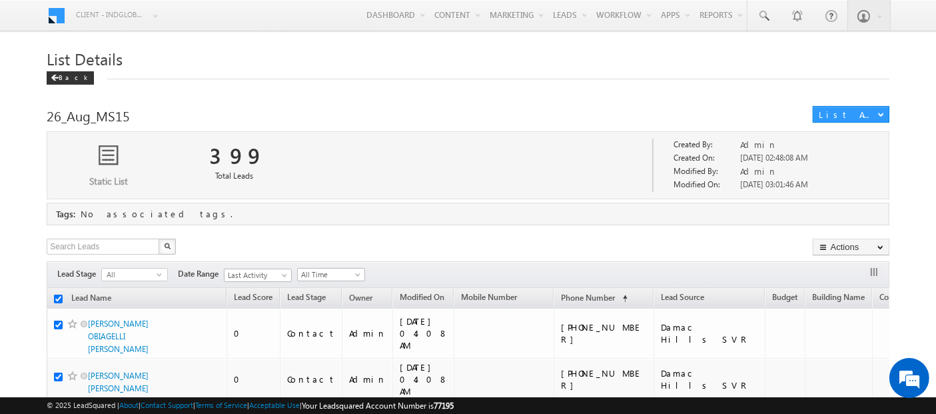
checkbox input "true"
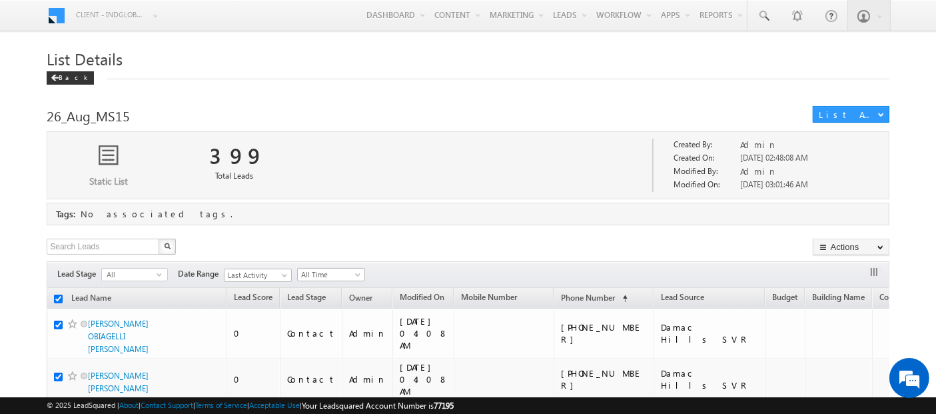
checkbox input "true"
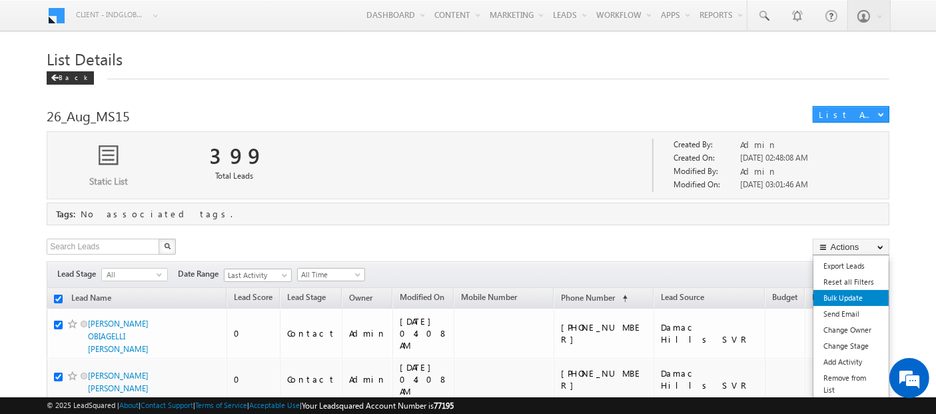
click at [850, 295] on link "Bulk Update" at bounding box center [851, 298] width 75 height 16
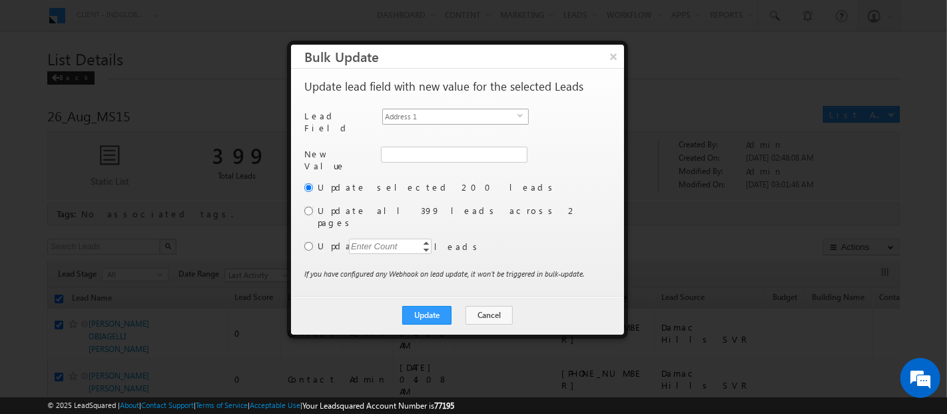
click at [408, 117] on span "Address 1" at bounding box center [450, 116] width 135 height 15
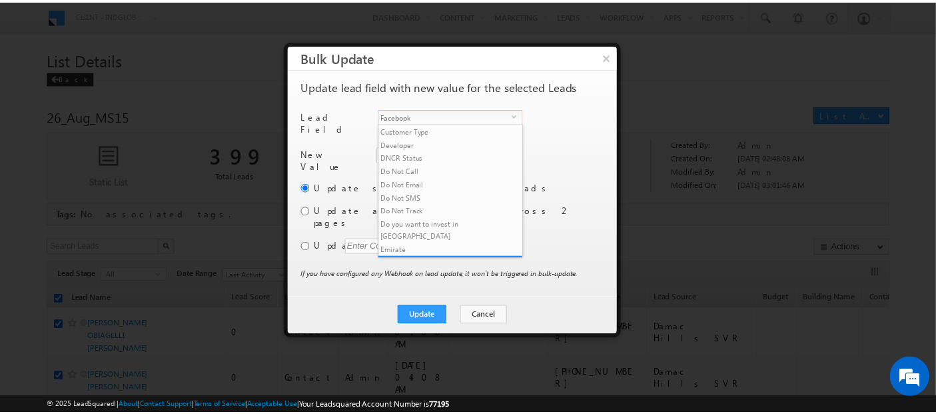
scroll to position [200, 0]
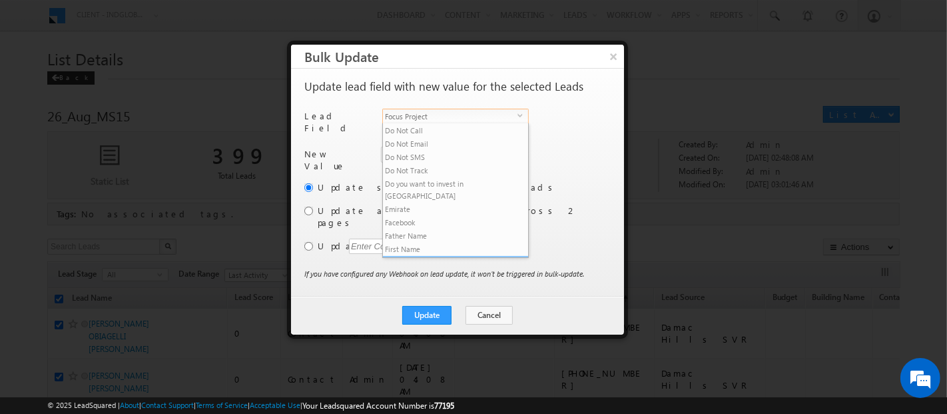
click at [412, 256] on li "Focus Project" at bounding box center [455, 262] width 145 height 13
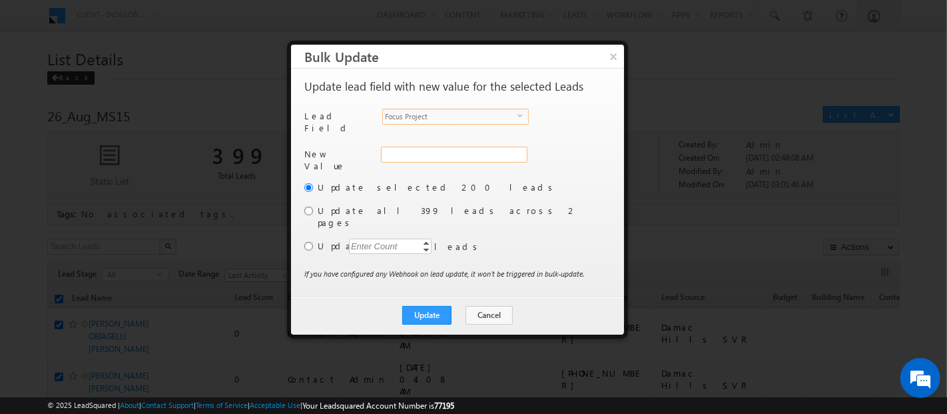
click at [398, 147] on input "Focus Project" at bounding box center [454, 155] width 147 height 16
paste input "Masaar"
click at [310, 207] on input "radio" at bounding box center [308, 211] width 9 height 9
click at [434, 306] on button "Update" at bounding box center [426, 315] width 49 height 19
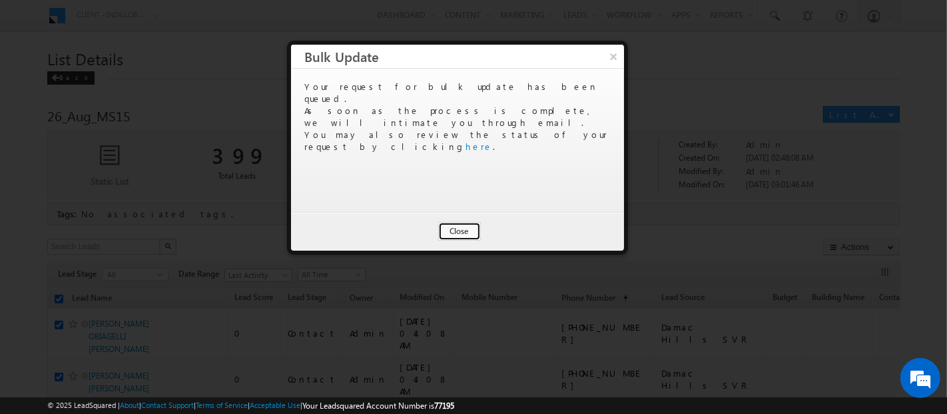
click at [458, 233] on button "Close" at bounding box center [459, 231] width 43 height 19
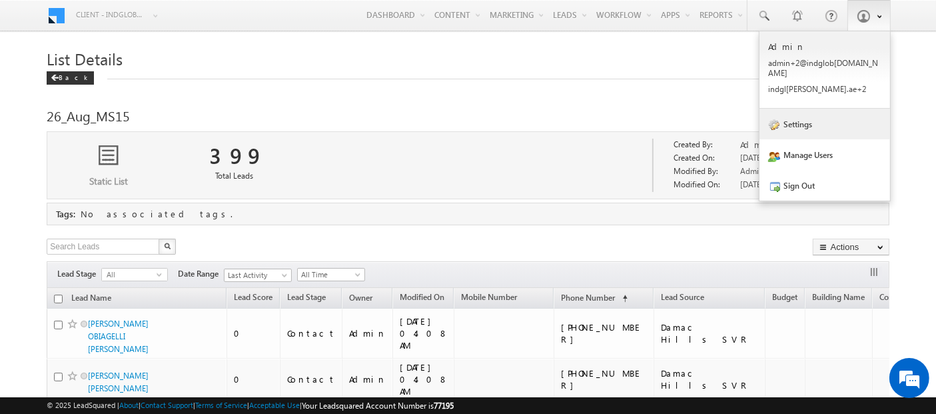
click at [813, 117] on link "Settings" at bounding box center [825, 124] width 131 height 31
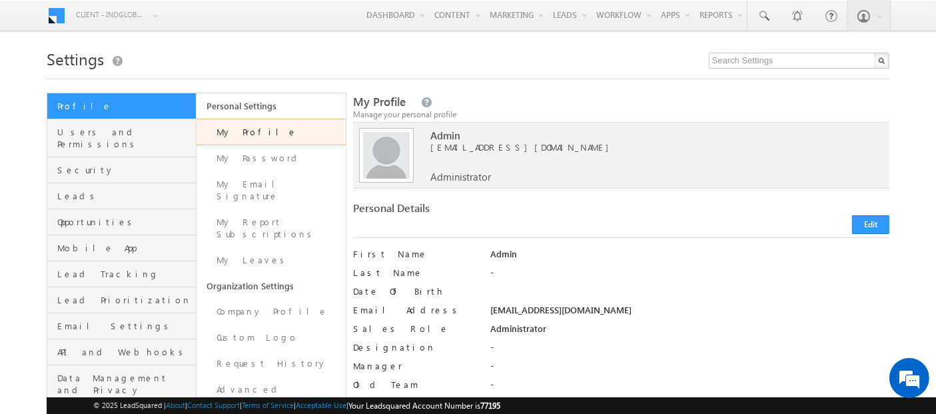
scroll to position [14, 0]
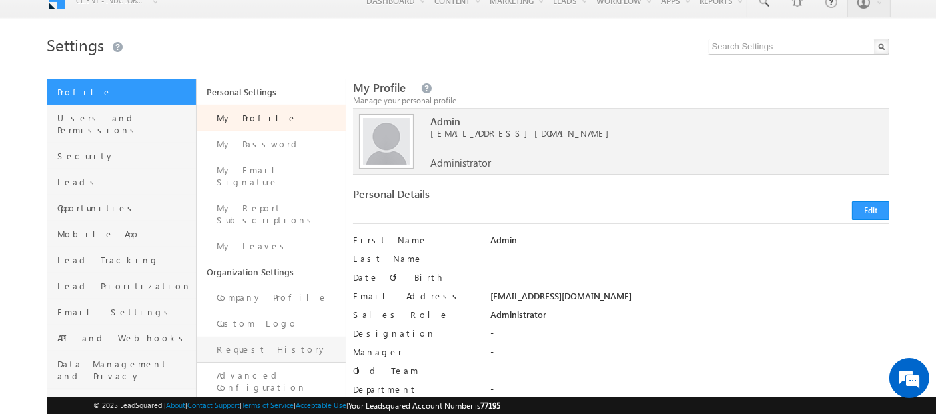
click at [237, 336] on link "Request History" at bounding box center [271, 349] width 149 height 26
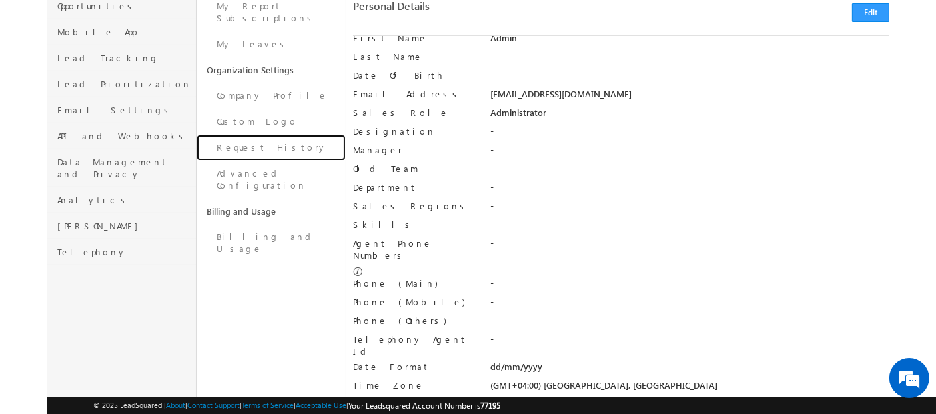
scroll to position [223, 0]
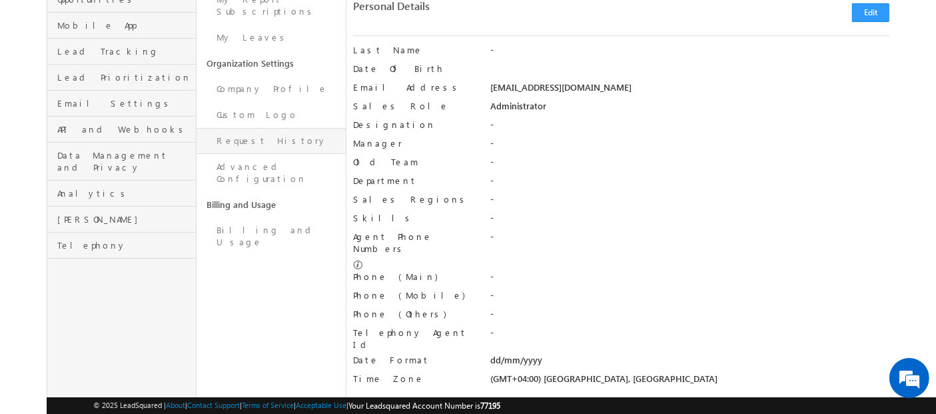
click at [265, 128] on link "Request History" at bounding box center [271, 141] width 149 height 26
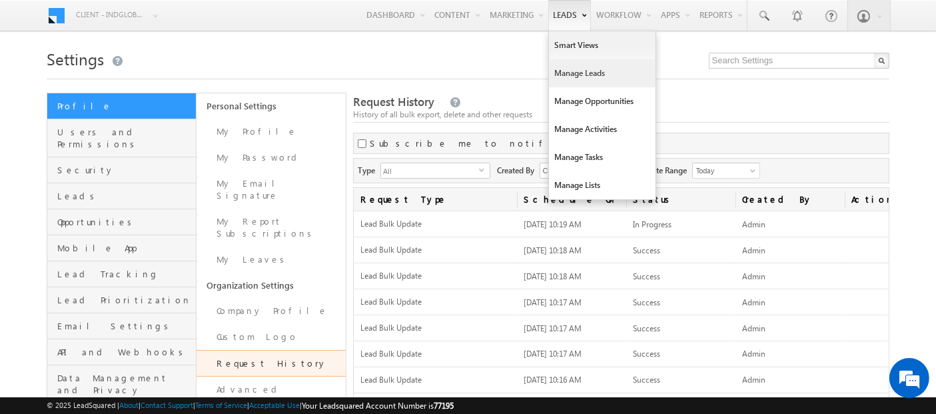
click at [567, 69] on link "Manage Leads" at bounding box center [602, 73] width 107 height 28
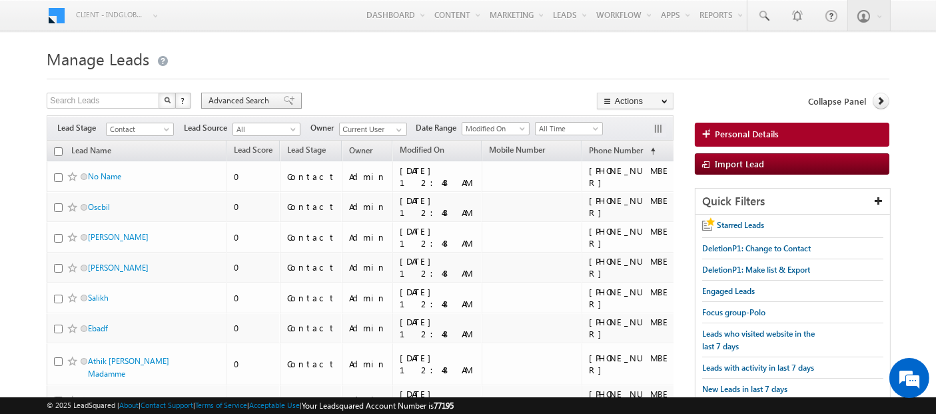
click at [221, 103] on span "Advanced Search" at bounding box center [241, 101] width 65 height 12
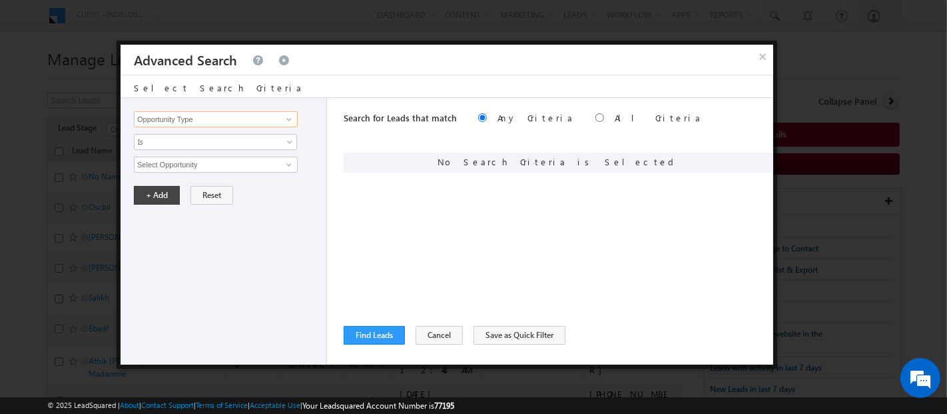
click at [196, 117] on input "Opportunity Type" at bounding box center [216, 119] width 164 height 16
click at [184, 145] on link "Focus Project" at bounding box center [216, 146] width 164 height 15
type input "Focus Project"
click at [181, 164] on input "text" at bounding box center [216, 165] width 164 height 16
type input "Masaar"
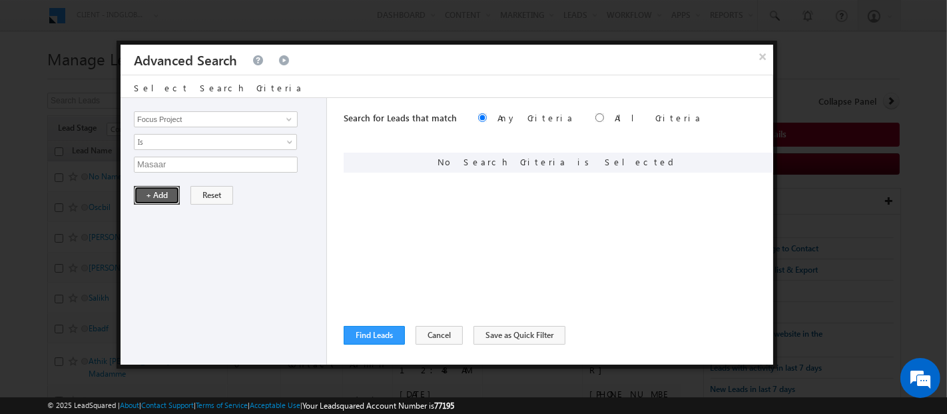
click at [159, 193] on button "+ Add" at bounding box center [157, 195] width 46 height 19
click at [394, 336] on button "Find Leads" at bounding box center [374, 335] width 61 height 19
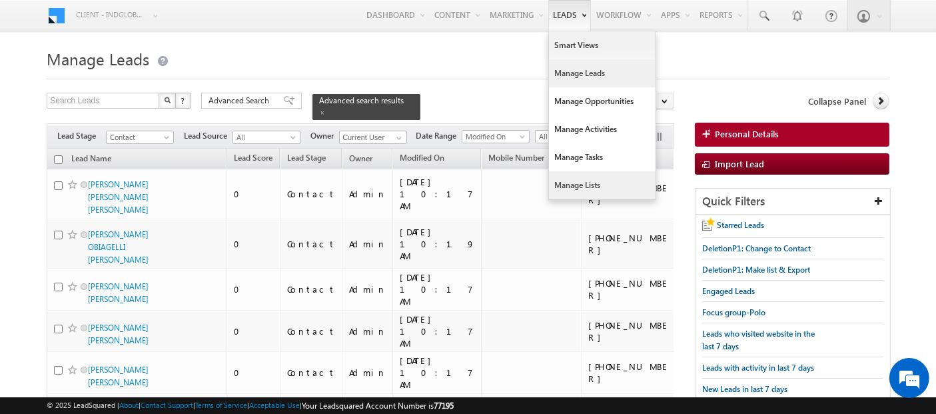
click at [560, 185] on link "Manage Lists" at bounding box center [602, 185] width 107 height 28
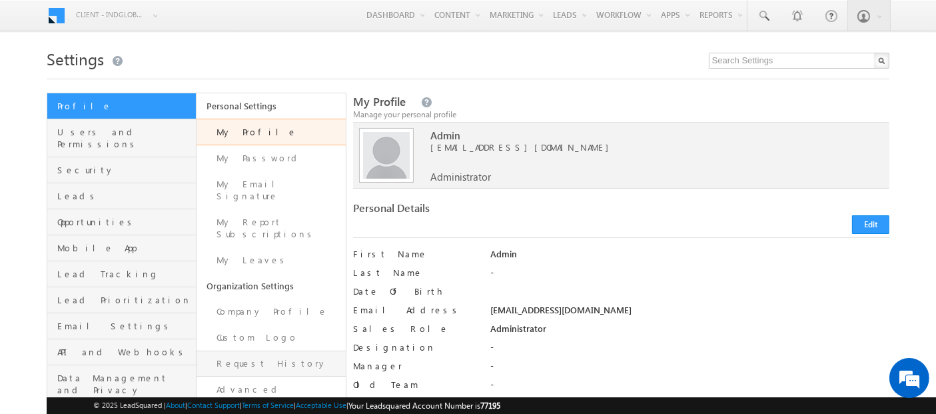
click at [238, 350] on link "Request History" at bounding box center [271, 363] width 149 height 26
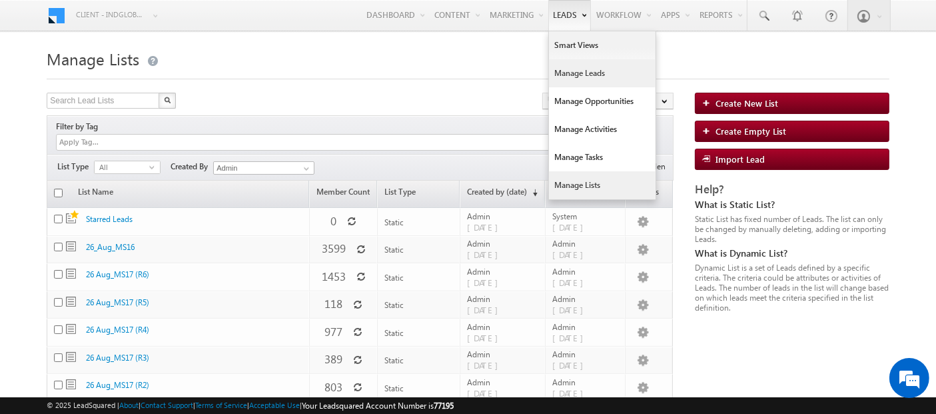
click at [567, 71] on link "Manage Leads" at bounding box center [602, 73] width 107 height 28
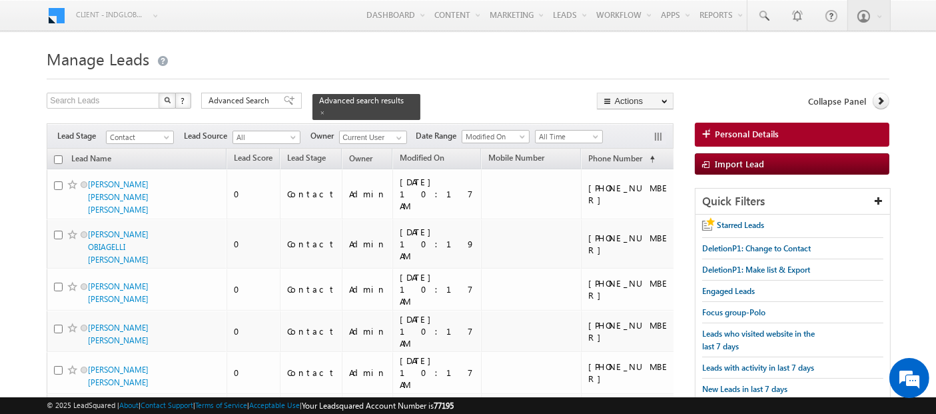
click at [58, 155] on input "checkbox" at bounding box center [58, 159] width 9 height 9
checkbox input "true"
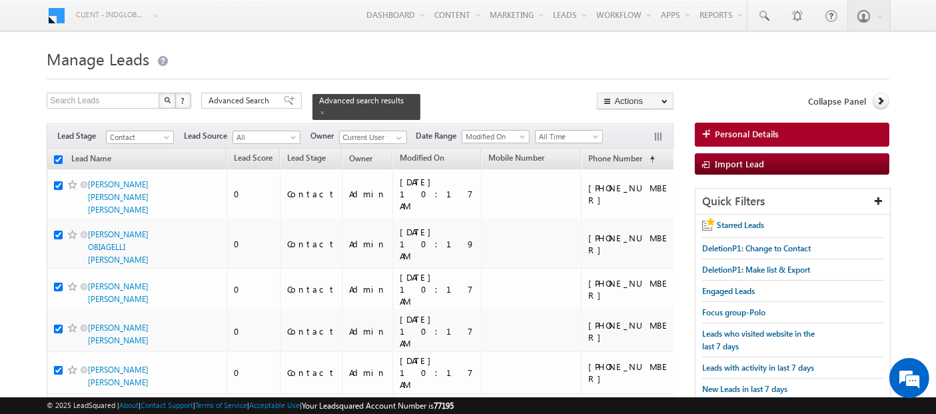
checkbox input "true"
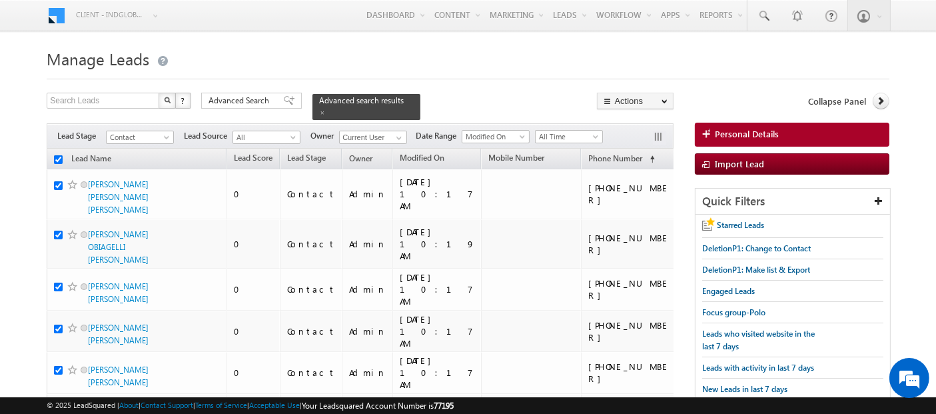
checkbox input "true"
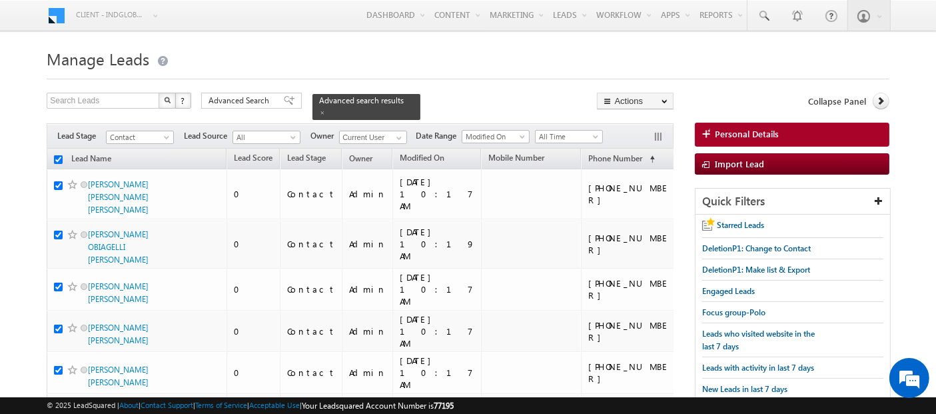
checkbox input "true"
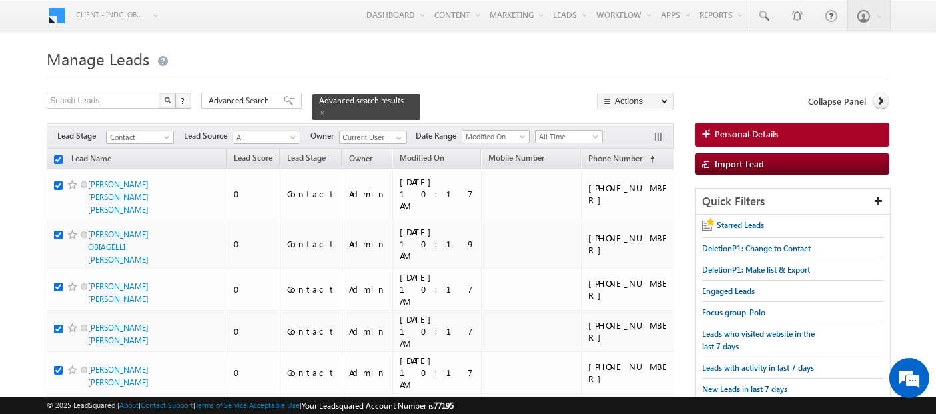
checkbox input "true"
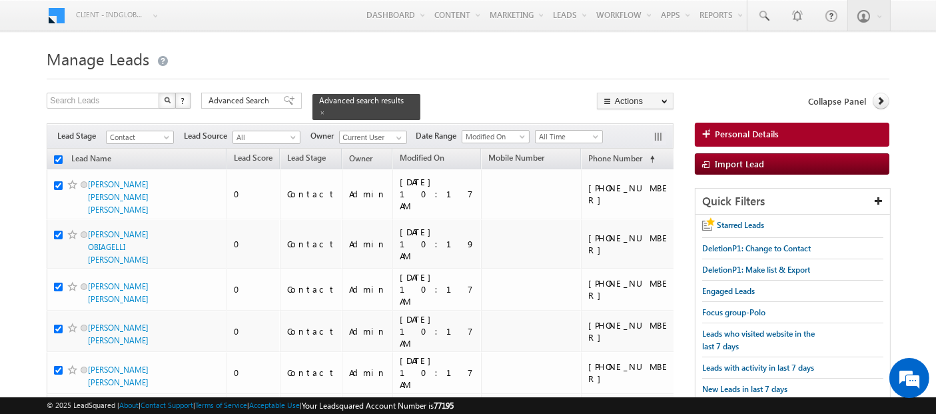
checkbox input "true"
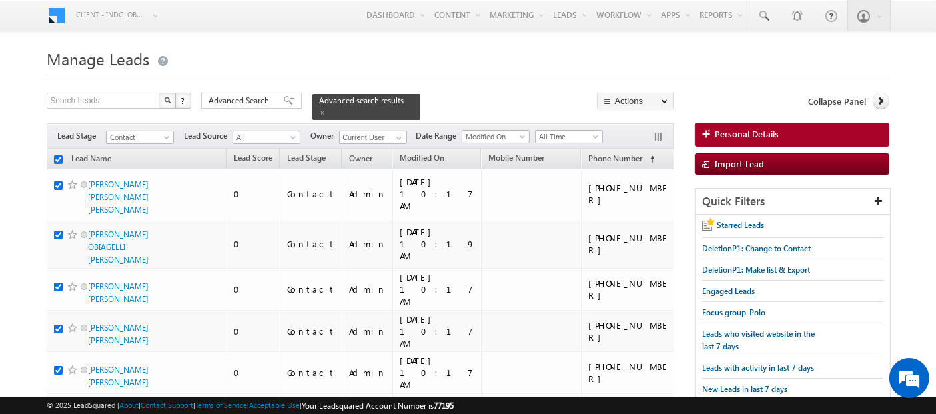
checkbox input "true"
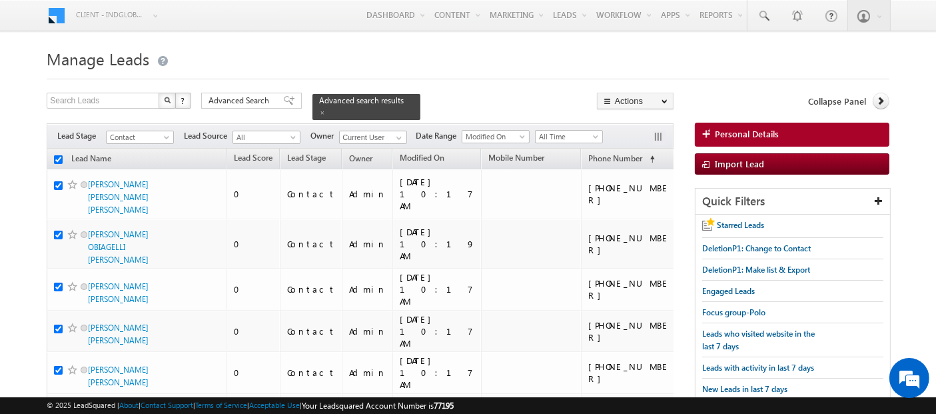
checkbox input "true"
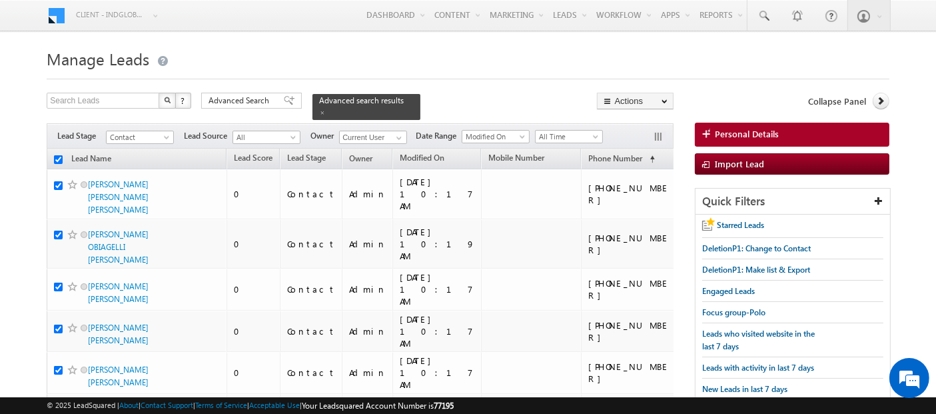
checkbox input "true"
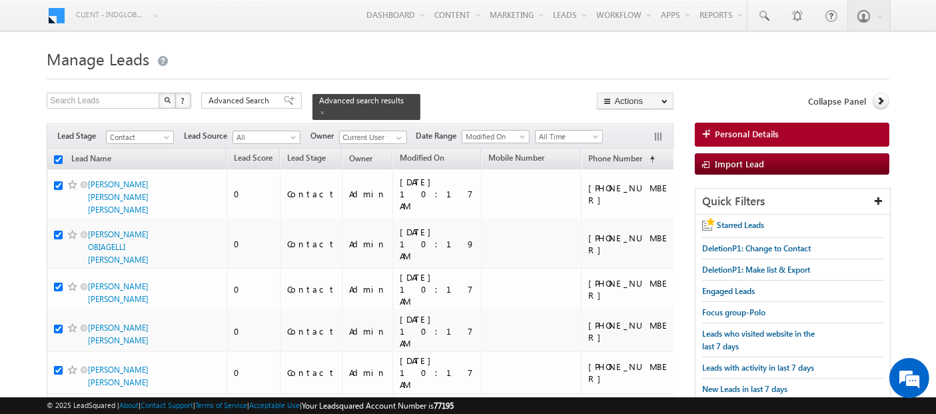
checkbox input "true"
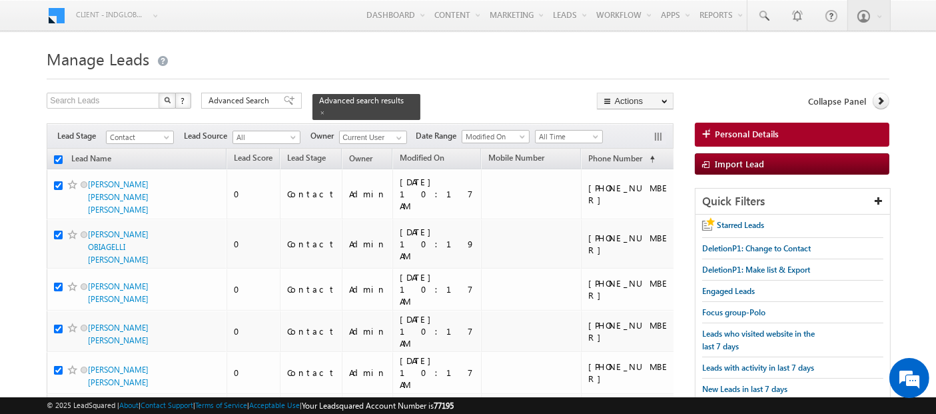
checkbox input "true"
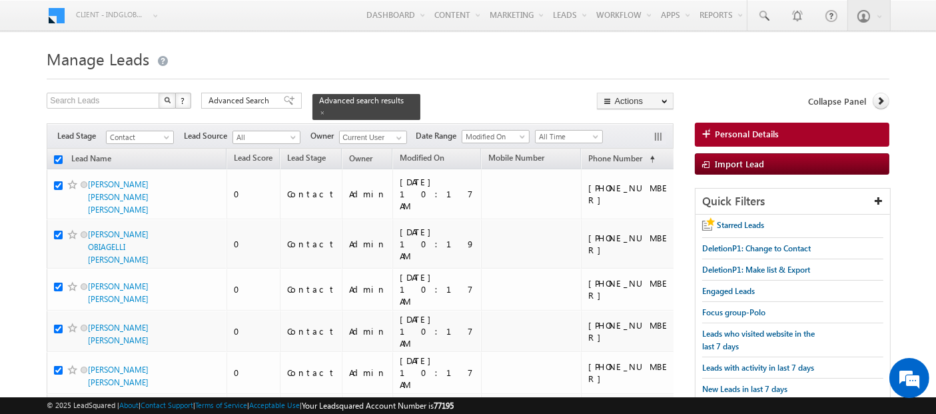
checkbox input "true"
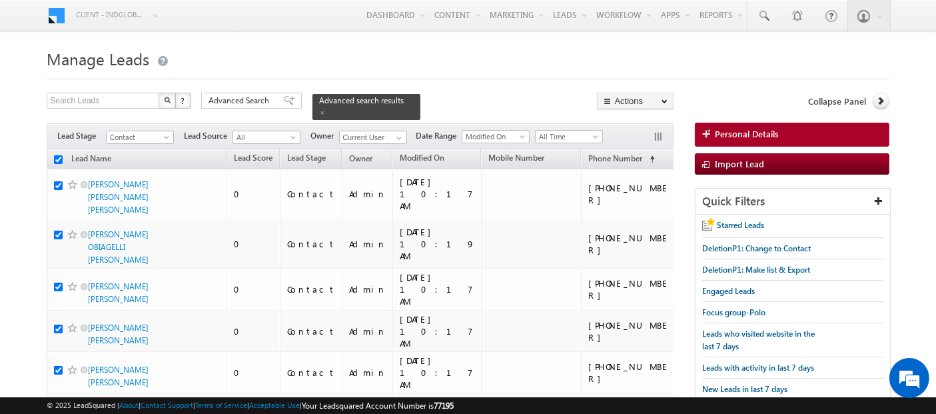
checkbox input "true"
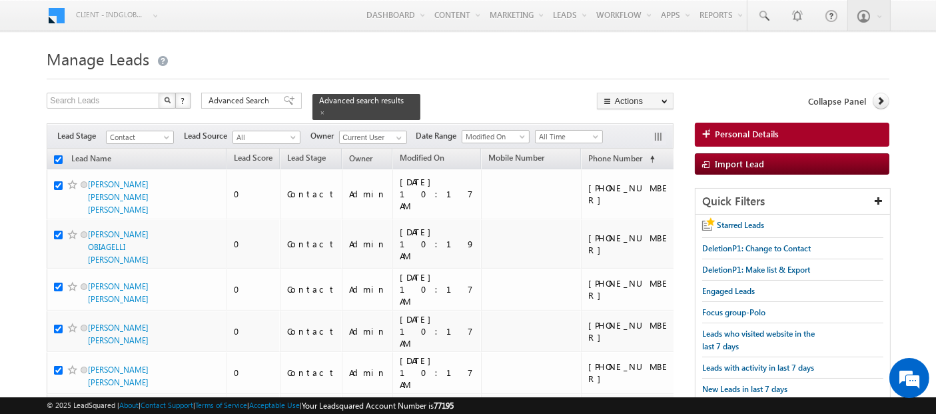
checkbox input "true"
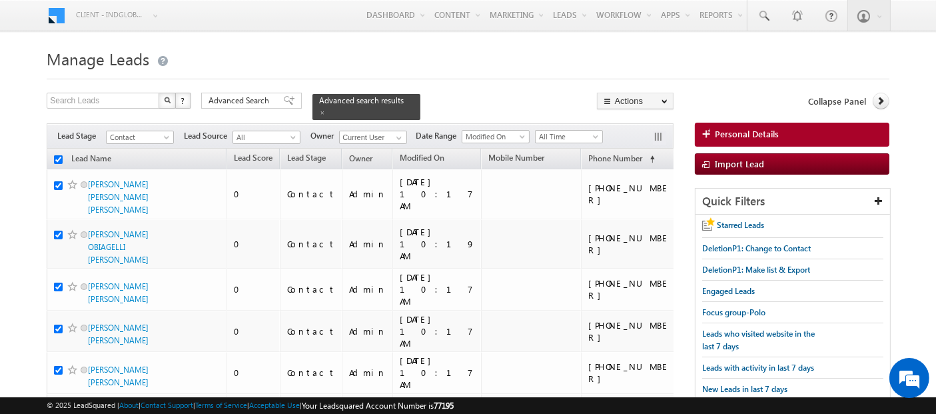
checkbox input "true"
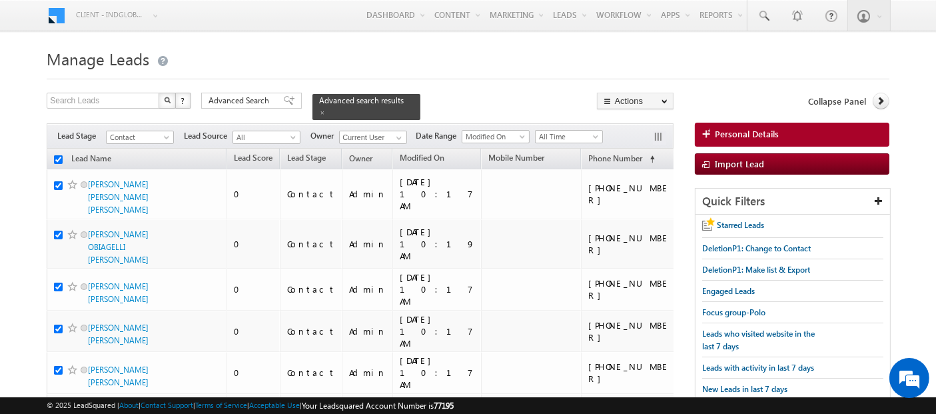
checkbox input "true"
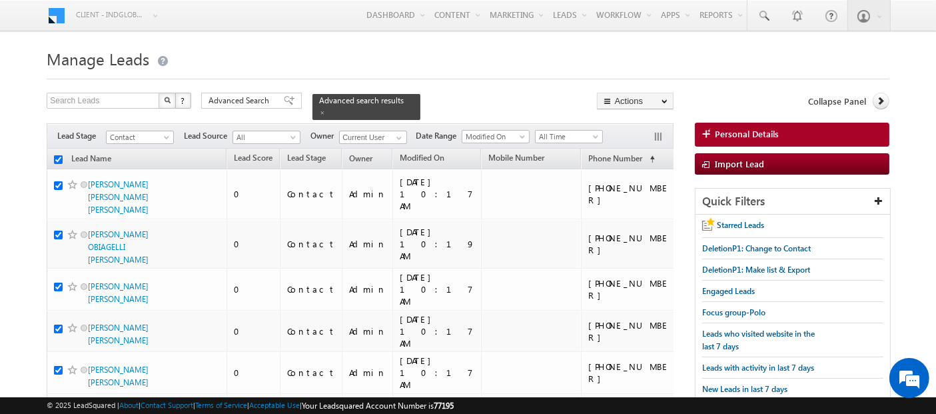
checkbox input "true"
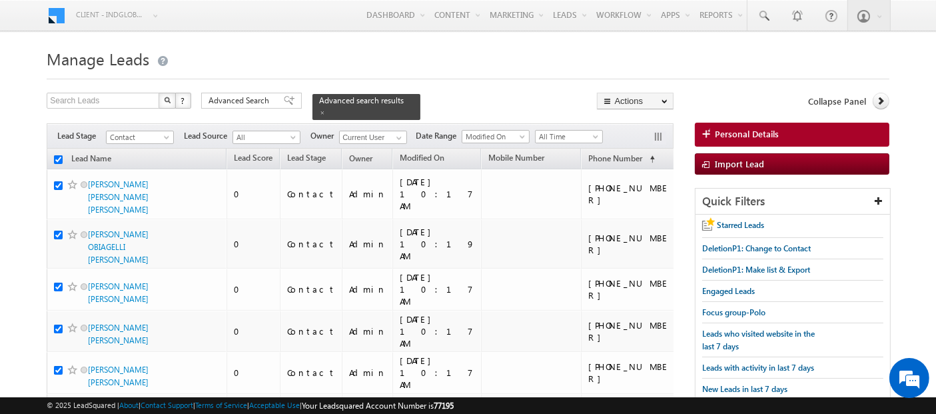
checkbox input "true"
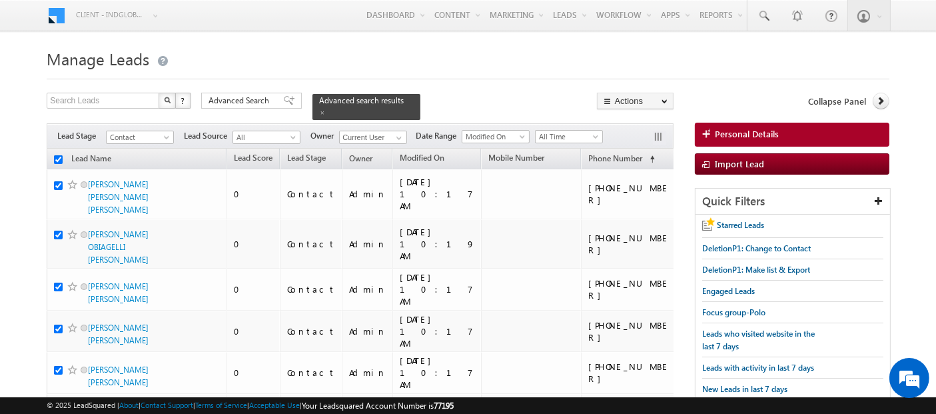
checkbox input "true"
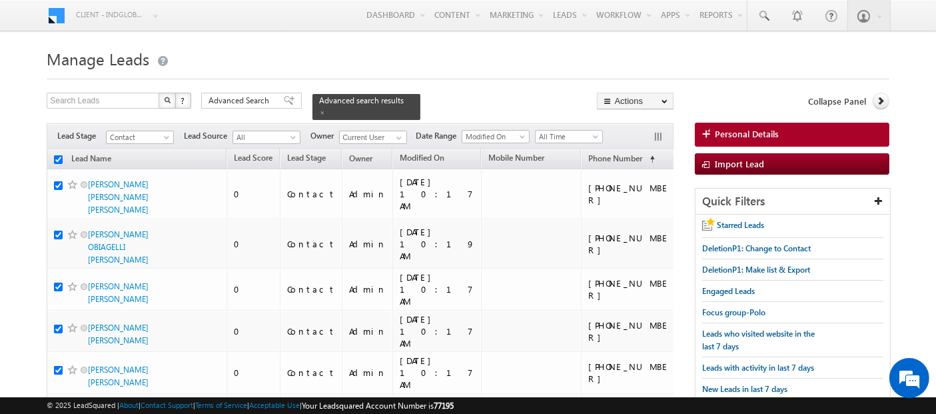
checkbox input "true"
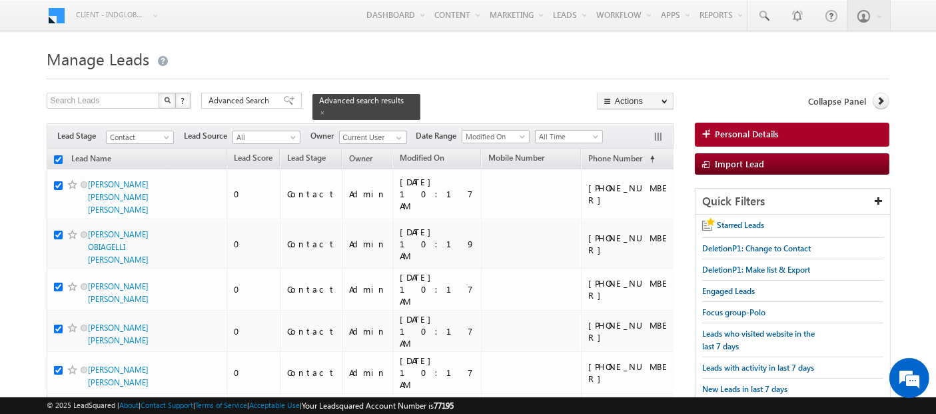
checkbox input "true"
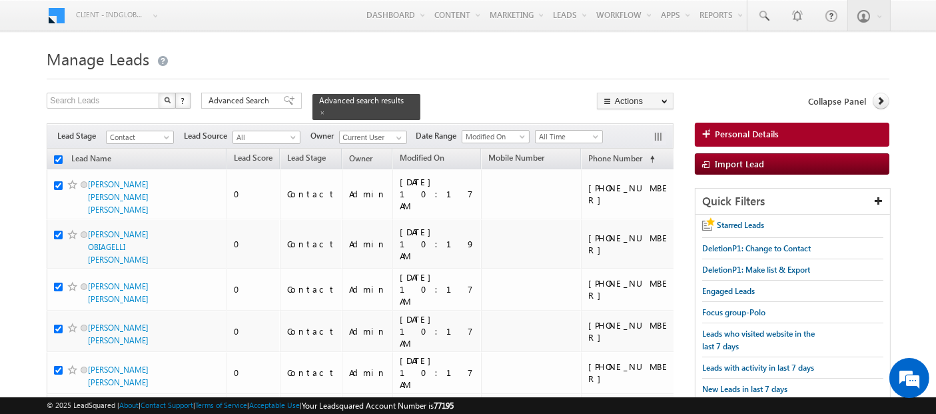
checkbox input "true"
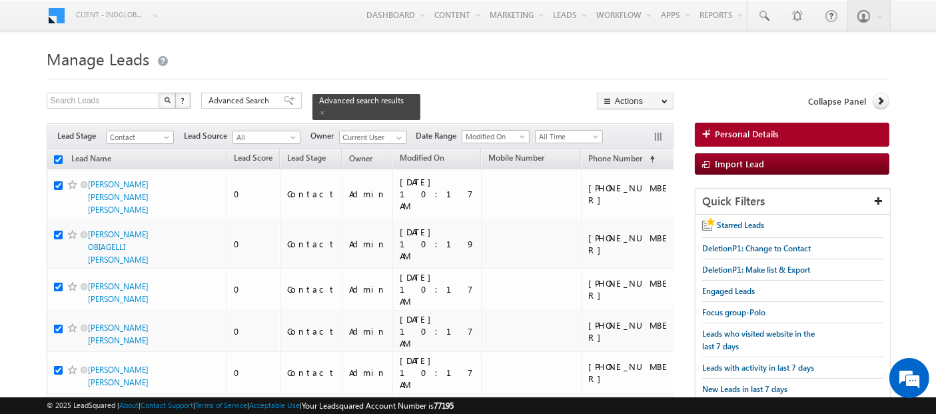
checkbox input "true"
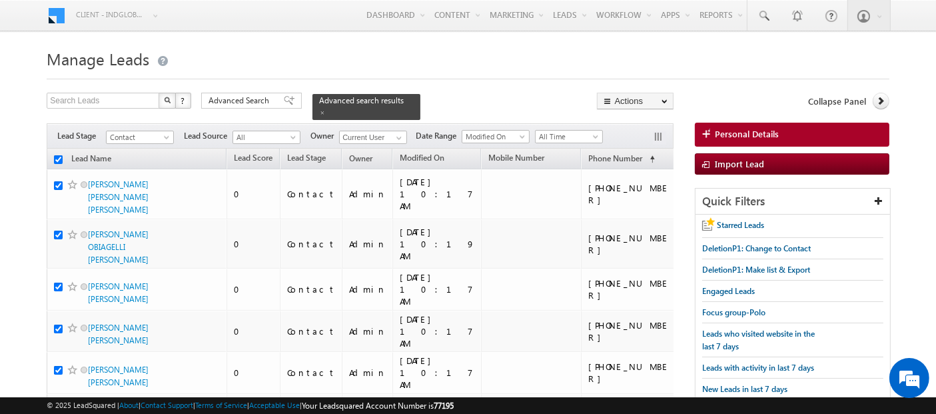
checkbox input "true"
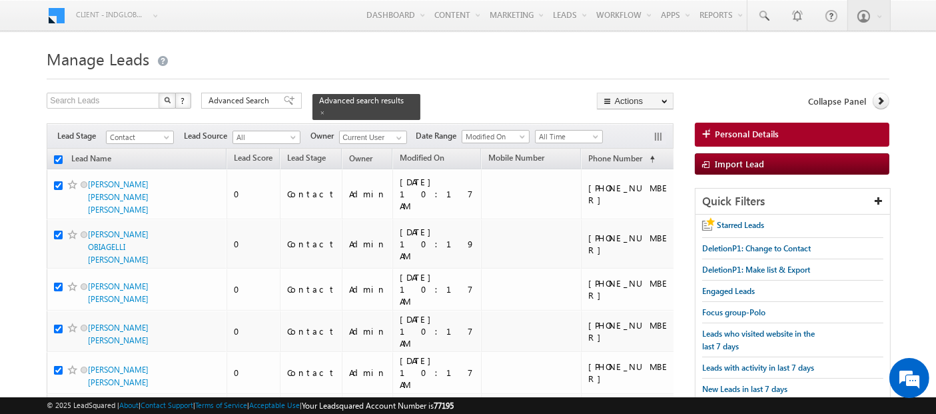
checkbox input "true"
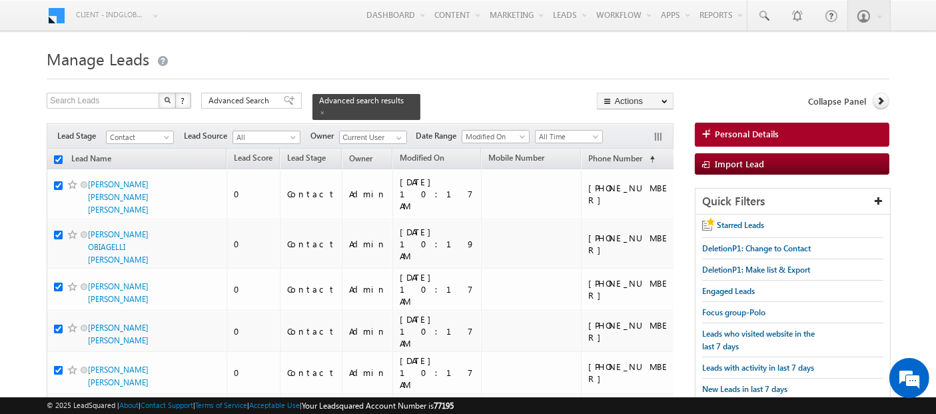
checkbox input "true"
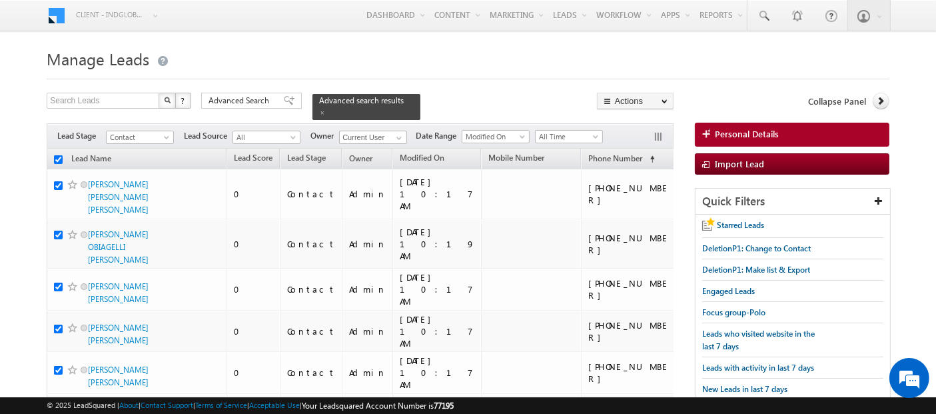
checkbox input "true"
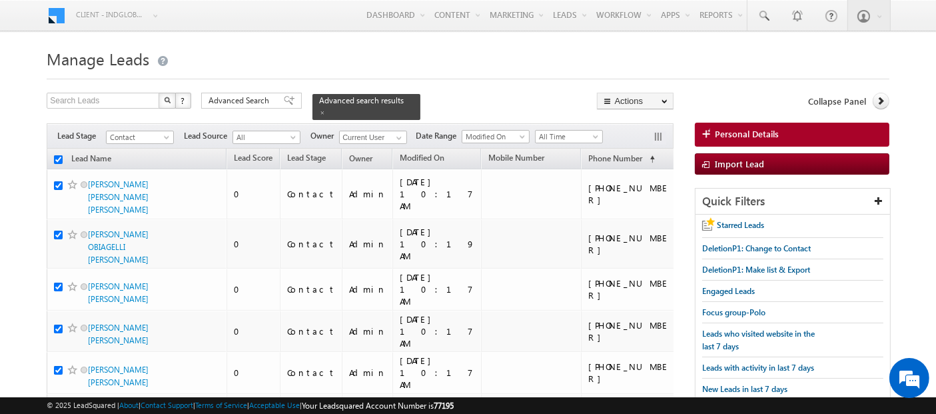
checkbox input "true"
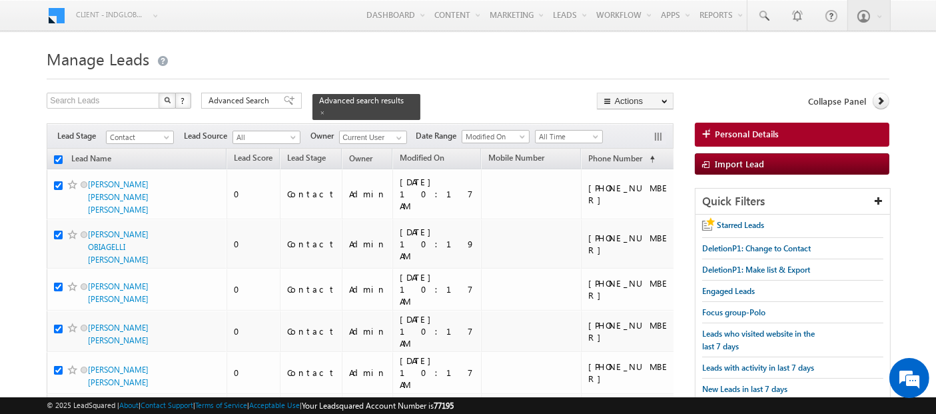
checkbox input "true"
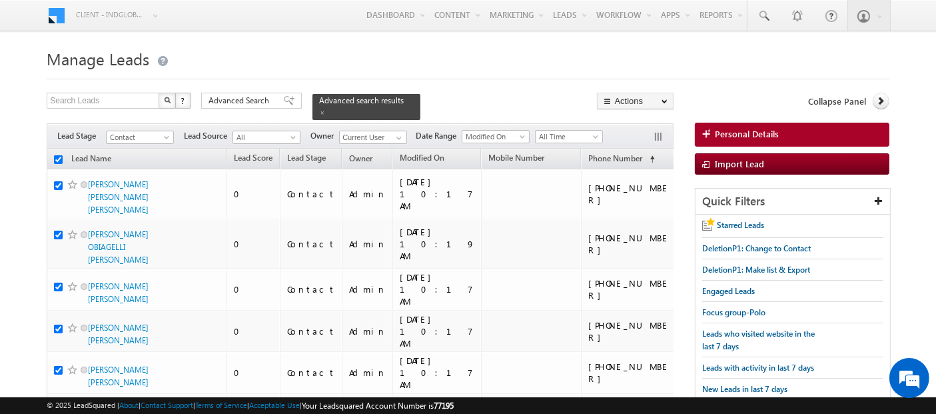
checkbox input "true"
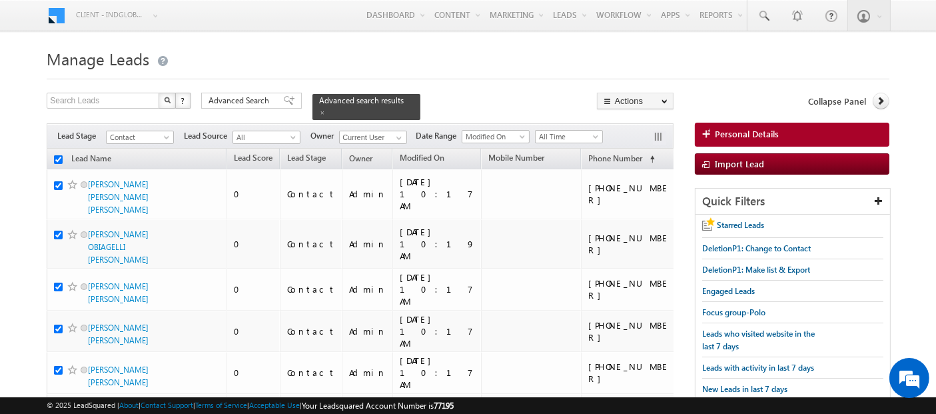
checkbox input "true"
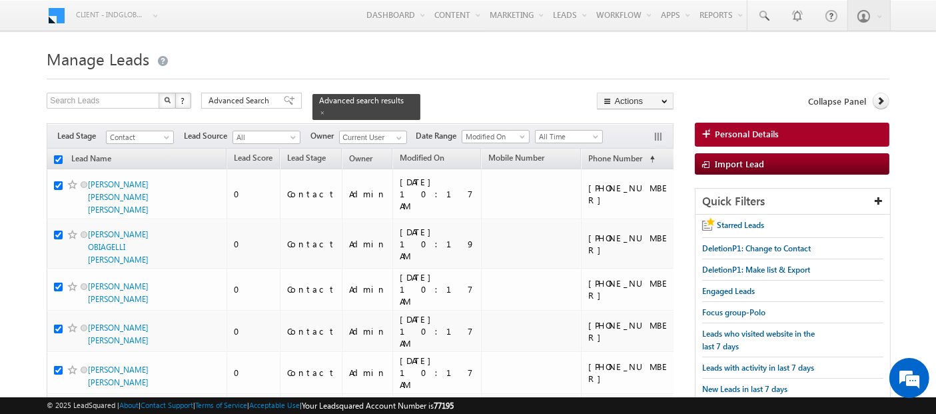
checkbox input "true"
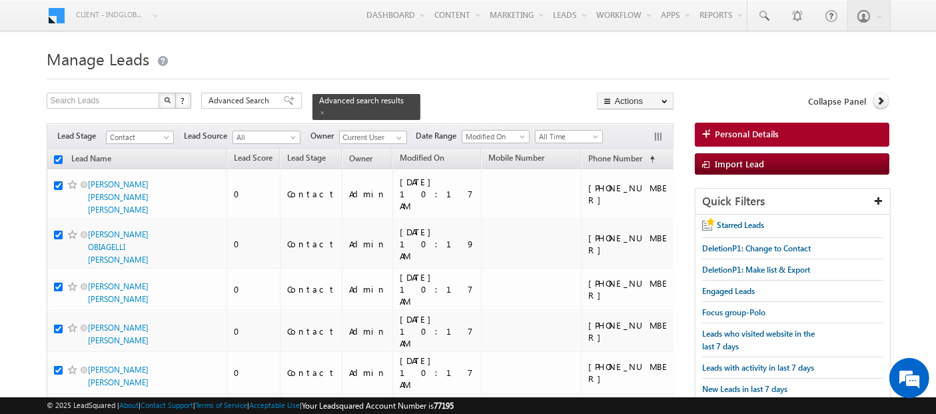
checkbox input "true"
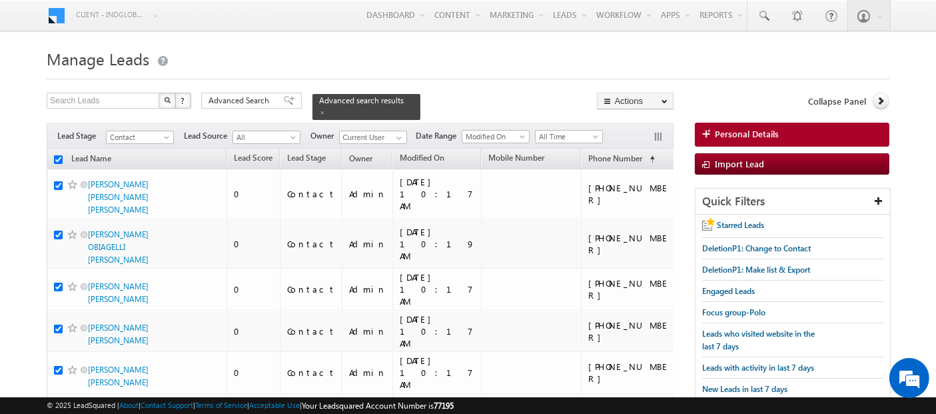
checkbox input "true"
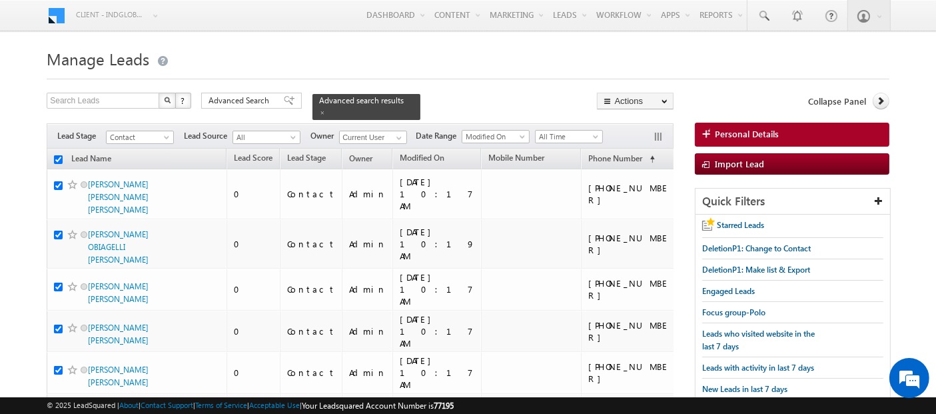
checkbox input "true"
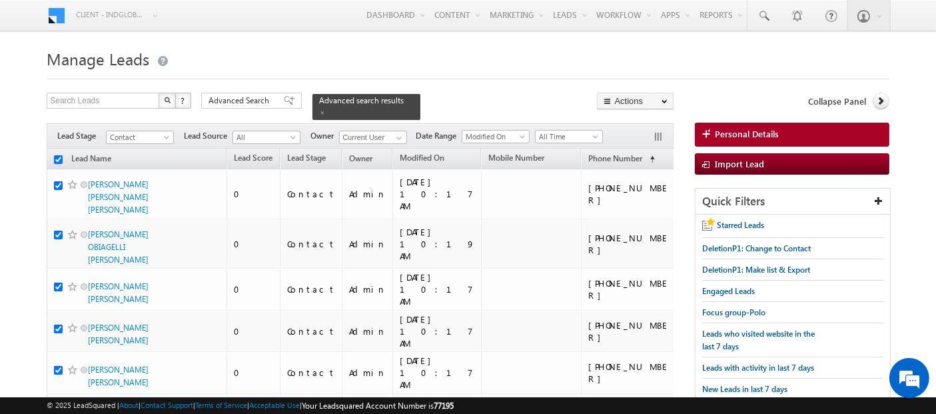
checkbox input "true"
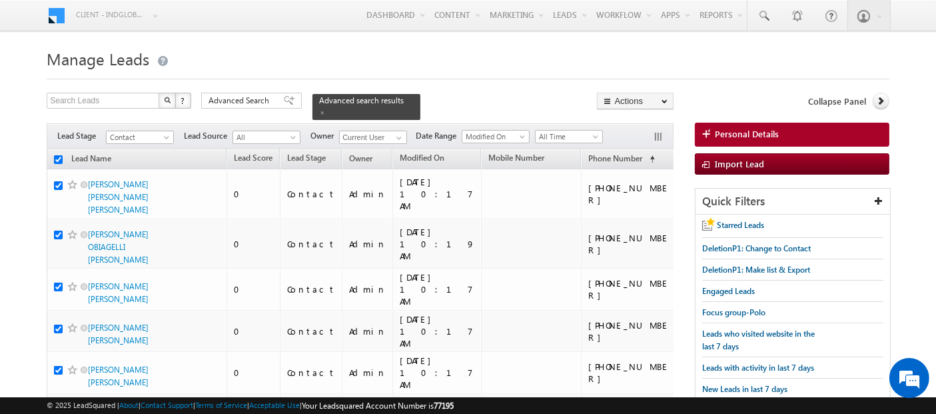
checkbox input "true"
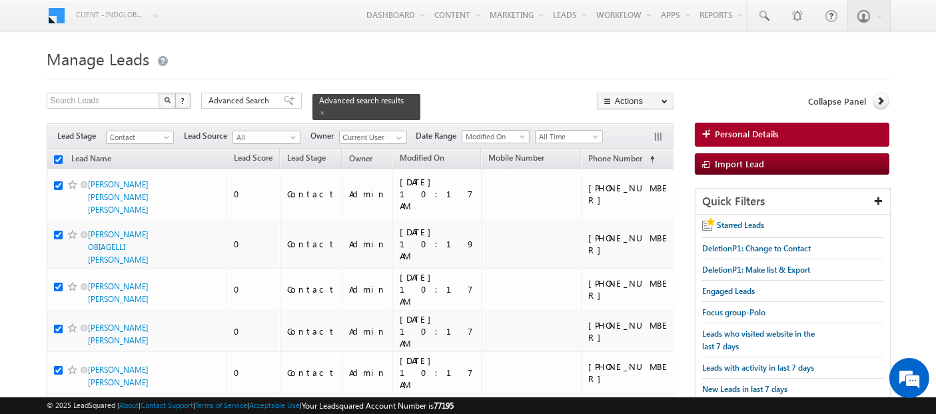
checkbox input "true"
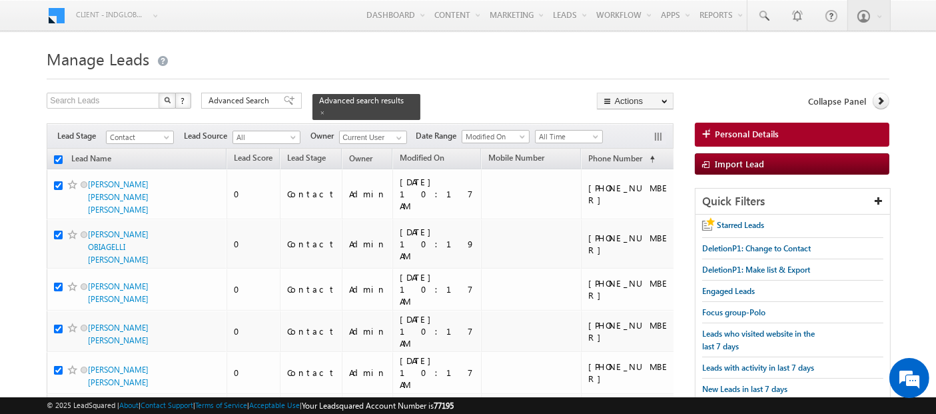
checkbox input "true"
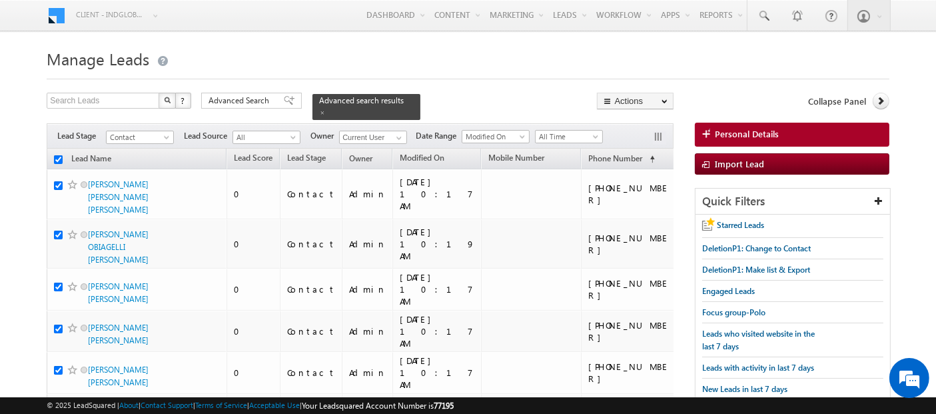
checkbox input "true"
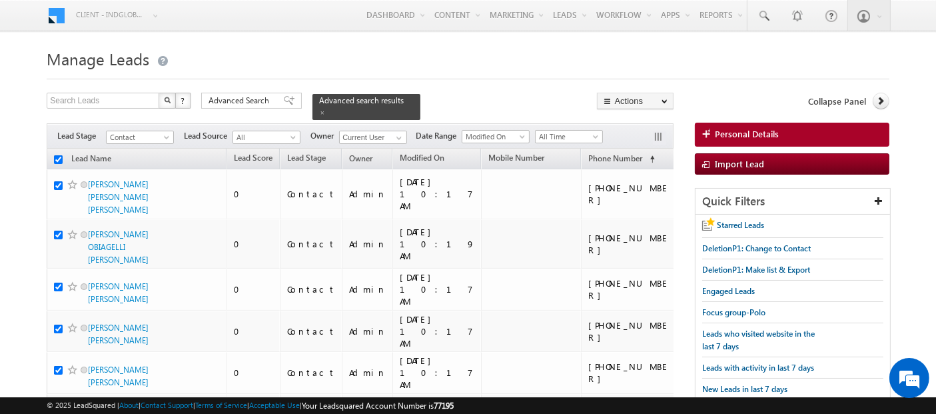
checkbox input "true"
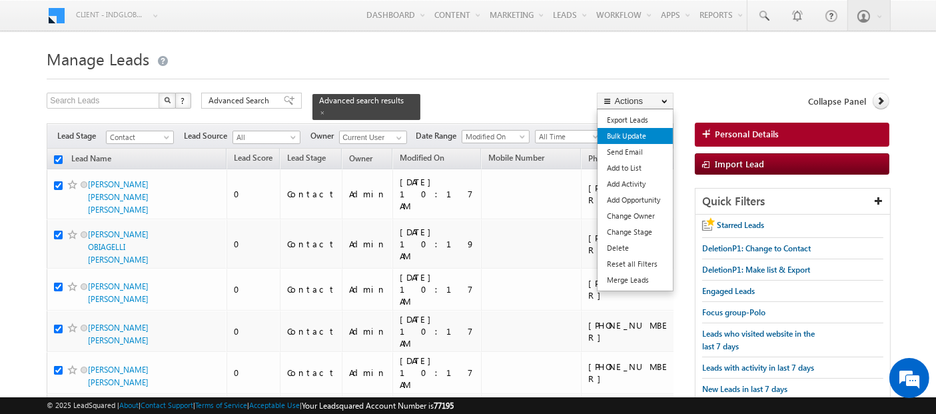
click at [622, 136] on link "Bulk Update" at bounding box center [635, 136] width 75 height 16
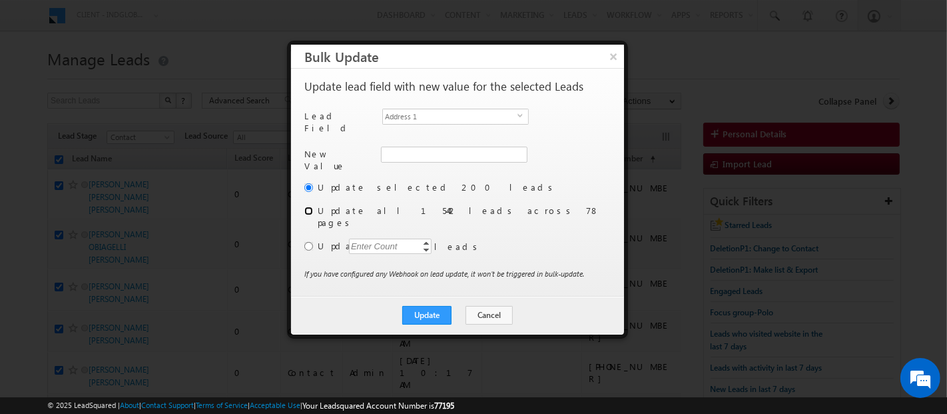
click at [312, 207] on input "radio" at bounding box center [308, 211] width 9 height 9
click at [467, 111] on span "Address 1" at bounding box center [450, 116] width 135 height 15
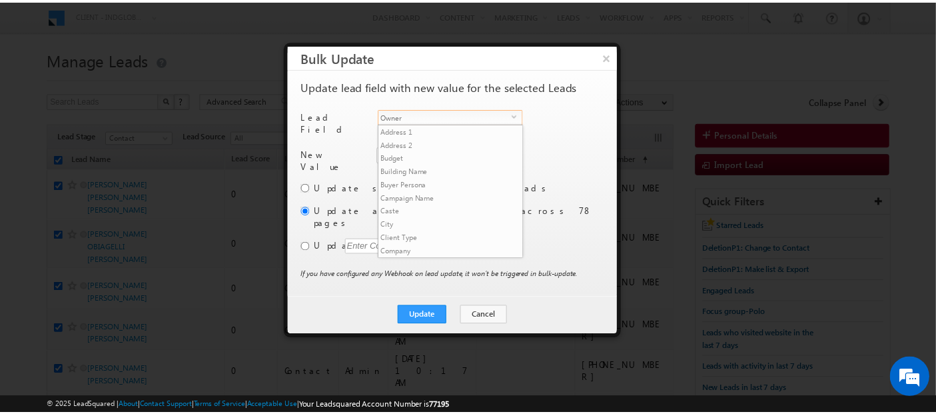
scroll to position [506, 0]
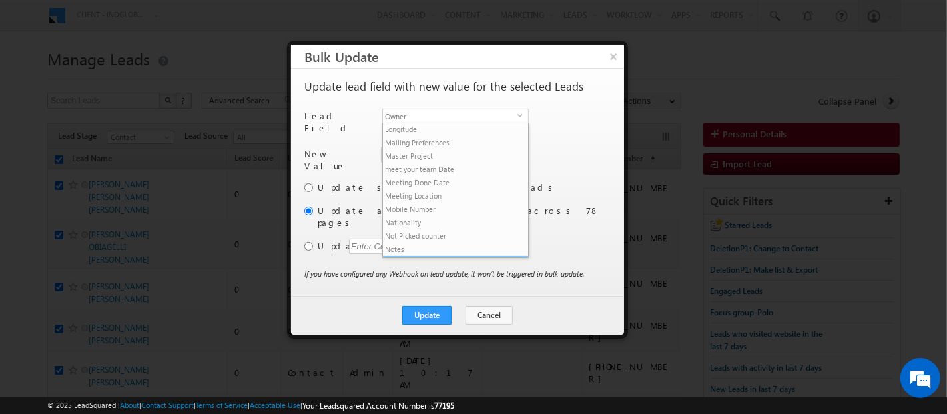
click at [452, 256] on li "Owner" at bounding box center [455, 262] width 145 height 13
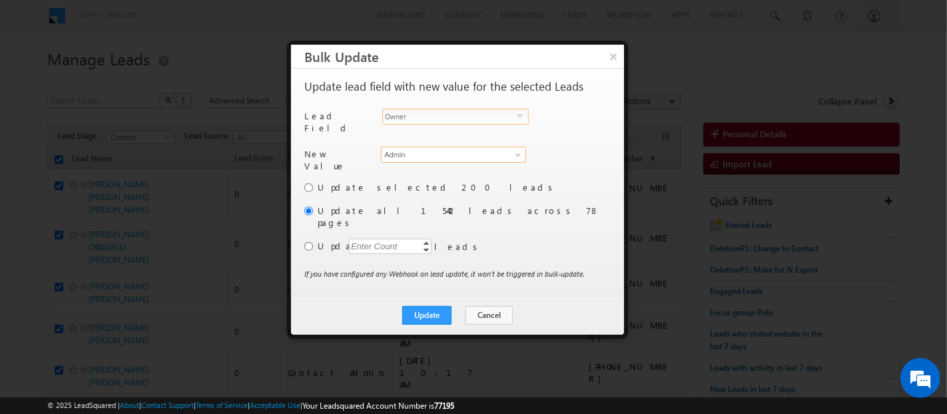
click at [417, 153] on input "Admin" at bounding box center [453, 155] width 145 height 16
click at [420, 163] on link "Kunal Sehrawat kunal.sehrawat@indglobal.ae" at bounding box center [453, 174] width 145 height 25
click at [416, 306] on button "Update" at bounding box center [426, 315] width 49 height 19
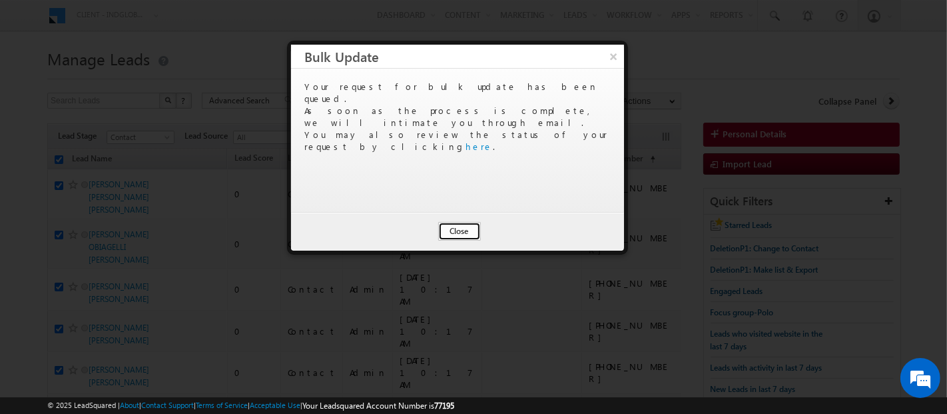
click at [446, 231] on button "Close" at bounding box center [459, 231] width 43 height 19
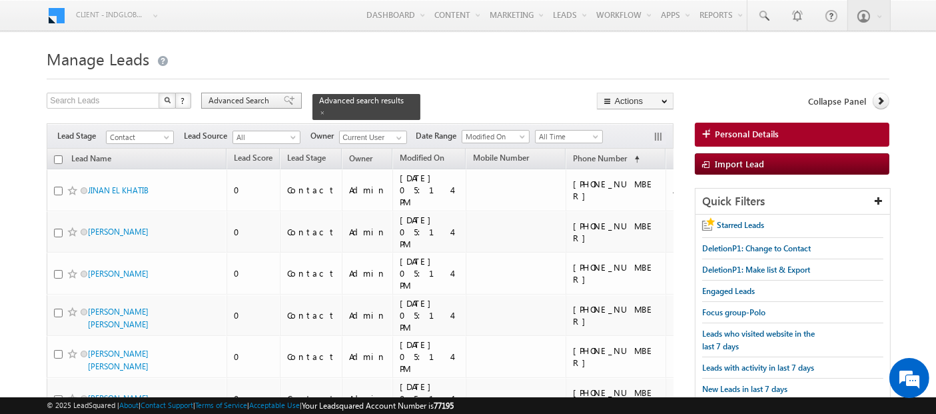
click at [241, 100] on span "Advanced Search" at bounding box center [241, 101] width 65 height 12
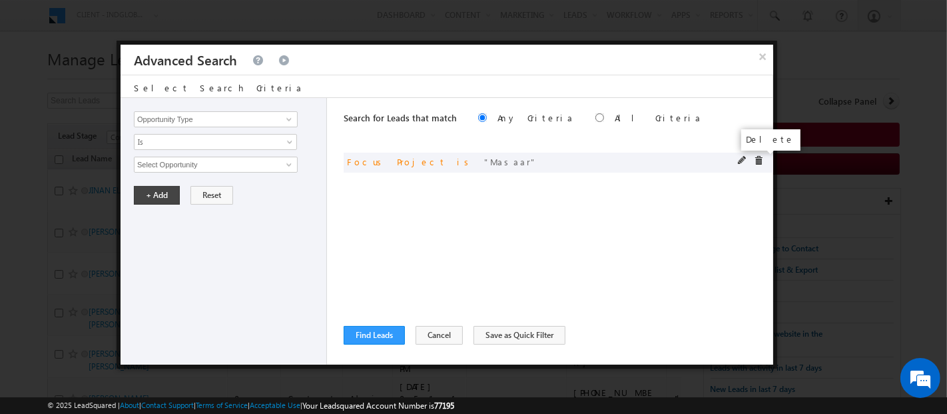
click at [760, 161] on span at bounding box center [758, 160] width 9 height 9
click at [207, 118] on input "Opportunity Type" at bounding box center [216, 119] width 164 height 16
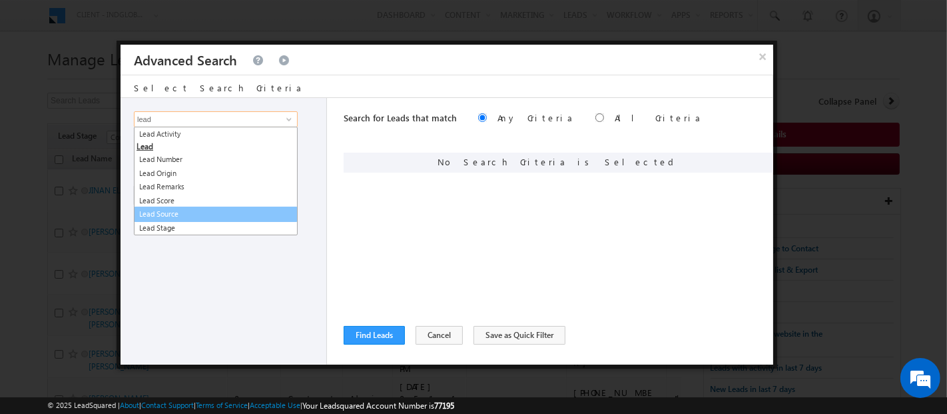
click at [173, 211] on link "Lead Source" at bounding box center [216, 214] width 164 height 15
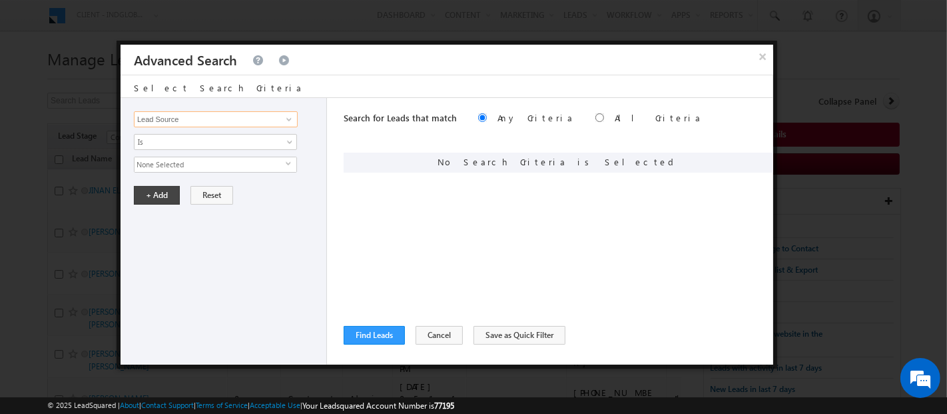
type input "Lead Source"
click at [163, 159] on span "None Selected" at bounding box center [210, 164] width 151 height 15
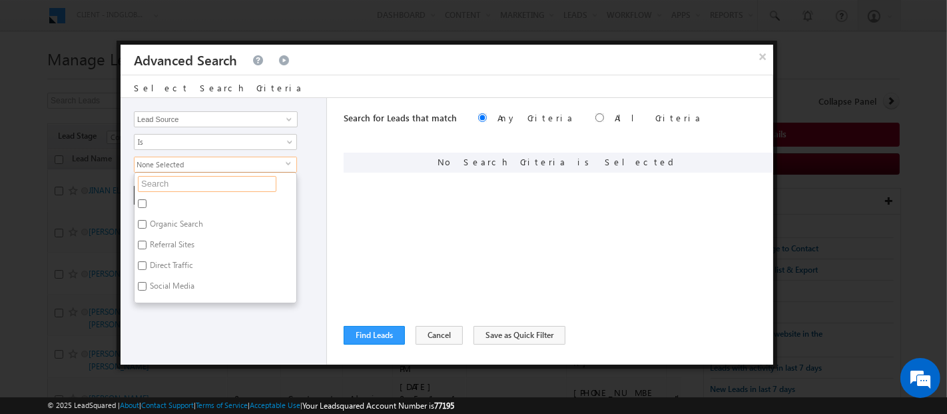
click at [165, 187] on input "text" at bounding box center [207, 184] width 139 height 16
type input "shar"
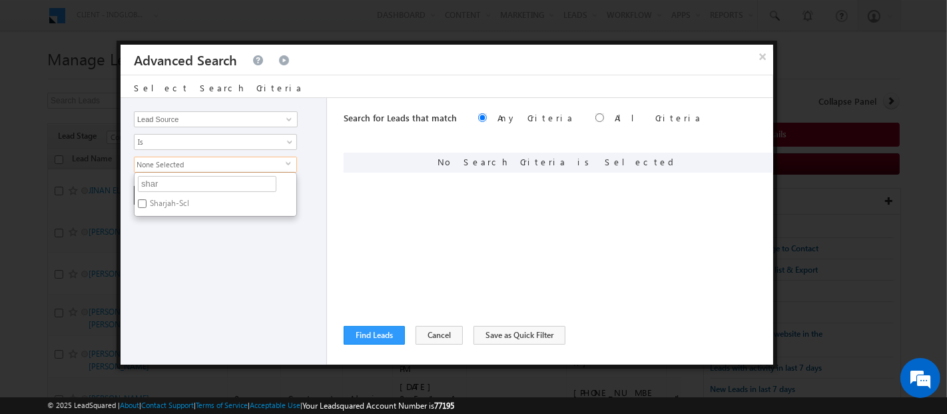
click at [171, 199] on label "Sharjah-Scl" at bounding box center [169, 205] width 68 height 21
click at [147, 199] on input "Sharjah-Scl" at bounding box center [142, 203] width 9 height 9
checkbox input "true"
click at [171, 269] on div "Opportunity Type Lead Activity Task Sales Group Prospect Id Address 1 Address 2…" at bounding box center [224, 231] width 207 height 267
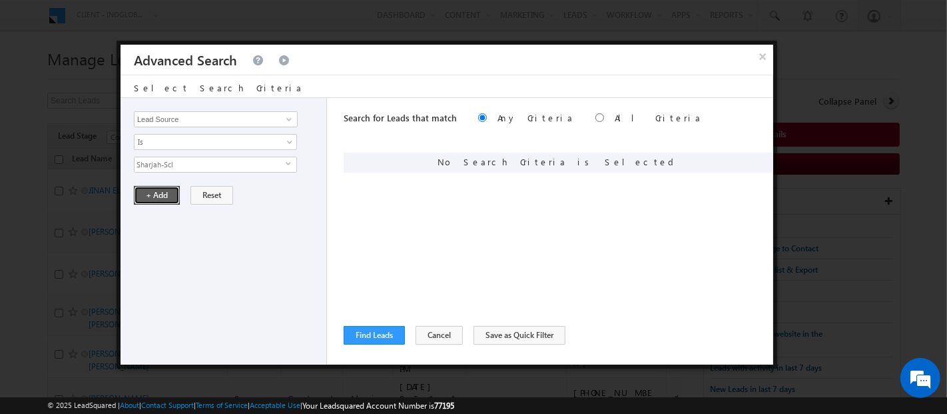
click at [160, 189] on button "+ Add" at bounding box center [157, 195] width 46 height 19
click at [378, 335] on button "Find Leads" at bounding box center [374, 335] width 61 height 19
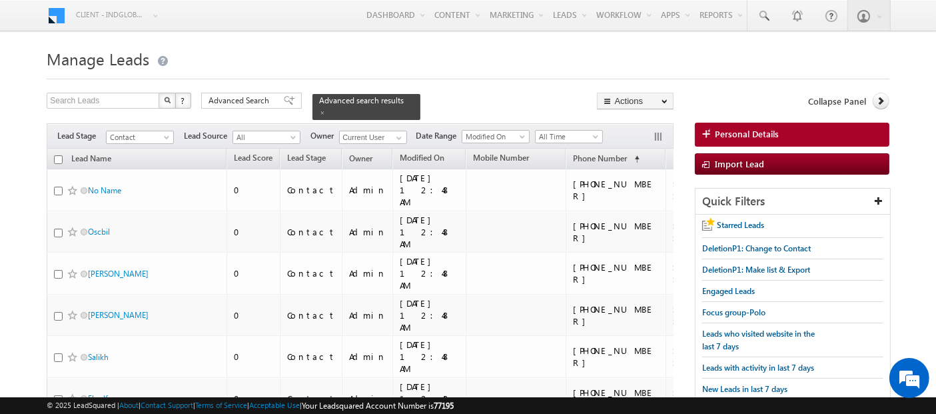
click at [57, 155] on input "checkbox" at bounding box center [58, 159] width 9 height 9
checkbox input "true"
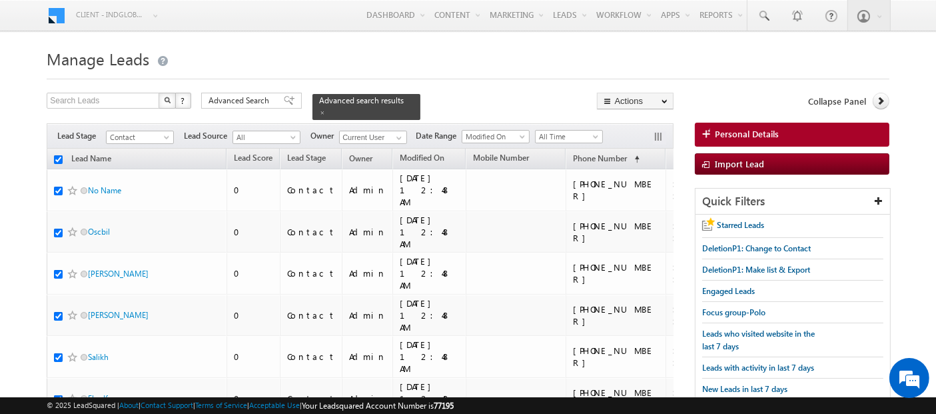
checkbox input "true"
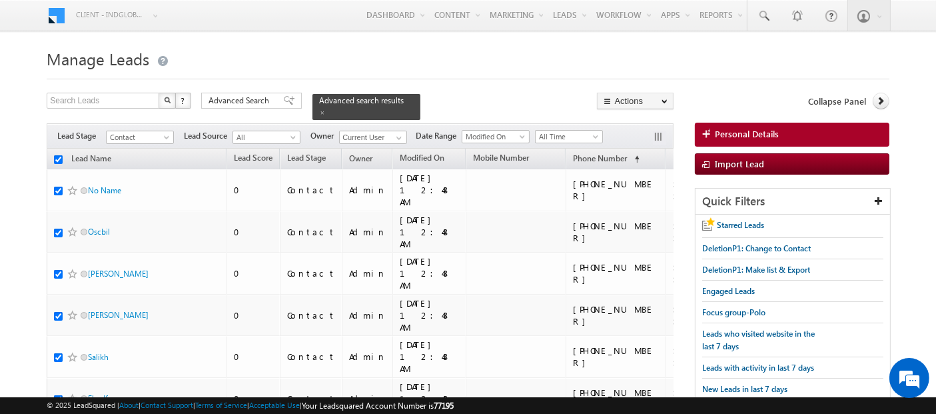
checkbox input "true"
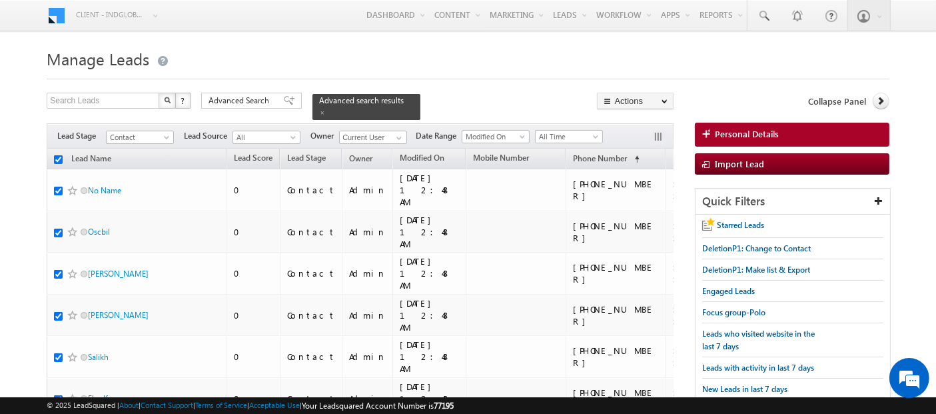
checkbox input "true"
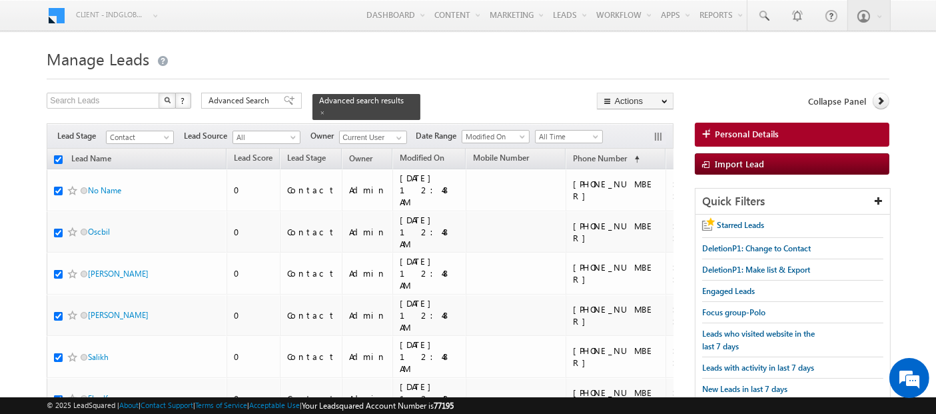
checkbox input "true"
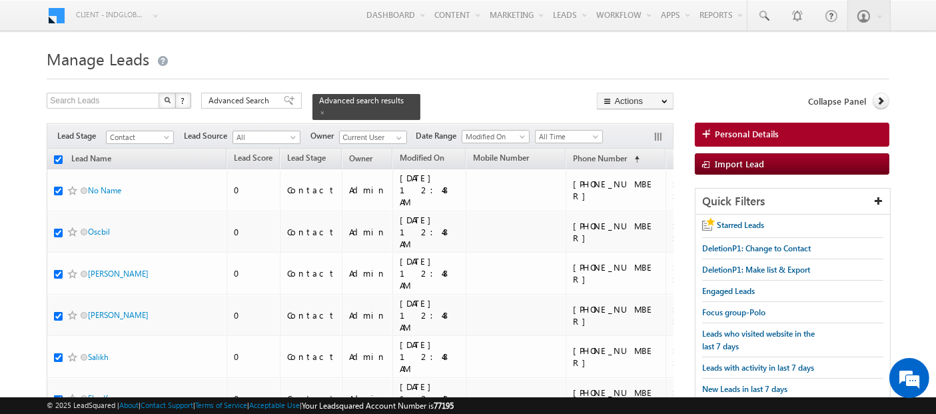
checkbox input "true"
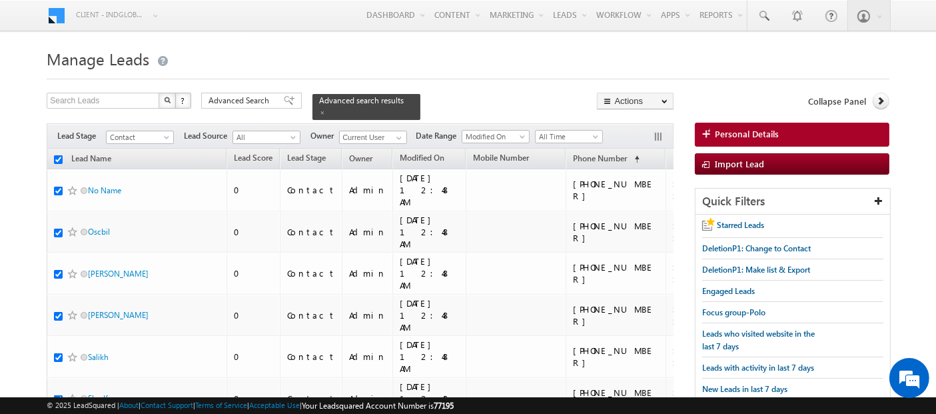
checkbox input "true"
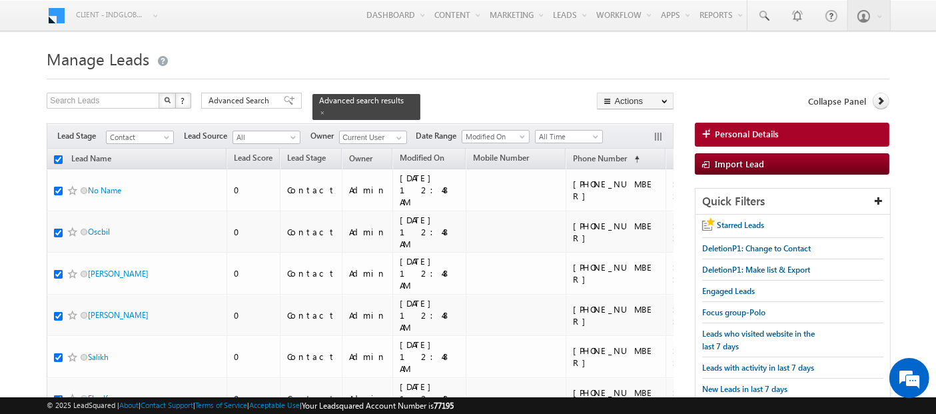
checkbox input "true"
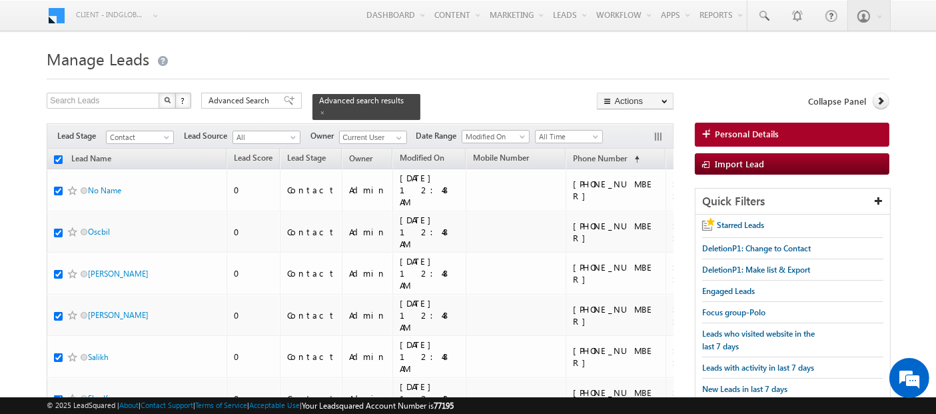
checkbox input "true"
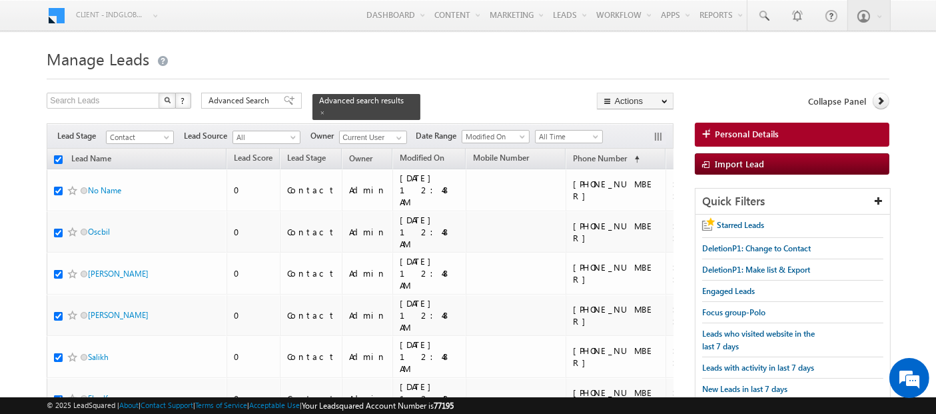
checkbox input "true"
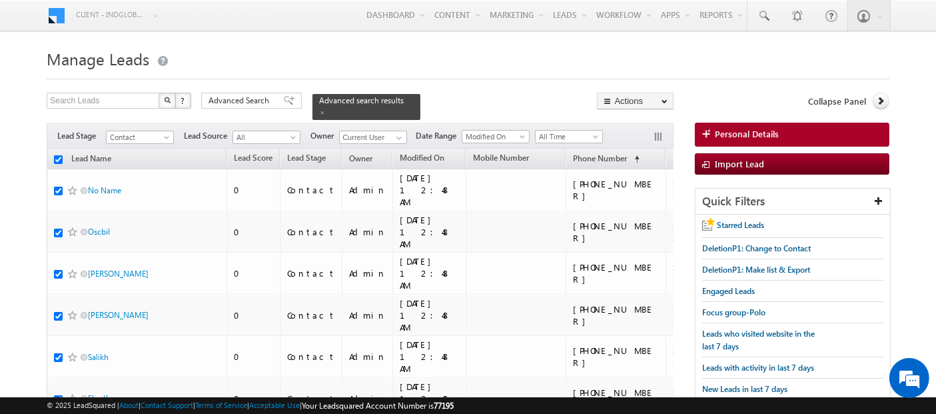
checkbox input "true"
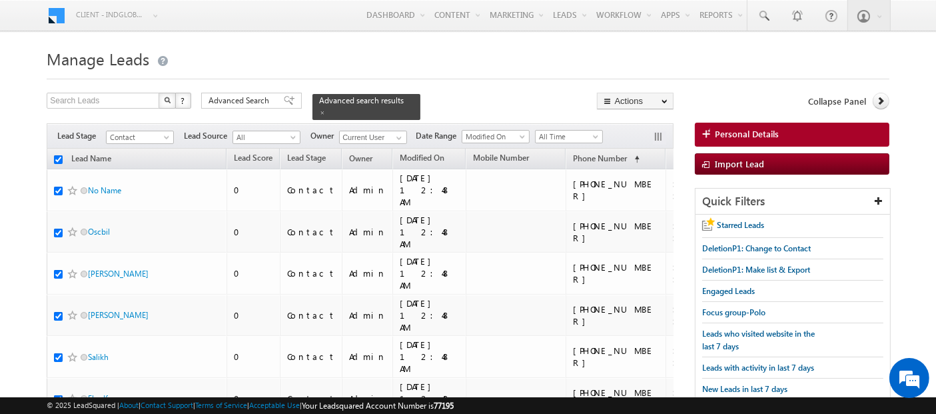
checkbox input "true"
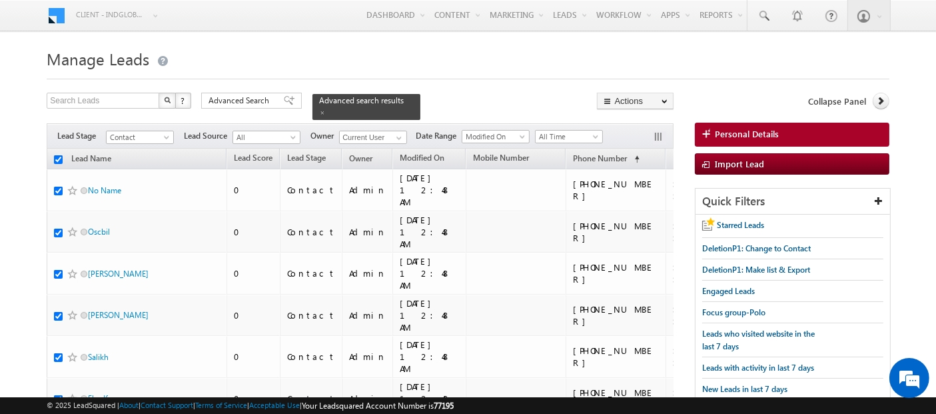
checkbox input "true"
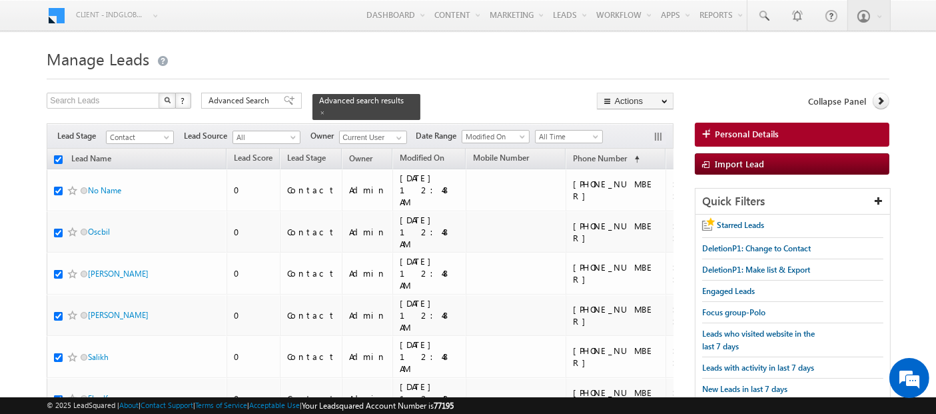
checkbox input "true"
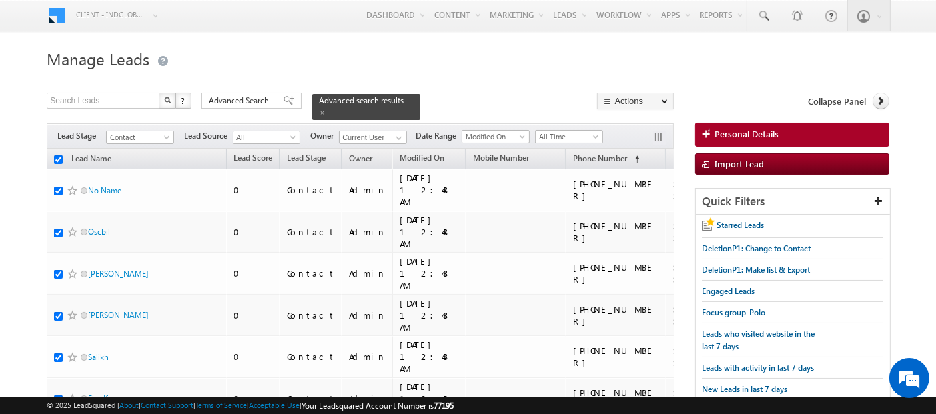
checkbox input "true"
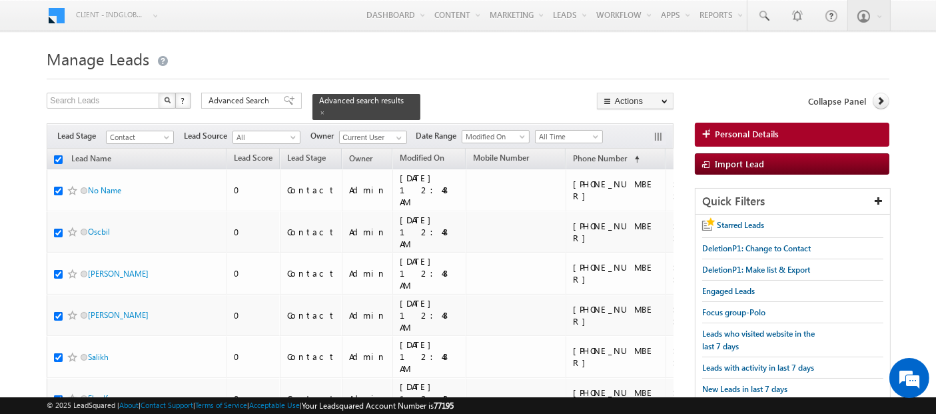
checkbox input "true"
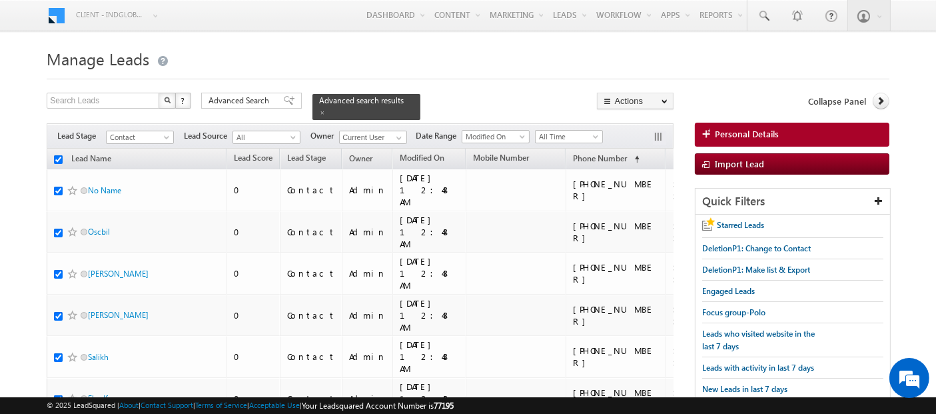
checkbox input "true"
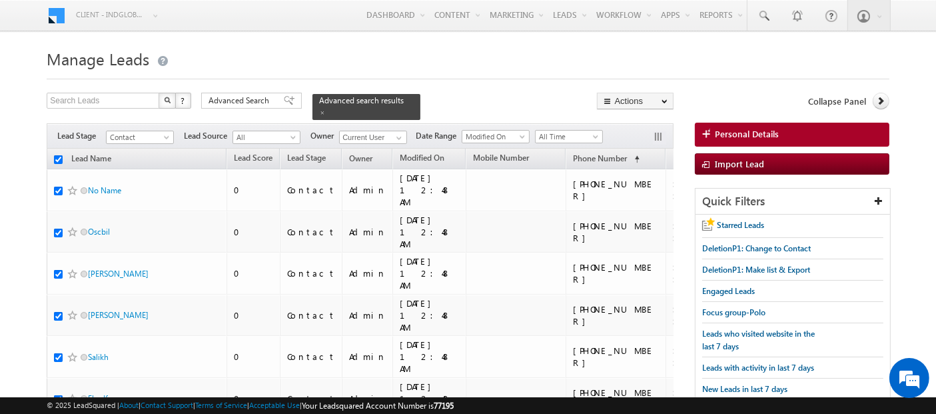
checkbox input "true"
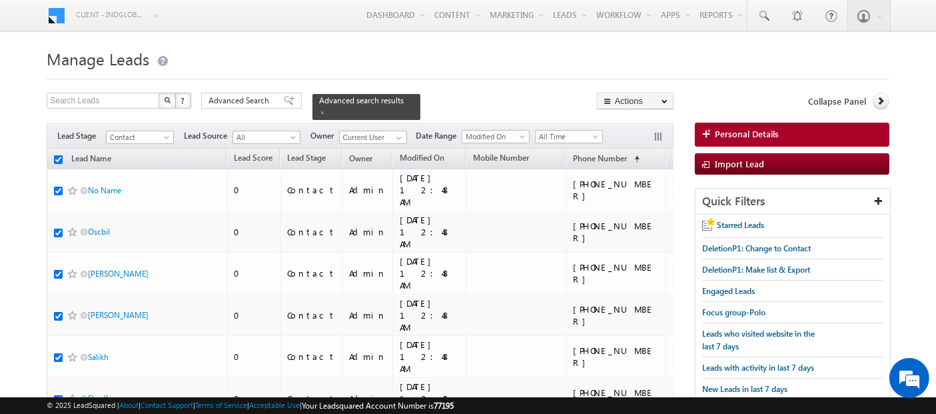
checkbox input "true"
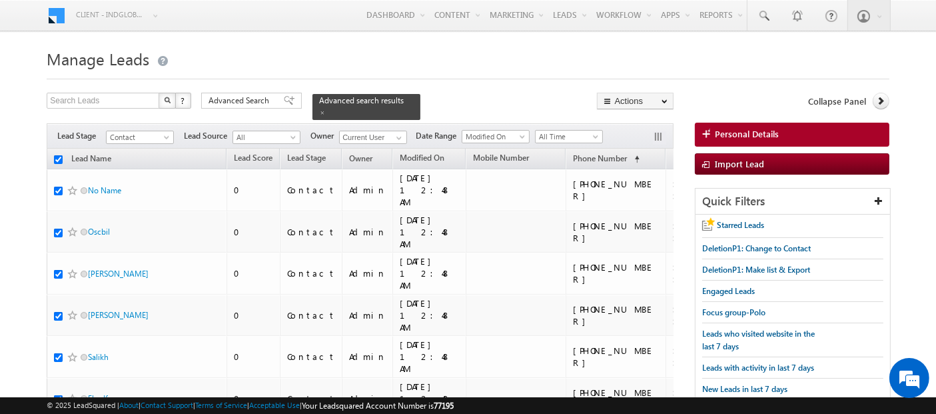
checkbox input "true"
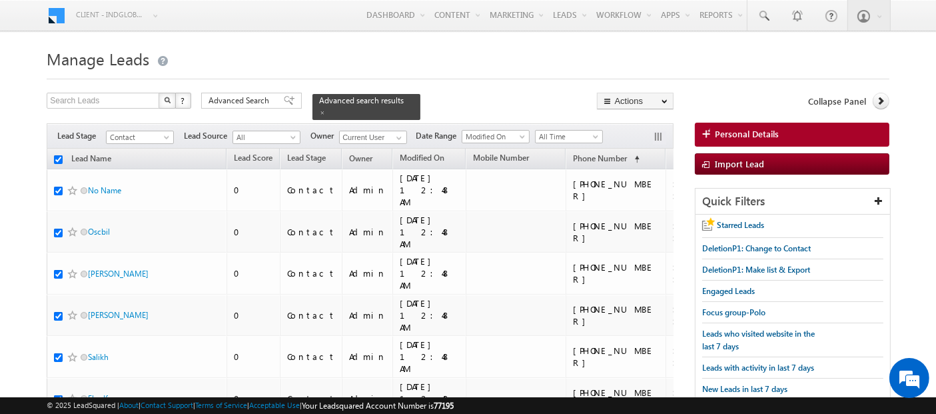
checkbox input "true"
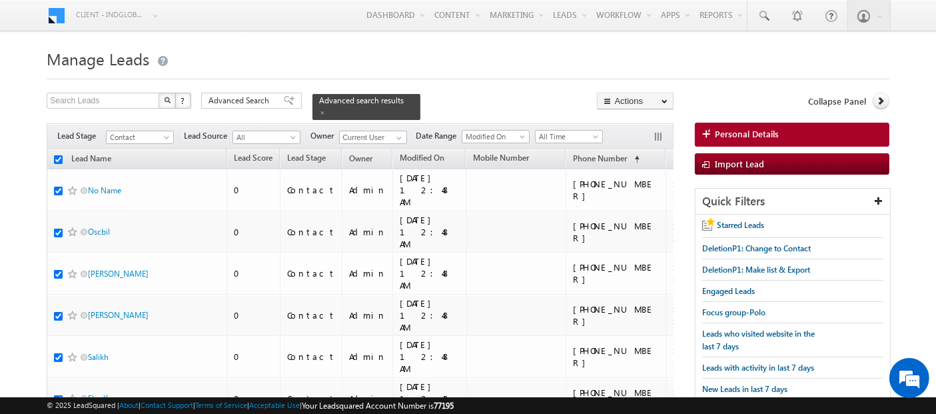
checkbox input "true"
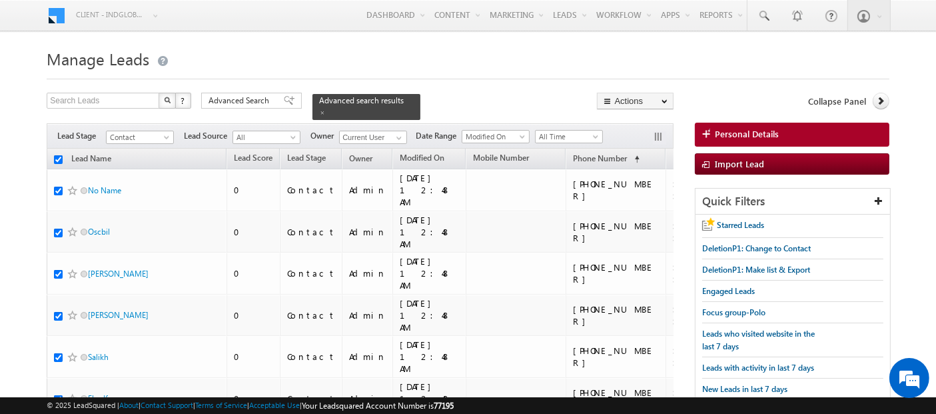
checkbox input "true"
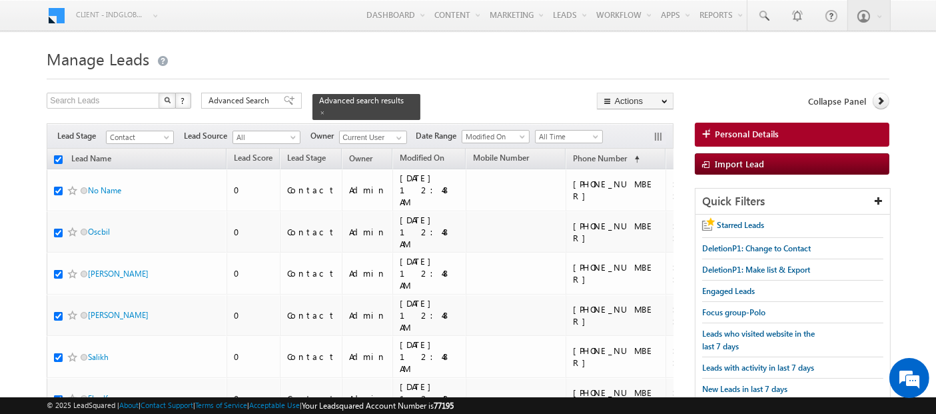
checkbox input "true"
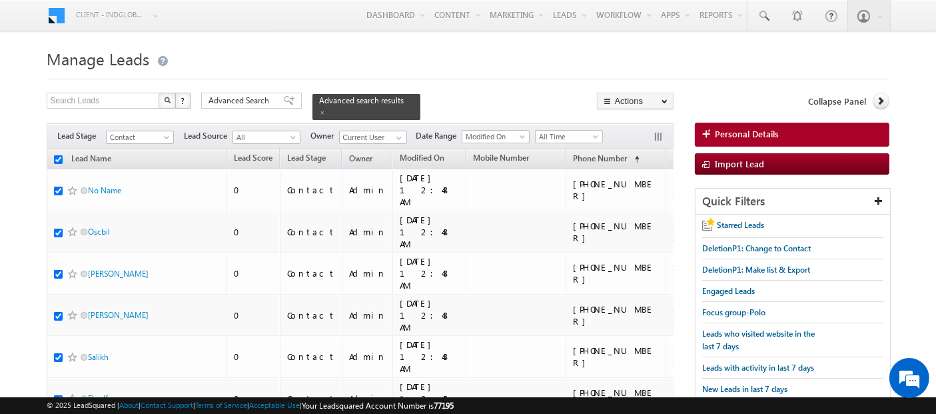
checkbox input "true"
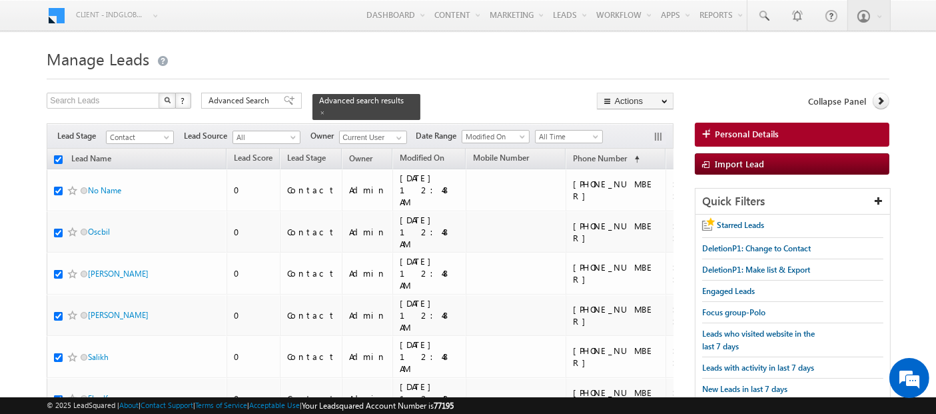
checkbox input "true"
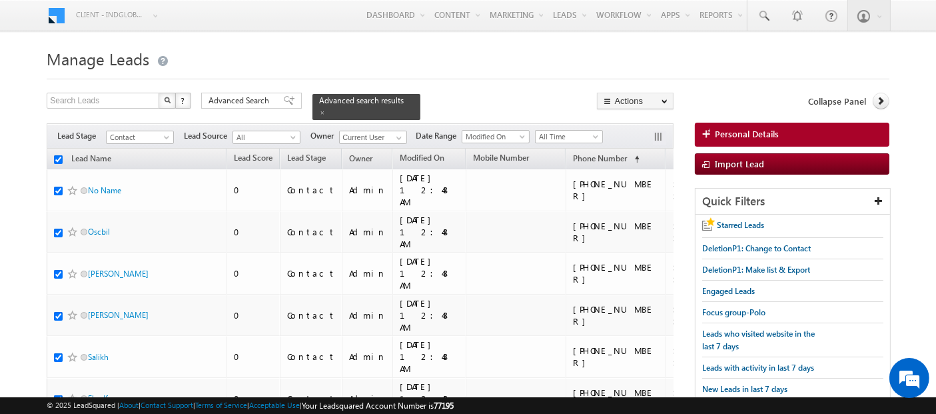
checkbox input "true"
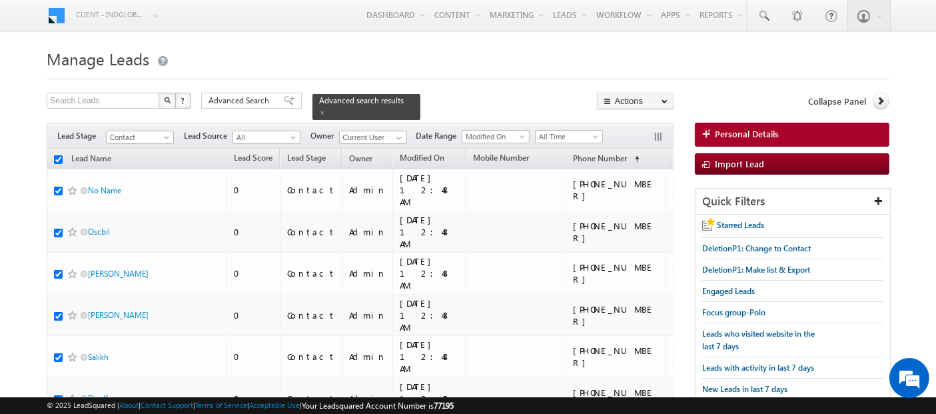
checkbox input "true"
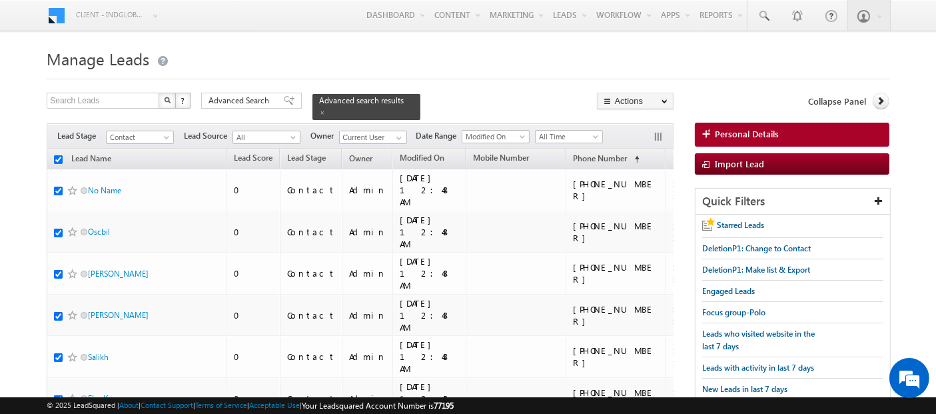
checkbox input "true"
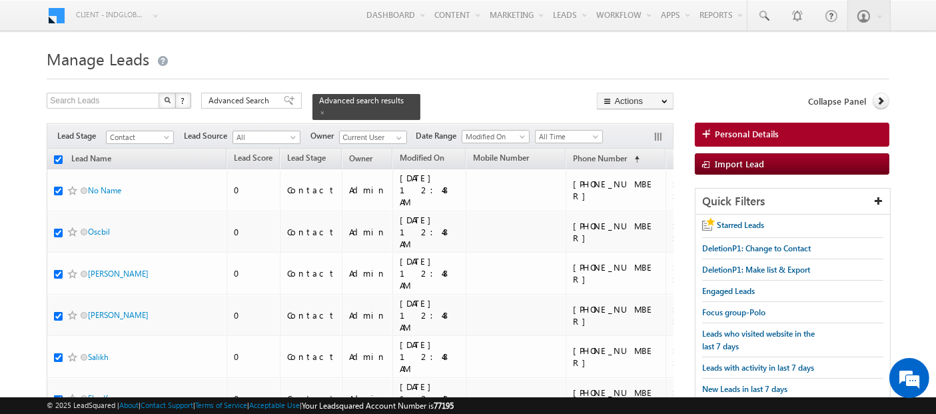
checkbox input "true"
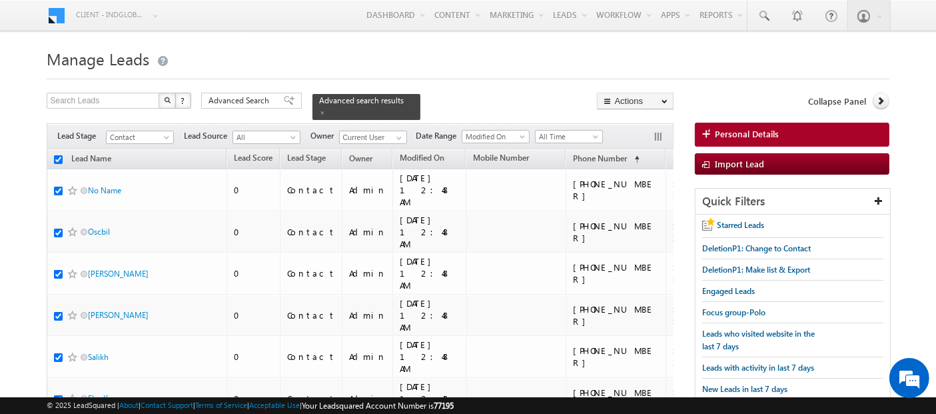
checkbox input "true"
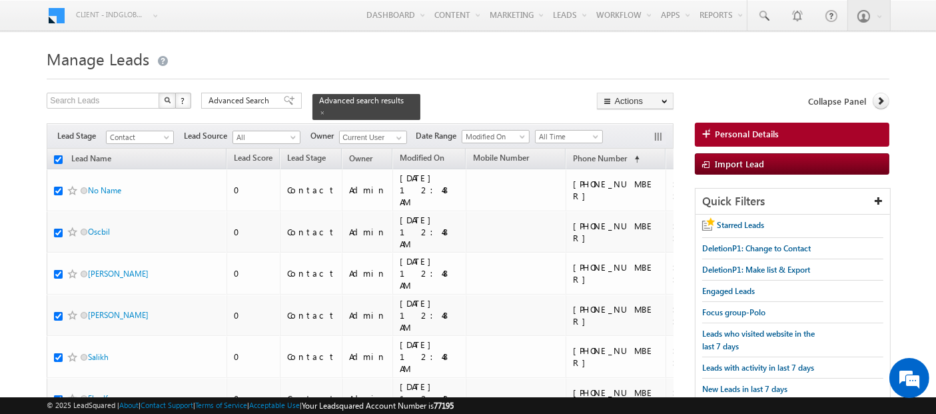
checkbox input "true"
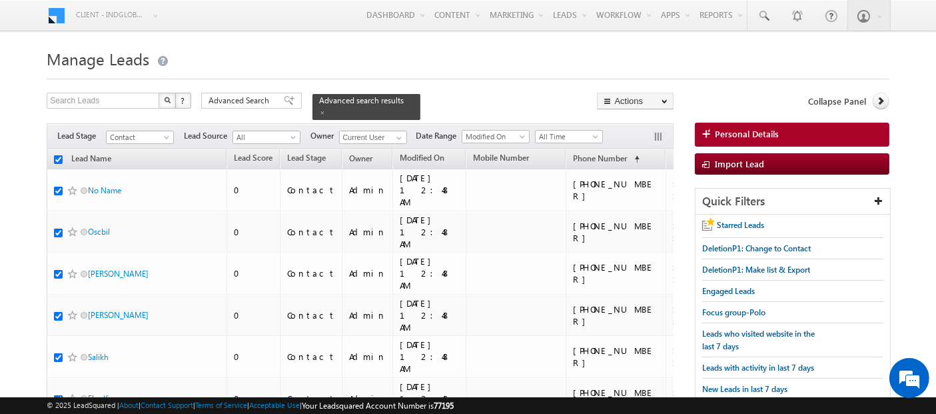
checkbox input "true"
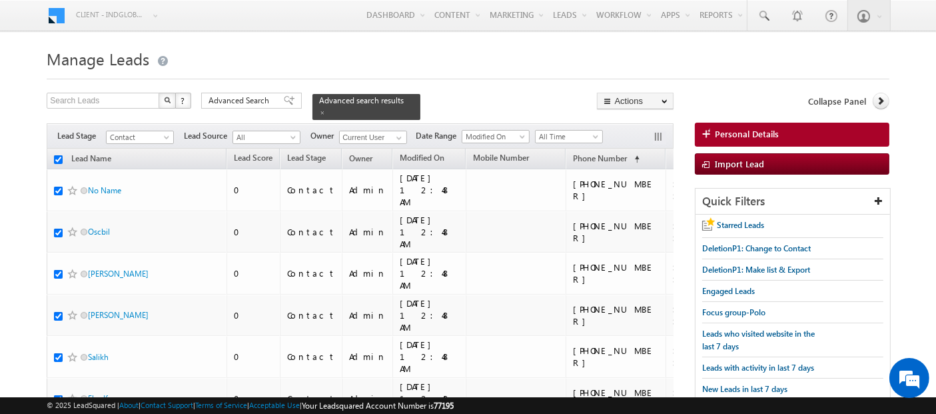
checkbox input "true"
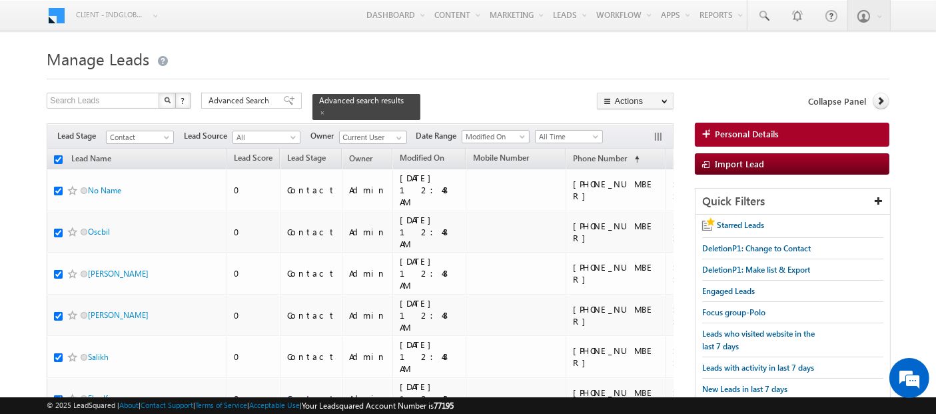
checkbox input "true"
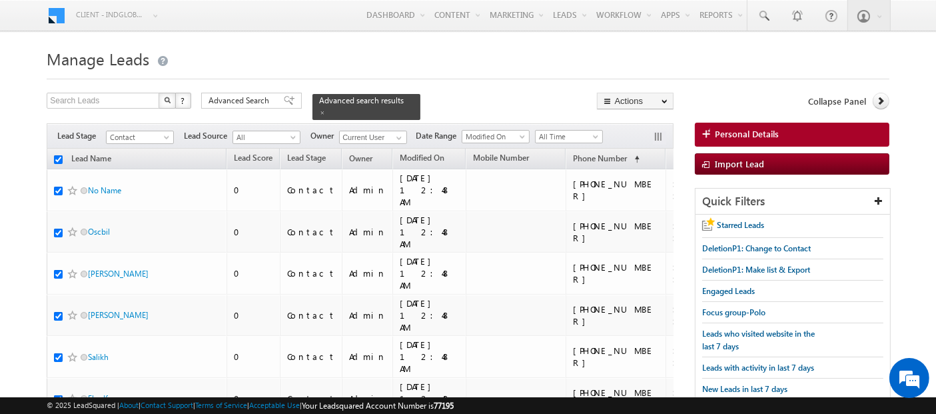
checkbox input "true"
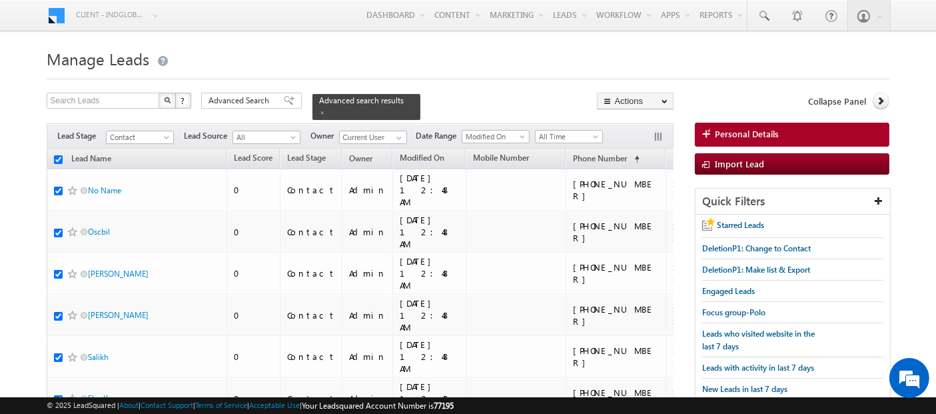
checkbox input "true"
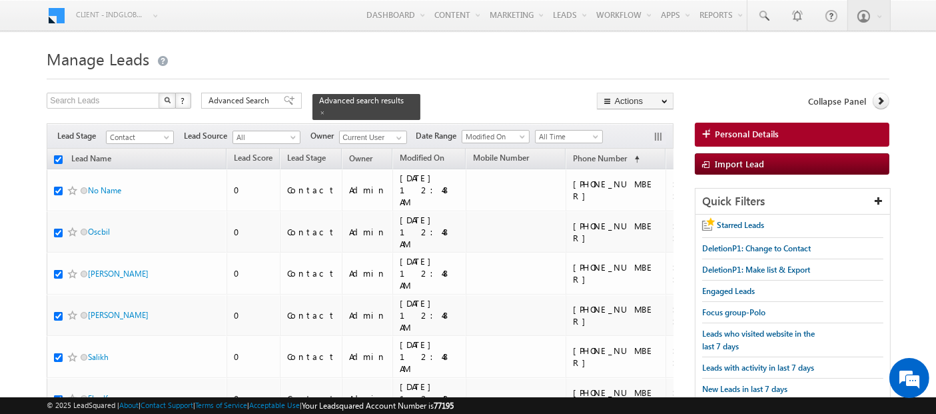
checkbox input "true"
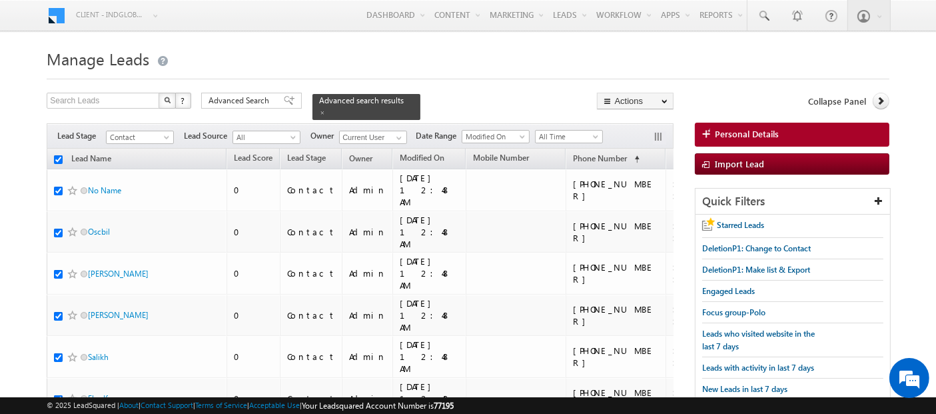
checkbox input "true"
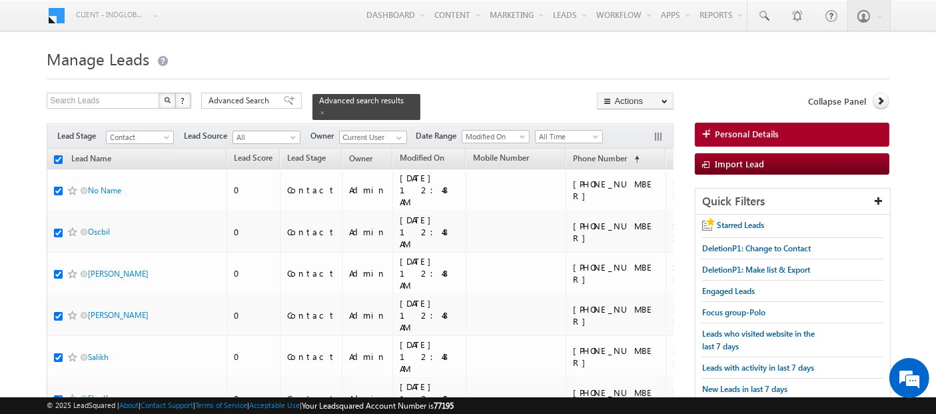
checkbox input "true"
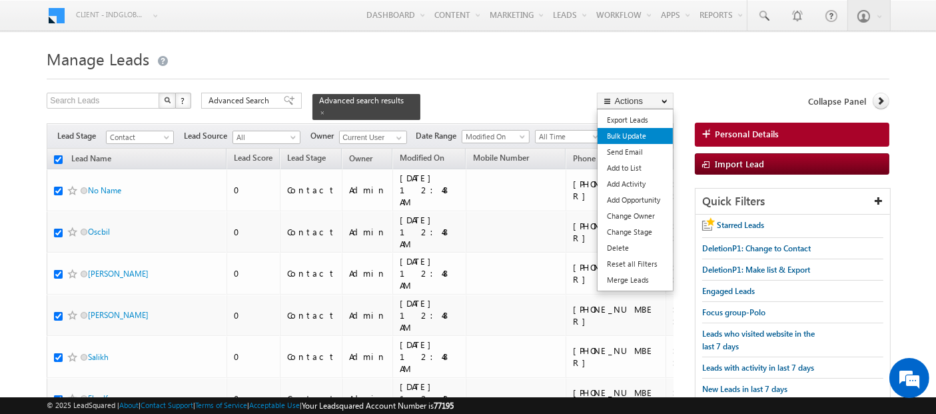
click at [632, 134] on link "Bulk Update" at bounding box center [635, 136] width 75 height 16
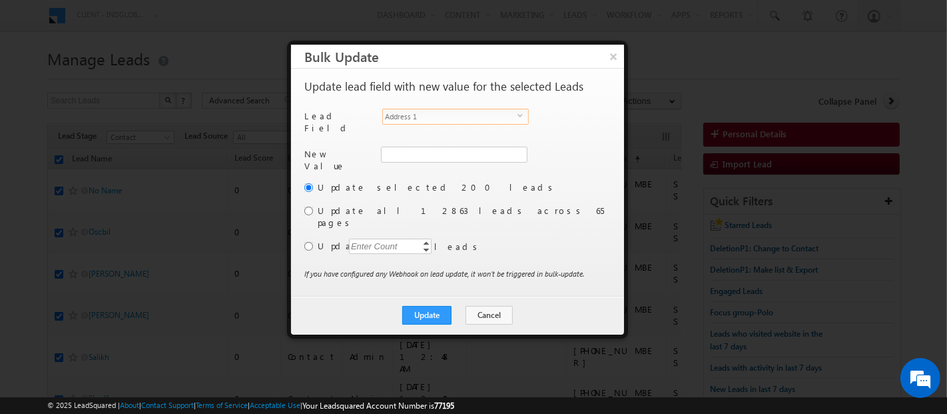
click at [482, 119] on span "Address 1" at bounding box center [450, 116] width 135 height 15
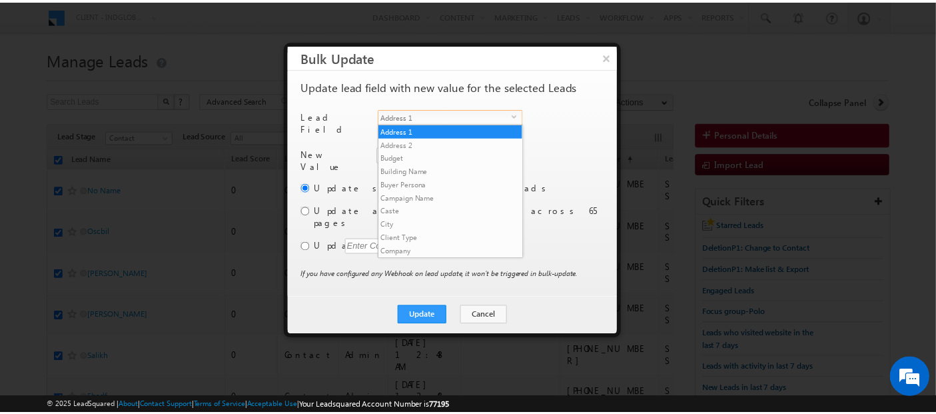
scroll to position [506, 0]
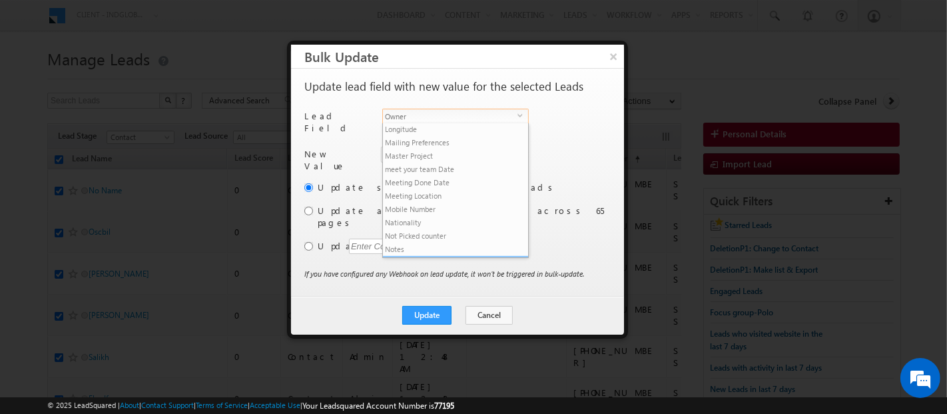
click at [460, 256] on li "Owner" at bounding box center [455, 262] width 145 height 13
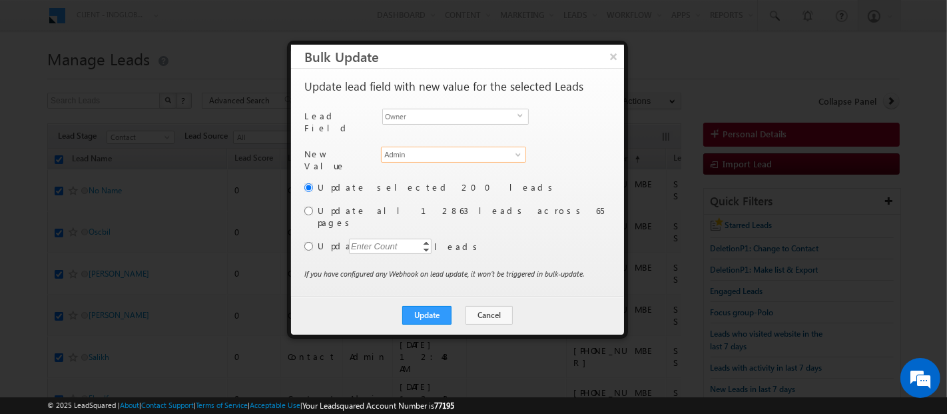
click at [418, 147] on input "Admin" at bounding box center [453, 155] width 145 height 16
click at [413, 175] on span "[EMAIL_ADDRESS][PERSON_NAME][DOMAIN_NAME]" at bounding box center [446, 180] width 120 height 10
click at [309, 207] on input "radio" at bounding box center [308, 211] width 9 height 9
click at [434, 306] on button "Update" at bounding box center [426, 315] width 49 height 19
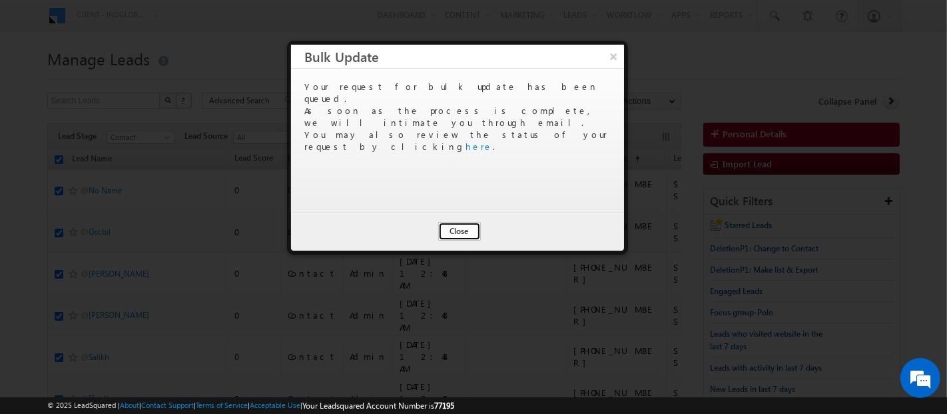
click at [468, 233] on button "Close" at bounding box center [459, 231] width 43 height 19
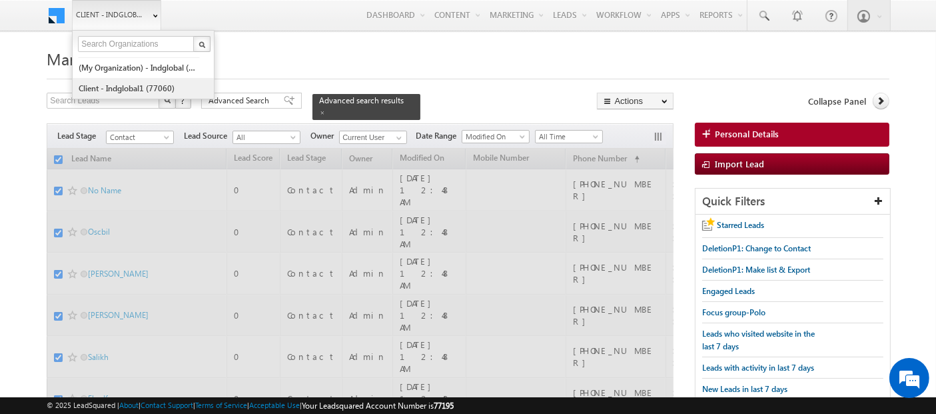
click at [128, 89] on link "Client - indglobal1 (77060)" at bounding box center [139, 88] width 122 height 21
